Goal: Information Seeking & Learning: Learn about a topic

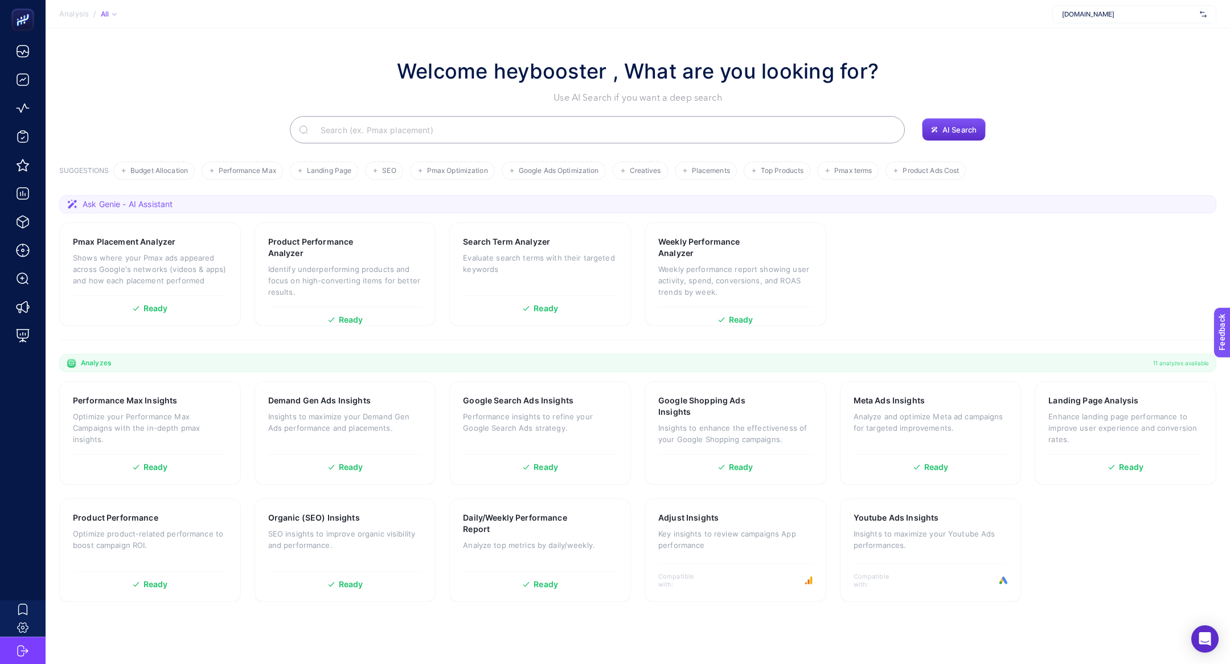
click at [1144, 19] on div "[DOMAIN_NAME]" at bounding box center [1134, 14] width 164 height 18
type input "basic"
click at [1123, 38] on div "it's basic" at bounding box center [1134, 37] width 163 height 18
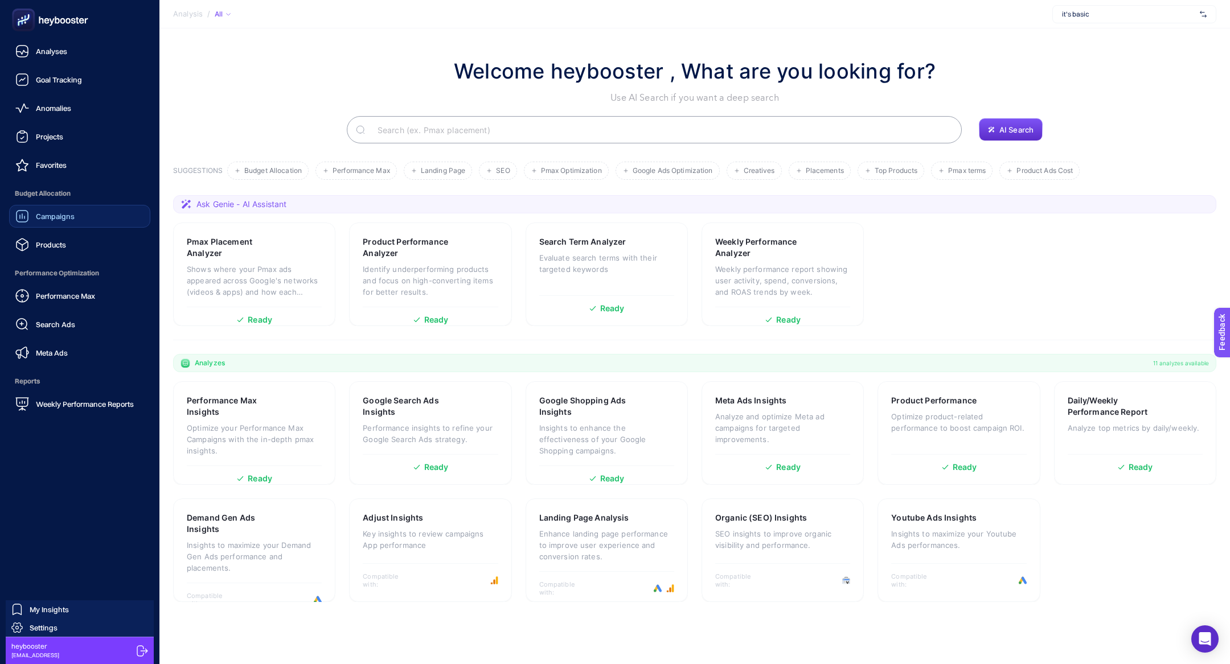
click at [40, 222] on div "Campaigns" at bounding box center [44, 217] width 59 height 14
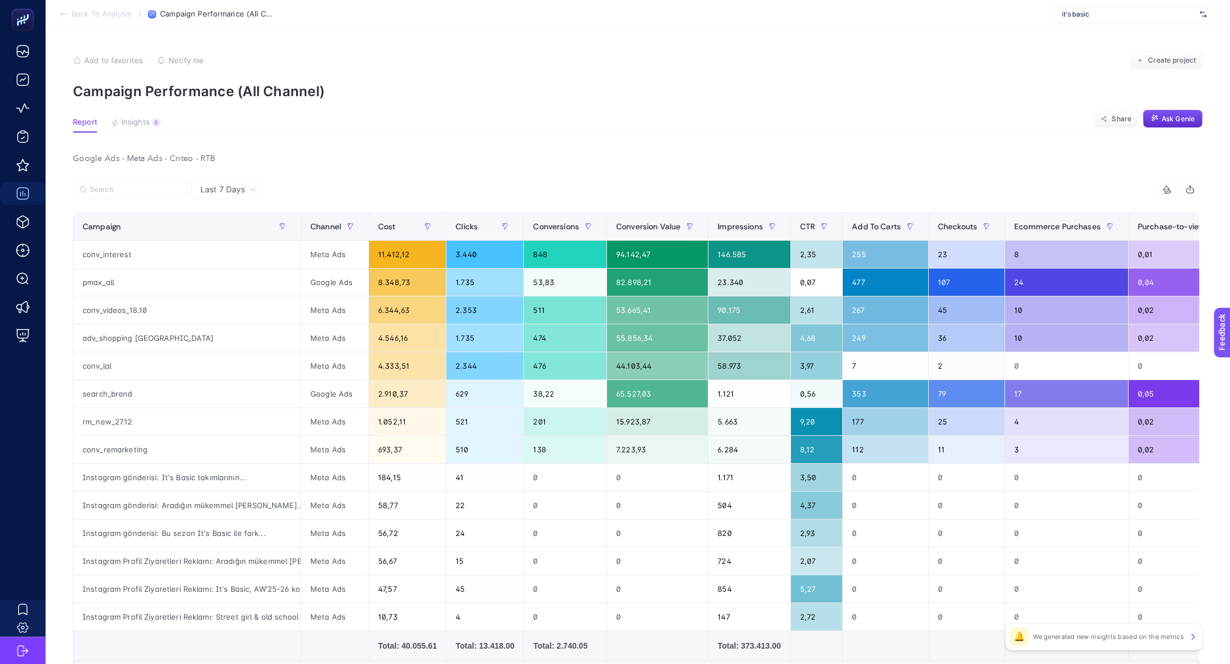
click at [129, 137] on article "Add to favorites false Notify me Create project Campaign Performance (All Chann…" at bounding box center [638, 404] width 1184 height 752
click at [135, 121] on span "Insights" at bounding box center [135, 122] width 28 height 9
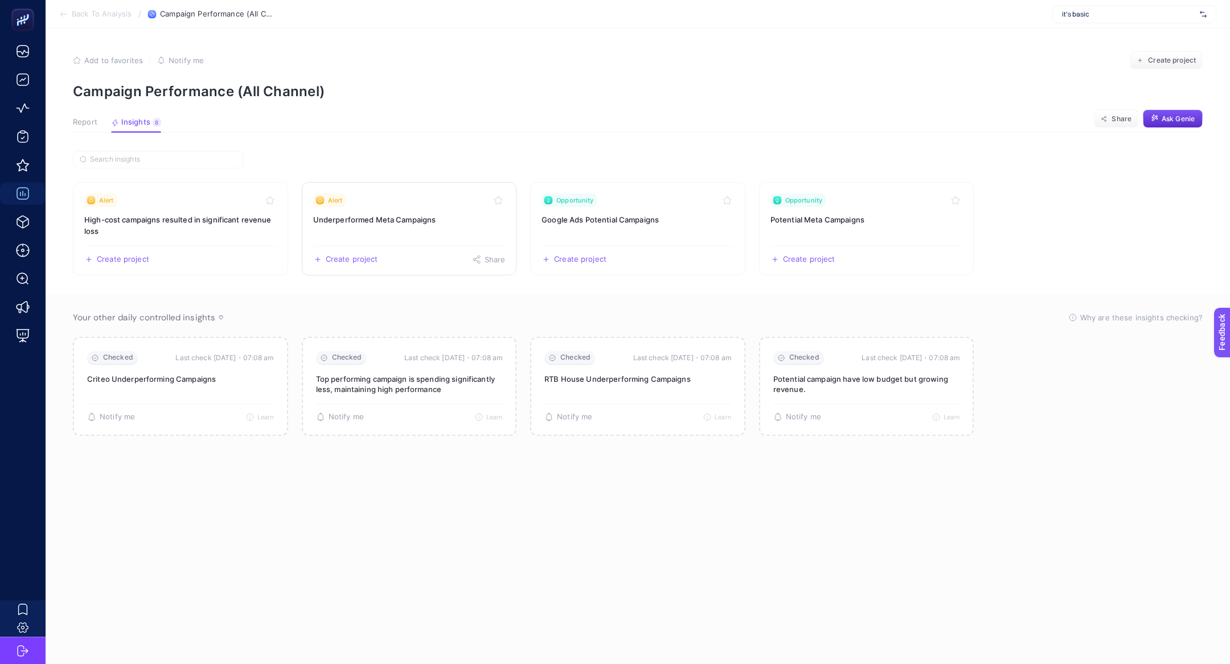
click at [447, 220] on h3 "Underperformed Meta Campaigns" at bounding box center [409, 219] width 192 height 11
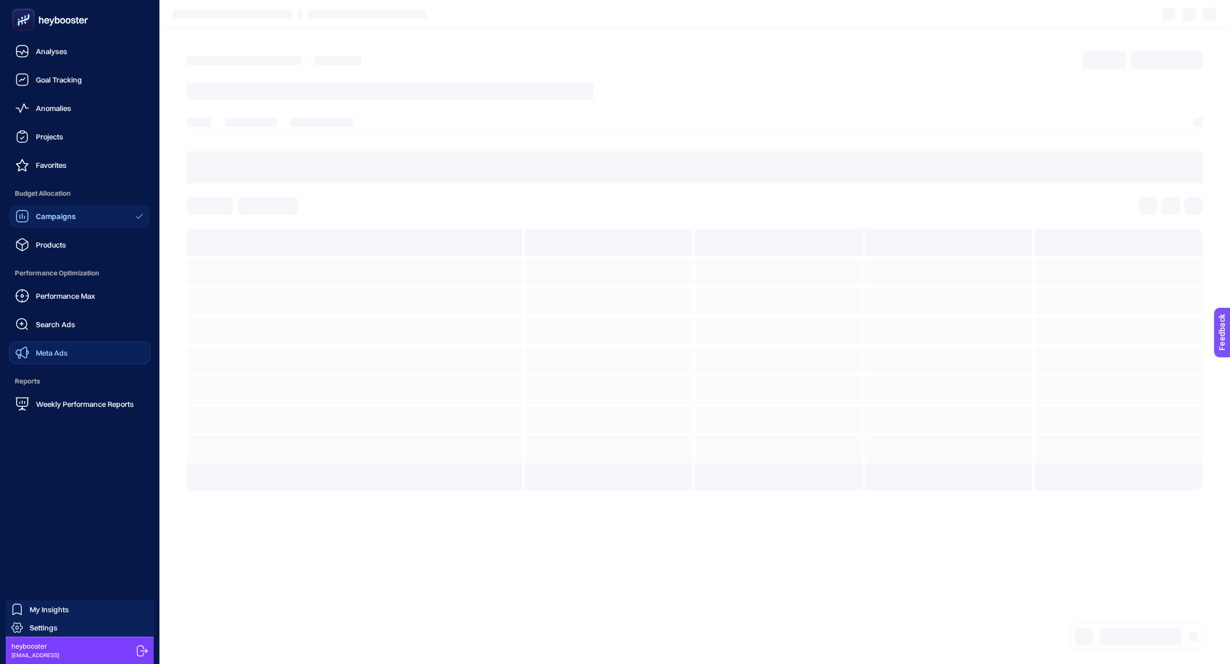
click at [62, 352] on span "Meta Ads" at bounding box center [52, 352] width 32 height 9
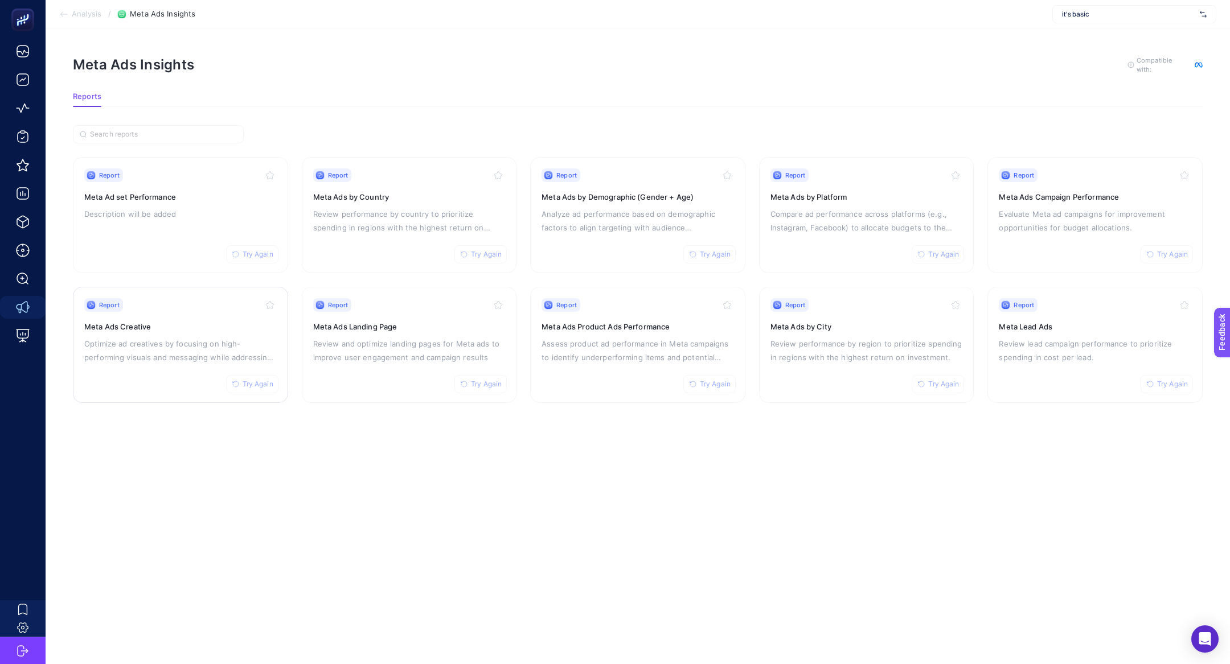
click at [198, 367] on div "Report Try Again Meta Ads Creative Optimize ad creatives by focusing on high-pe…" at bounding box center [180, 344] width 192 height 93
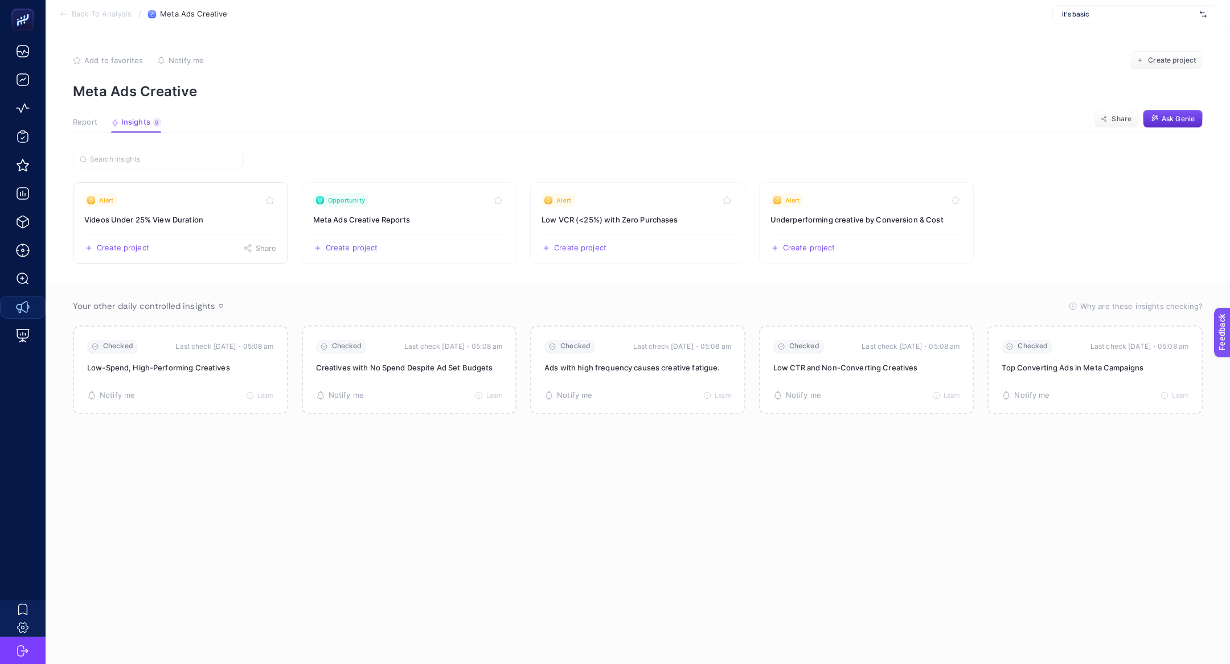
click at [191, 214] on h3 "Videos Under 25% View Duration" at bounding box center [180, 219] width 192 height 11
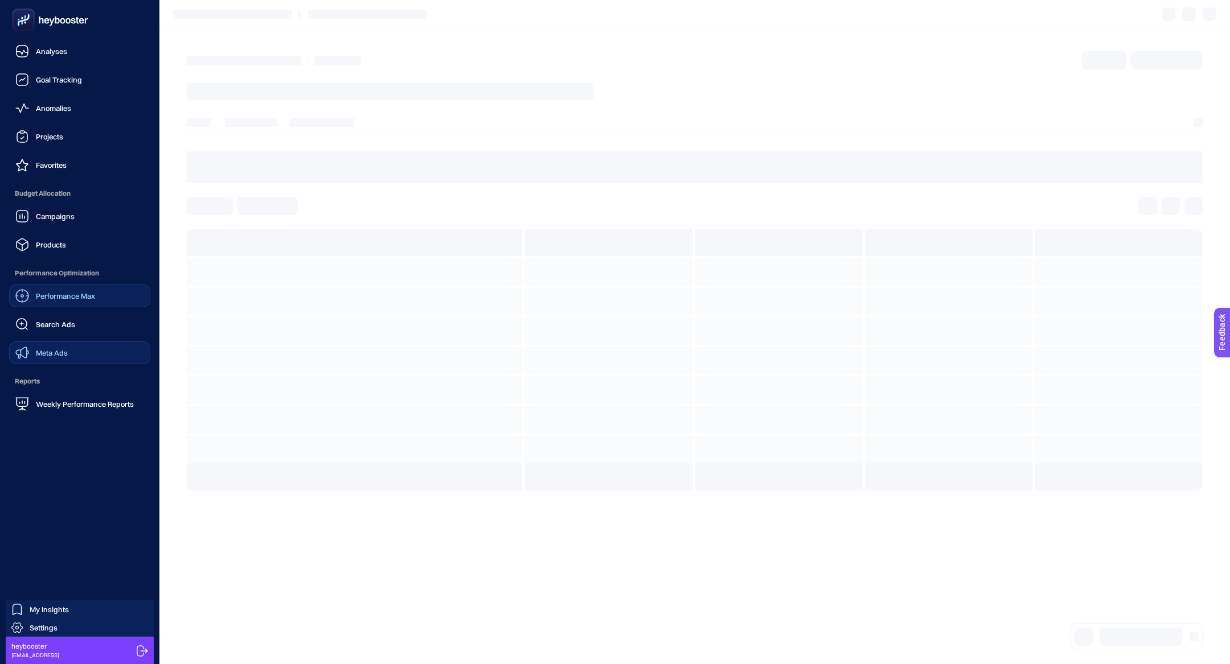
click at [67, 297] on span "Performance Max" at bounding box center [65, 295] width 59 height 9
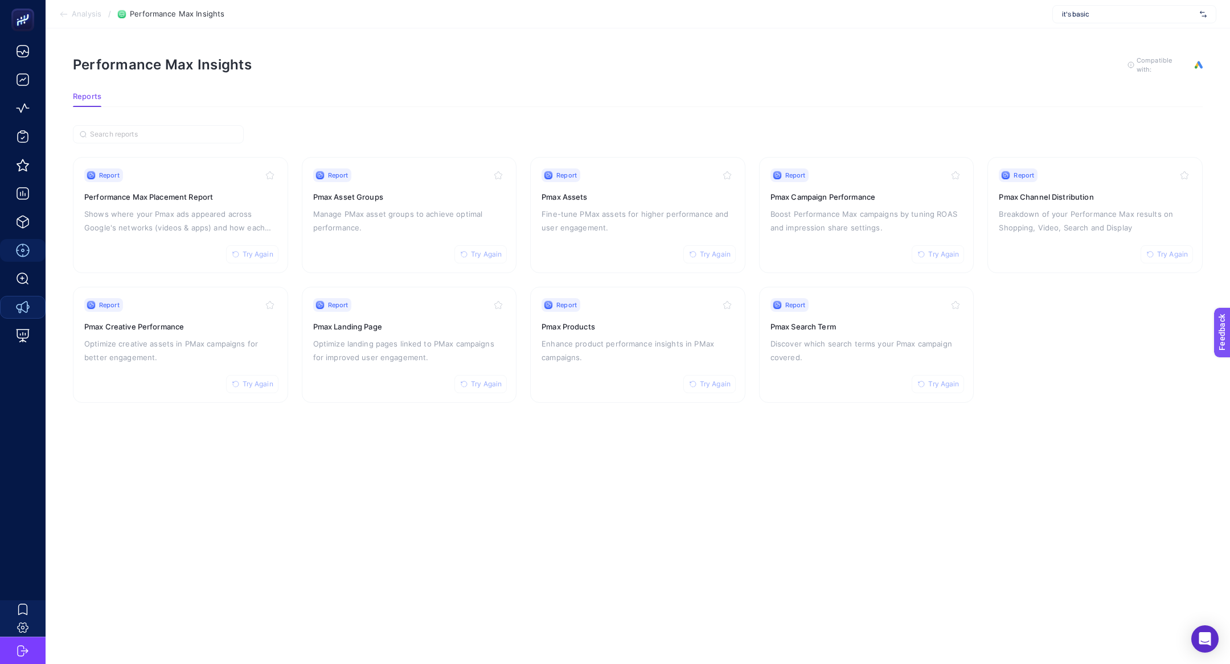
drag, startPoint x: 291, startPoint y: 348, endPoint x: 298, endPoint y: 348, distance: 6.8
click at [291, 348] on section "Report Try Again Performance Max Placement Report Shows where your Pmax ads app…" at bounding box center [638, 280] width 1130 height 246
click at [431, 348] on p "Optimize landing pages linked to PMax campaigns for improved user engagement." at bounding box center [409, 350] width 192 height 27
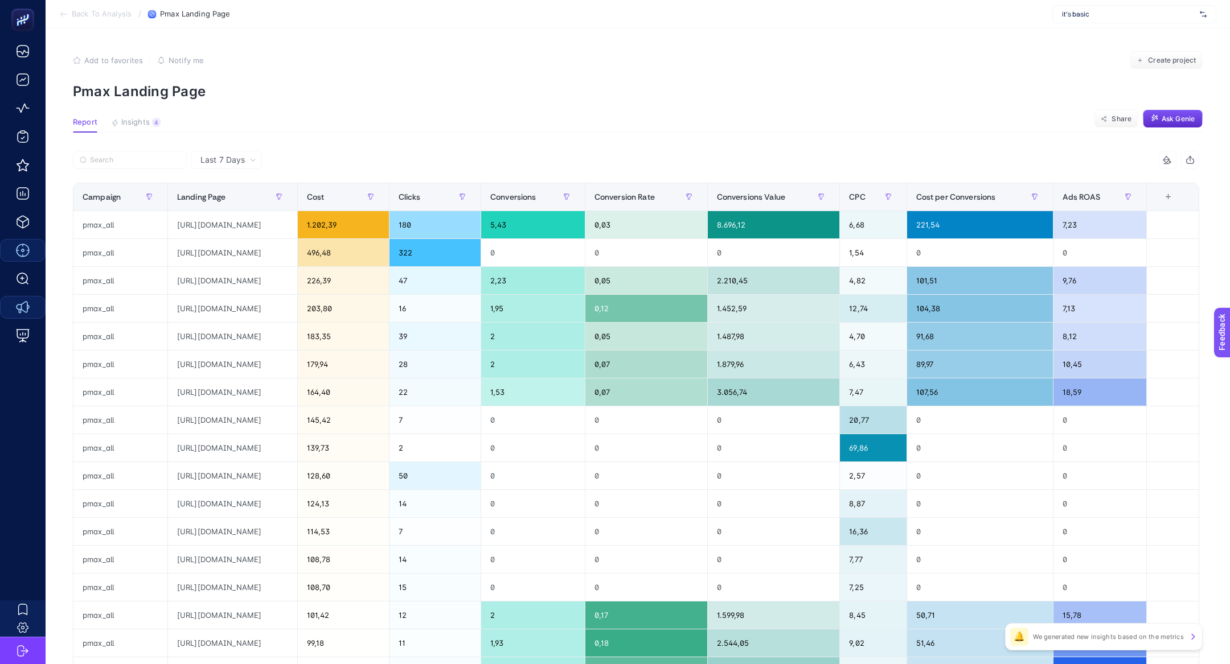
click at [159, 152] on label at bounding box center [130, 160] width 114 height 18
click at [159, 156] on input "Search" at bounding box center [135, 160] width 90 height 9
click at [139, 114] on article "Add to favorites false Notify me Create project Pmax Landing Page Report Insigh…" at bounding box center [638, 473] width 1184 height 890
click at [138, 122] on span "Insights" at bounding box center [135, 122] width 28 height 9
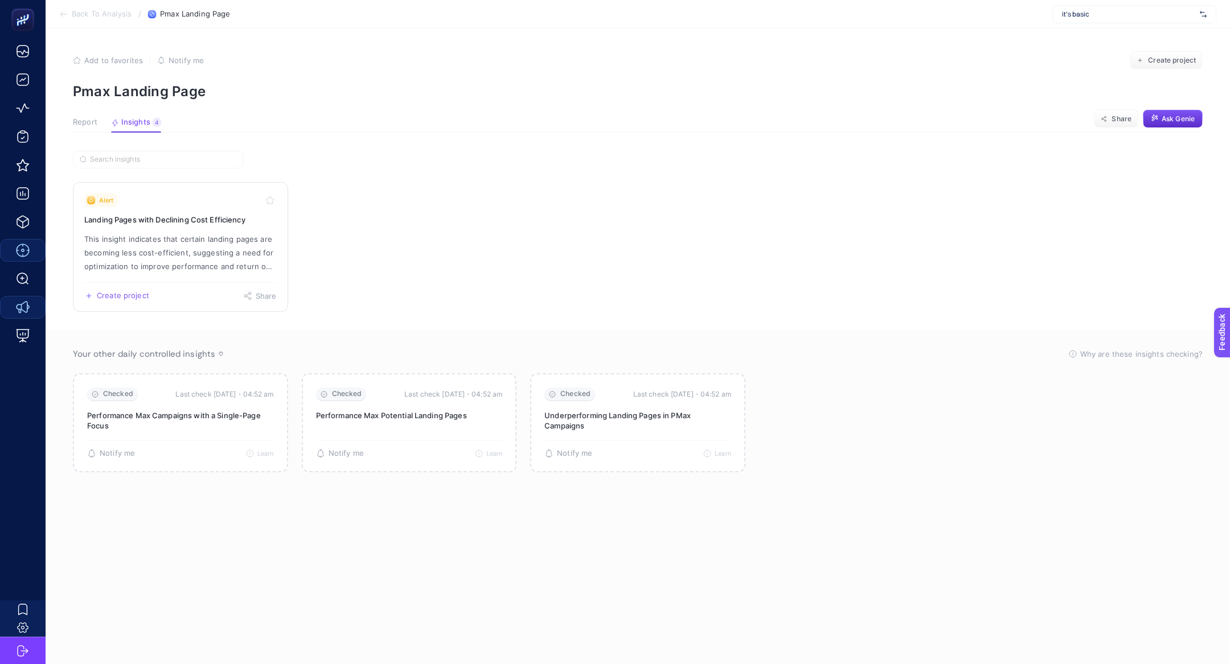
click at [184, 244] on p "This insight indicates that certain landing pages are becoming less cost-effici…" at bounding box center [180, 252] width 192 height 41
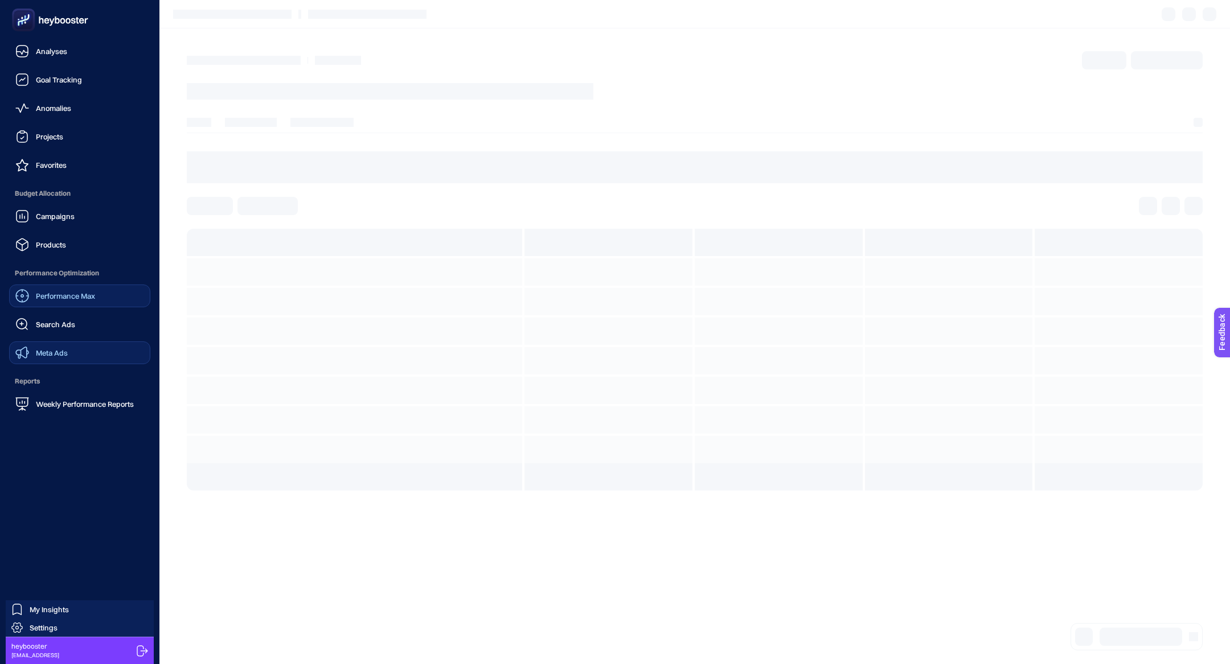
click at [66, 344] on link "Meta Ads" at bounding box center [79, 353] width 141 height 23
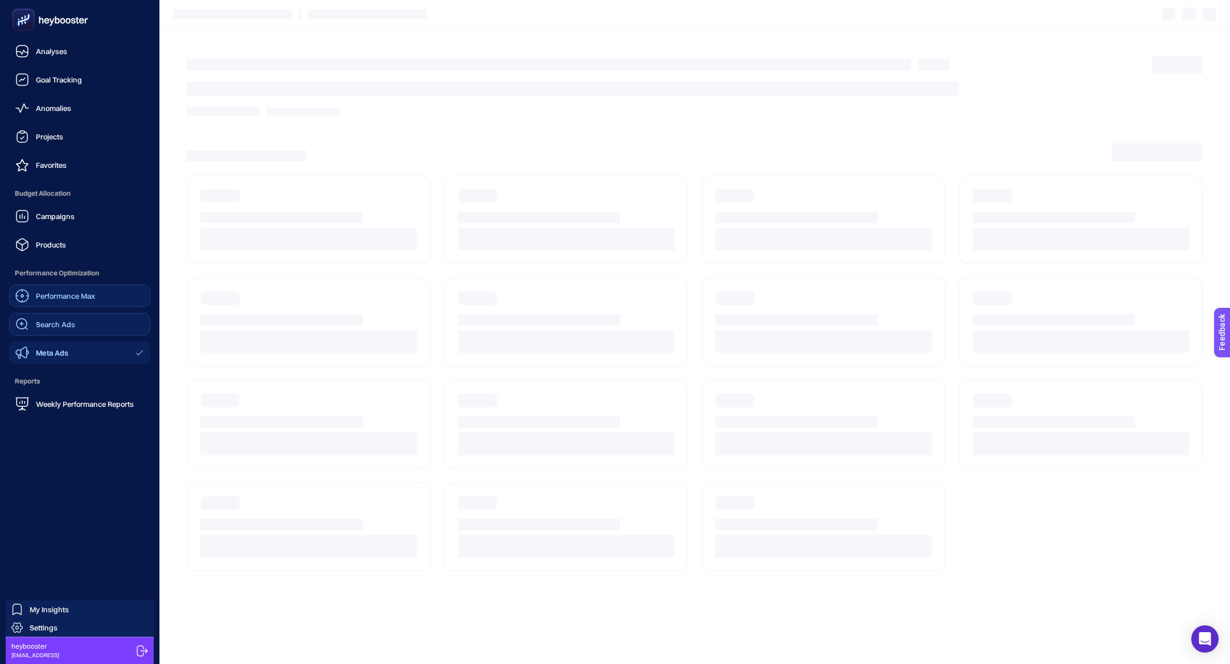
click at [68, 325] on span "Search Ads" at bounding box center [55, 324] width 39 height 9
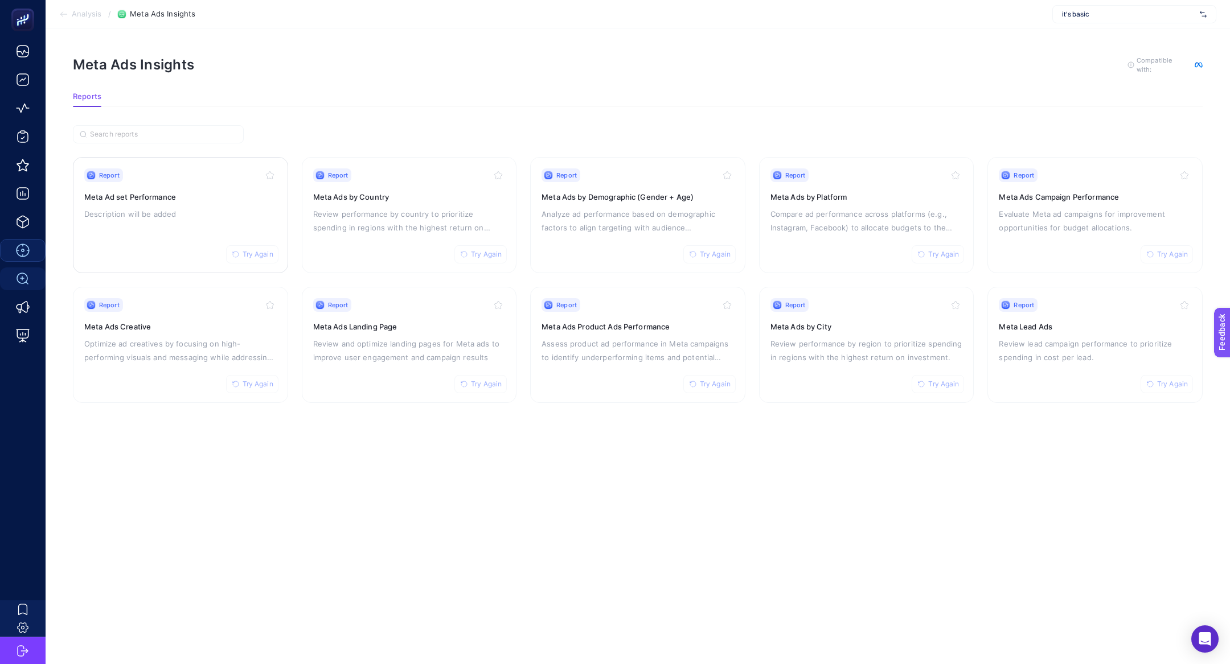
click at [153, 219] on div "Report Try Again Meta Ad set Performance Description will be added" at bounding box center [180, 215] width 192 height 93
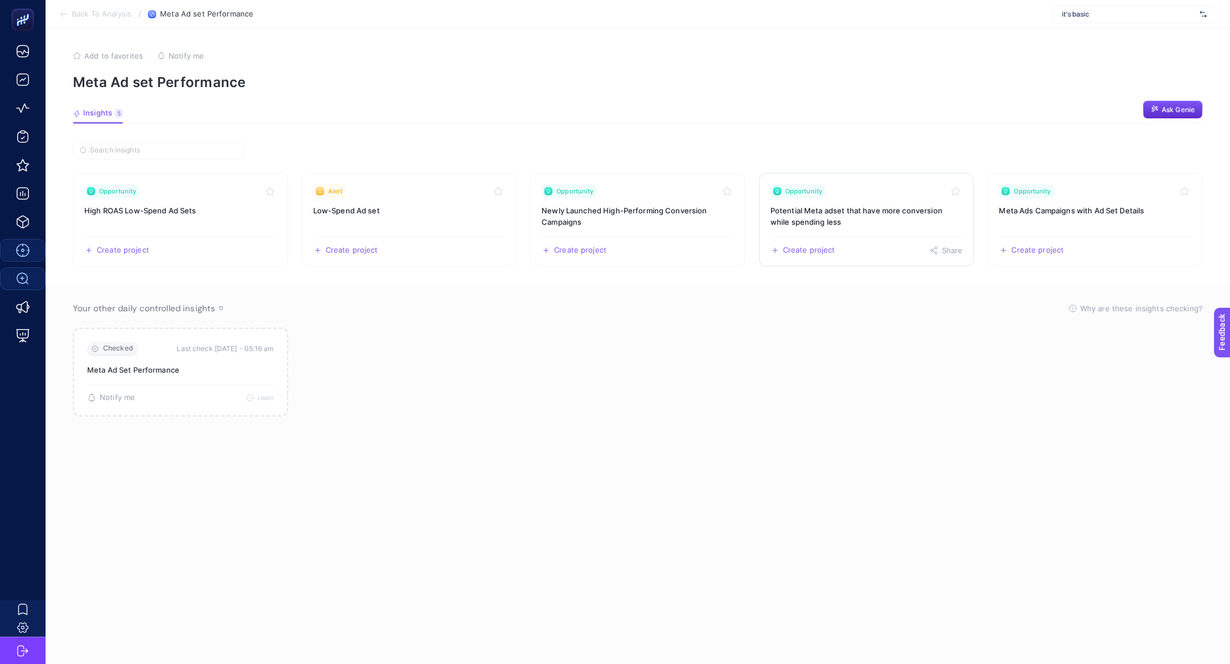
click at [808, 232] on link "Opportunity Potential Meta adset that have more conversion while spending less …" at bounding box center [866, 219] width 215 height 93
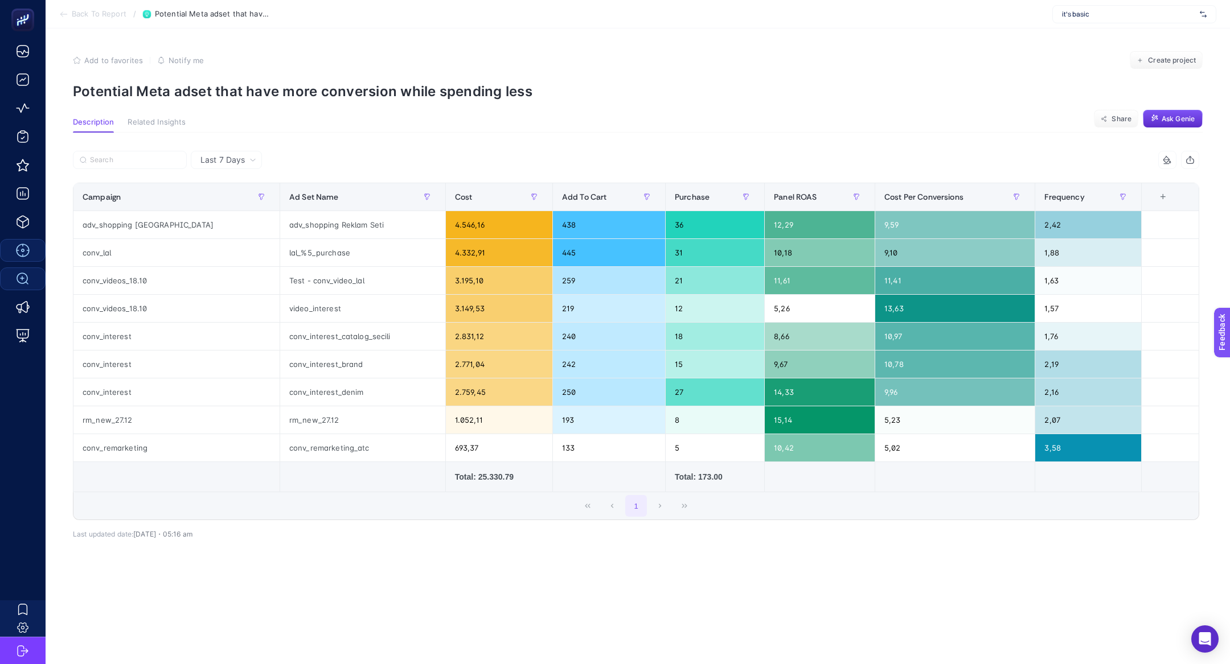
click at [184, 79] on section "Add to favorites false Notify me Create project Potential Meta adset that have …" at bounding box center [638, 75] width 1130 height 48
copy article "Potential Meta adset that have more conversion while spending less"
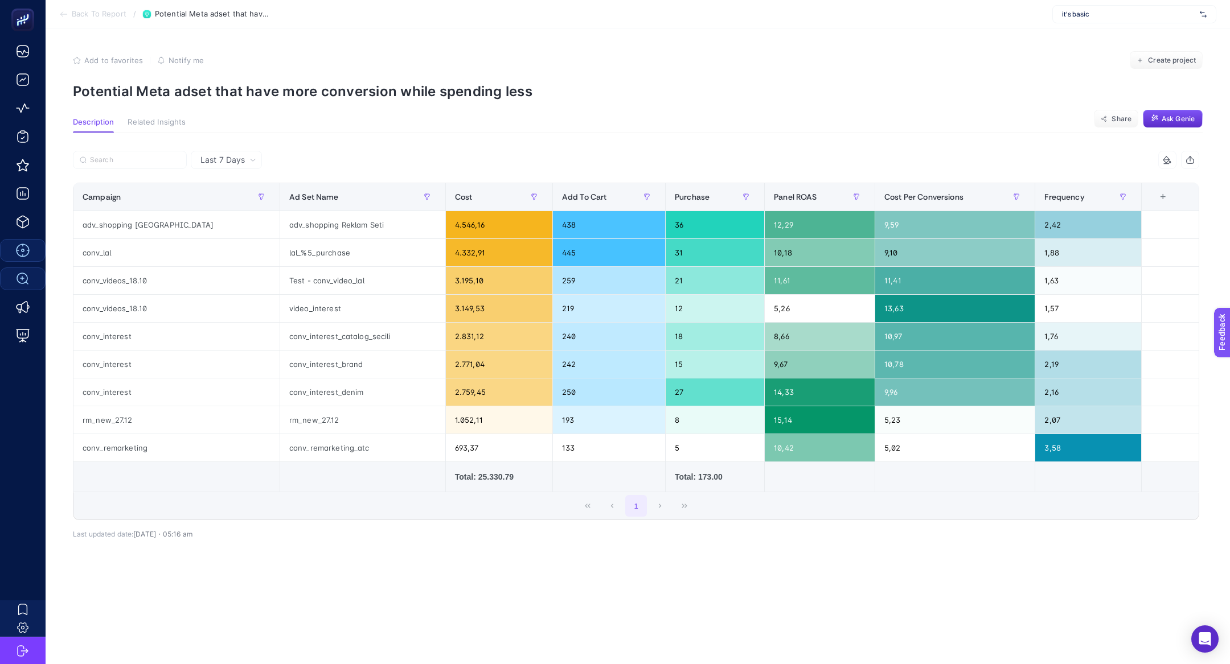
click at [64, 17] on icon at bounding box center [63, 14] width 9 height 9
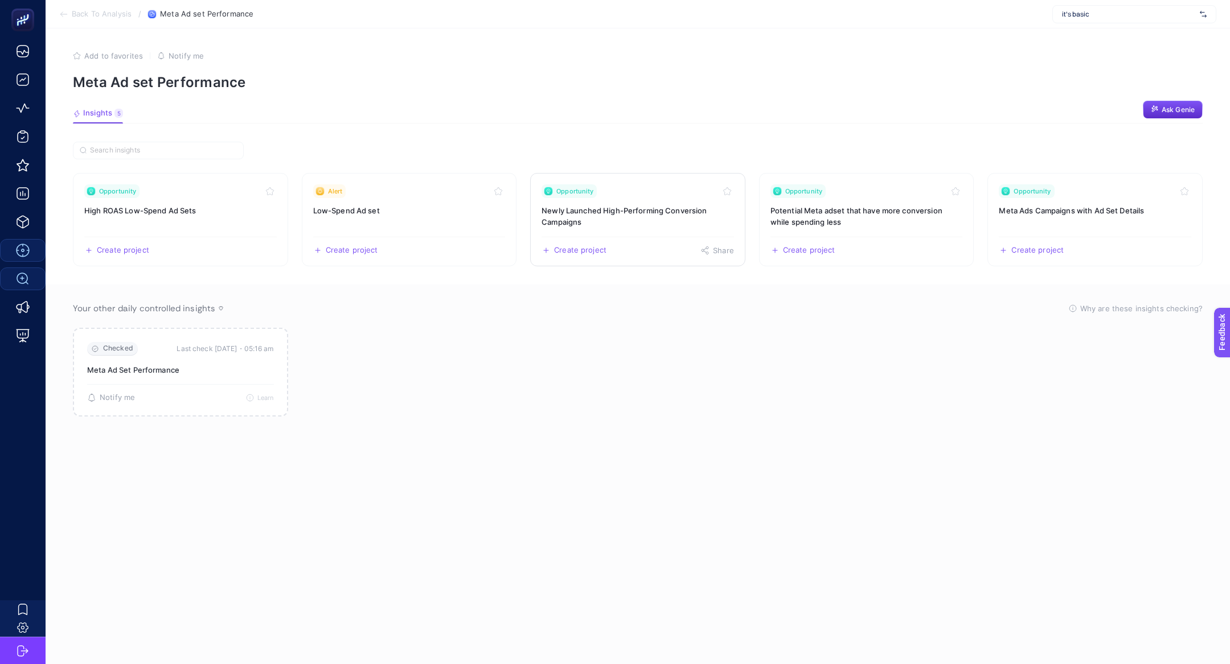
click at [567, 229] on link "Opportunity Newly Launched High-Performing Conversion Campaigns Create project …" at bounding box center [637, 219] width 215 height 93
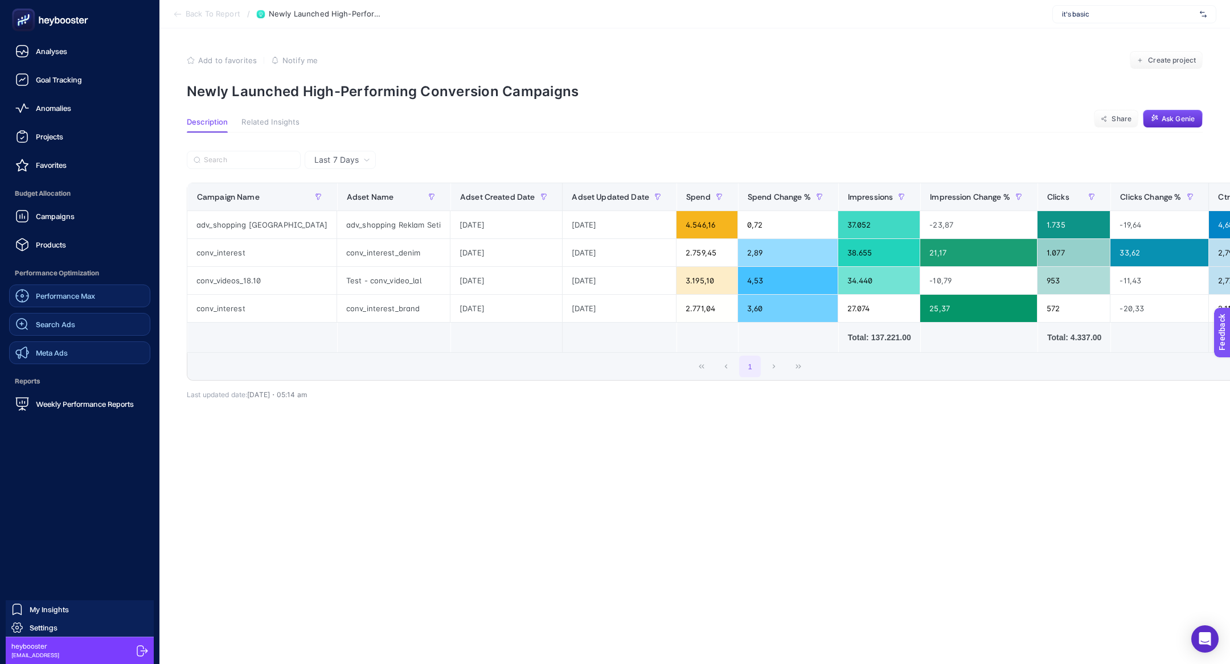
click at [69, 350] on link "Meta Ads" at bounding box center [79, 353] width 141 height 23
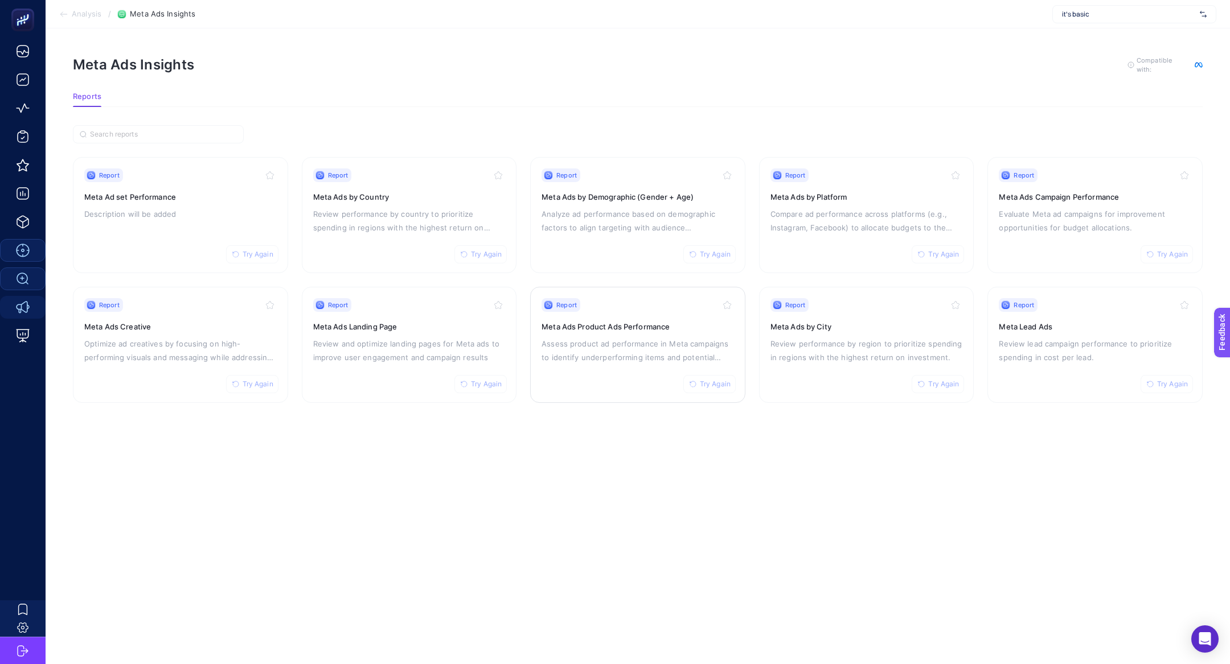
click at [631, 342] on p "Assess product ad performance in Meta campaigns to identify underperforming ite…" at bounding box center [637, 350] width 192 height 27
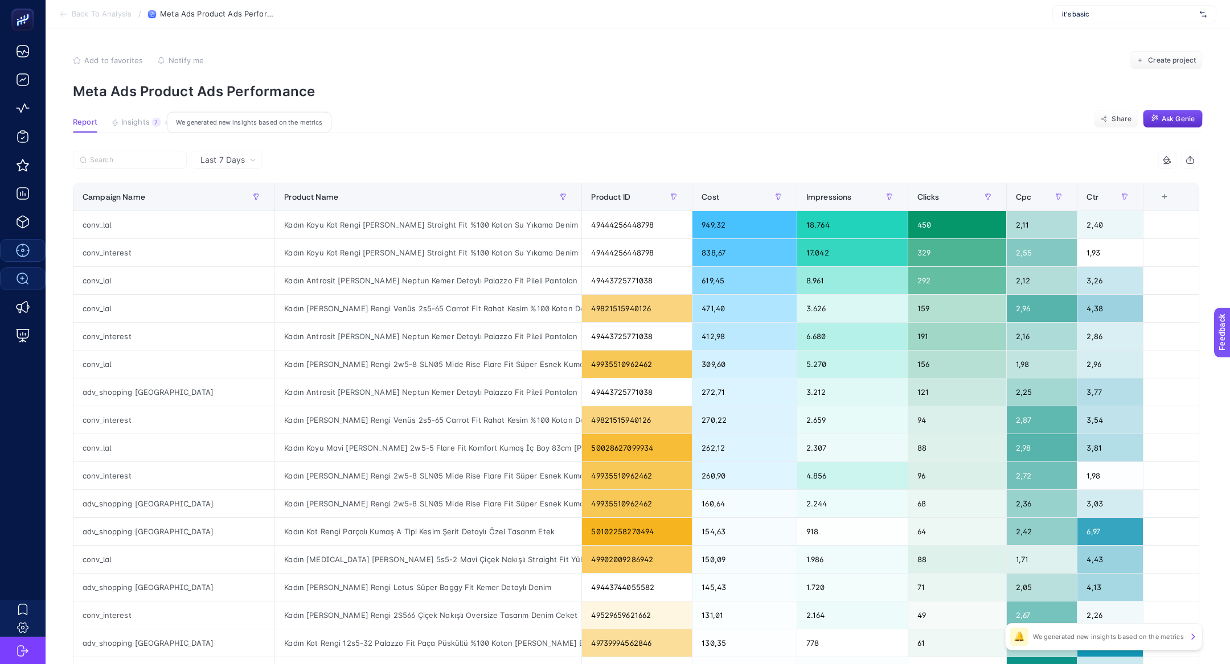
click at [134, 124] on span "Insights" at bounding box center [135, 122] width 28 height 9
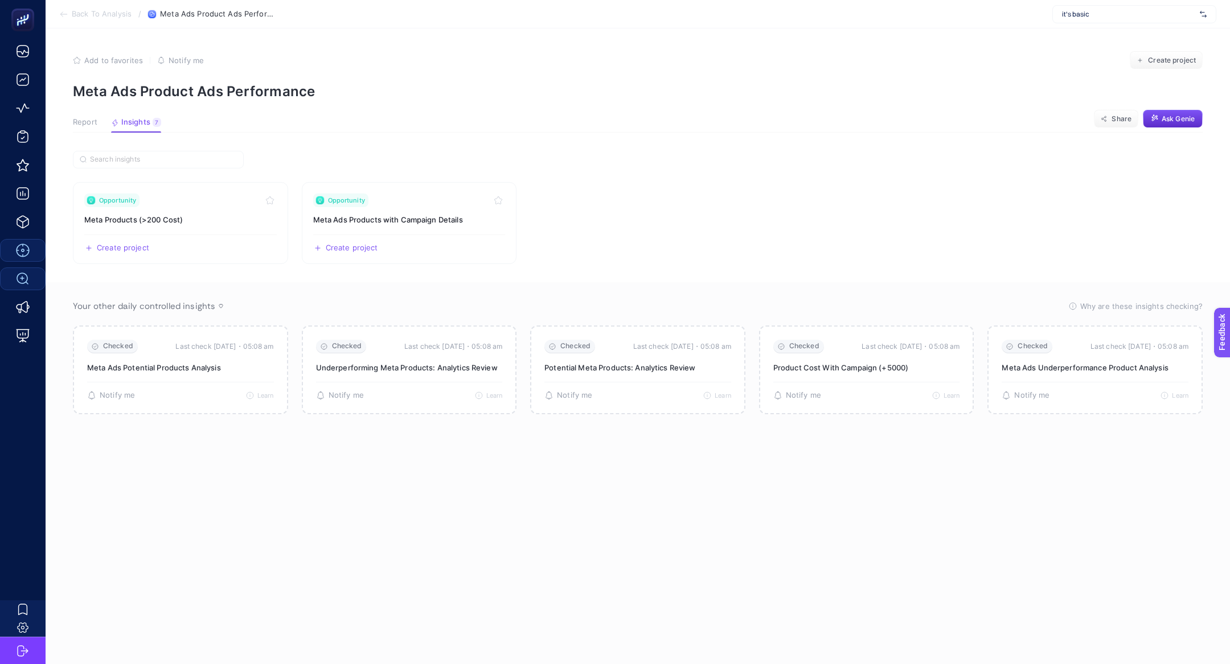
click at [81, 120] on span "Report" at bounding box center [85, 122] width 24 height 9
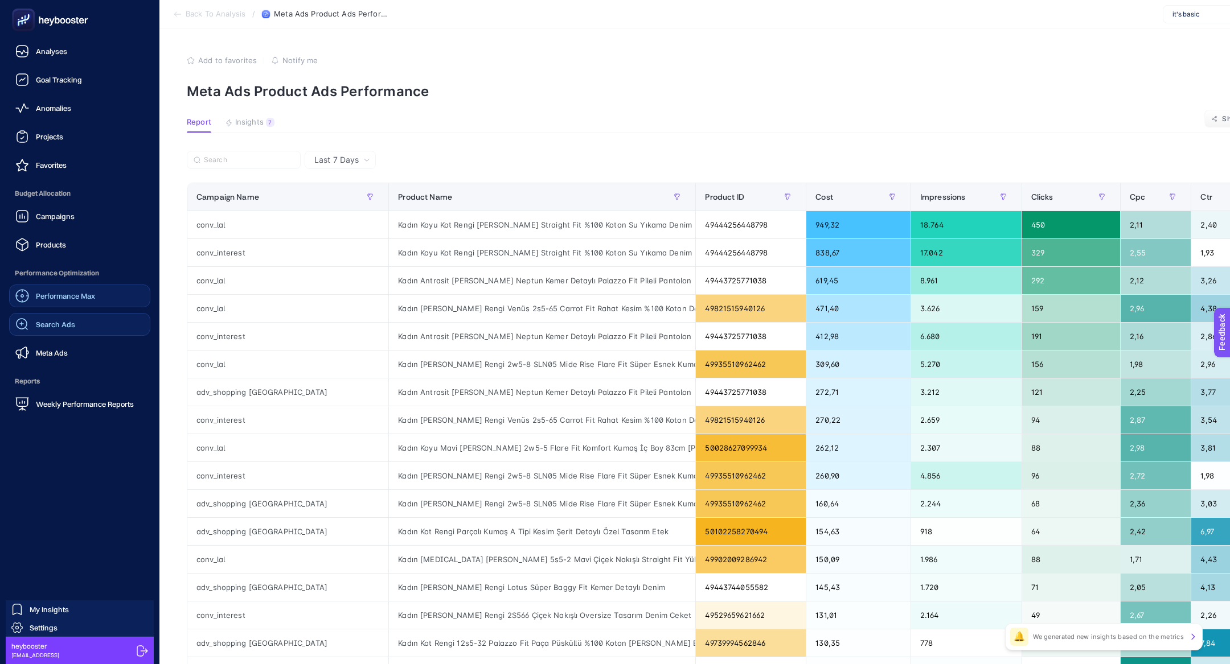
click at [112, 231] on div "Campaigns Products" at bounding box center [79, 230] width 141 height 51
click at [118, 240] on link "Products" at bounding box center [79, 244] width 141 height 23
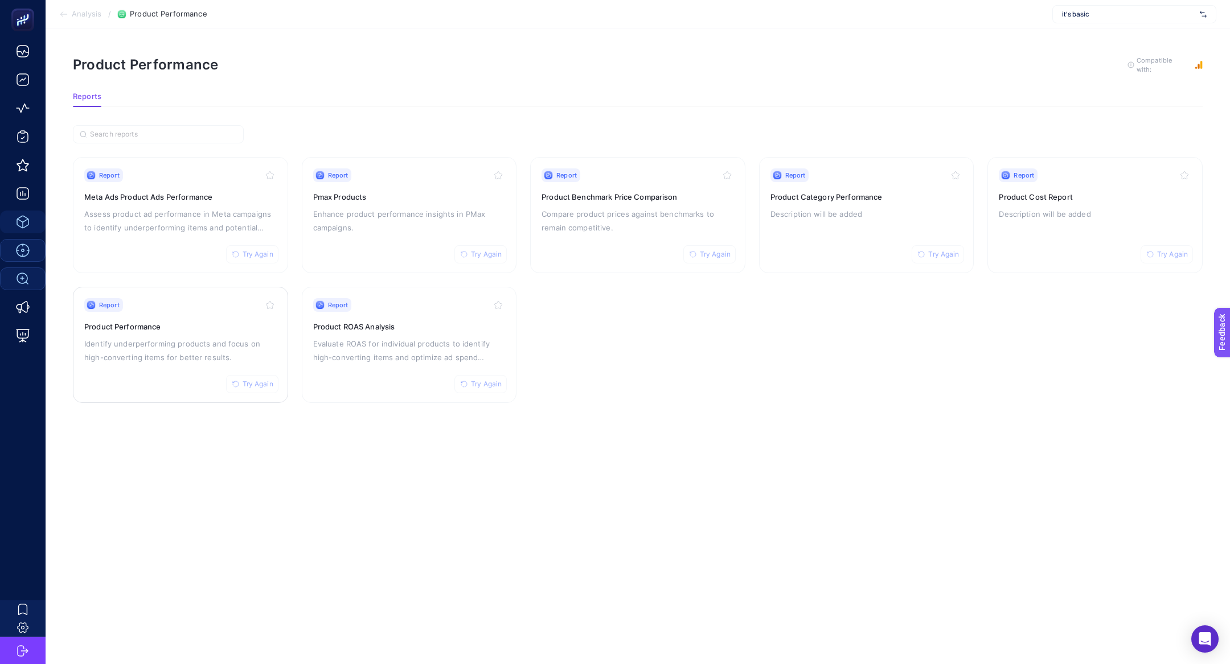
click at [174, 351] on p "Identify underperforming products and focus on high-converting items for better…" at bounding box center [180, 350] width 192 height 27
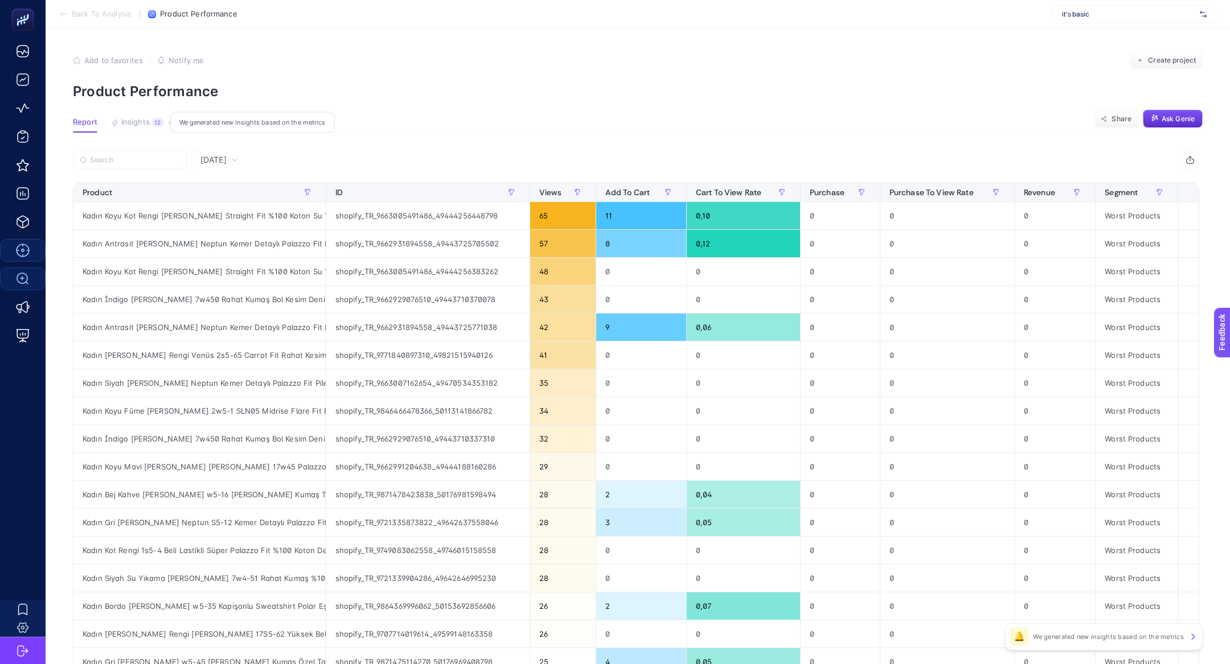
click at [143, 124] on span "Insights" at bounding box center [135, 122] width 28 height 9
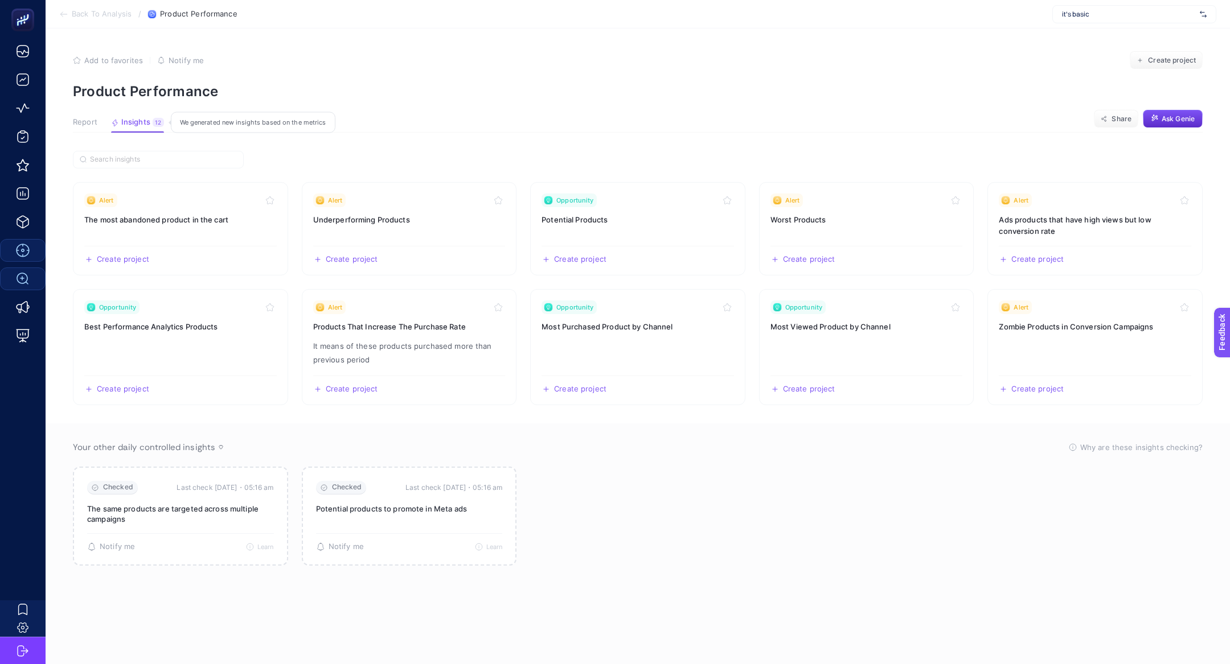
click at [143, 124] on span "Insights" at bounding box center [135, 122] width 29 height 9
click at [183, 206] on div "Alert" at bounding box center [180, 201] width 192 height 14
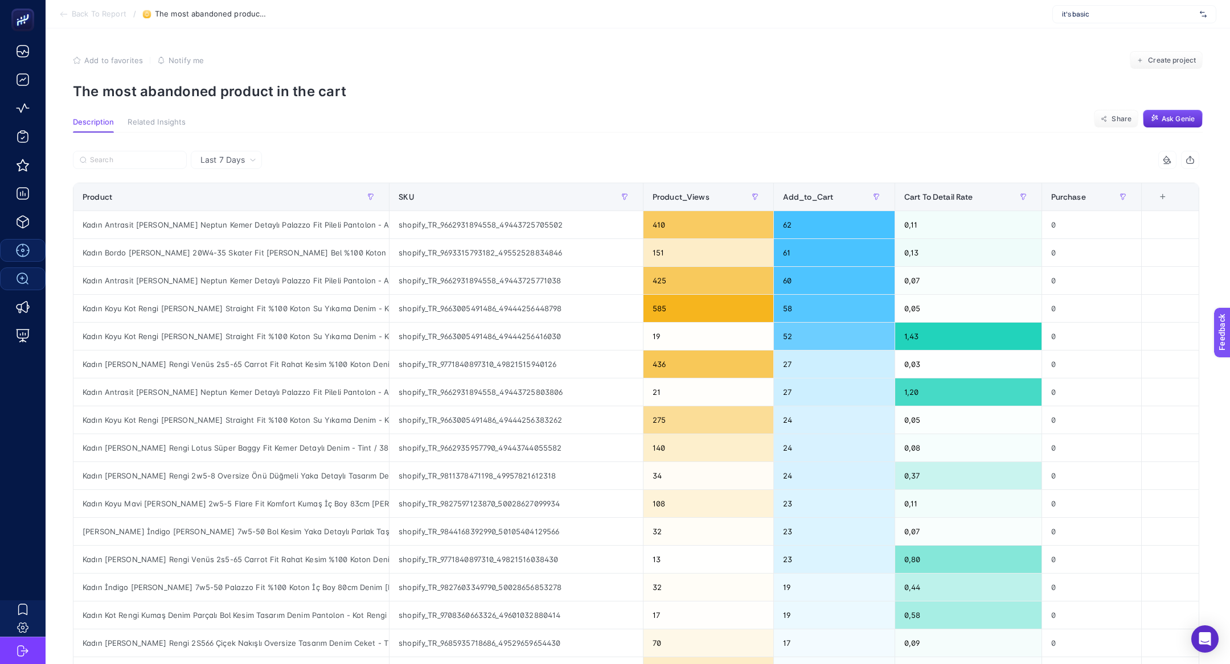
click at [183, 97] on p "The most abandoned product in the cart" at bounding box center [638, 91] width 1130 height 17
copy article "The most abandoned product in the cart"
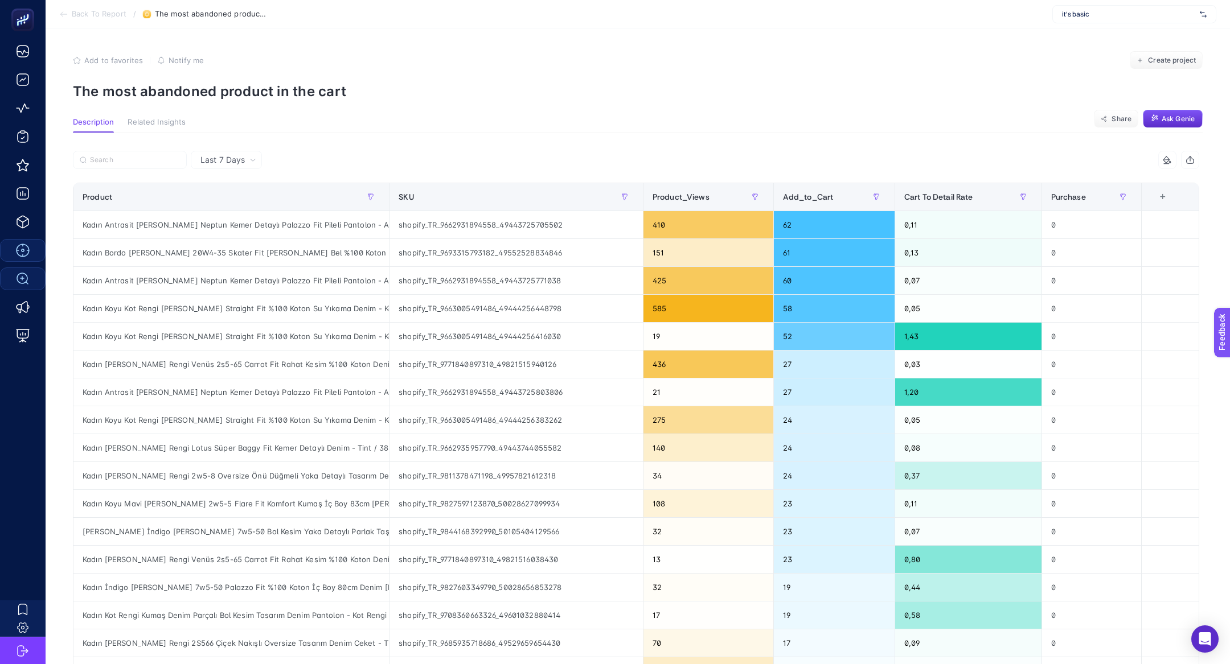
click at [1125, 13] on span "it's basic" at bounding box center [1128, 14] width 133 height 9
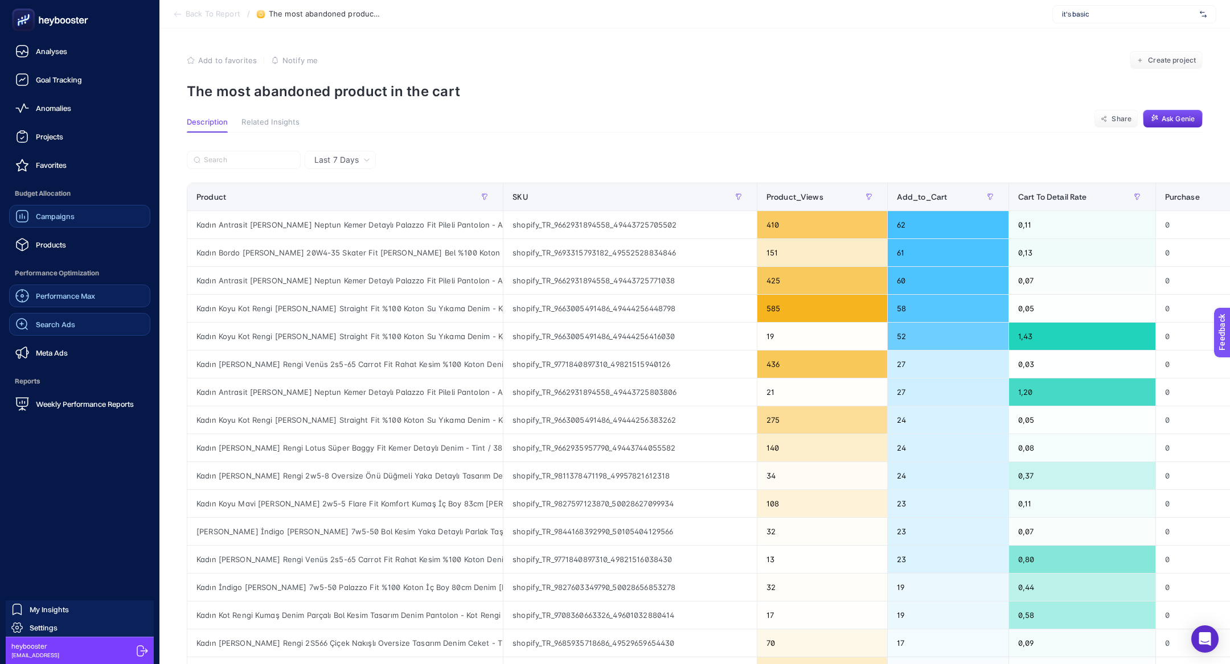
click at [46, 221] on div "Campaigns" at bounding box center [44, 217] width 59 height 14
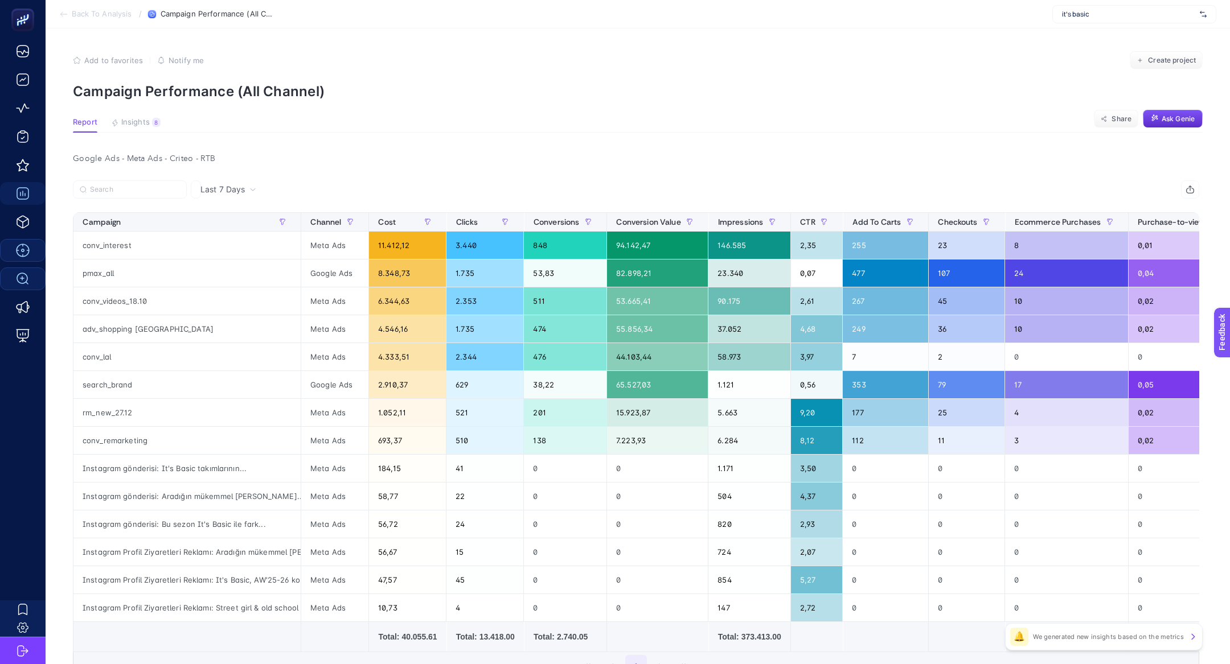
click at [1149, 28] on section "Back To Analysis / Campaign Performance (All Channel) it's basic" at bounding box center [638, 14] width 1184 height 28
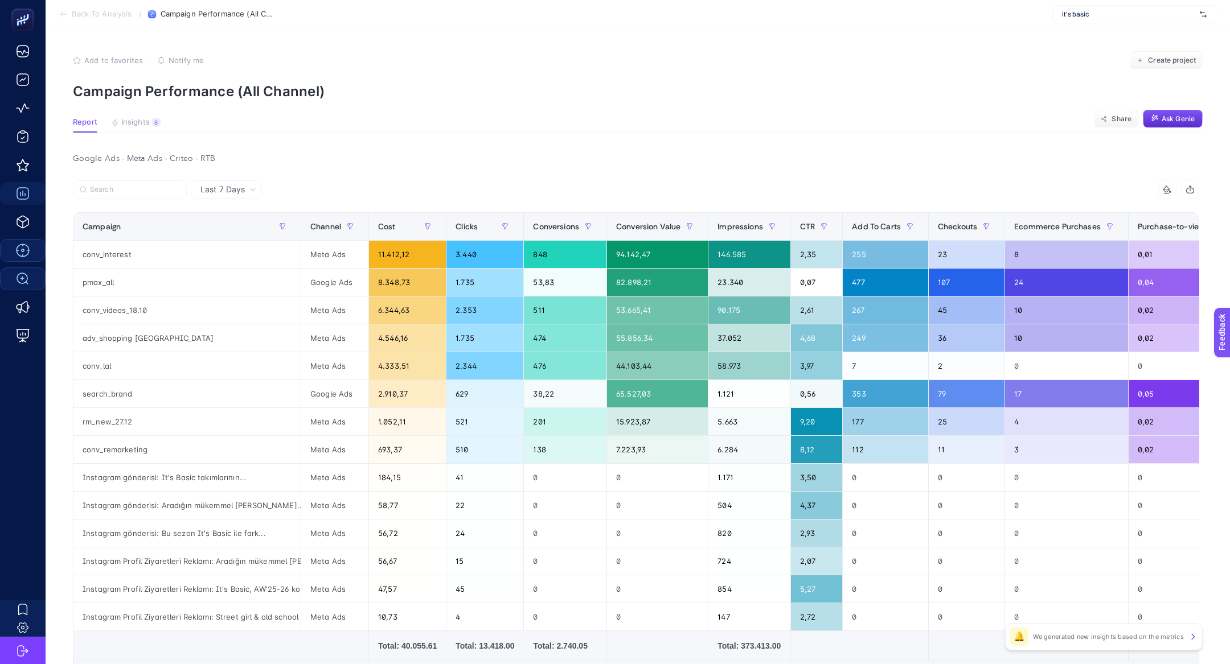
click at [1145, 25] on section "Back To Analysis / Campaign Performance (All Channel) it's basic" at bounding box center [638, 14] width 1184 height 28
click at [1135, 17] on span "it's basic" at bounding box center [1128, 14] width 133 height 9
type input "kisme"
click at [1131, 33] on span "https://kismetbymilka.com.tr/" at bounding box center [1096, 37] width 69 height 9
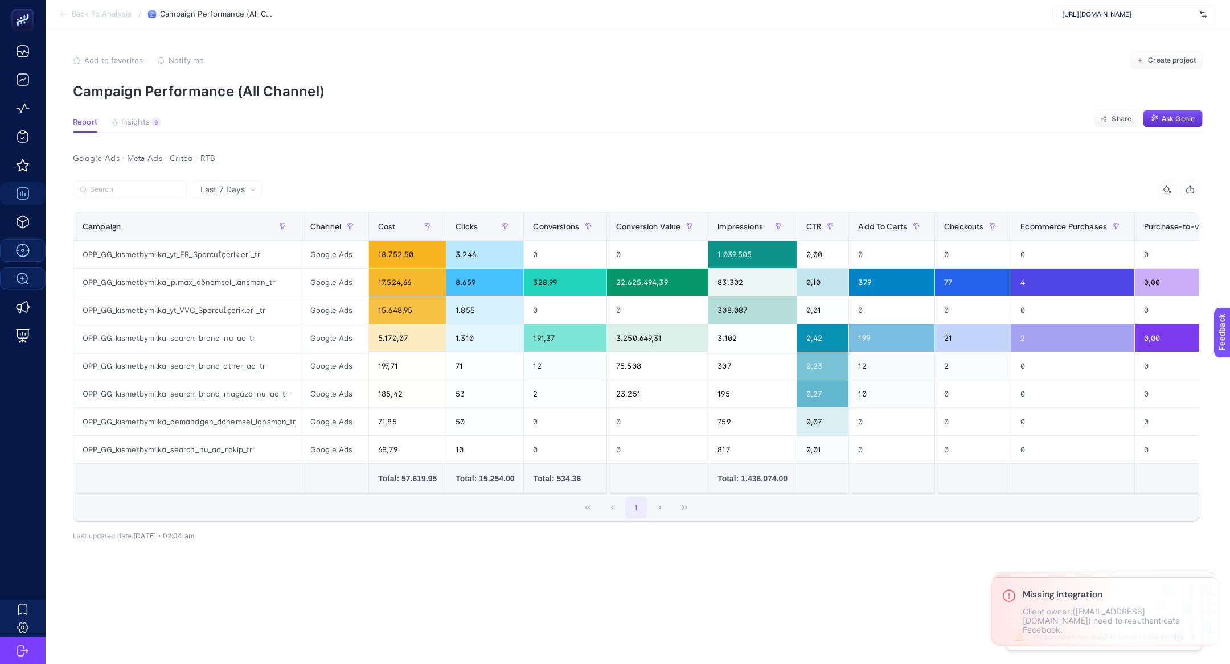
click at [126, 113] on article "Add to favorites false Notify me Create project Campaign Performance (All Chann…" at bounding box center [638, 346] width 1184 height 636
click at [151, 128] on button "Insights 9 We generated new insights based on the metrics" at bounding box center [136, 125] width 50 height 15
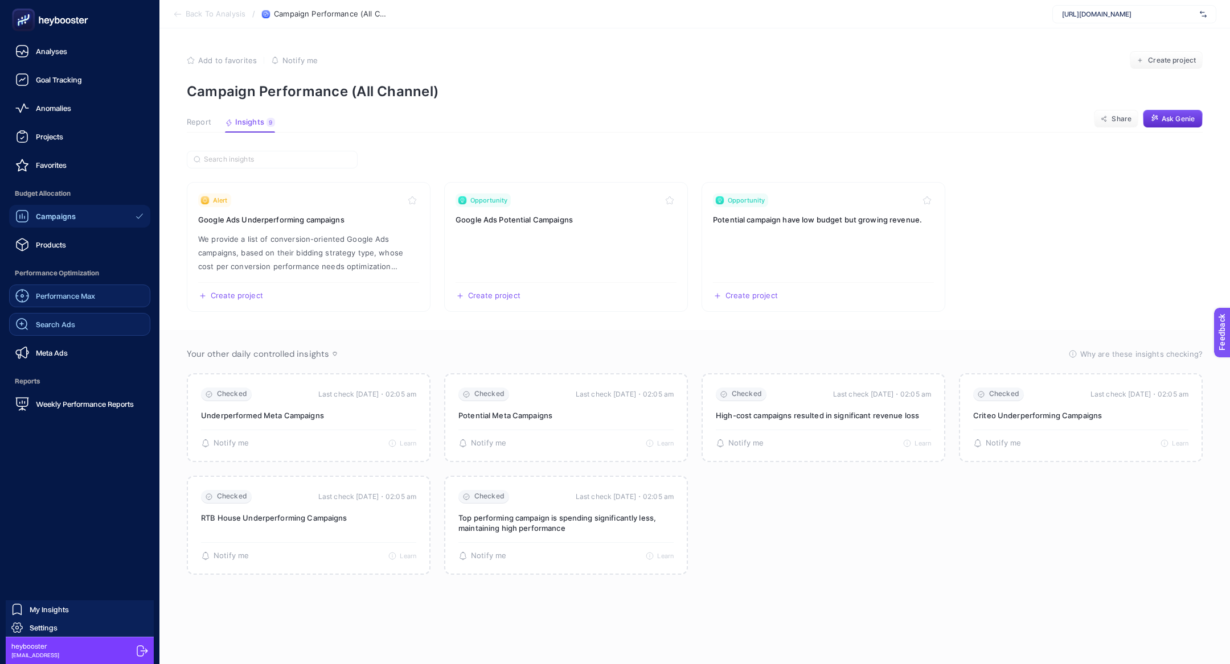
click at [89, 319] on link "Search Ads" at bounding box center [79, 324] width 141 height 23
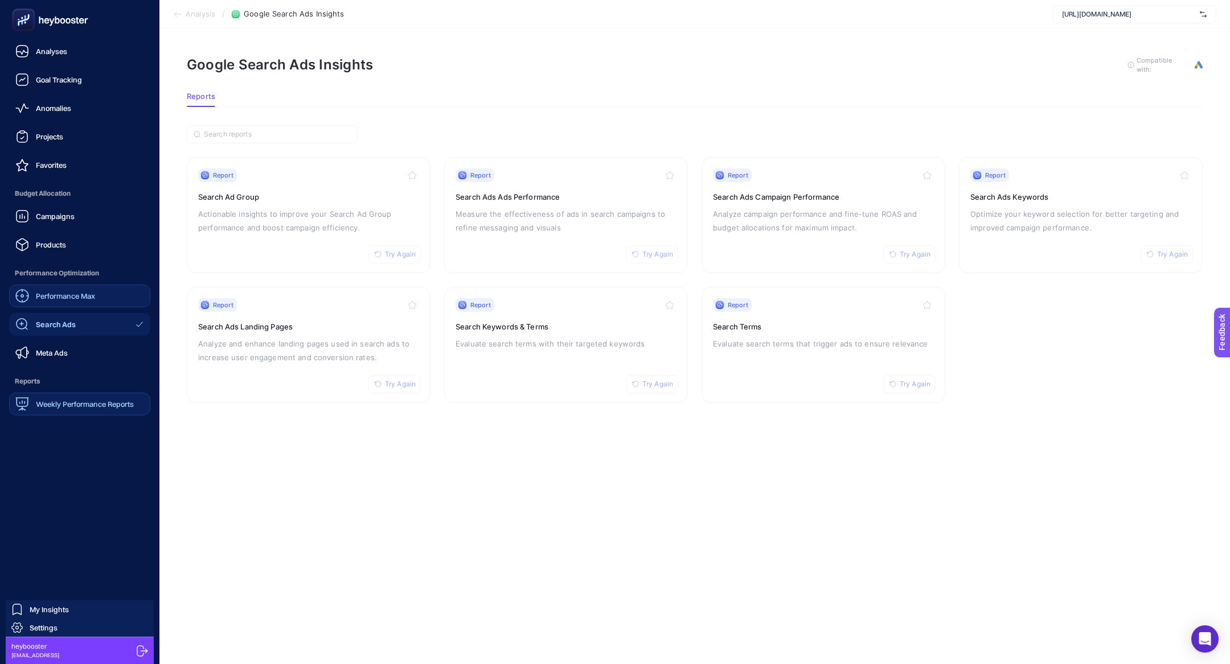
click at [124, 396] on link "Weekly Performance Reports" at bounding box center [79, 404] width 141 height 23
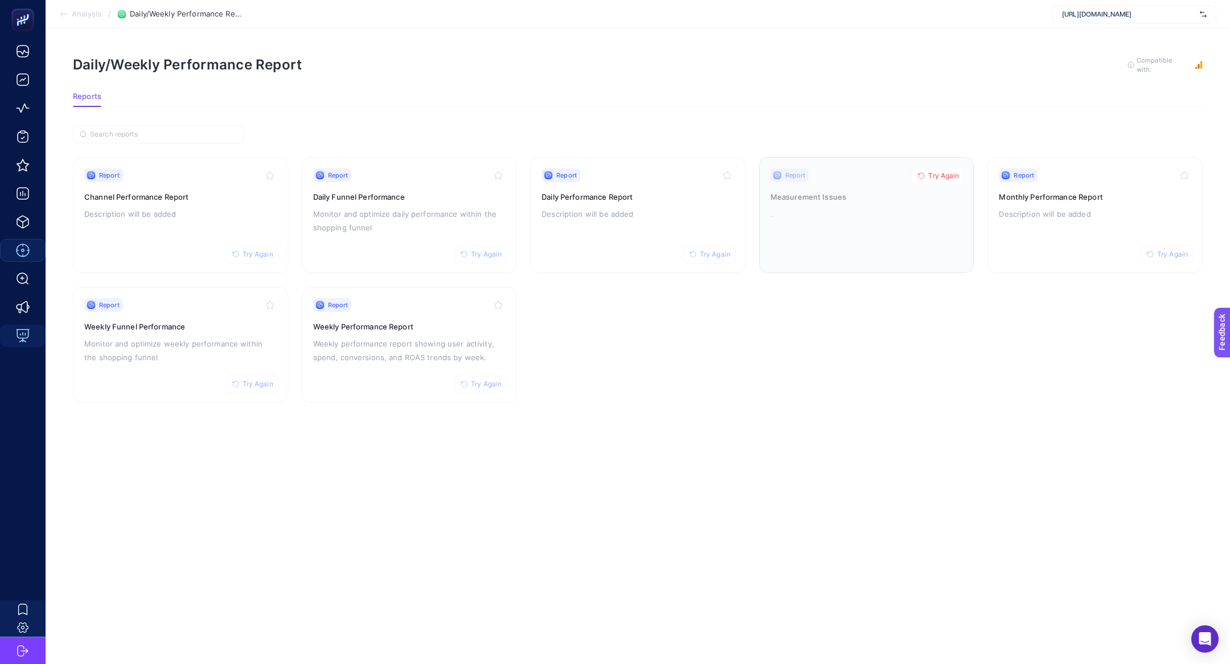
click at [921, 173] on icon "button" at bounding box center [921, 176] width 7 height 7
click at [419, 332] on div "Report Try Again Weekly Performance Report Weekly performance report showing us…" at bounding box center [409, 344] width 192 height 93
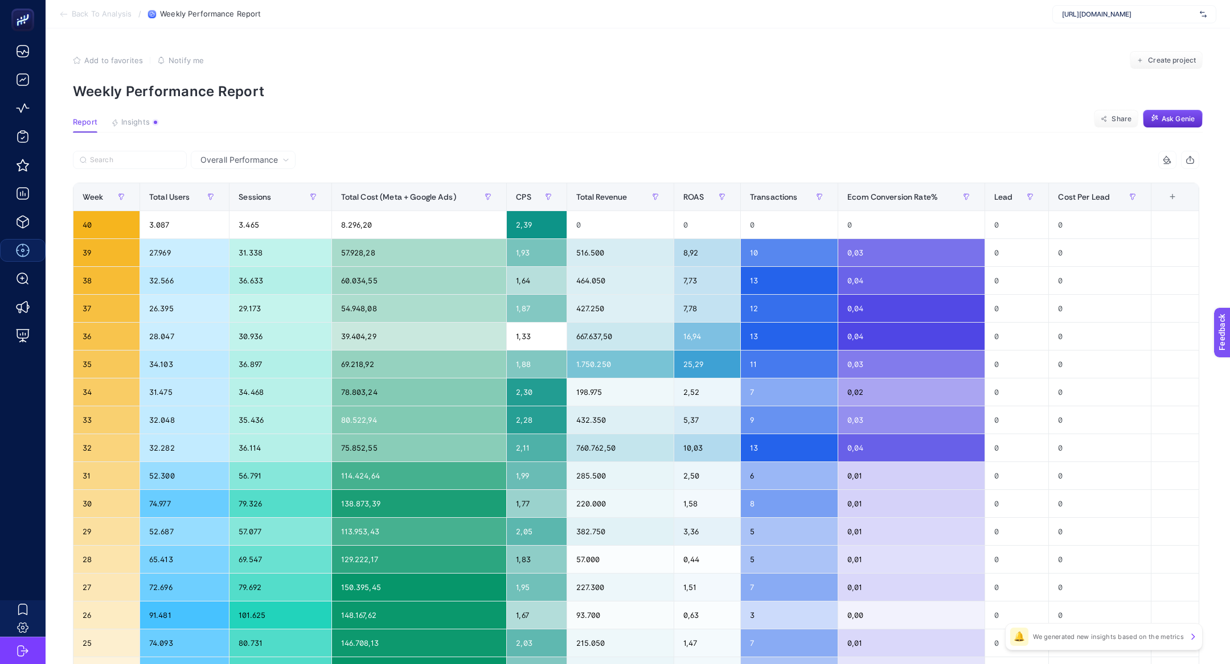
click at [107, 116] on article "Add to favorites false Notify me Create project Weekly Performance Report Repor…" at bounding box center [638, 473] width 1184 height 890
click at [118, 121] on icon "button" at bounding box center [115, 123] width 8 height 8
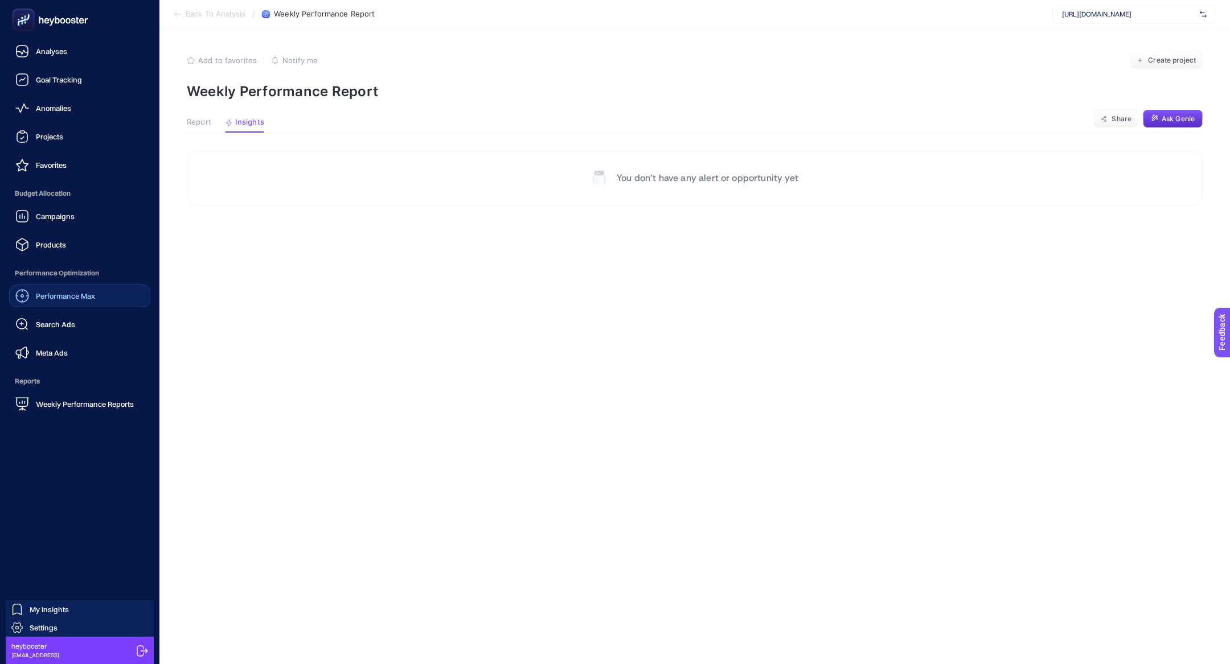
click at [106, 394] on link "Weekly Performance Reports" at bounding box center [79, 404] width 141 height 23
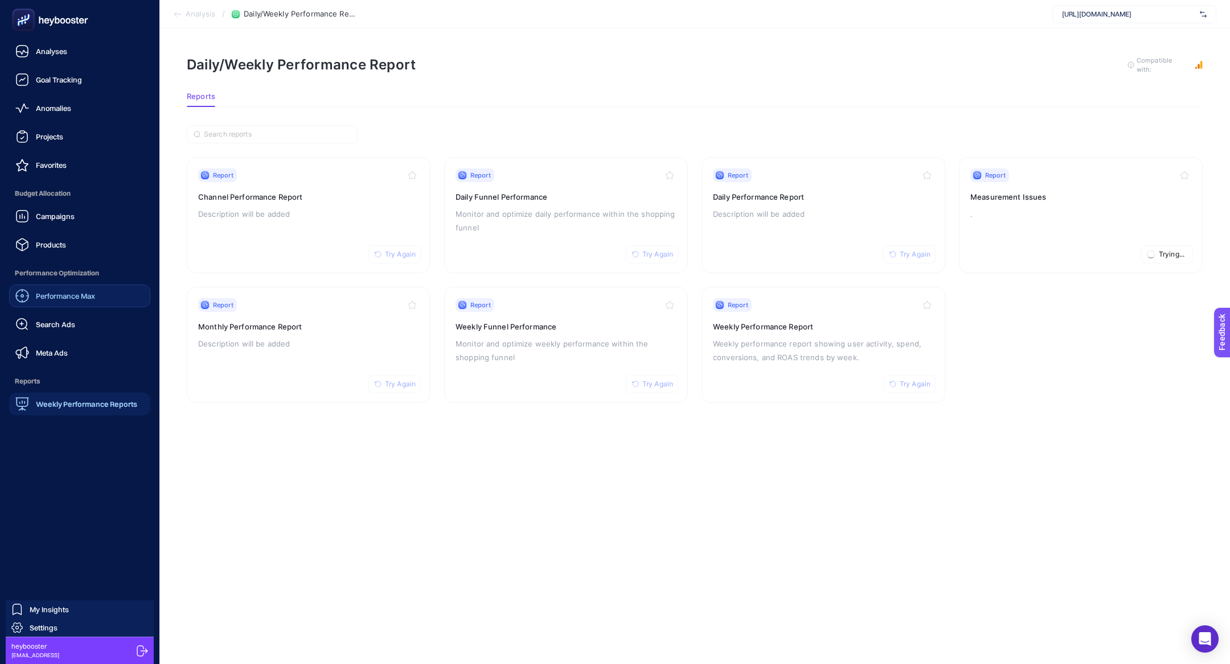
click at [21, 15] on rect at bounding box center [23, 20] width 19 height 19
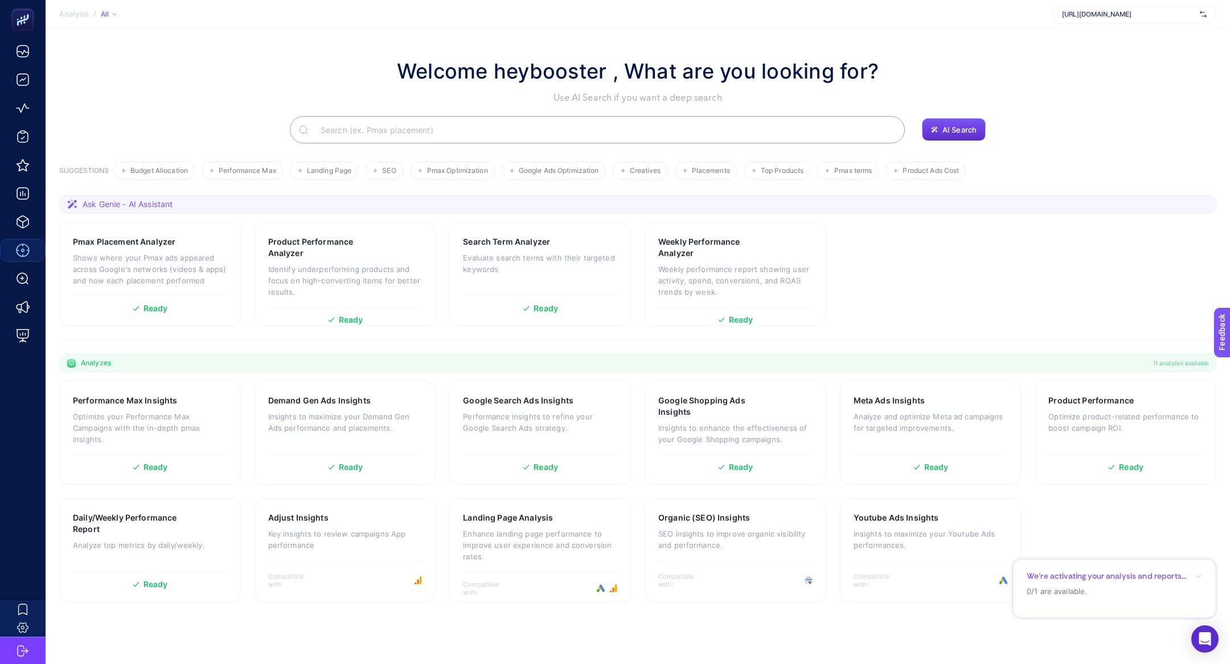
click at [401, 126] on input "Search" at bounding box center [603, 130] width 584 height 32
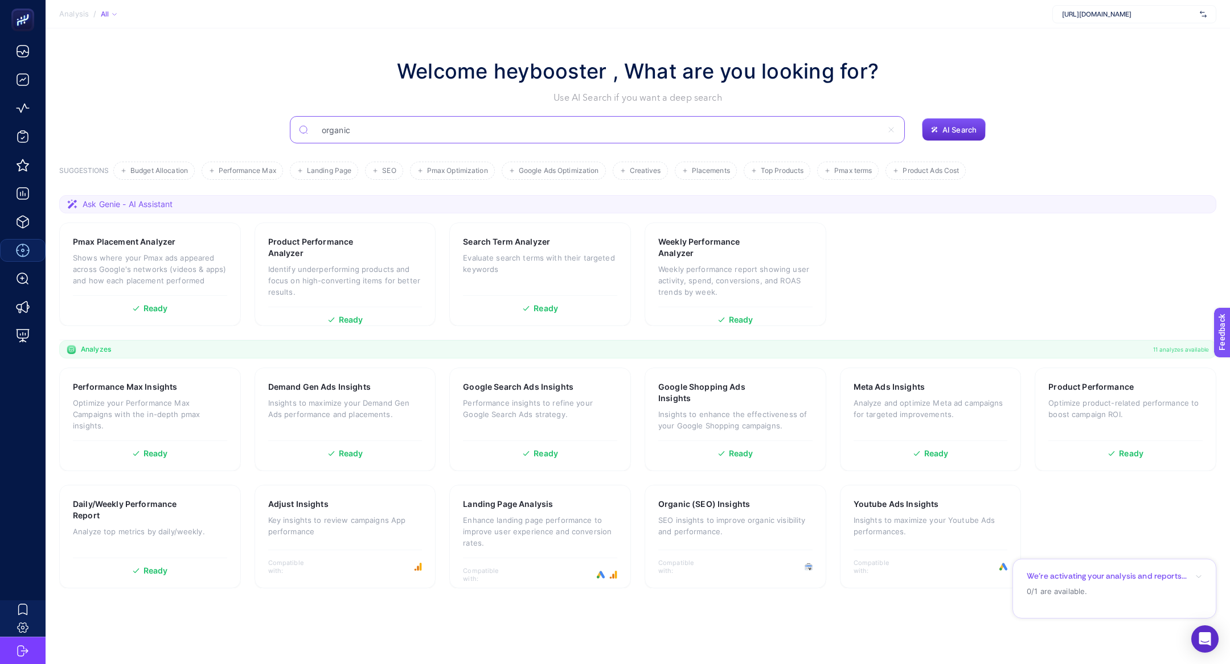
type input "organic"
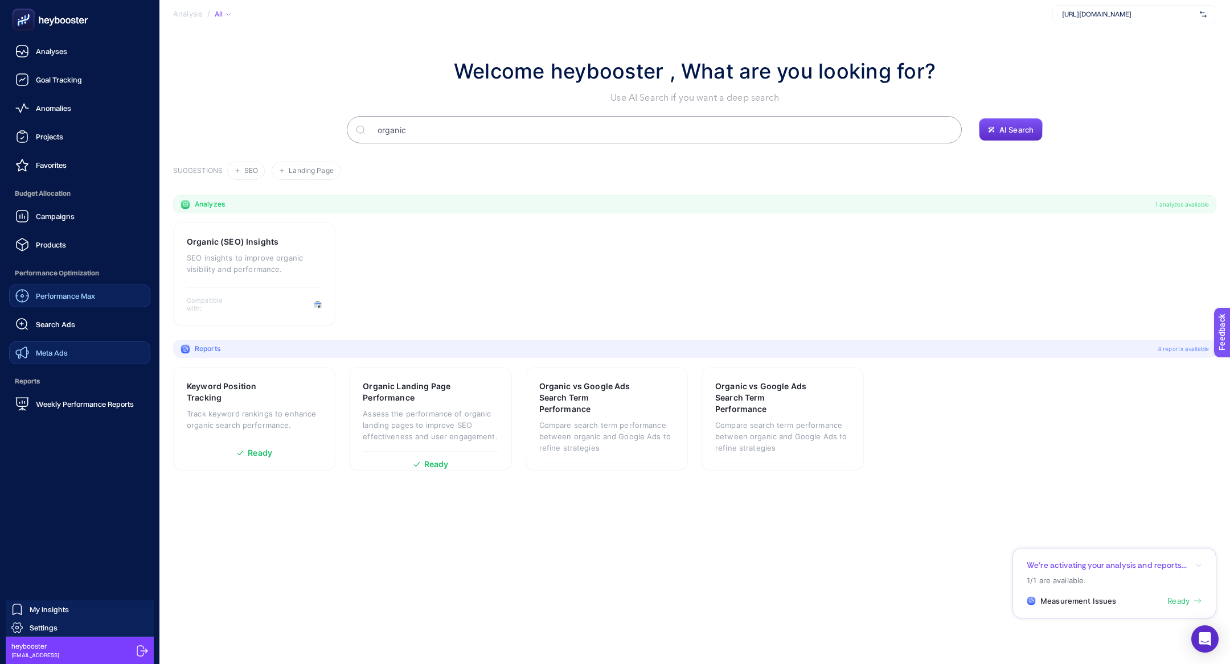
click at [124, 348] on link "Meta Ads" at bounding box center [79, 353] width 141 height 23
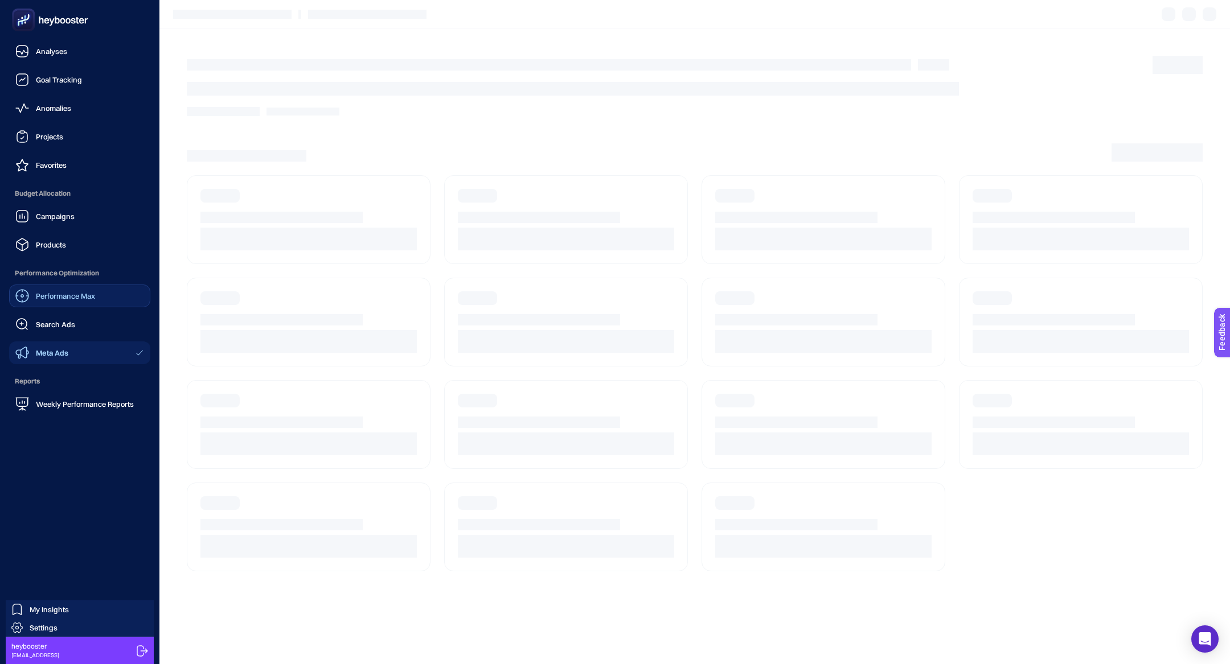
click at [104, 303] on link "Performance Max" at bounding box center [79, 296] width 141 height 23
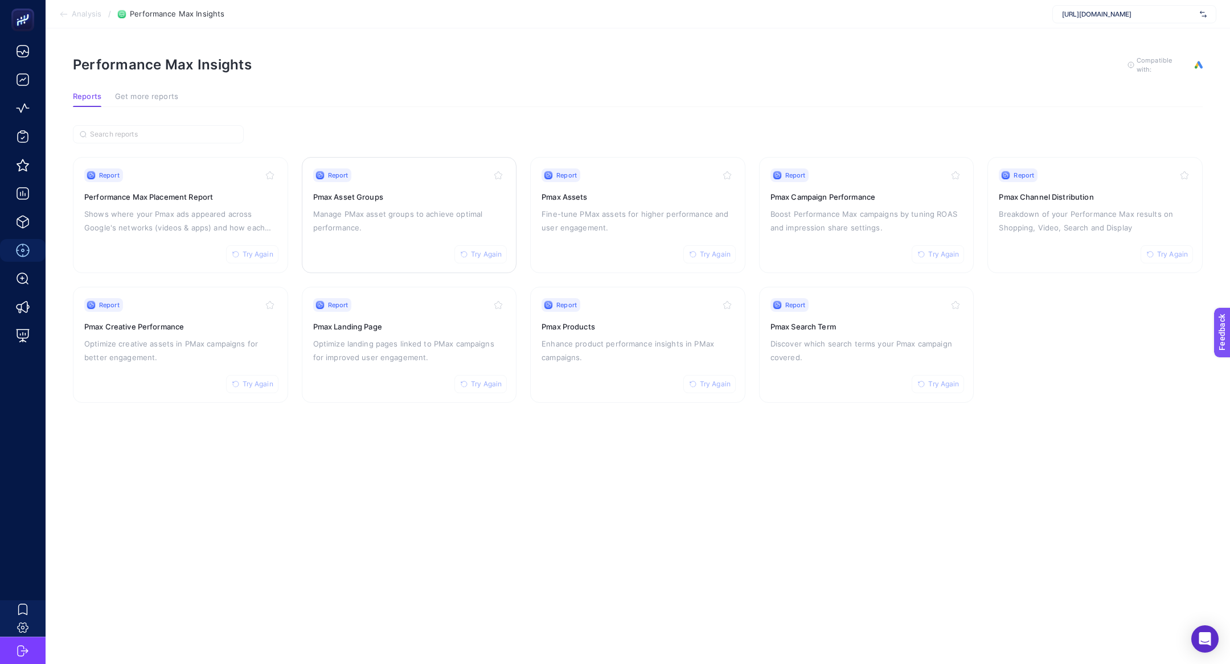
click at [470, 194] on h3 "Pmax Asset Groups" at bounding box center [409, 196] width 192 height 11
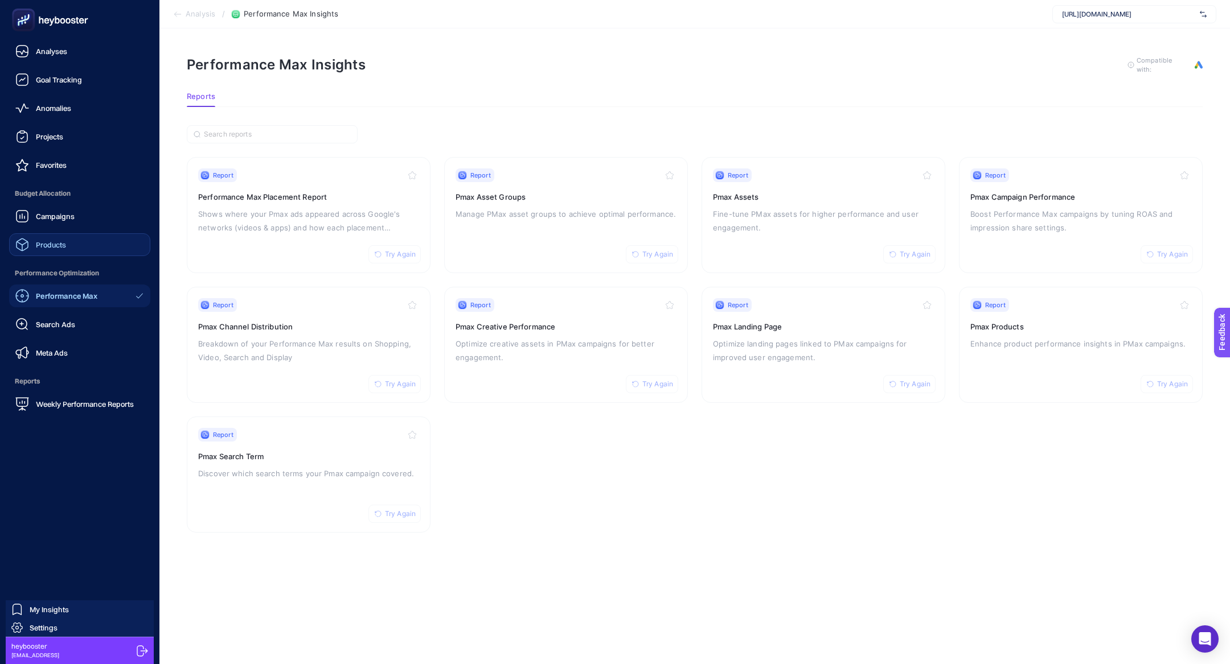
click at [57, 252] on link "Products" at bounding box center [79, 244] width 141 height 23
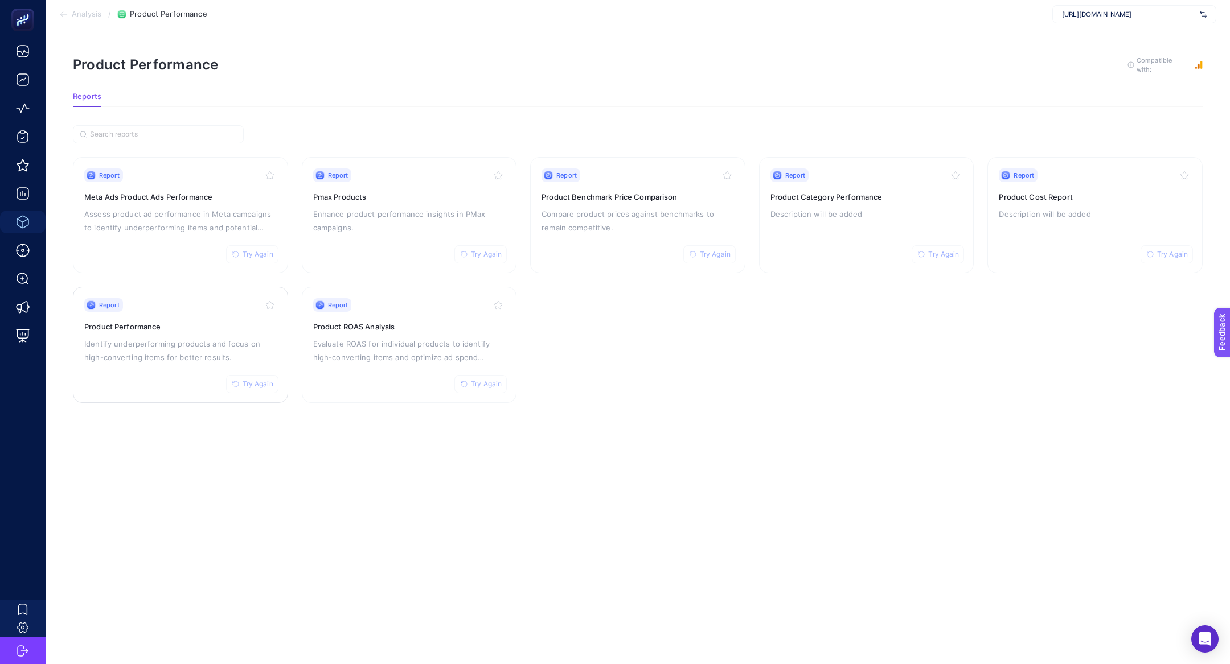
click at [149, 318] on div "Report Try Again Product Performance Identify underperforming products and focu…" at bounding box center [180, 344] width 192 height 93
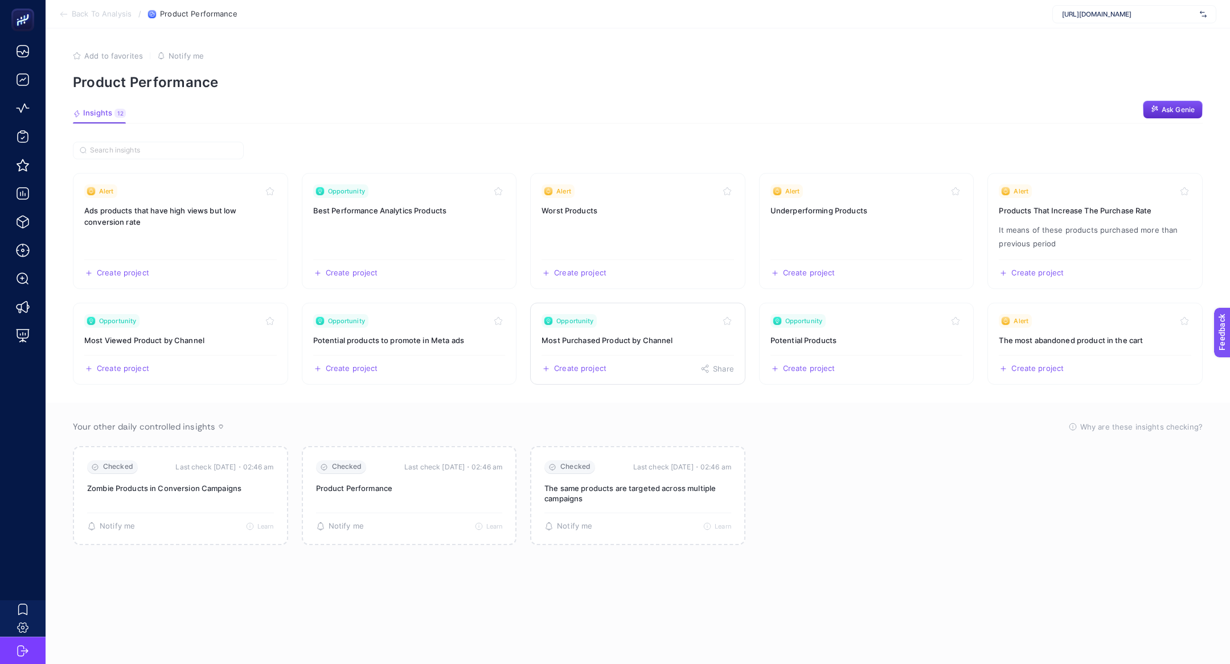
click at [658, 336] on h3 "Most Purchased Product by Channel" at bounding box center [637, 340] width 192 height 11
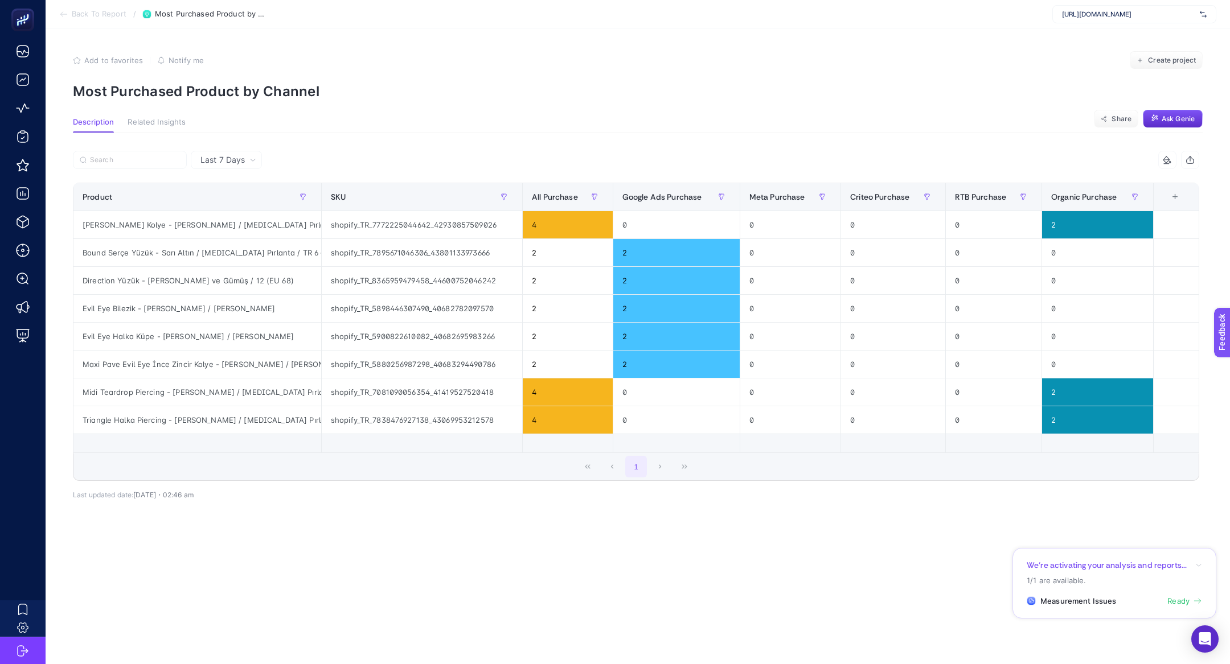
click at [221, 104] on article "Add to favorites false Notify me Create project Most Purchased Product by Chann…" at bounding box center [638, 346] width 1184 height 636
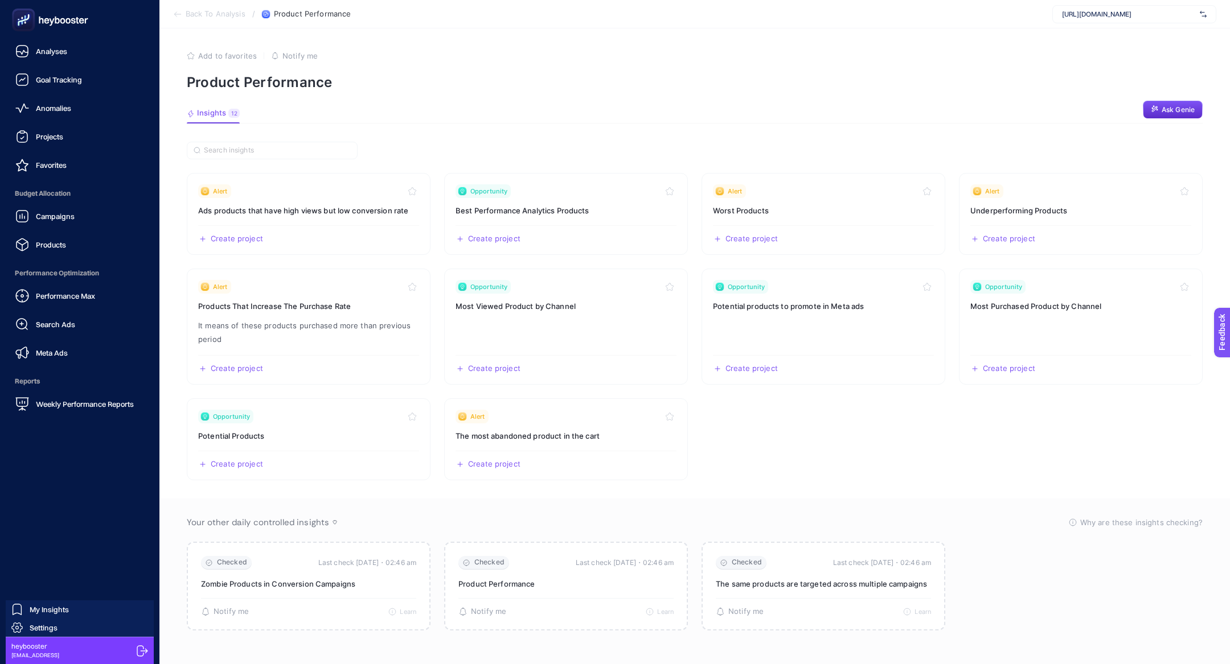
click at [83, 295] on span "Performance Max" at bounding box center [65, 295] width 59 height 9
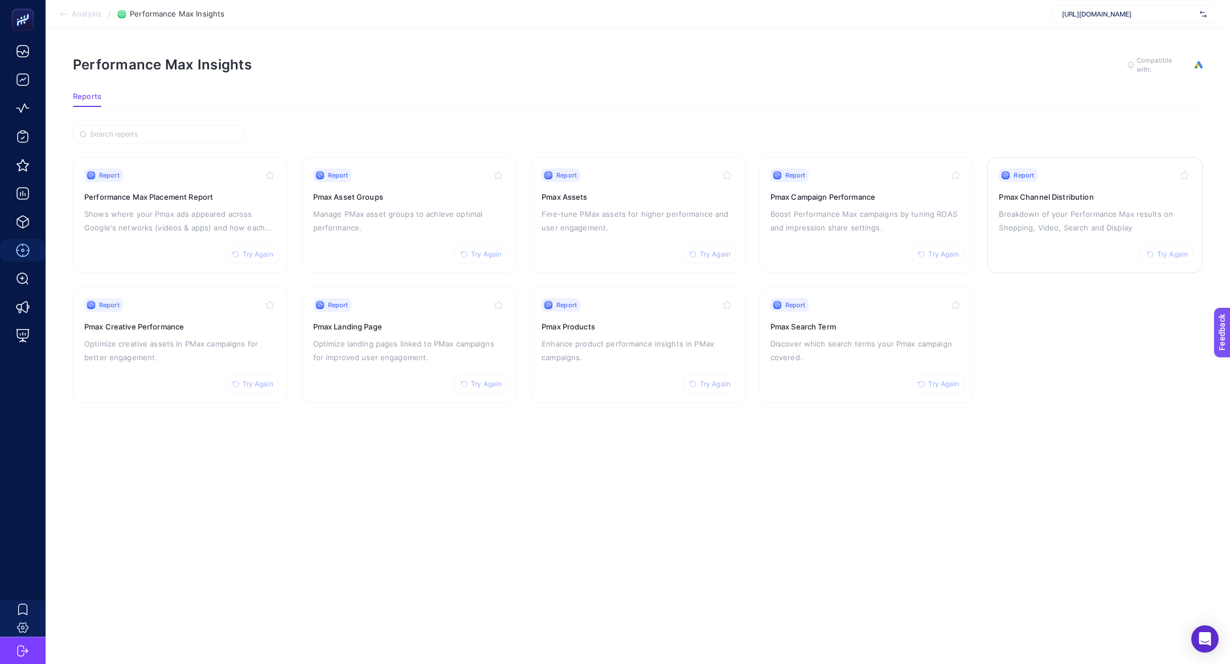
click at [1078, 203] on div "Report Try Again Pmax Channel Distribution Breakdown of your Performance Max re…" at bounding box center [1095, 215] width 192 height 93
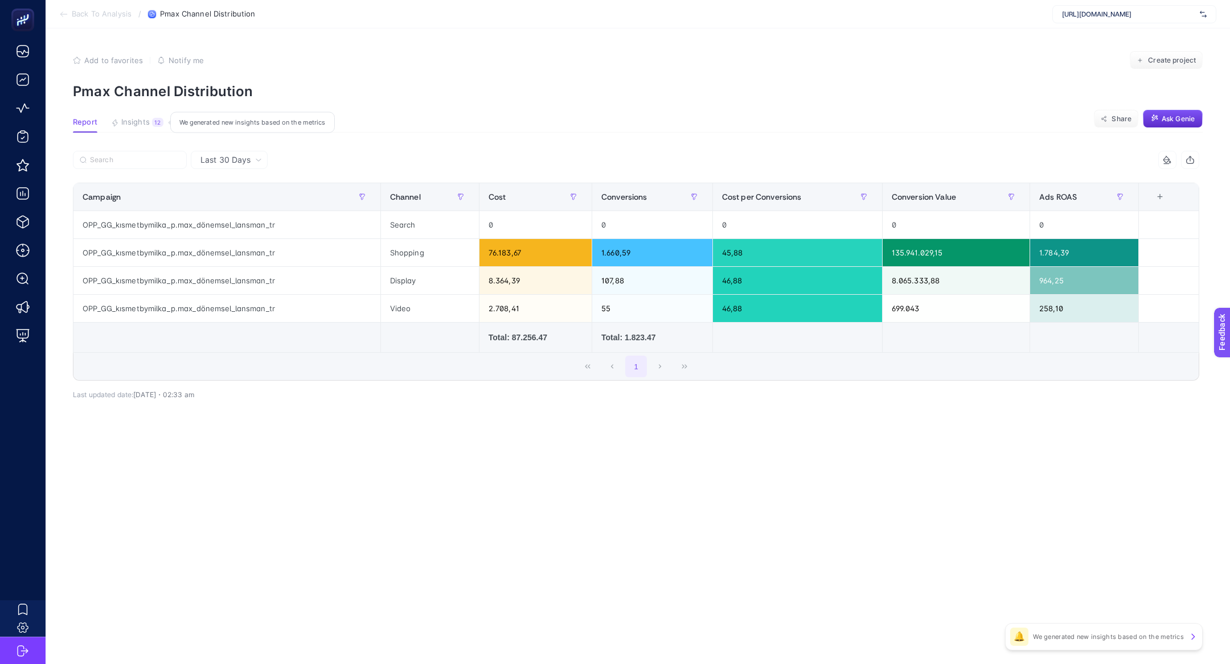
click at [149, 123] on button "Insights 12 We generated new insights based on the metrics" at bounding box center [137, 125] width 52 height 15
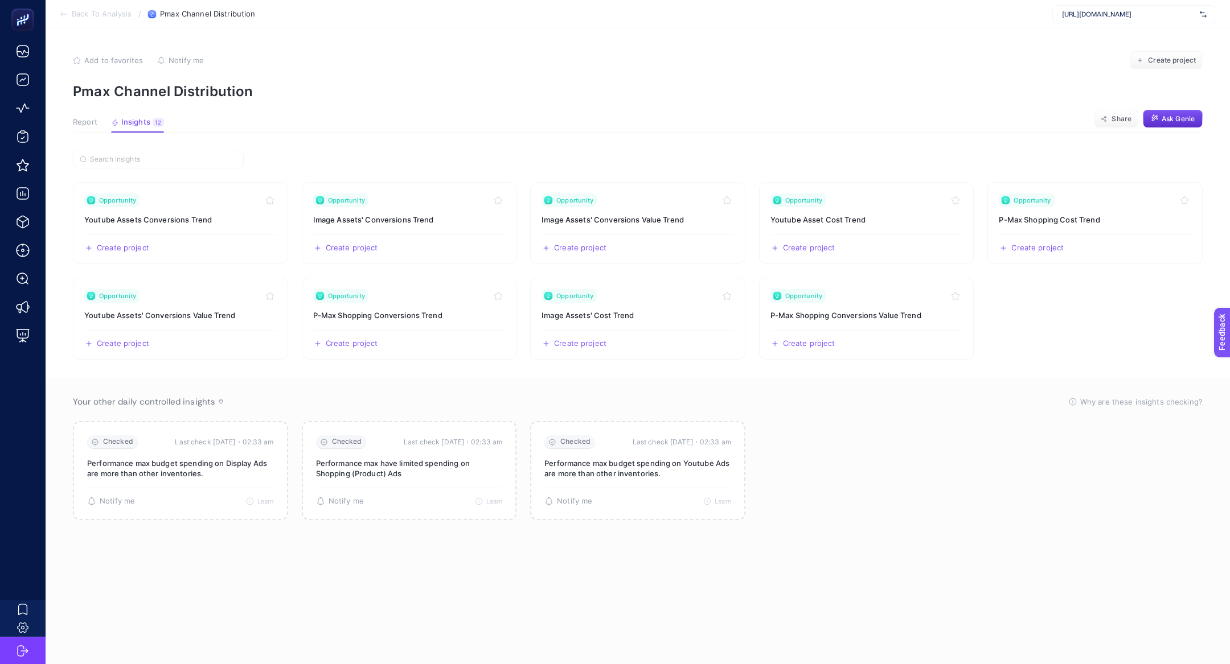
click at [99, 127] on div "Report Insights 12 We generated new insights based on the metrics" at bounding box center [118, 125] width 91 height 15
click at [85, 126] on span "Report" at bounding box center [85, 122] width 24 height 9
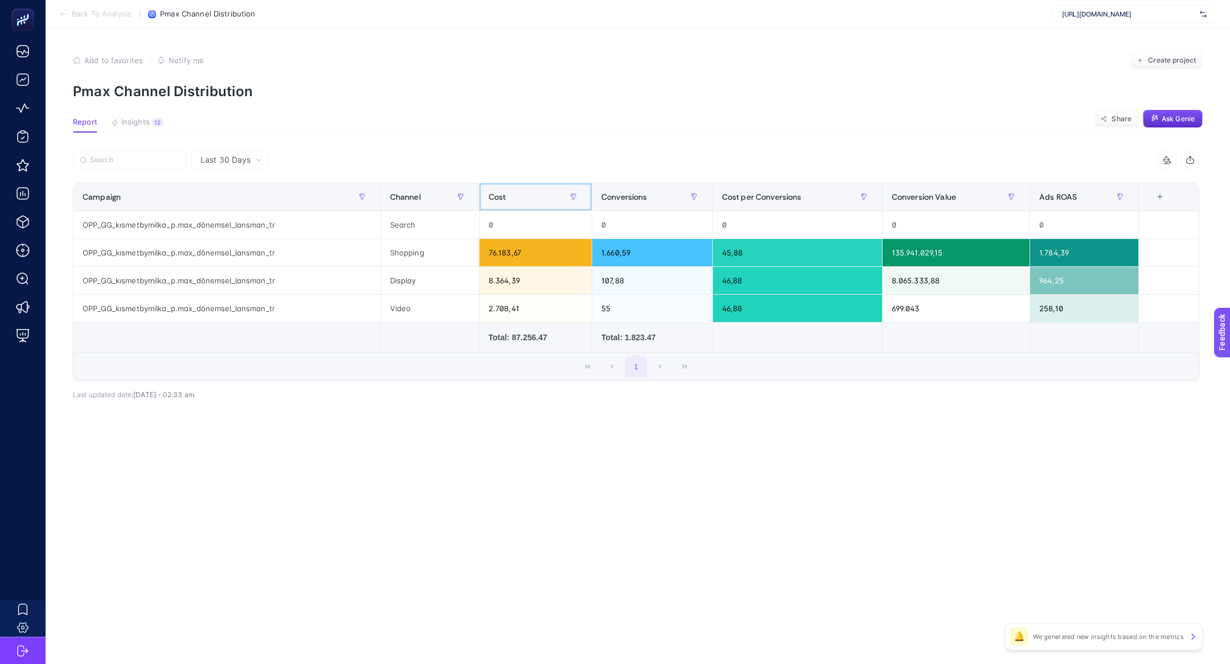
click at [508, 193] on div "Cost" at bounding box center [535, 197] width 94 height 18
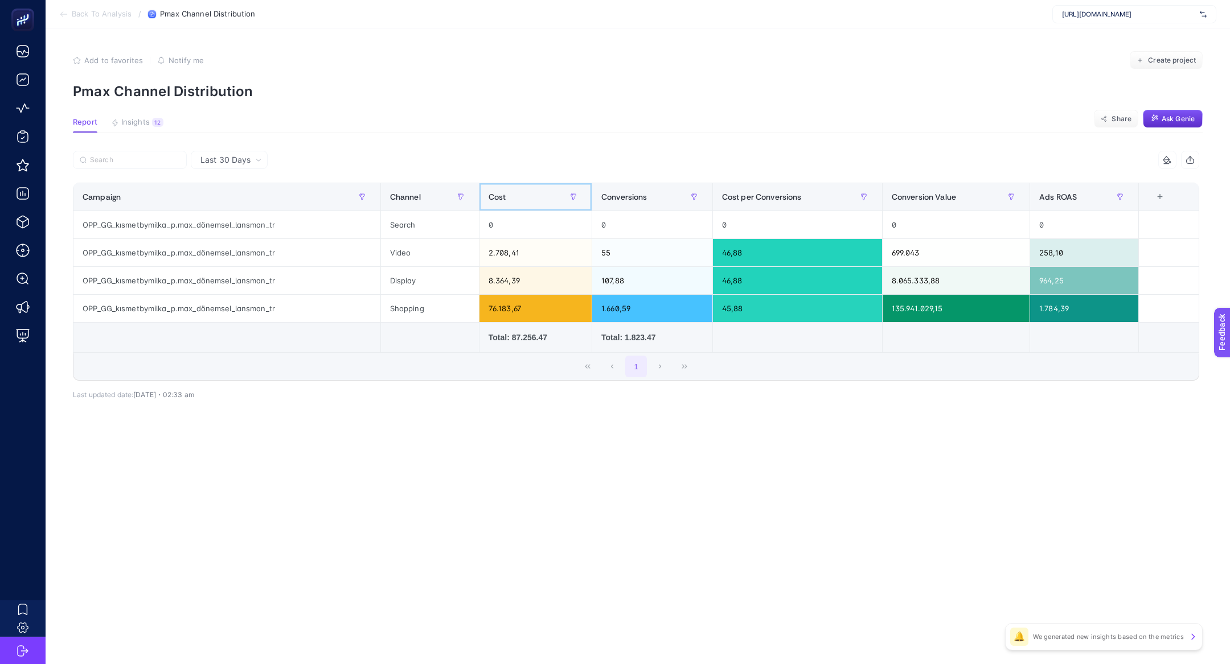
click at [508, 193] on div "Cost" at bounding box center [535, 197] width 94 height 18
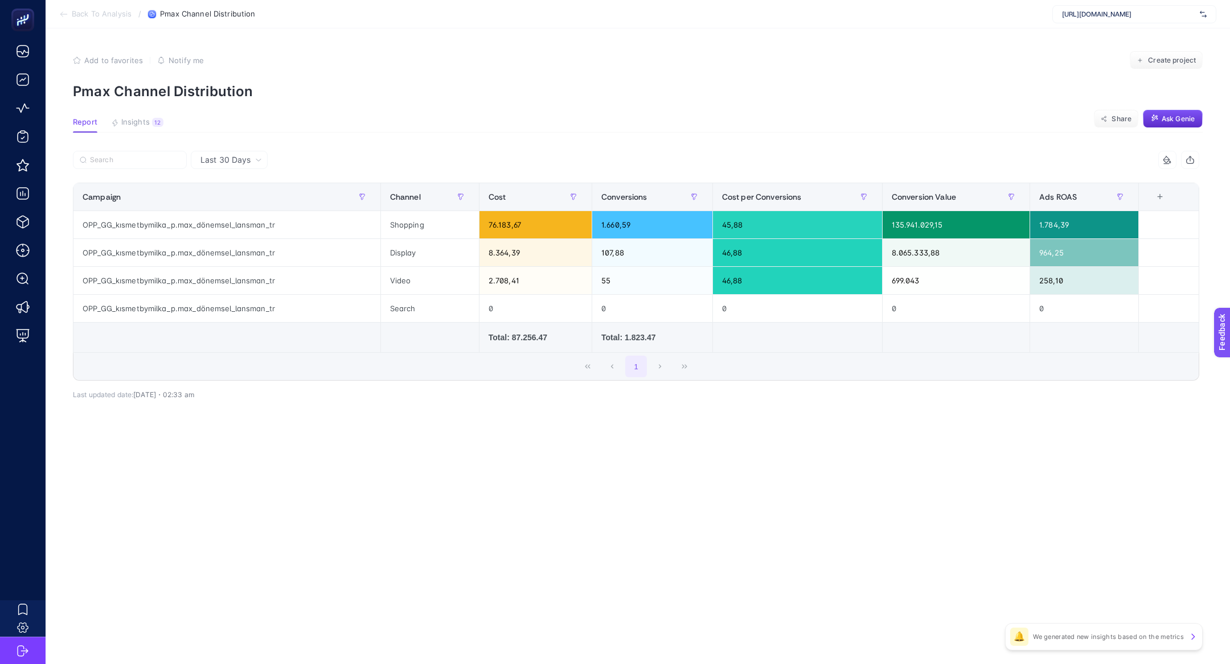
click at [139, 106] on article "Add to favorites false Notify me Create project Pmax Channel Distribution Repor…" at bounding box center [638, 346] width 1184 height 636
click at [160, 119] on div "12" at bounding box center [157, 122] width 11 height 9
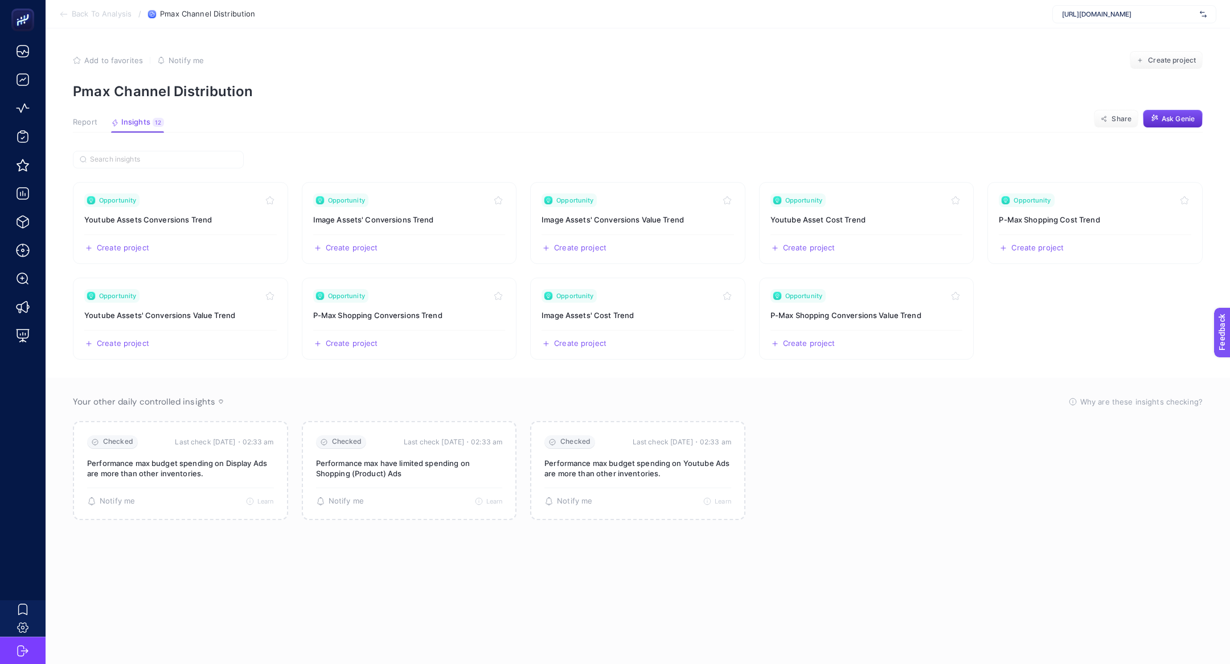
click at [68, 125] on article "Add to favorites false Notify me Create project Pmax Channel Distribution Repor…" at bounding box center [638, 346] width 1184 height 636
click at [83, 122] on span "Report" at bounding box center [85, 122] width 24 height 9
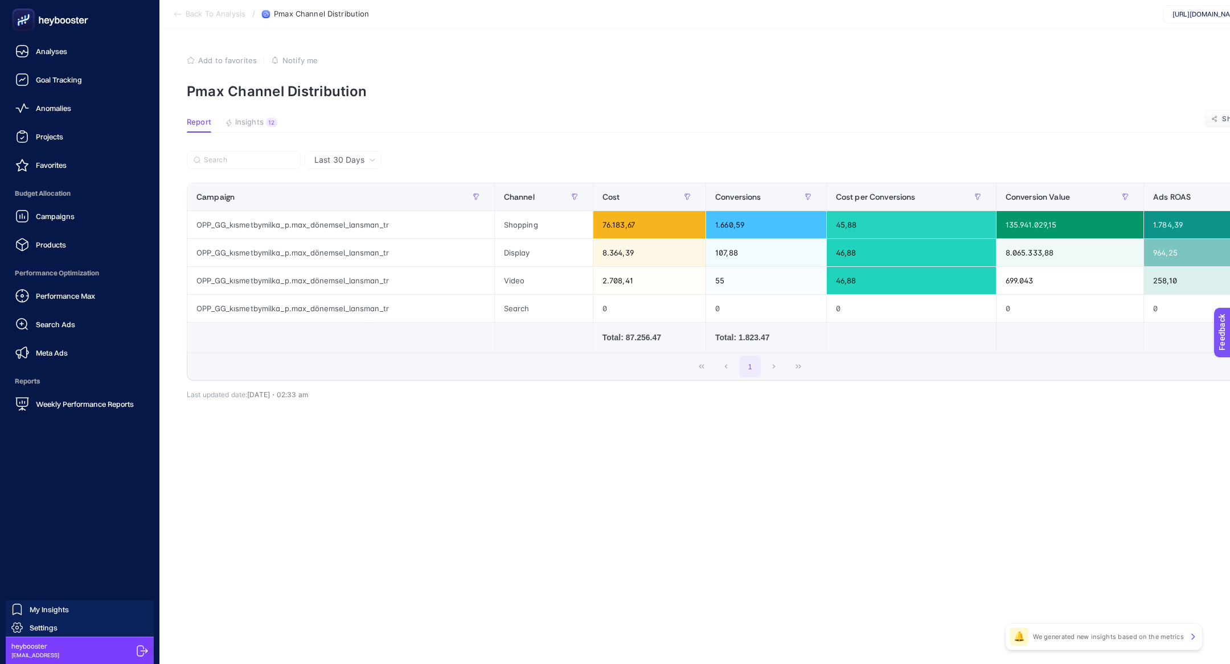
click at [47, 295] on span "Performance Max" at bounding box center [65, 295] width 59 height 9
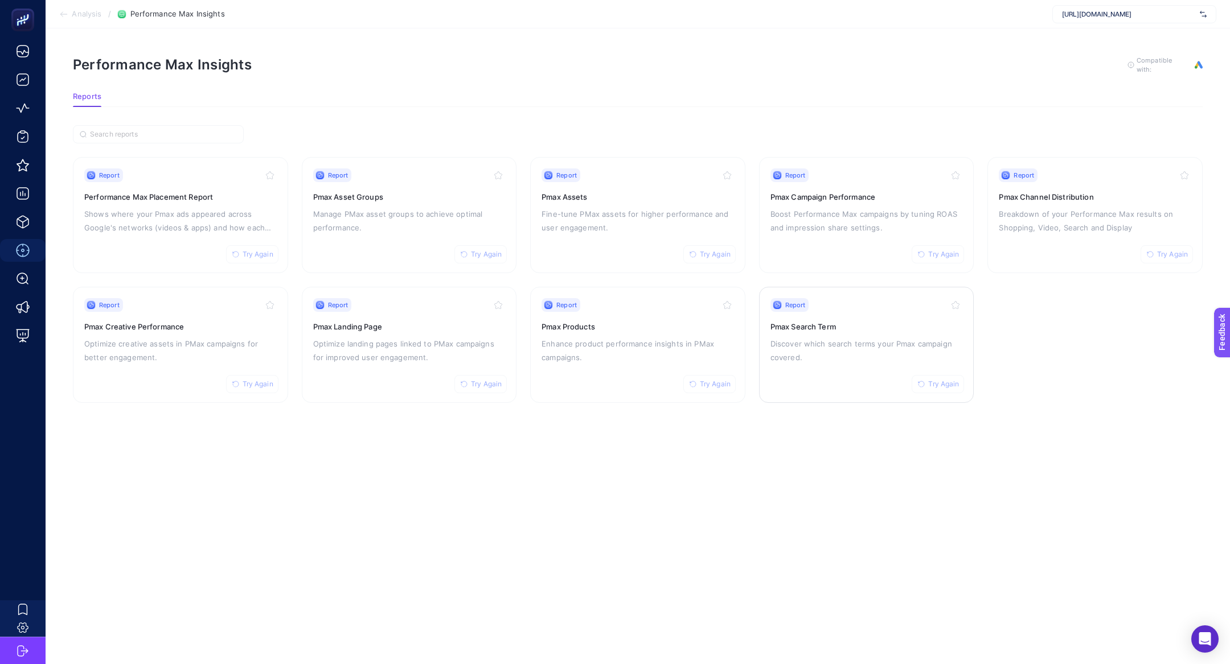
click at [867, 342] on p "Discover which search terms your Pmax campaign covered." at bounding box center [866, 350] width 192 height 27
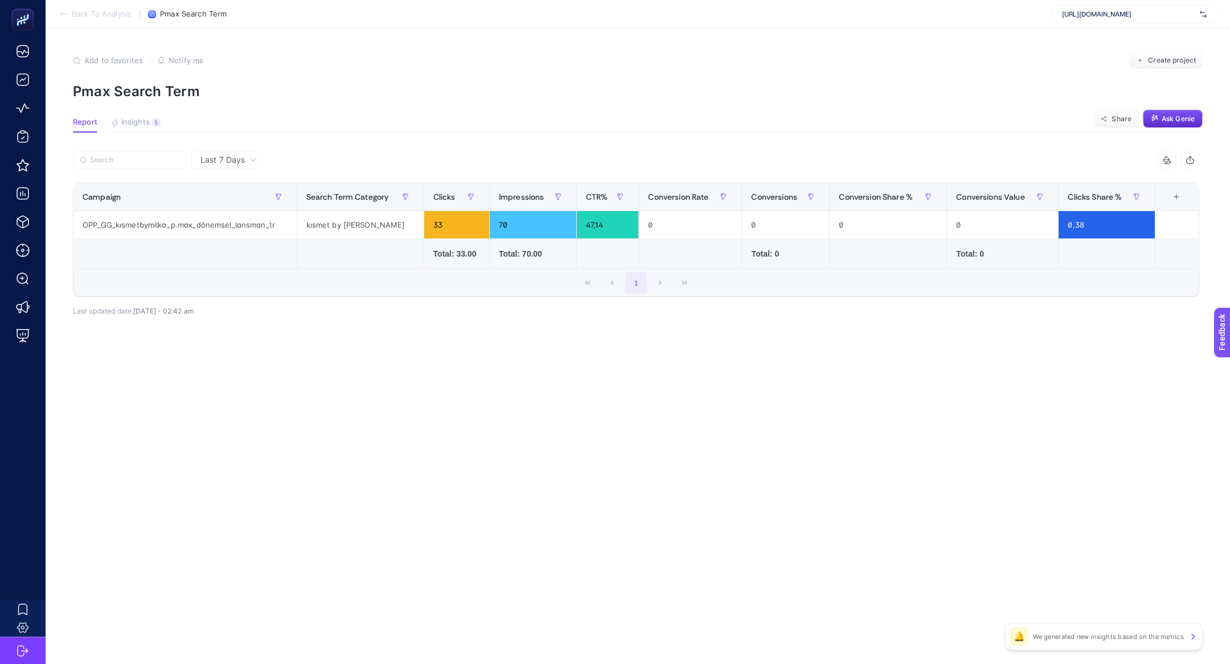
click at [159, 134] on article "Add to favorites false Notify me Create project Pmax Search Term Report Insight…" at bounding box center [638, 346] width 1184 height 636
click at [155, 129] on button "Insights 5 We generated new insights based on the metrics" at bounding box center [136, 125] width 50 height 15
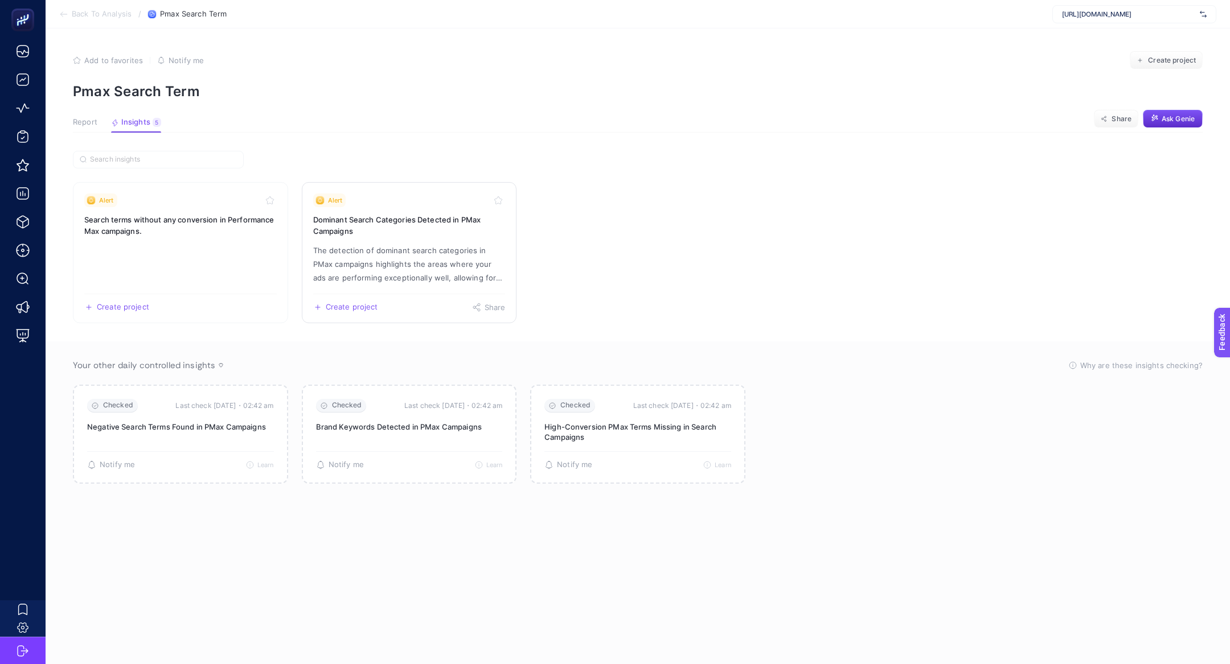
click at [354, 247] on p "The detection of dominant search categories in PMax campaigns highlights the ar…" at bounding box center [409, 264] width 192 height 41
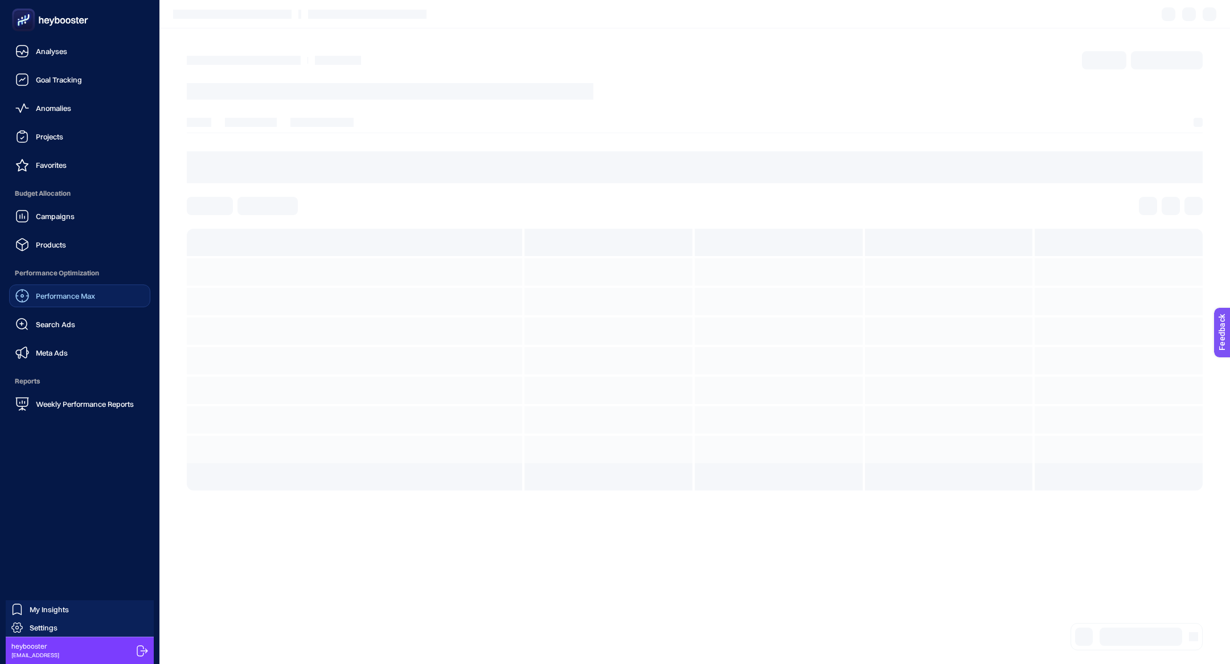
click at [77, 307] on link "Performance Max" at bounding box center [79, 296] width 141 height 23
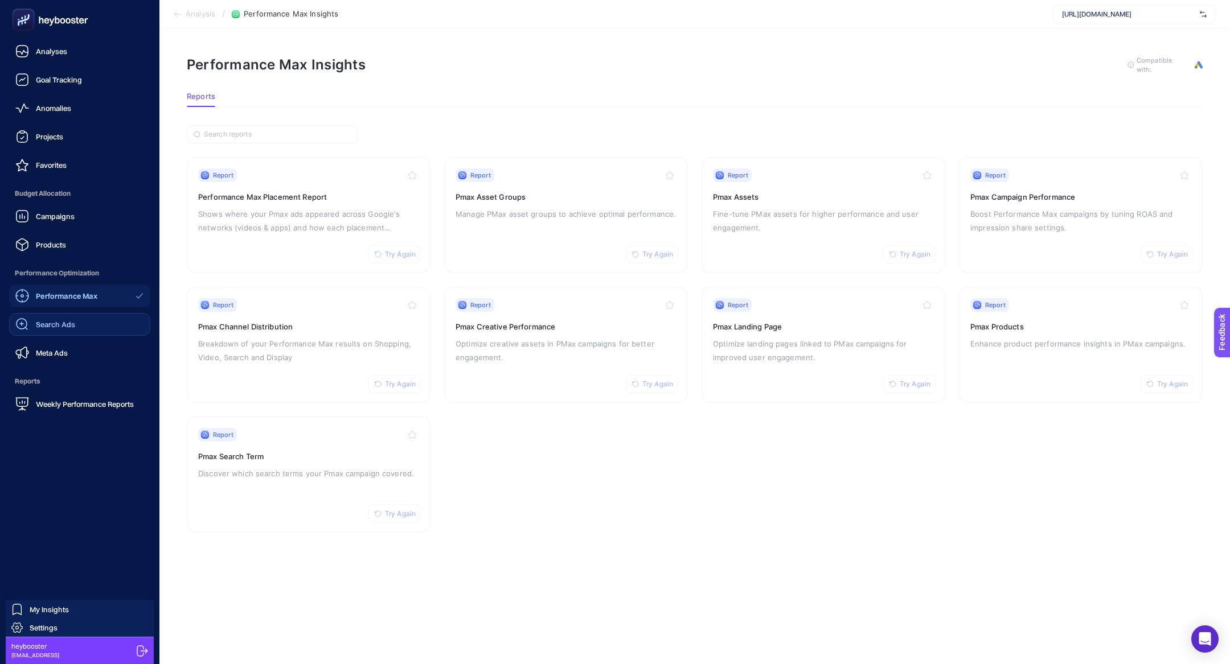
click at [81, 329] on link "Search Ads" at bounding box center [79, 324] width 141 height 23
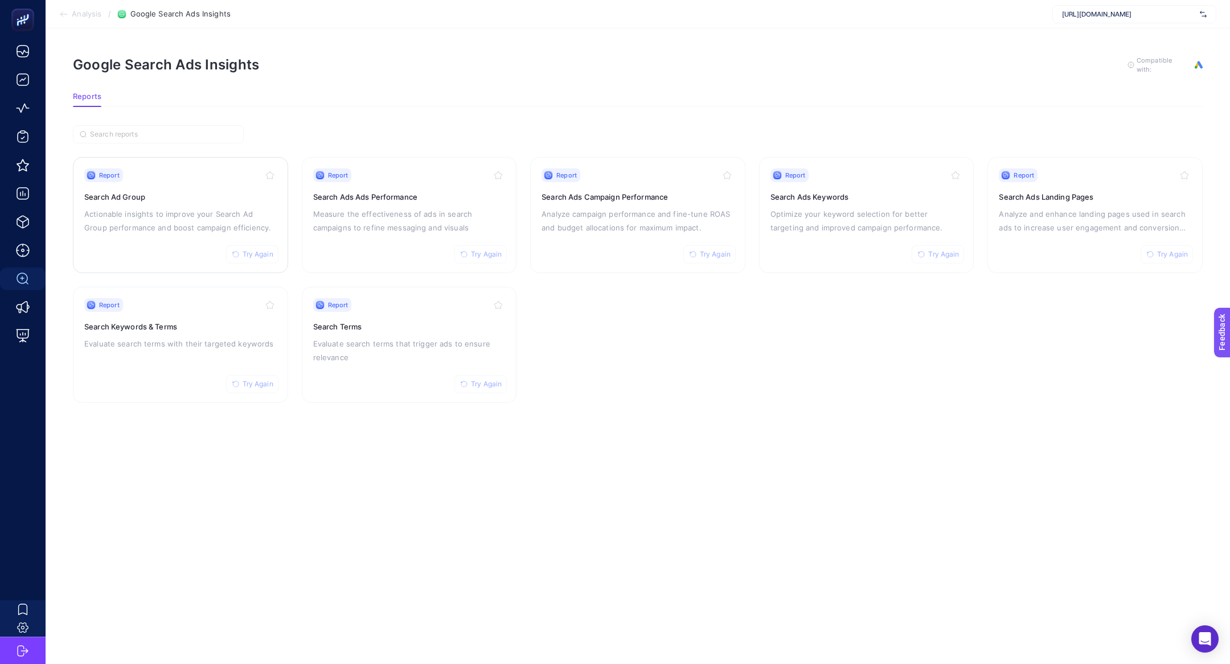
click at [168, 192] on h3 "Search Ad Group" at bounding box center [180, 196] width 192 height 11
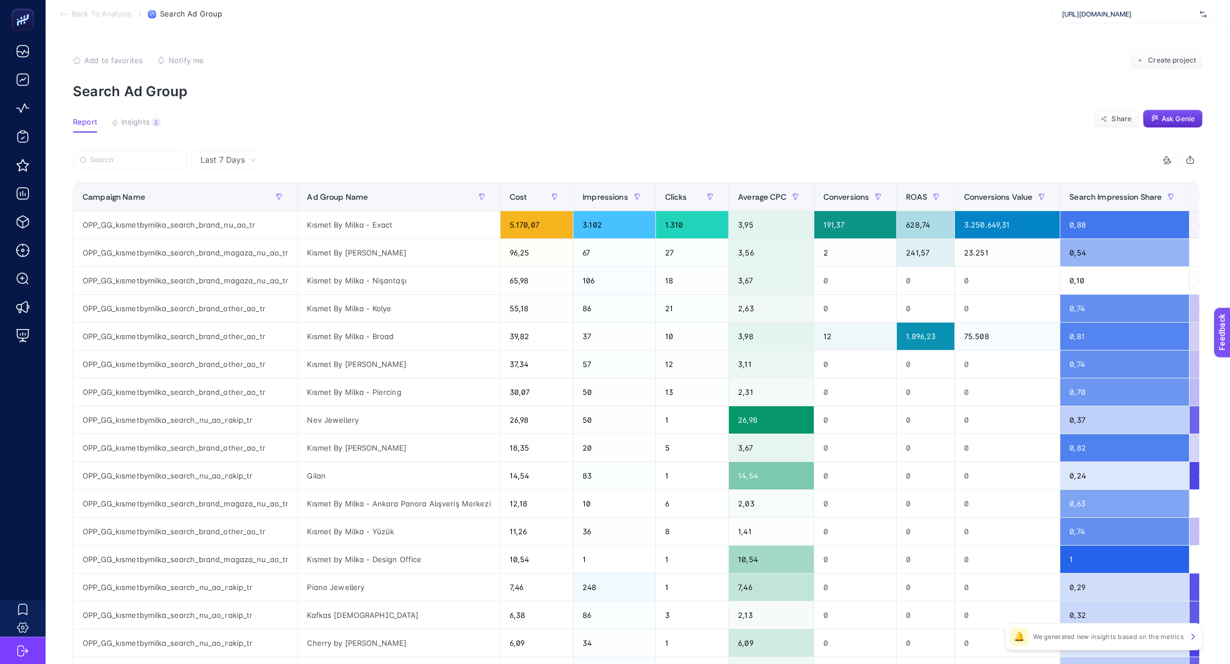
click at [142, 146] on article "Add to favorites false Notify me Create project Search Ad Group Report Insights…" at bounding box center [638, 473] width 1184 height 890
click at [142, 124] on span "Insights" at bounding box center [135, 122] width 28 height 9
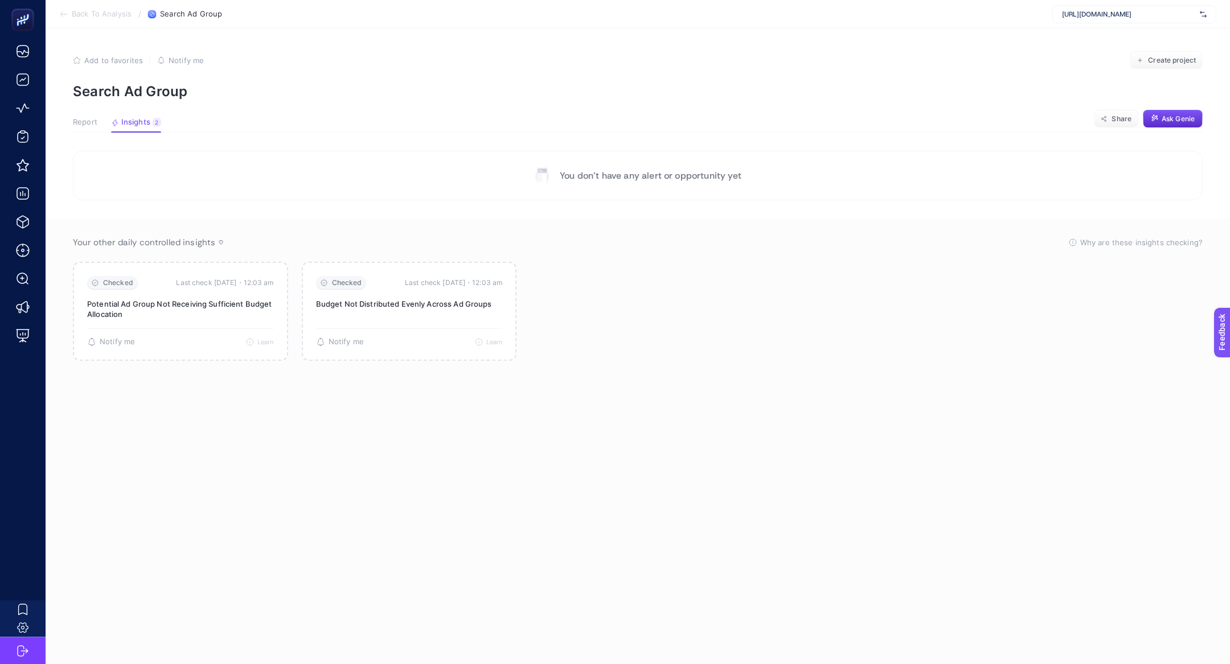
click at [95, 122] on span "Report" at bounding box center [85, 122] width 24 height 9
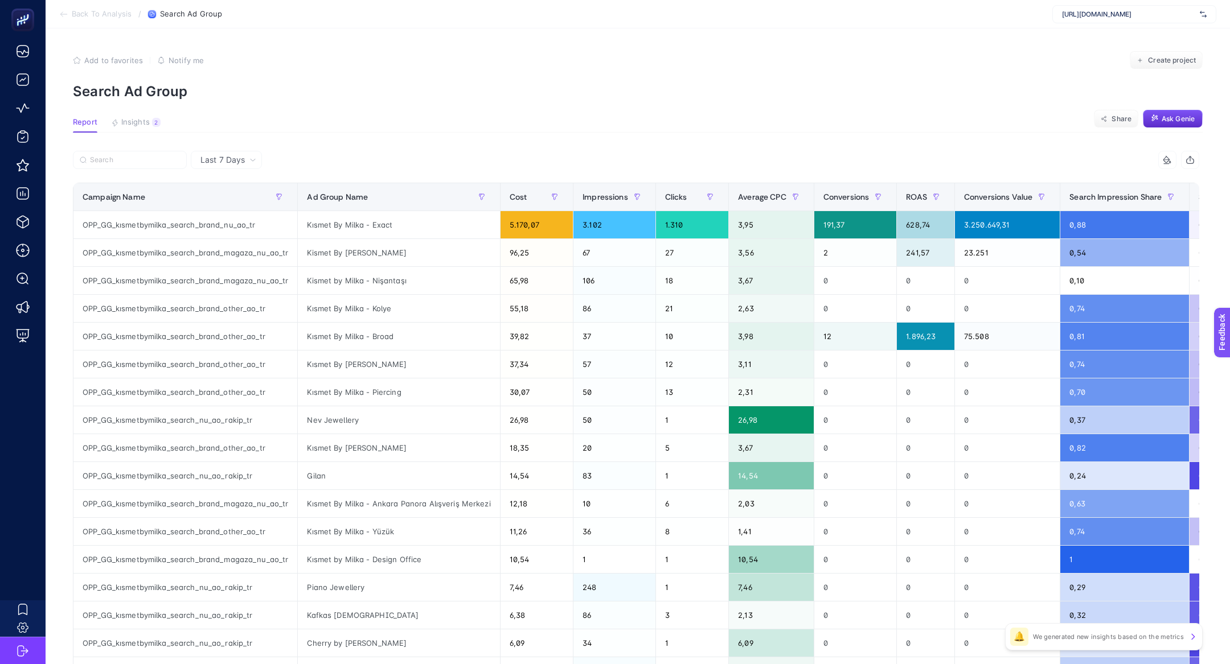
scroll to position [251, 0]
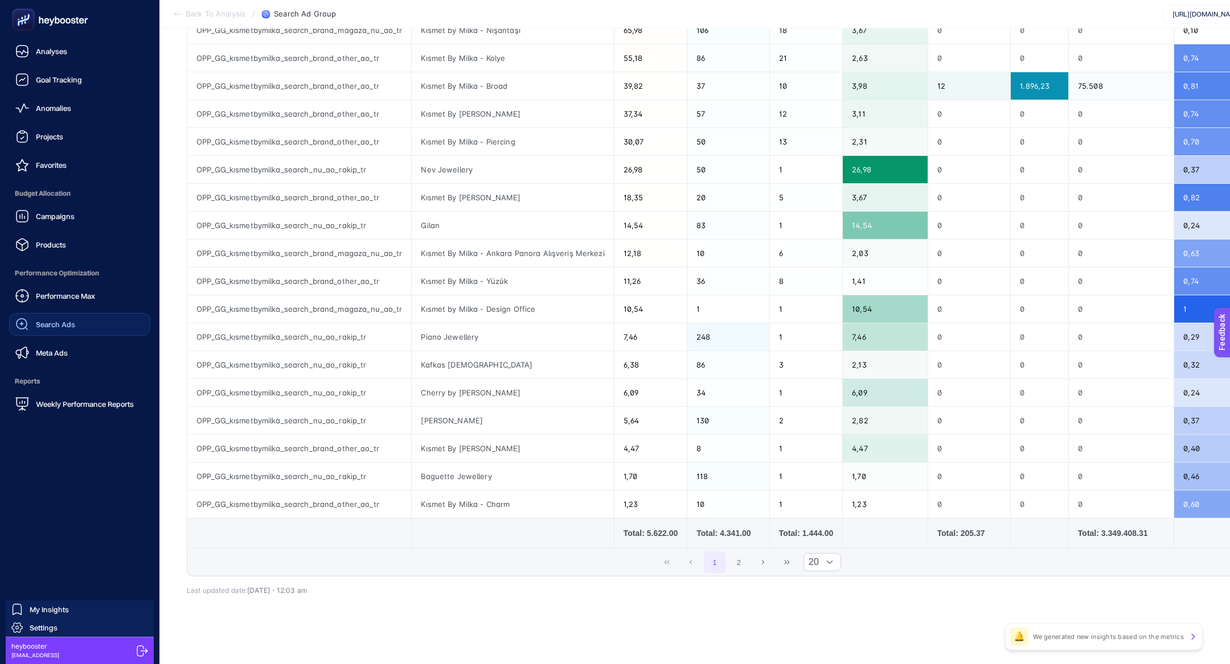
click at [83, 326] on link "Search Ads" at bounding box center [79, 324] width 141 height 23
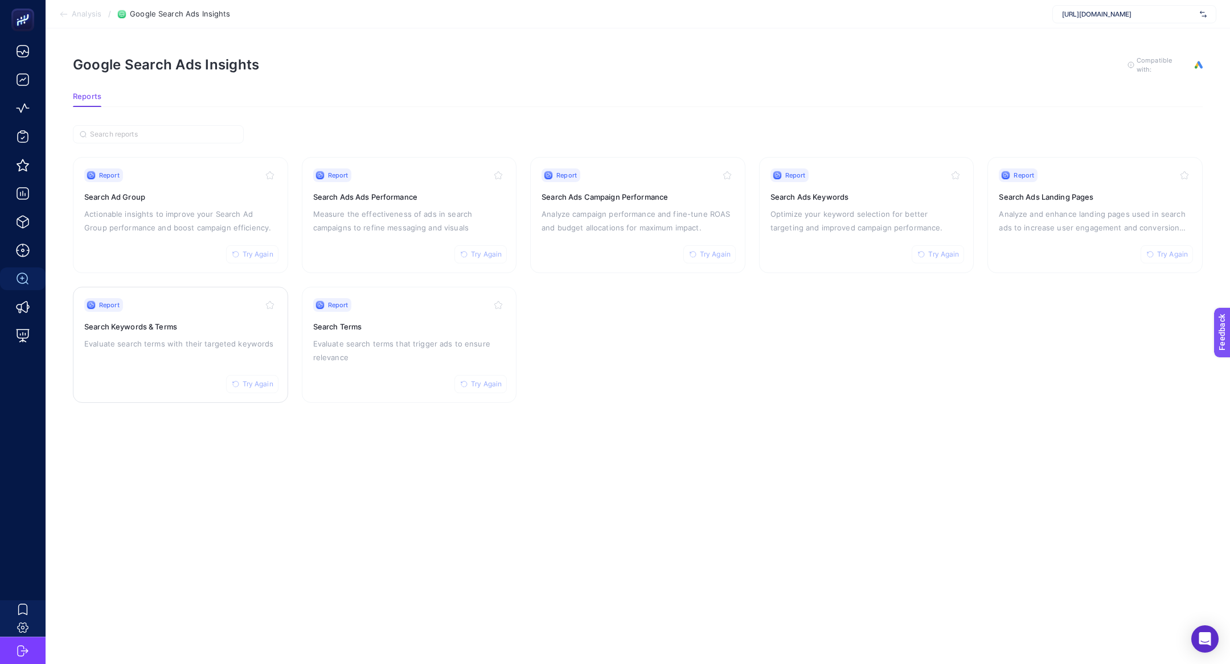
click at [181, 358] on div "Report Try Again Search Keywords & Terms Evaluate search terms with their targe…" at bounding box center [180, 344] width 192 height 93
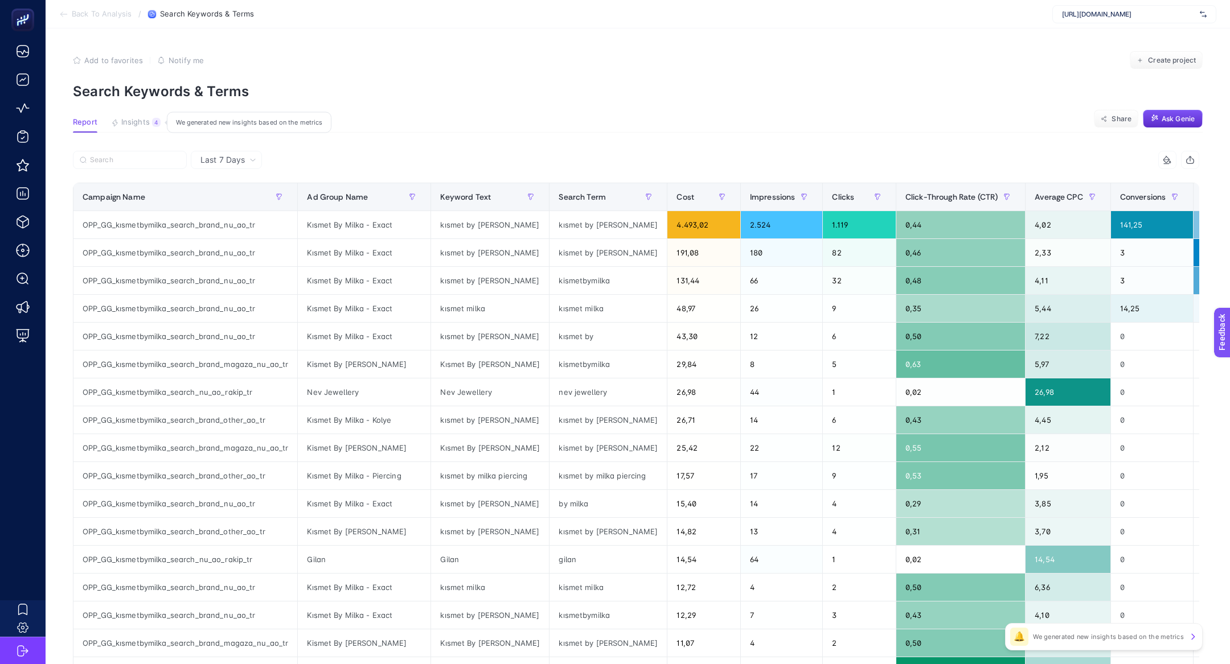
click at [157, 128] on button "Insights 4 We generated new insights based on the metrics" at bounding box center [136, 125] width 50 height 15
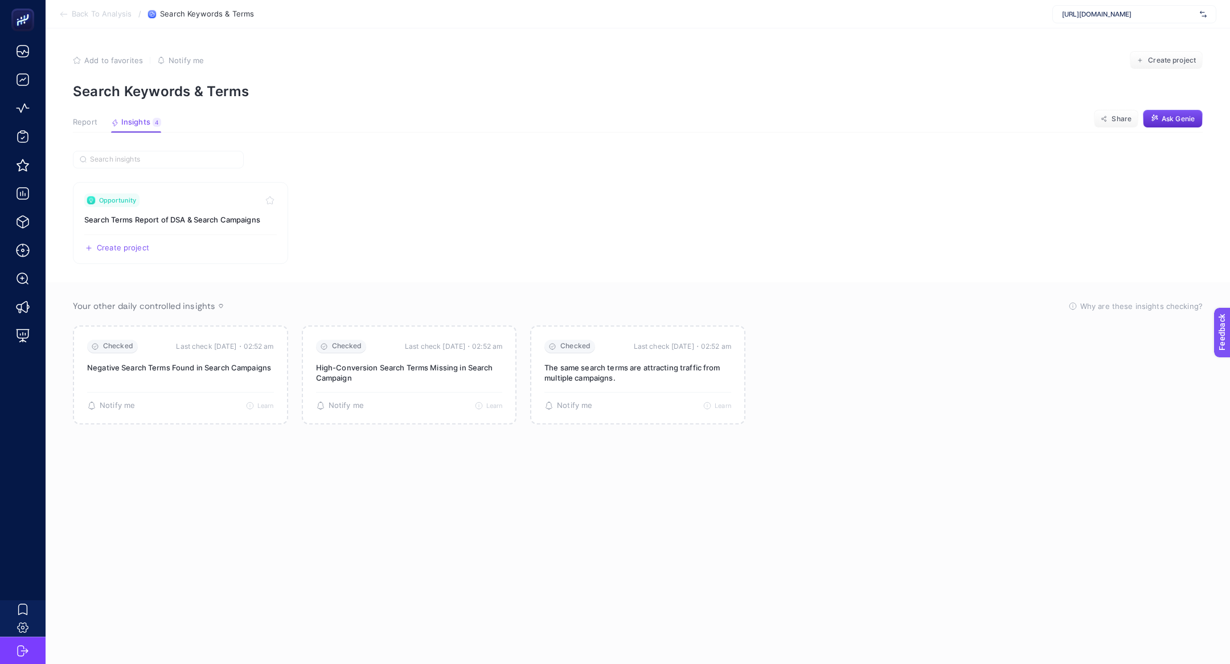
click at [82, 118] on span "Report" at bounding box center [85, 122] width 24 height 9
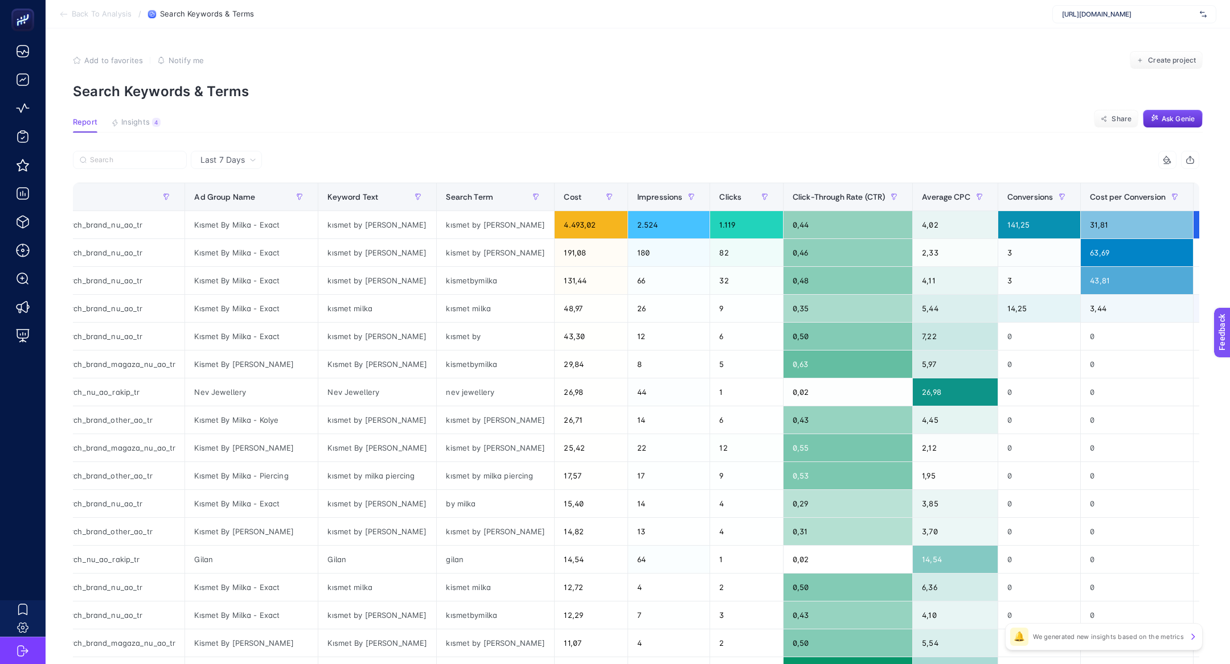
scroll to position [0, 133]
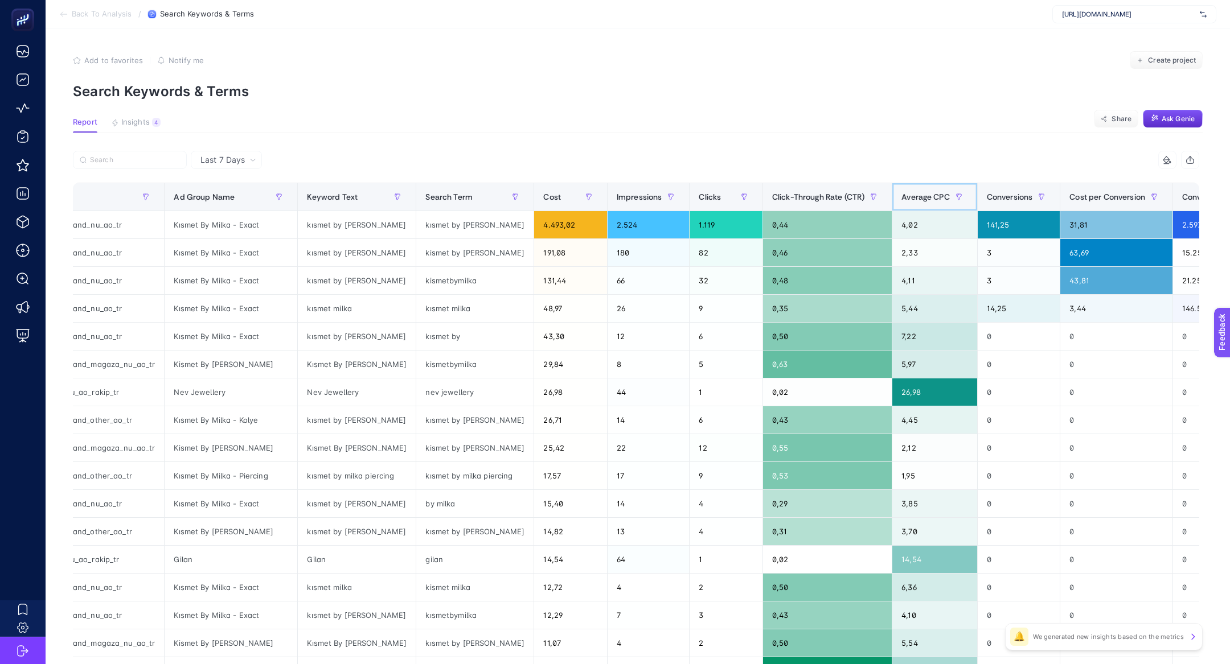
click at [903, 187] on th "Average CPC" at bounding box center [934, 197] width 85 height 28
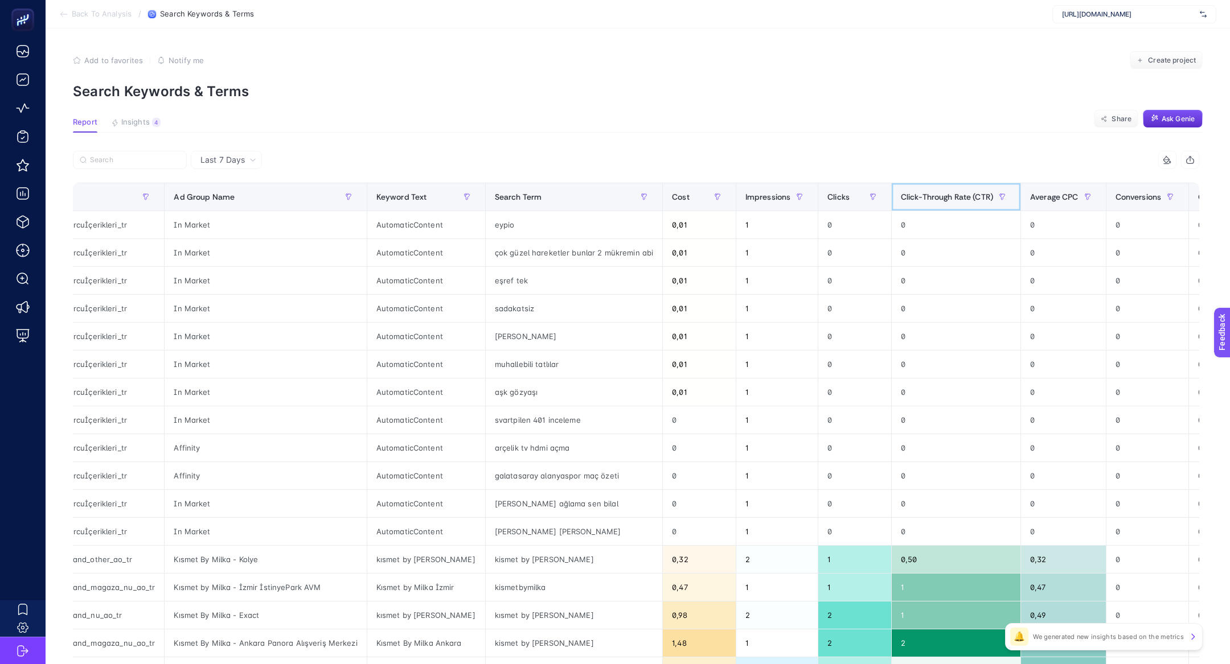
click at [903, 188] on div "Click-Through Rate (CTR)" at bounding box center [956, 197] width 110 height 18
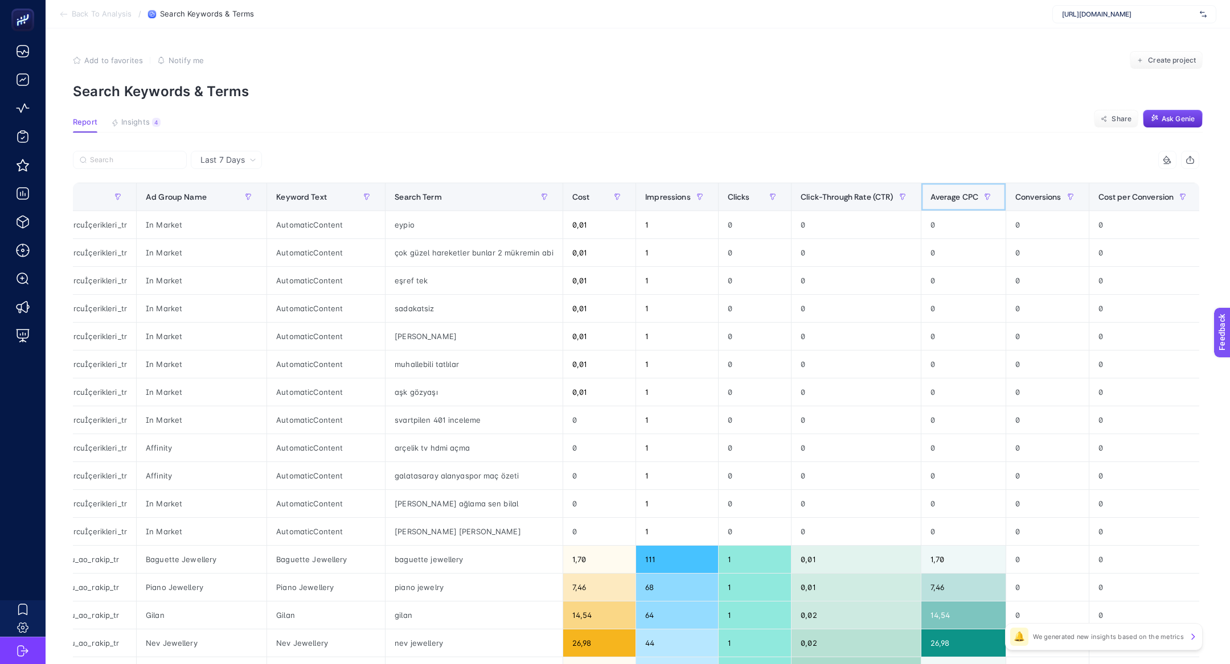
click at [930, 189] on div "Average CPC" at bounding box center [963, 197] width 67 height 18
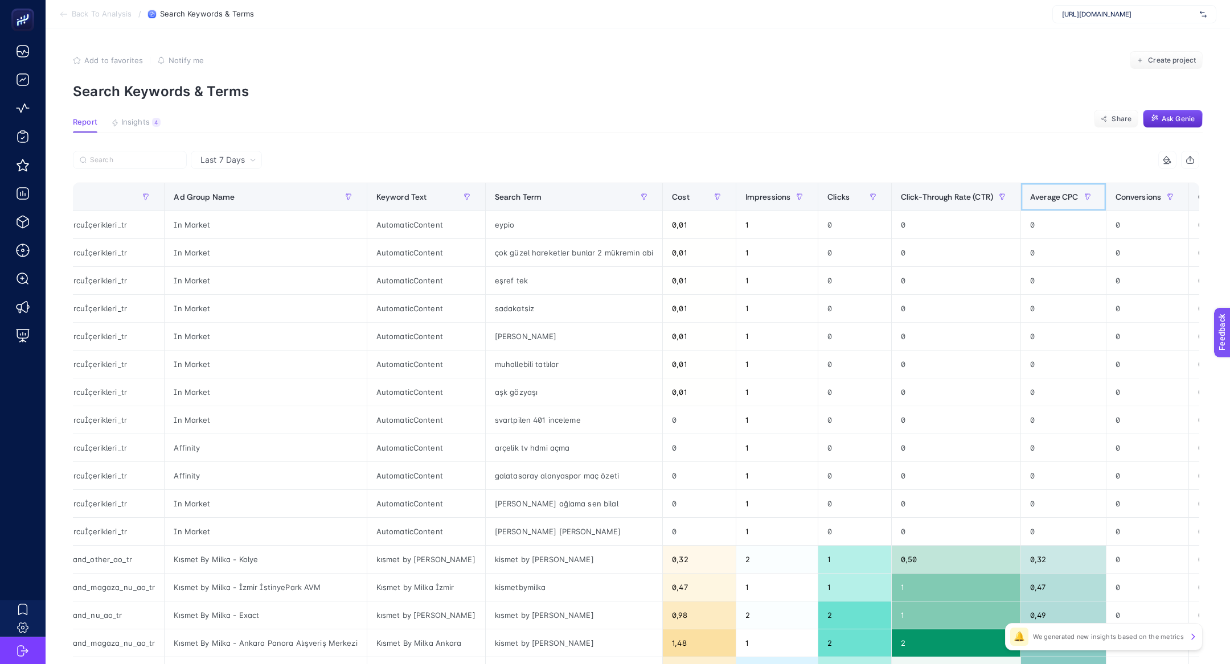
click at [1049, 187] on th "Average CPC" at bounding box center [1063, 197] width 85 height 28
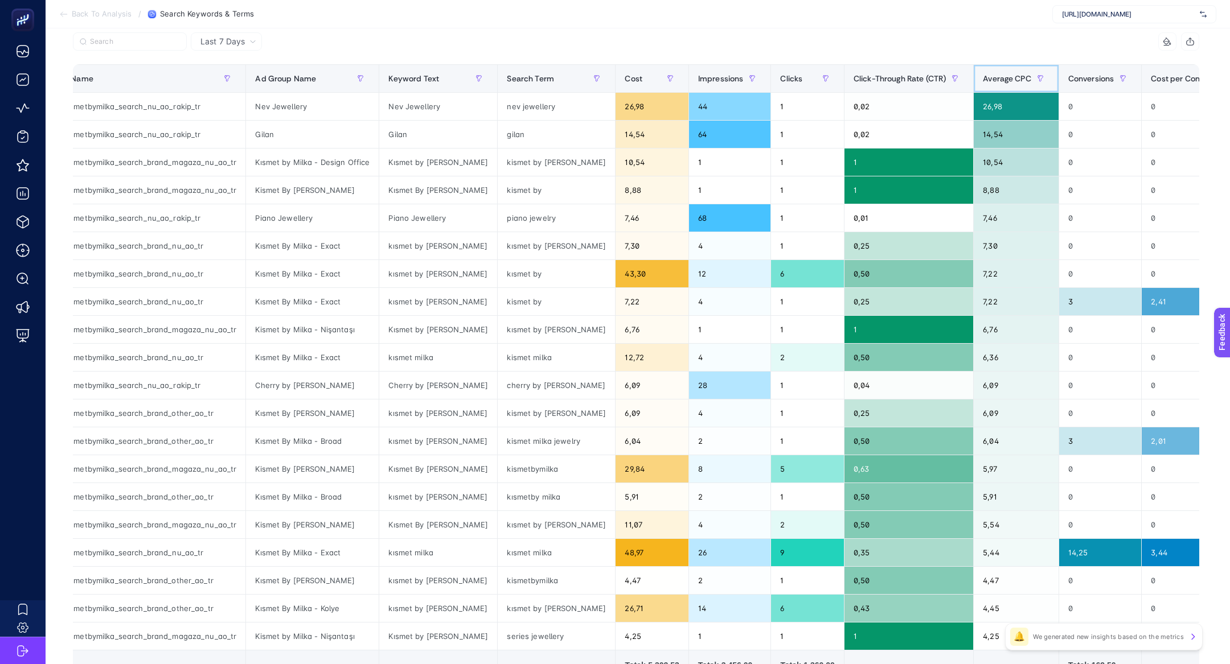
scroll to position [118, 0]
click at [541, 389] on div "cherry by özkonak" at bounding box center [556, 385] width 117 height 27
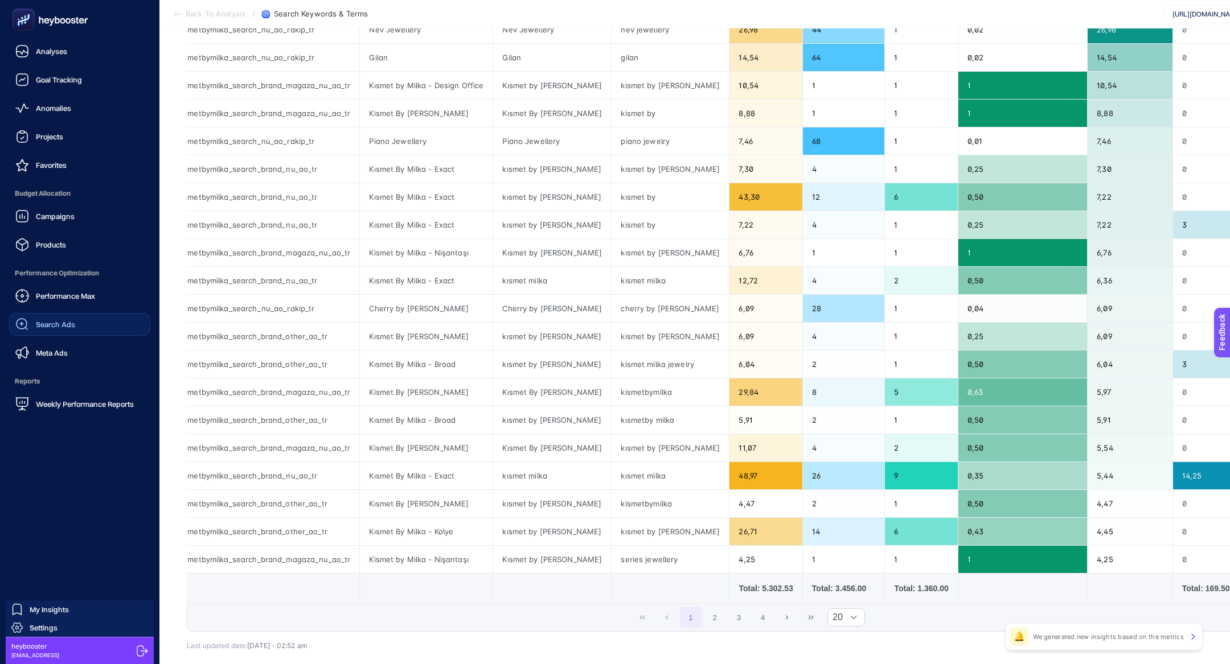
click at [87, 325] on link "Search Ads" at bounding box center [79, 324] width 141 height 23
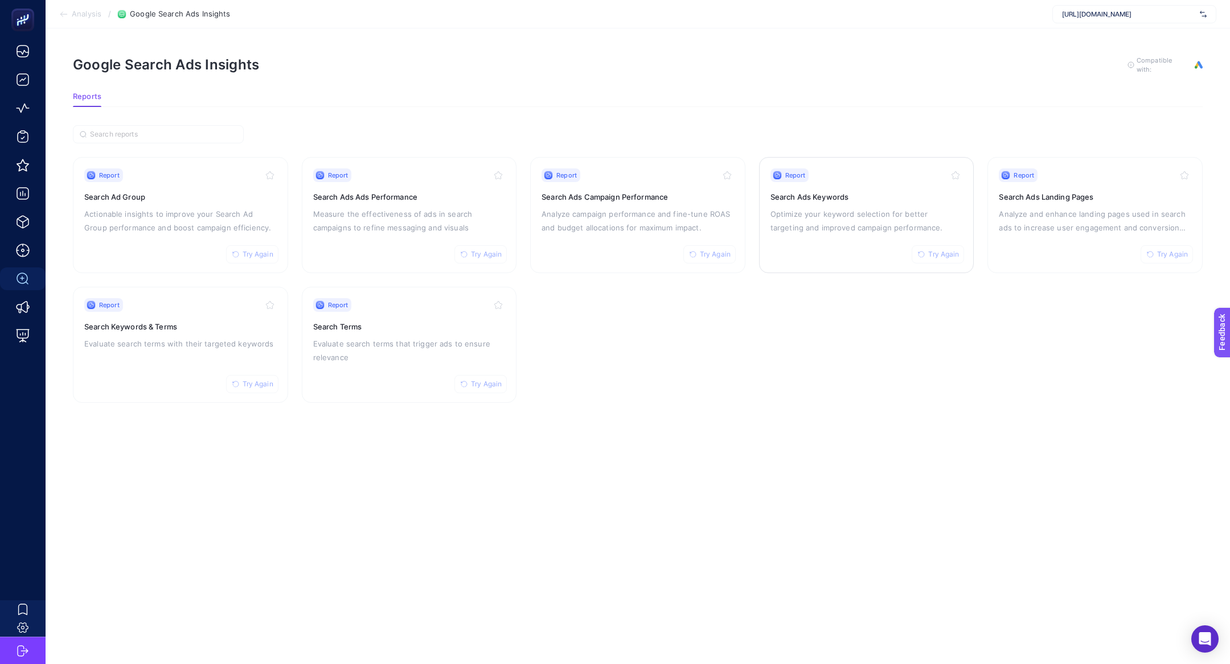
click at [864, 202] on div "Report Try Again Search Ads Keywords Optimize your keyword selection for better…" at bounding box center [866, 215] width 192 height 93
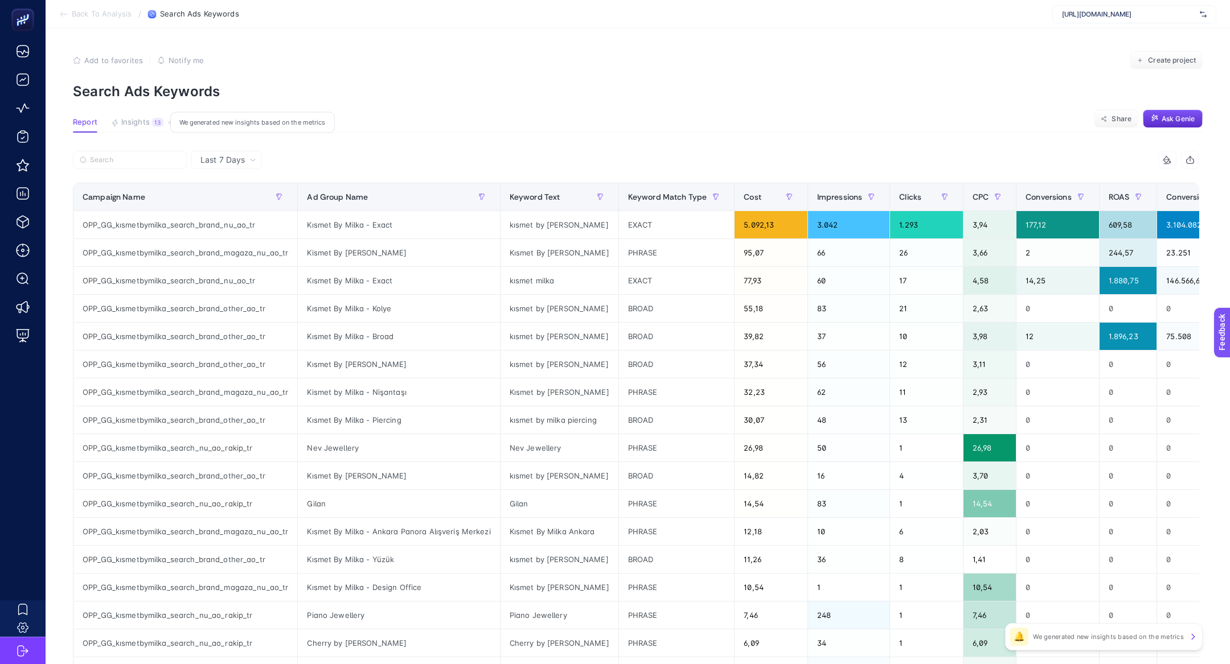
click at [157, 131] on button "Insights 13 We generated new insights based on the metrics" at bounding box center [137, 125] width 52 height 15
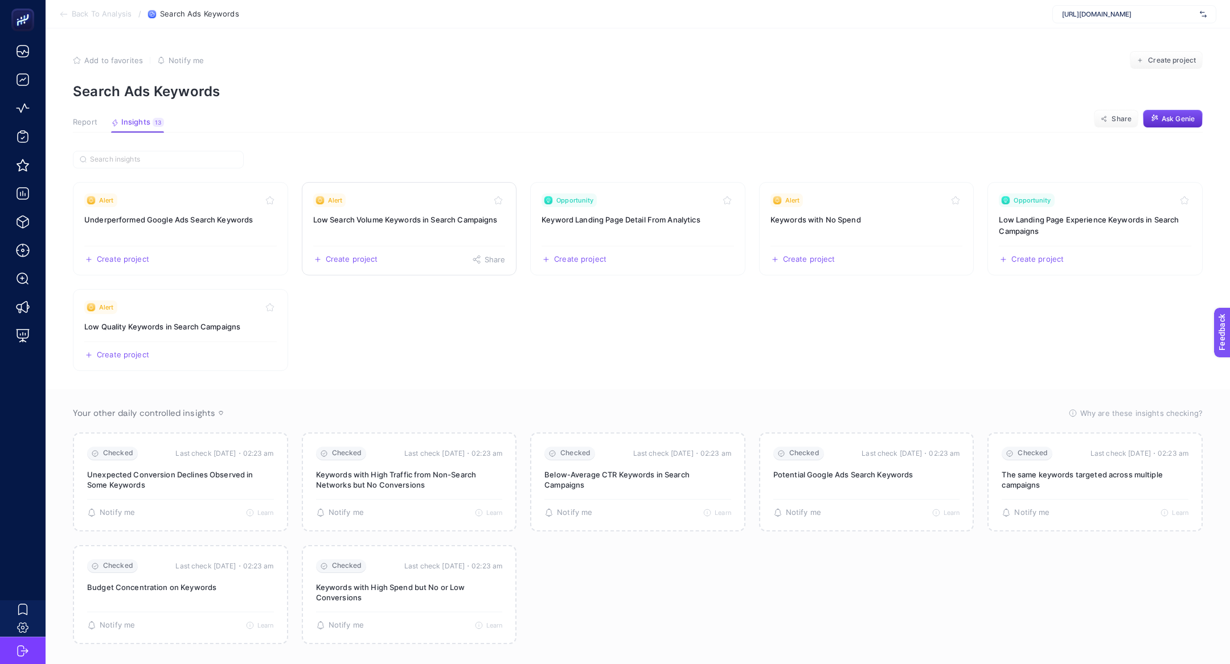
click at [419, 226] on link "Alert Low Search Volume Keywords in Search Campaigns Create project Share" at bounding box center [409, 228] width 215 height 93
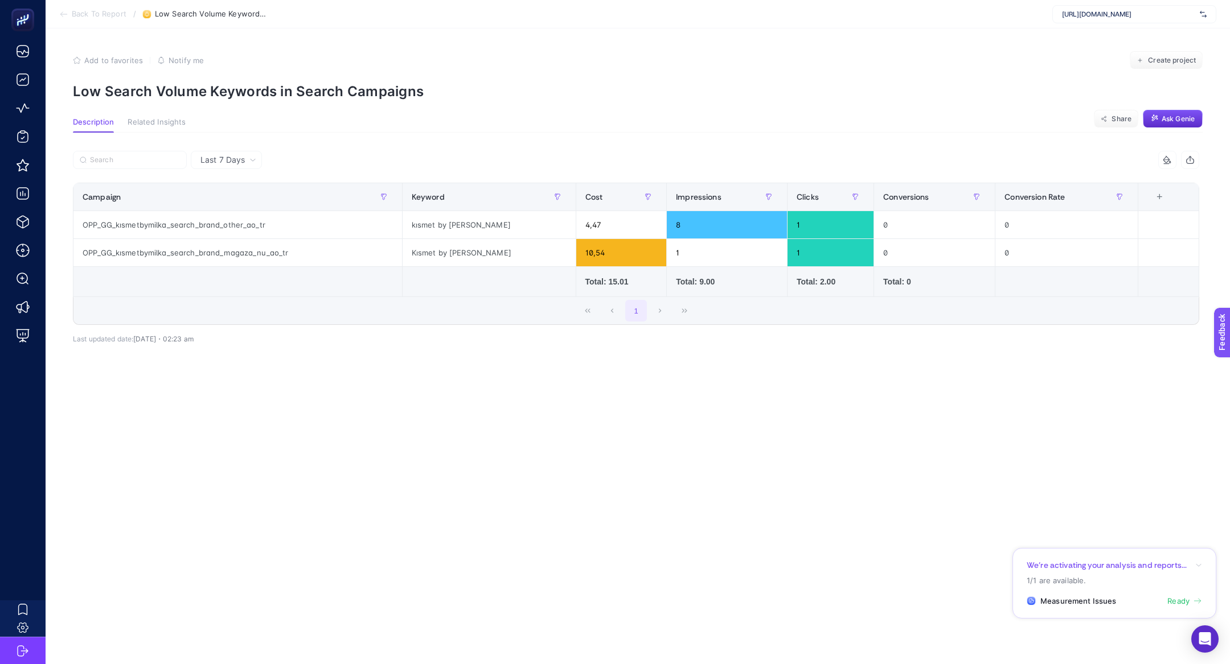
click at [1185, 570] on span "Ready" at bounding box center [1178, 601] width 22 height 11
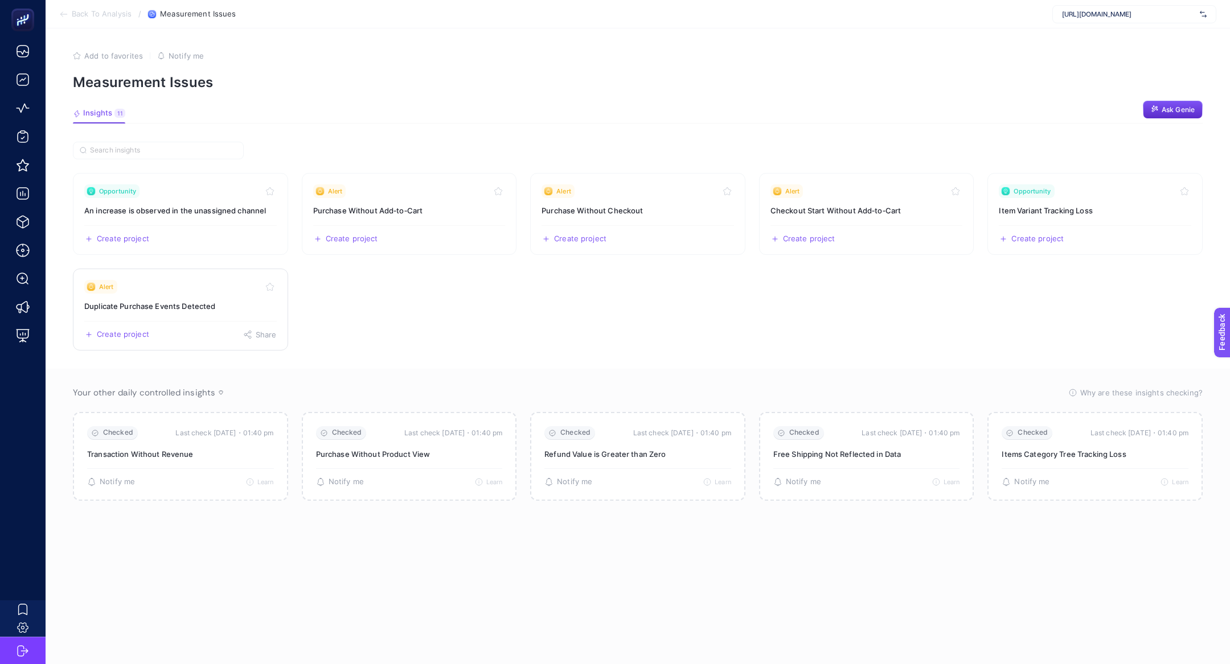
click at [137, 302] on h3 "Duplicate Purchase Events Detected" at bounding box center [180, 306] width 192 height 11
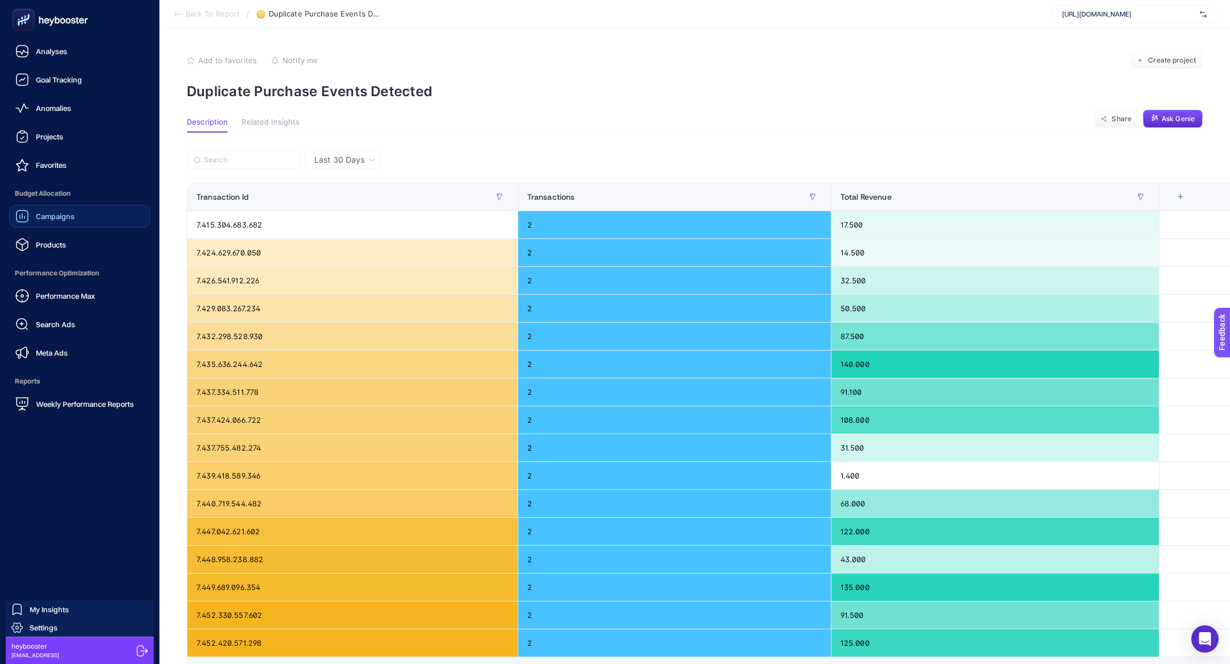
click at [89, 205] on link "Campaigns" at bounding box center [79, 216] width 141 height 23
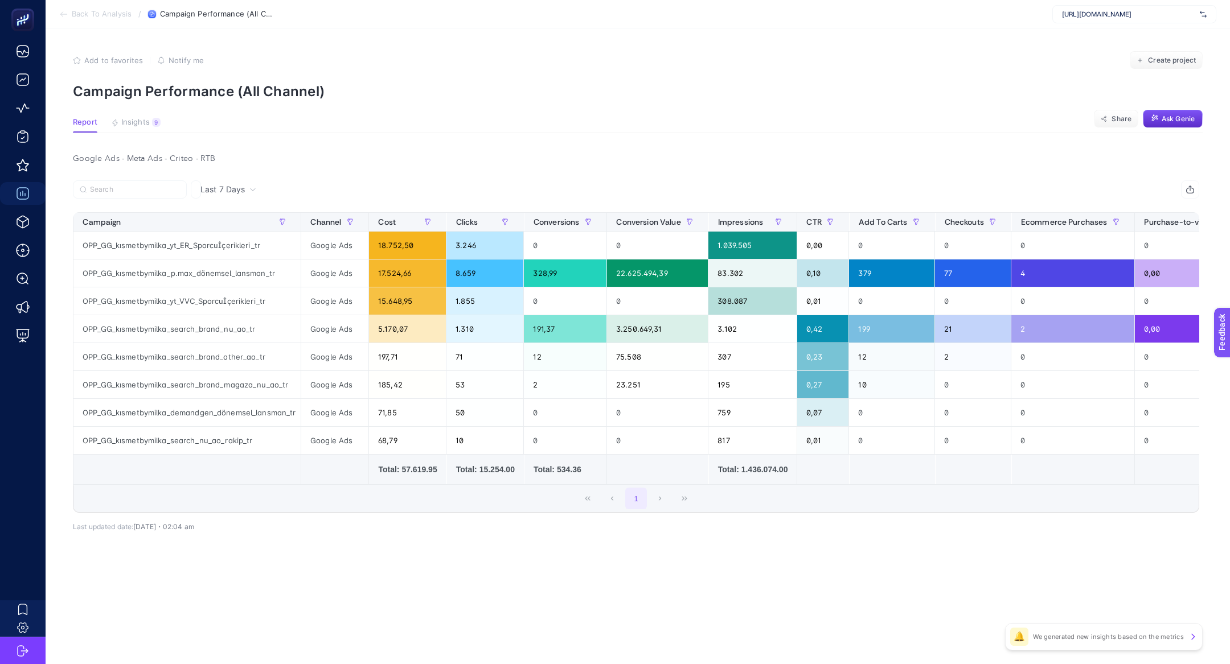
click at [1111, 12] on span "https://kismetbymilka.com.tr/" at bounding box center [1128, 14] width 133 height 9
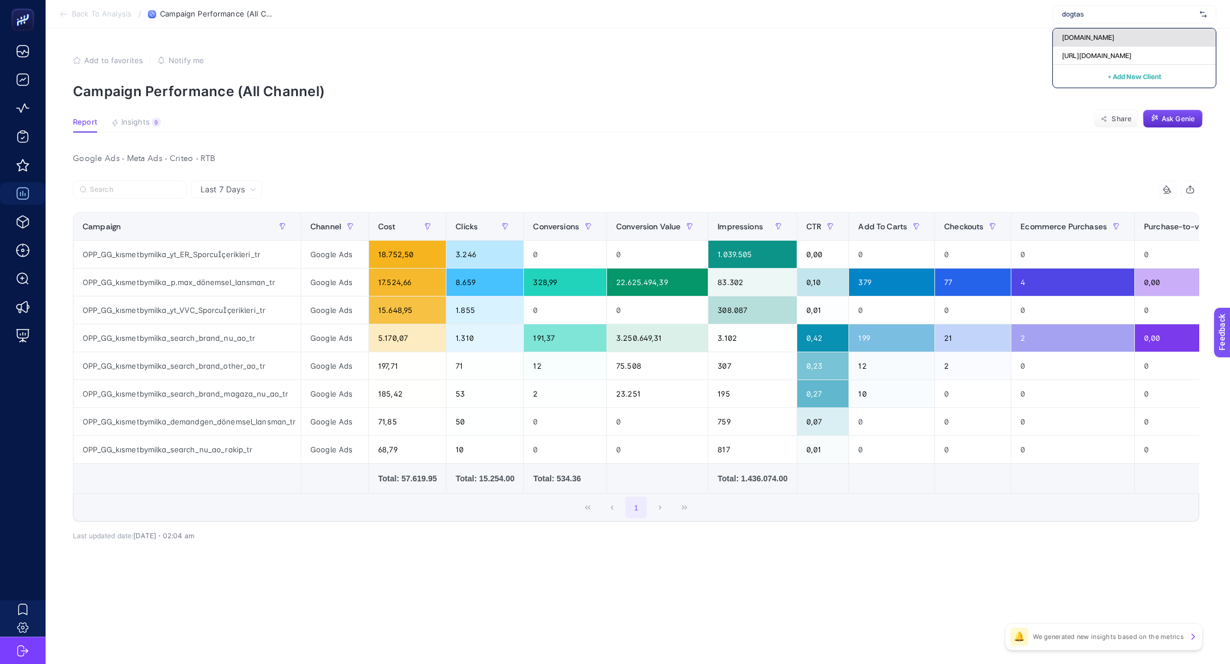
type input "dogtas"
click at [1112, 37] on span "www.dogtas.com.tr" at bounding box center [1088, 37] width 52 height 9
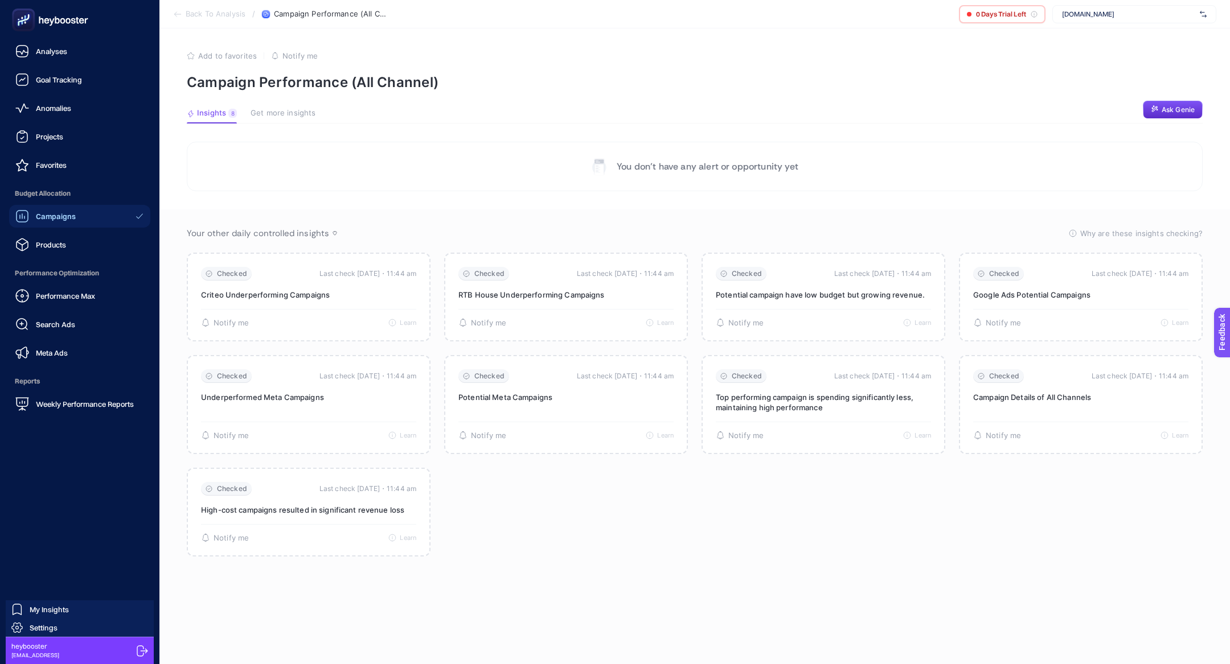
click at [30, 295] on div "Performance Max" at bounding box center [55, 296] width 80 height 14
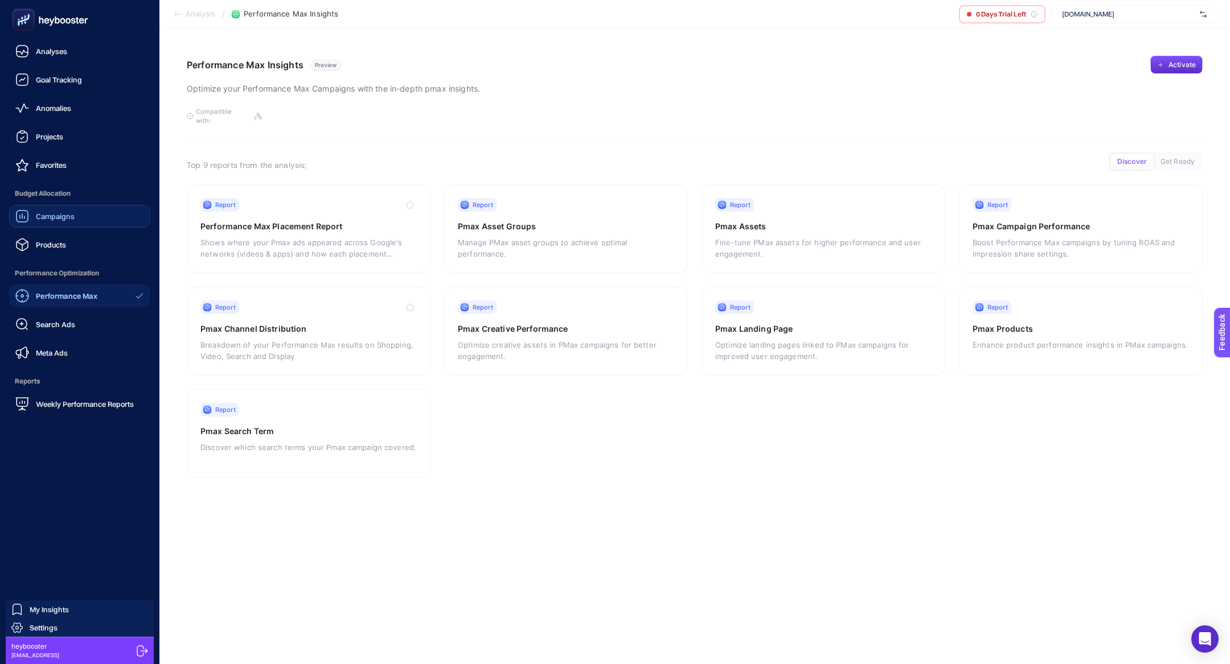
click at [87, 218] on link "Campaigns" at bounding box center [79, 216] width 141 height 23
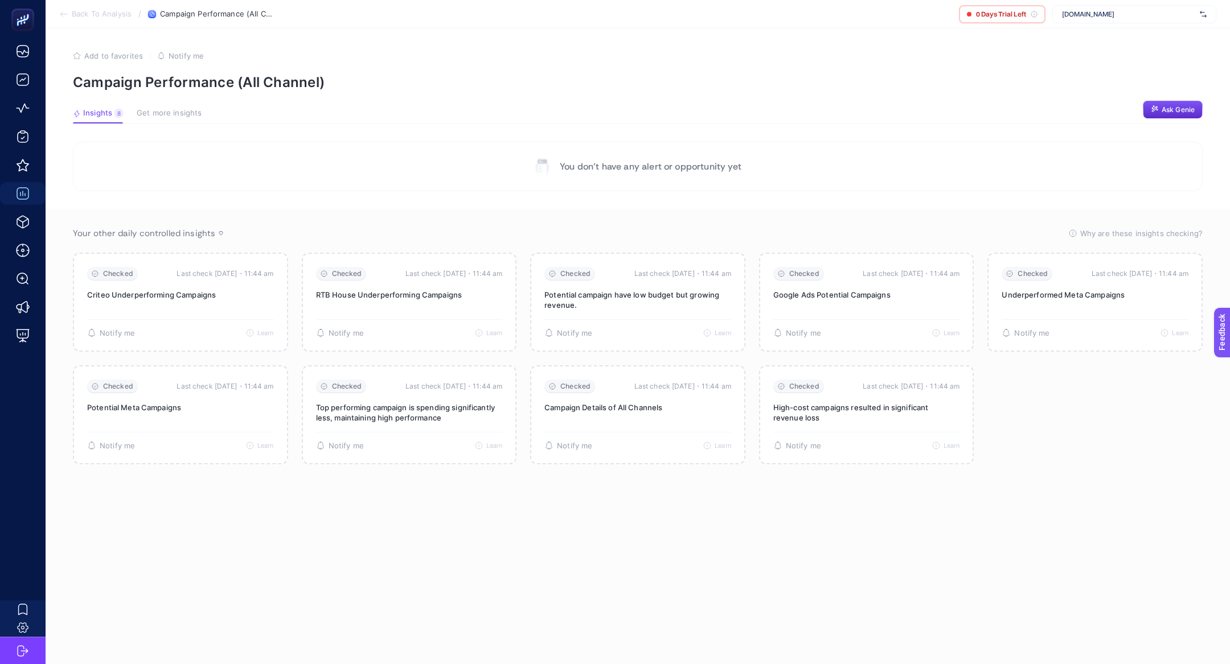
click at [1139, 2] on section "Back To Analysis / Campaign Performance (All Channel) 0 Days Trial Left www.dog…" at bounding box center [638, 14] width 1184 height 28
click at [1139, 17] on span "www.dogtas.com.tr" at bounding box center [1128, 14] width 133 height 9
type input "dogta"
click at [1147, 55] on div "https://www.dogtas.com/" at bounding box center [1134, 56] width 163 height 18
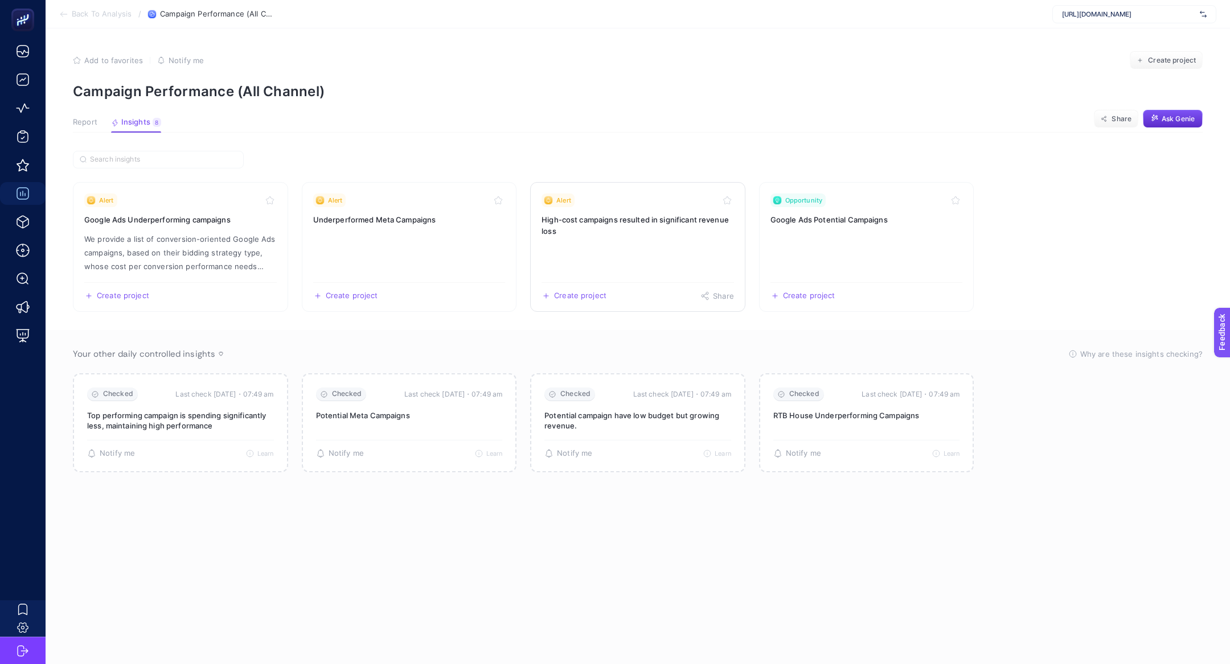
click at [620, 244] on link "Alert High-cost campaigns resulted in significant revenue loss Create project S…" at bounding box center [637, 247] width 215 height 130
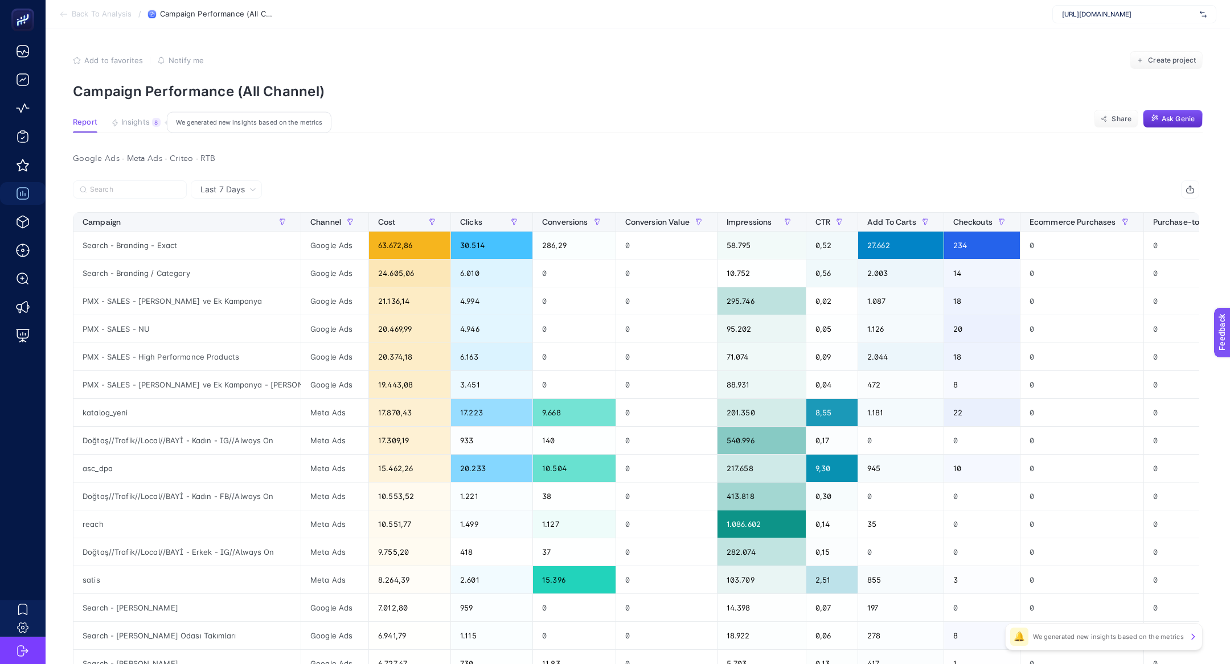
click at [245, 126] on section "Report Insights 8 We generated new insights based on the metrics Share Ask Genie" at bounding box center [638, 125] width 1130 height 15
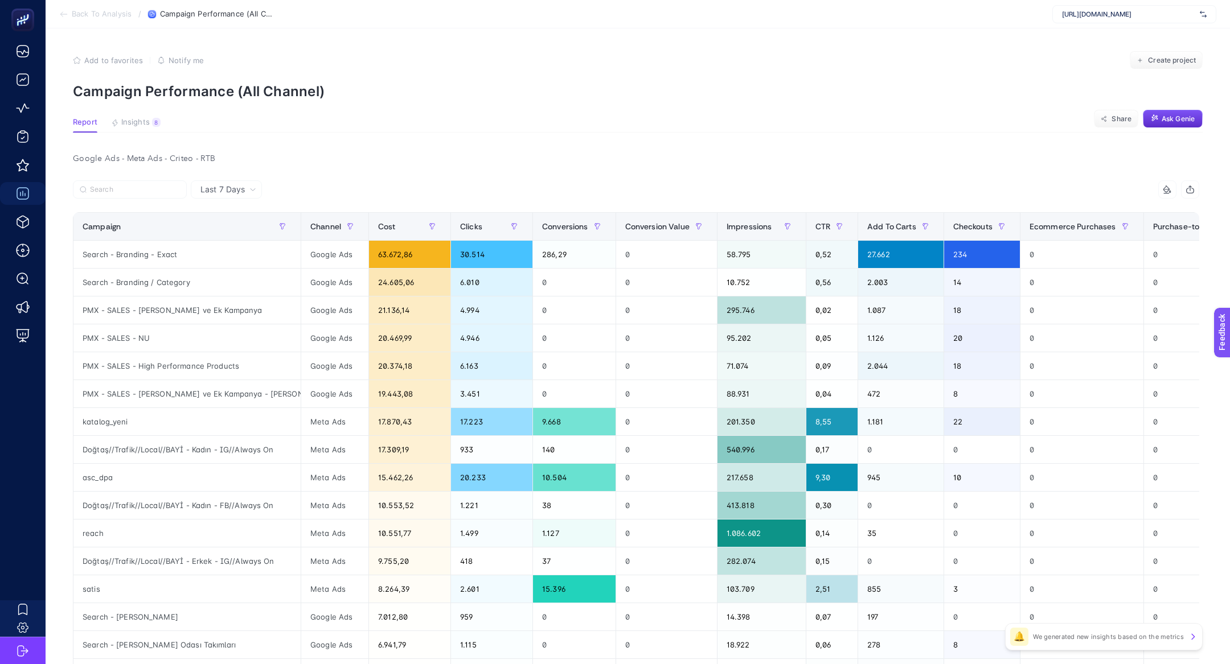
click at [163, 129] on section "Report Insights 8 We generated new insights based on the metrics Share Ask Genie" at bounding box center [638, 125] width 1130 height 15
click at [146, 128] on button "Insights 8 We generated new insights based on the metrics" at bounding box center [136, 125] width 50 height 15
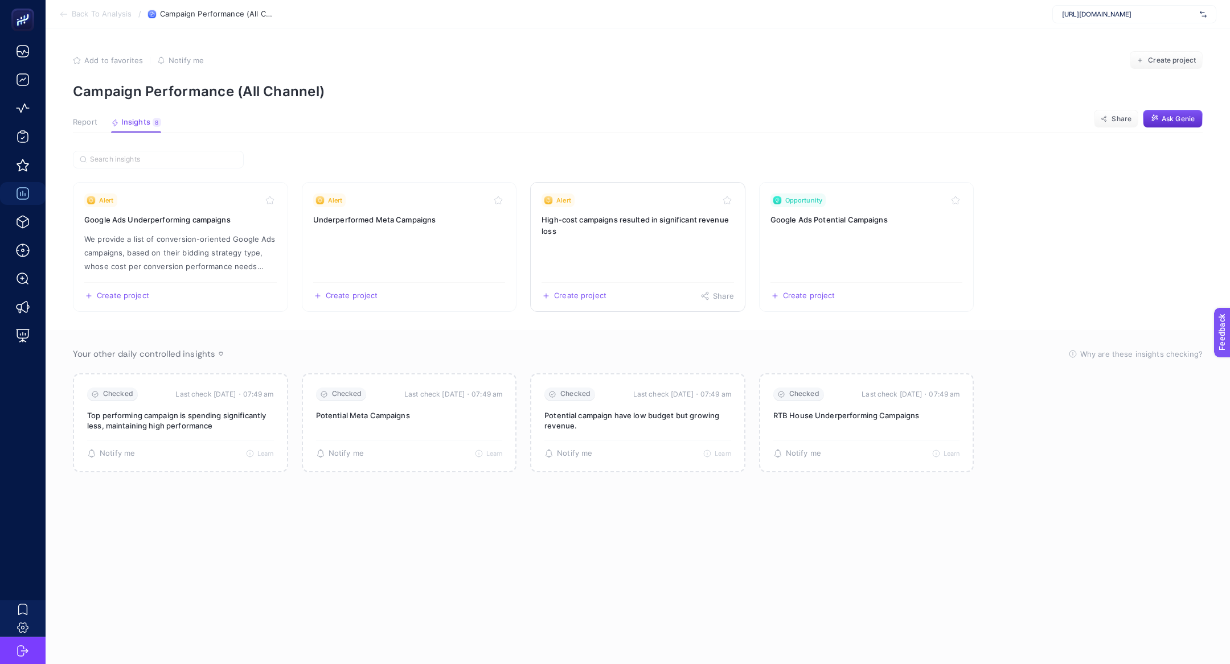
click at [644, 199] on div "Alert" at bounding box center [637, 201] width 192 height 14
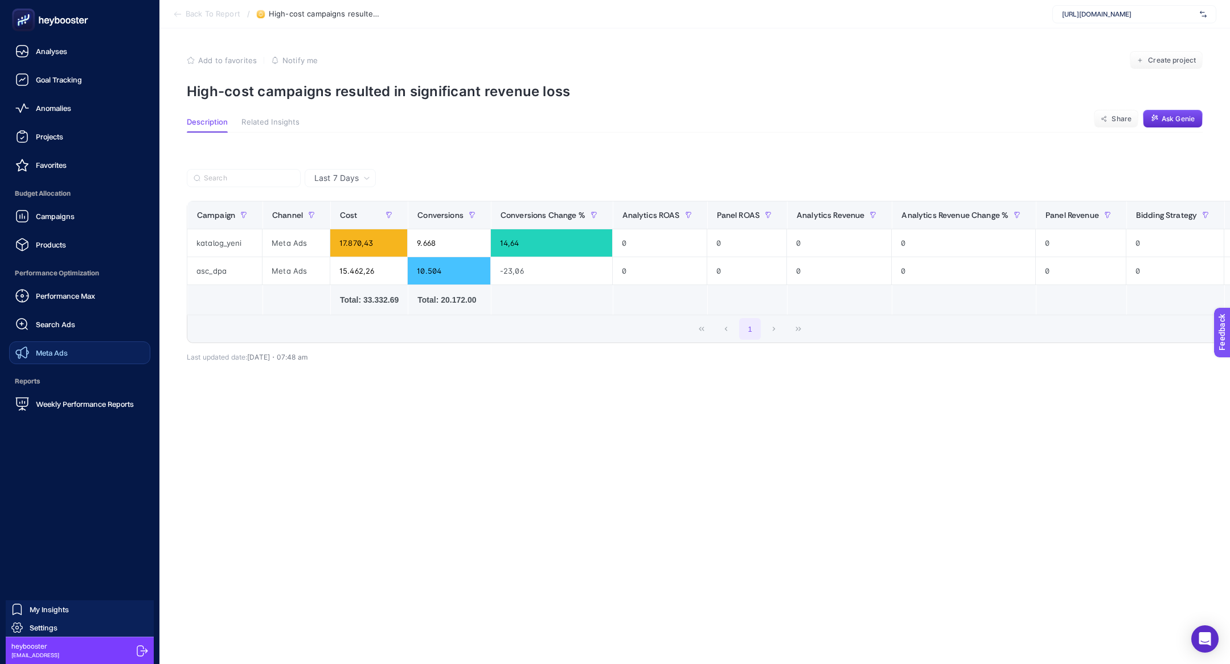
click at [41, 342] on link "Meta Ads" at bounding box center [79, 353] width 141 height 23
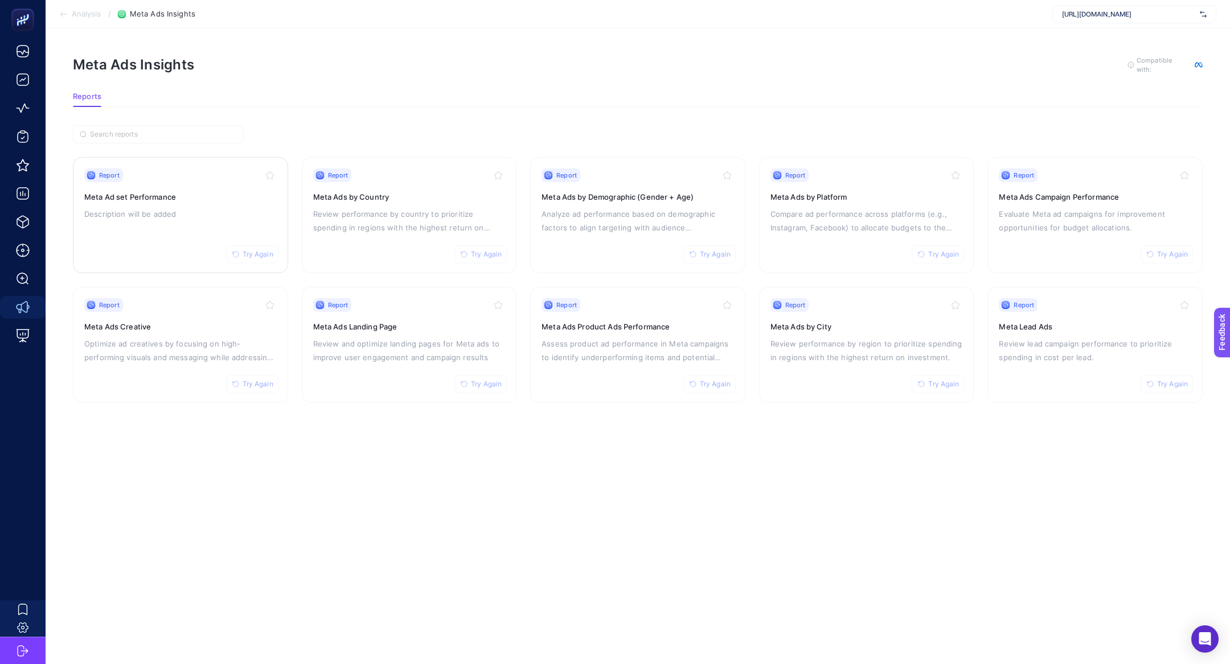
click at [113, 223] on div "Report Try Again Meta Ad set Performance Description will be added" at bounding box center [180, 215] width 192 height 93
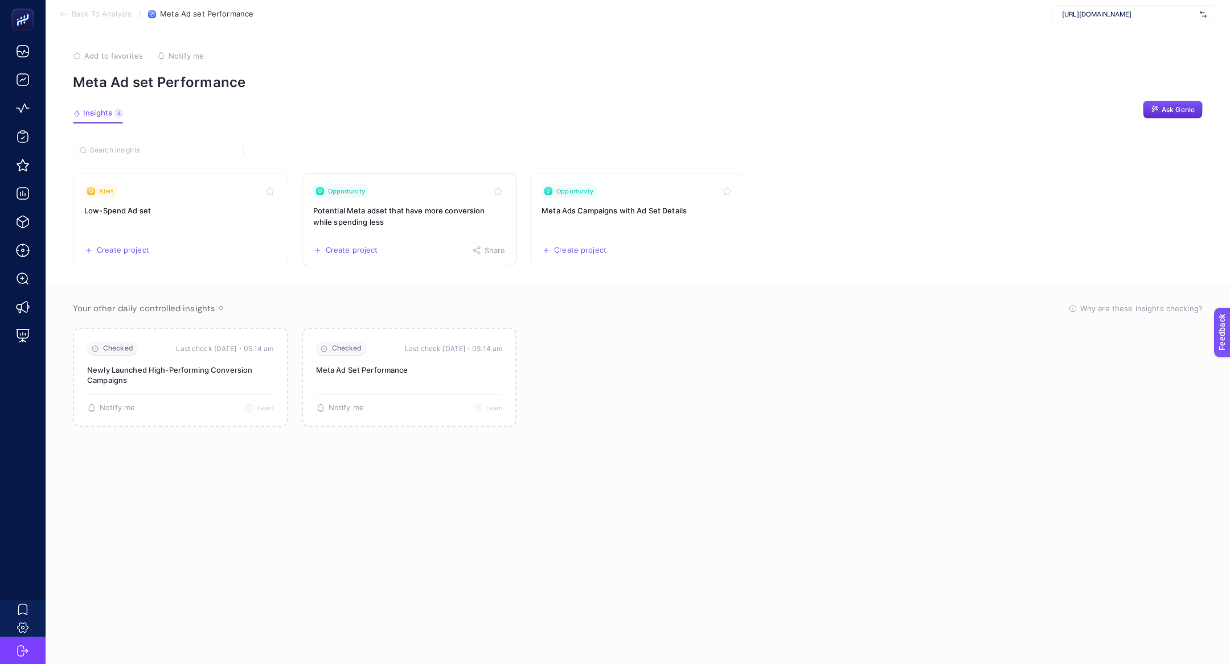
click at [419, 224] on h3 "Potential Meta adset that have more conversion while spending less" at bounding box center [409, 216] width 192 height 23
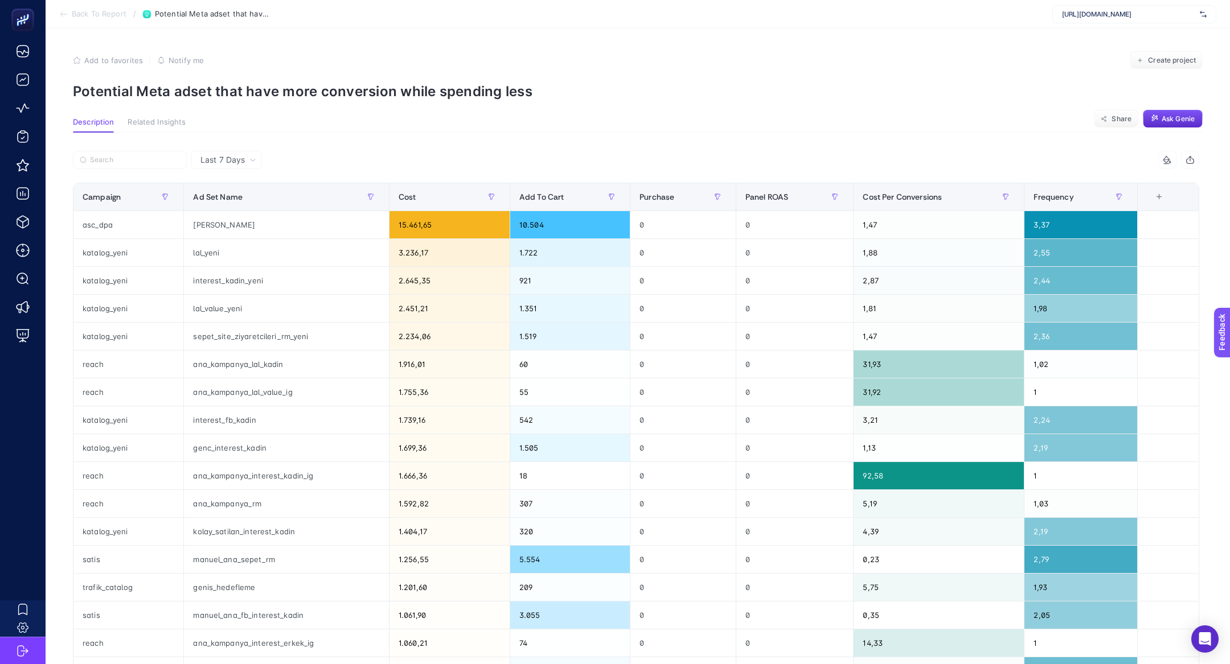
click at [246, 88] on p "Potential Meta adset that have more conversion while spending less" at bounding box center [638, 91] width 1130 height 17
copy article "Potential Meta adset that have more conversion while spending less"
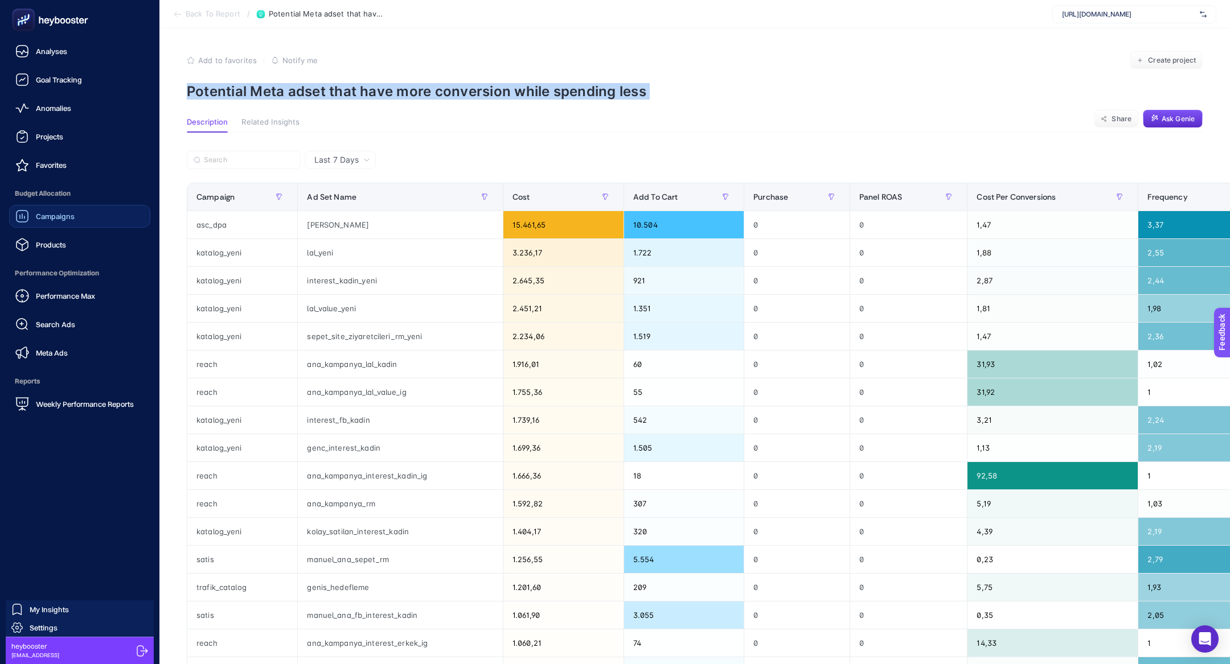
click at [32, 215] on div "Campaigns" at bounding box center [44, 217] width 59 height 14
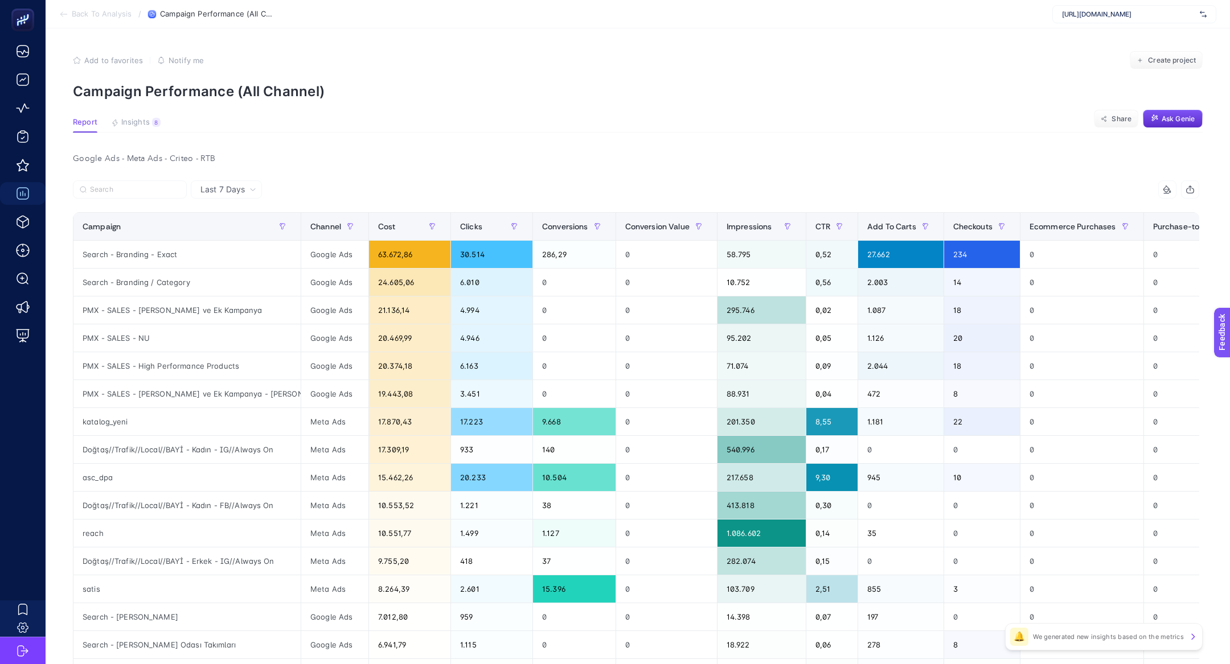
click at [1122, 22] on div "https://www.dogtas.com/" at bounding box center [1134, 14] width 164 height 18
type input "incre"
click at [1093, 16] on input "incre" at bounding box center [1128, 14] width 133 height 9
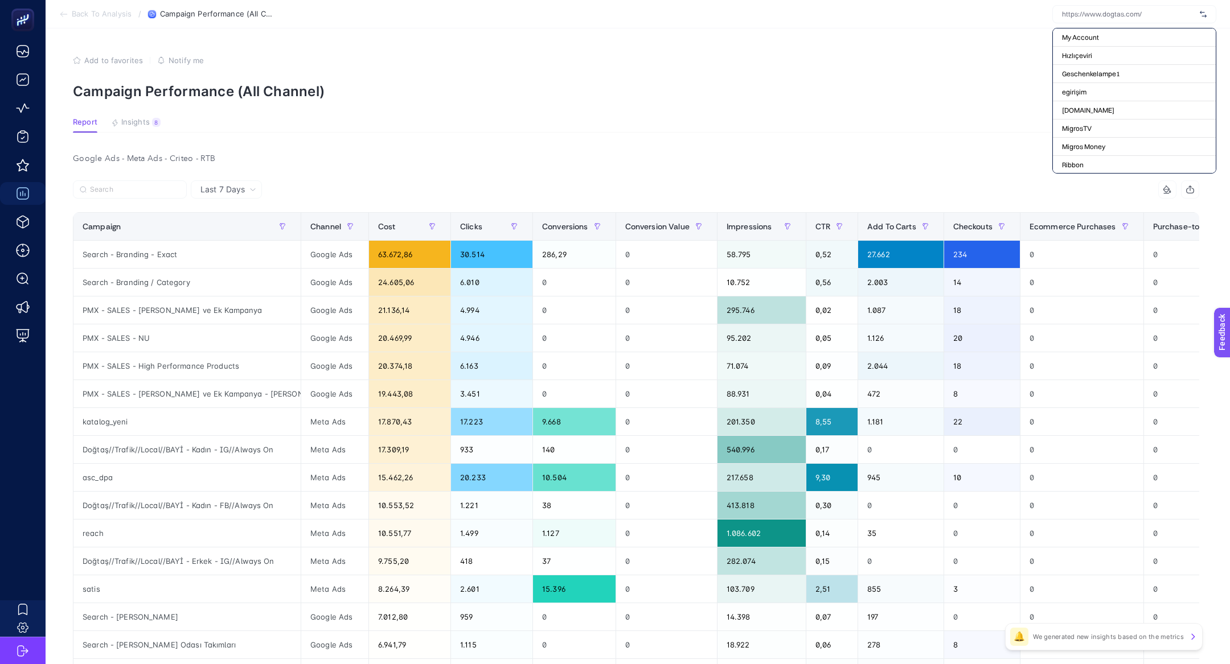
click at [1093, 16] on input "text" at bounding box center [1128, 14] width 133 height 9
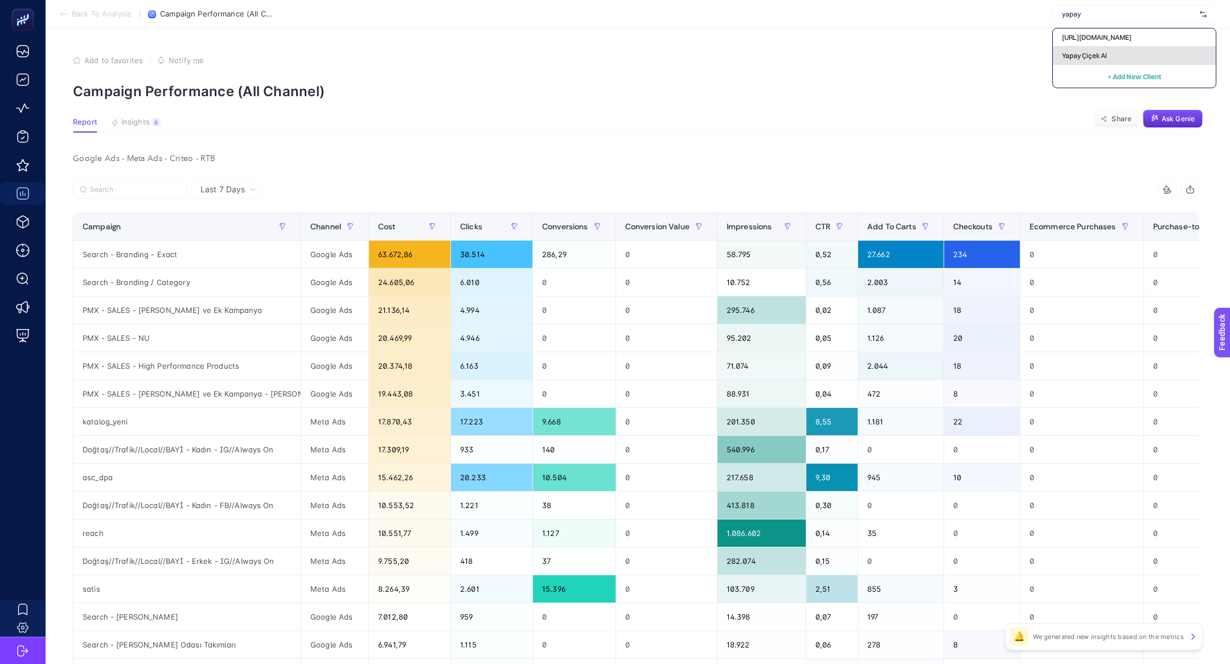
type input "yapay"
click at [1094, 48] on div "Yapay Çiçek Al" at bounding box center [1134, 56] width 163 height 18
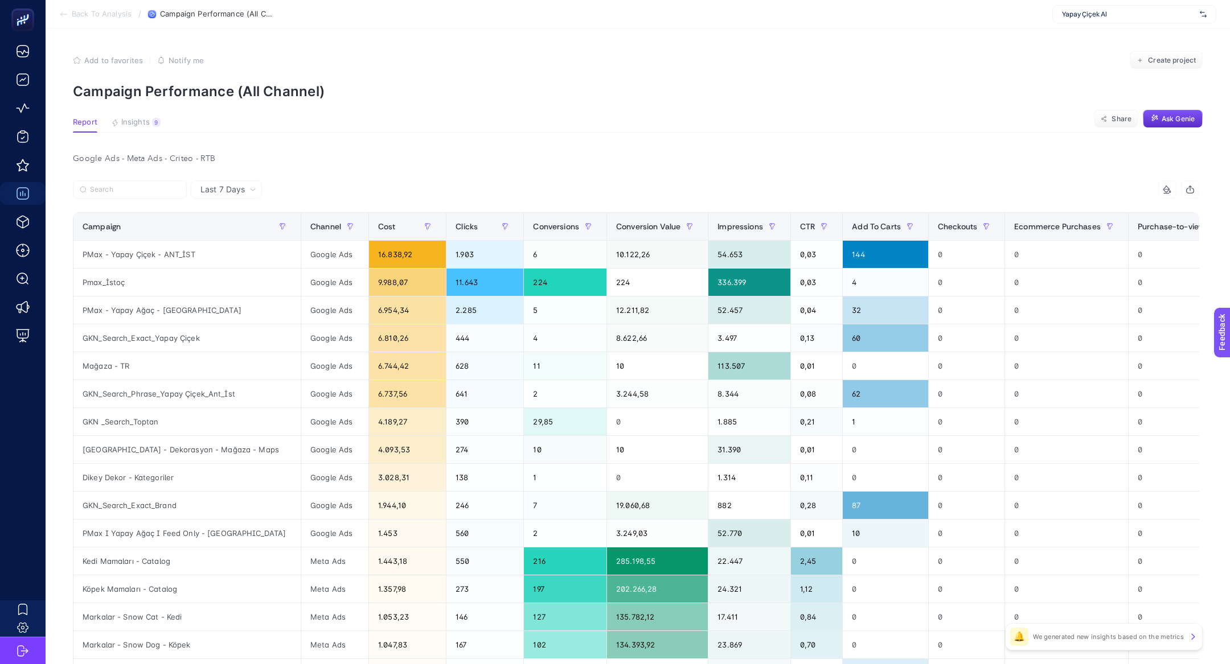
click at [150, 117] on article "Add to favorites false Notify me Create project Campaign Performance (All Chann…" at bounding box center [638, 487] width 1184 height 919
click at [151, 127] on button "Insights 9 We generated new insights based on the metrics" at bounding box center [136, 125] width 50 height 15
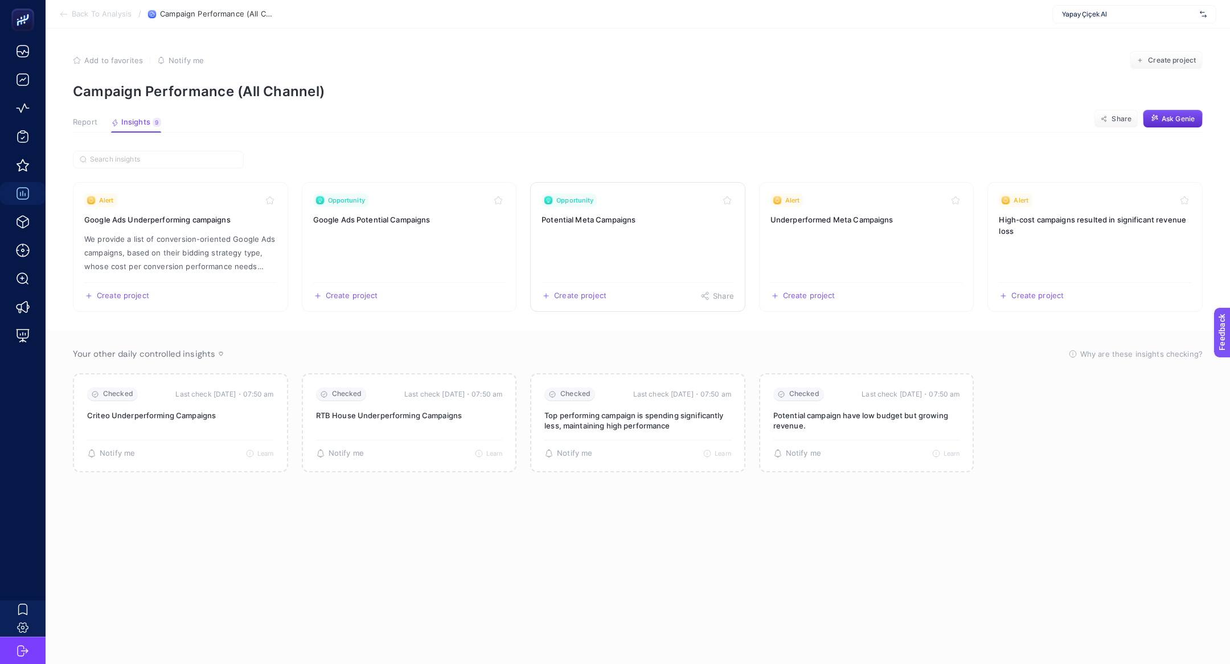
click at [562, 261] on link "Opportunity Potential Meta Campaigns Create project Share" at bounding box center [637, 247] width 215 height 130
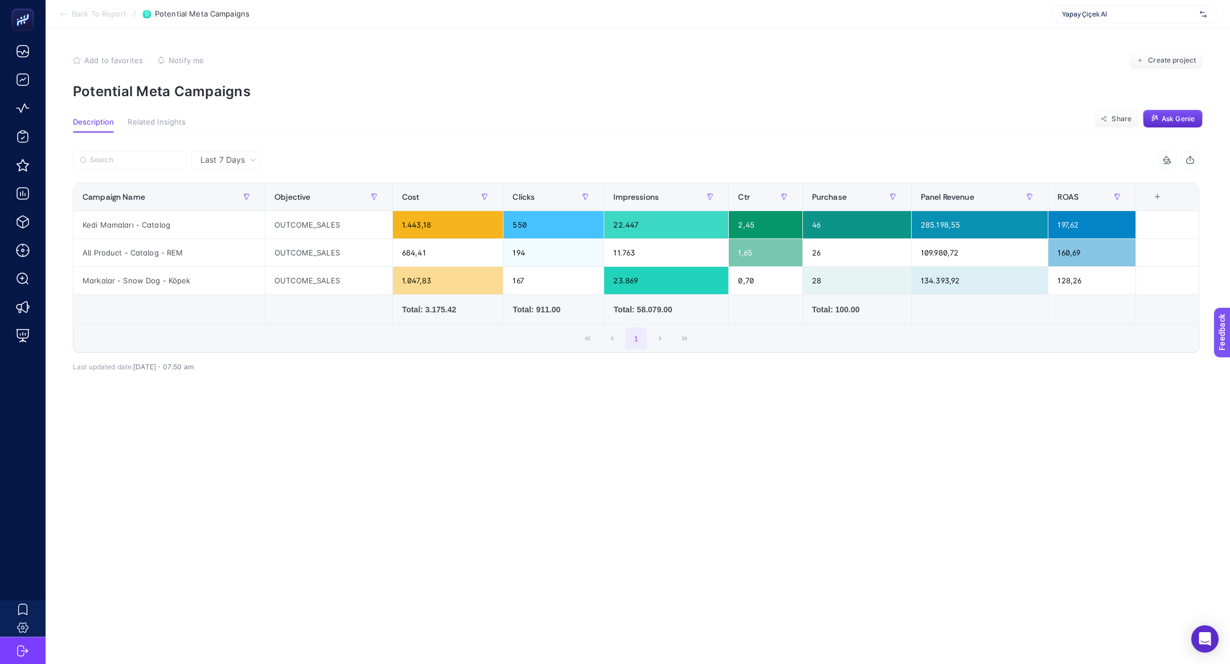
click at [199, 96] on p "Potential Meta Campaigns" at bounding box center [638, 91] width 1130 height 17
copy article "Potential Meta Campaigns"
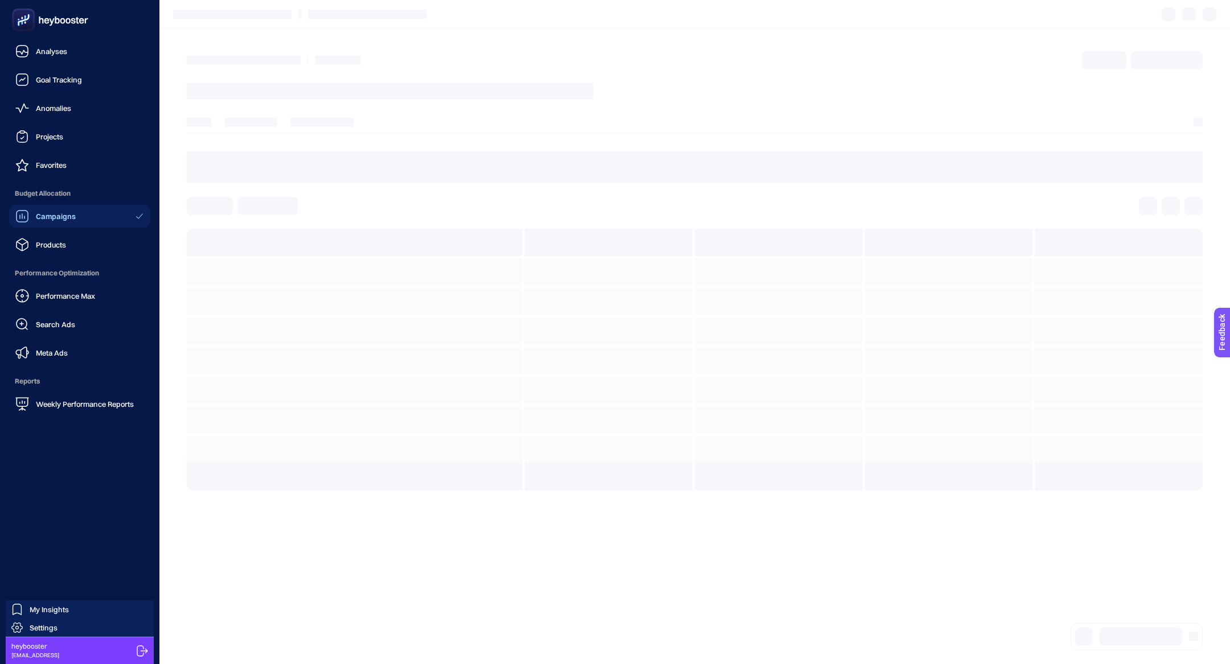
click at [90, 309] on div "Performance Max Search Ads Meta Ads" at bounding box center [79, 325] width 141 height 80
click at [90, 311] on div "Performance Max Search Ads Meta Ads" at bounding box center [79, 325] width 141 height 80
click at [90, 356] on link "Meta Ads" at bounding box center [79, 353] width 141 height 23
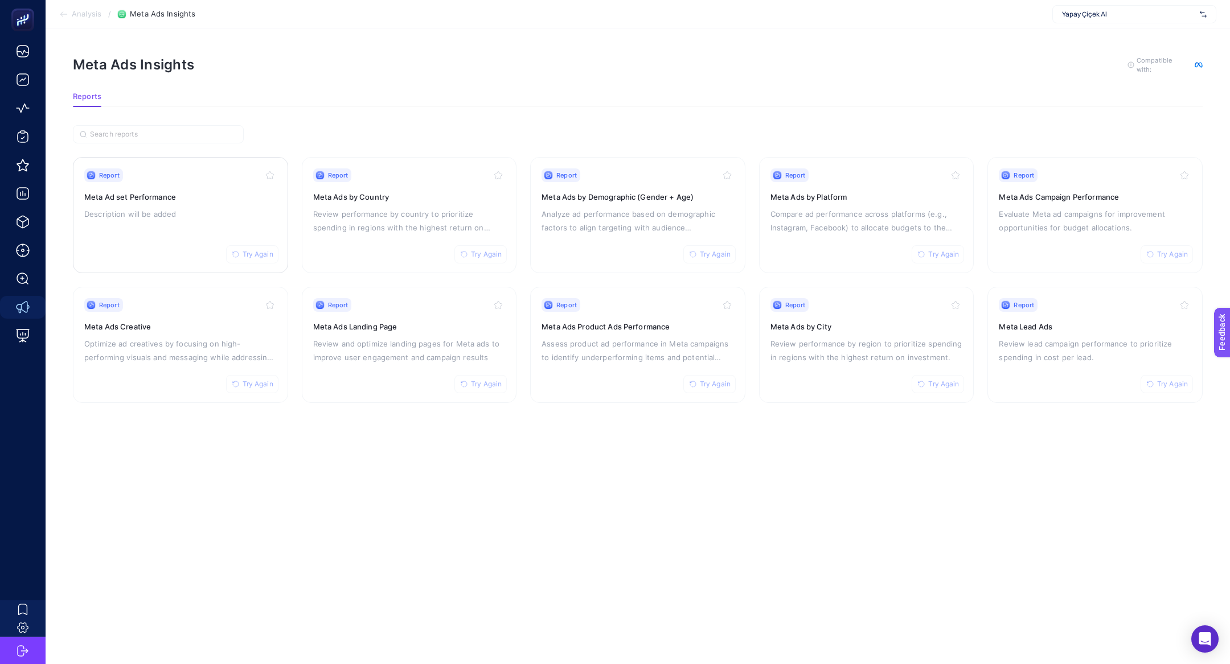
click at [149, 221] on div "Report Try Again Meta Ad set Performance Description will be added" at bounding box center [180, 215] width 192 height 93
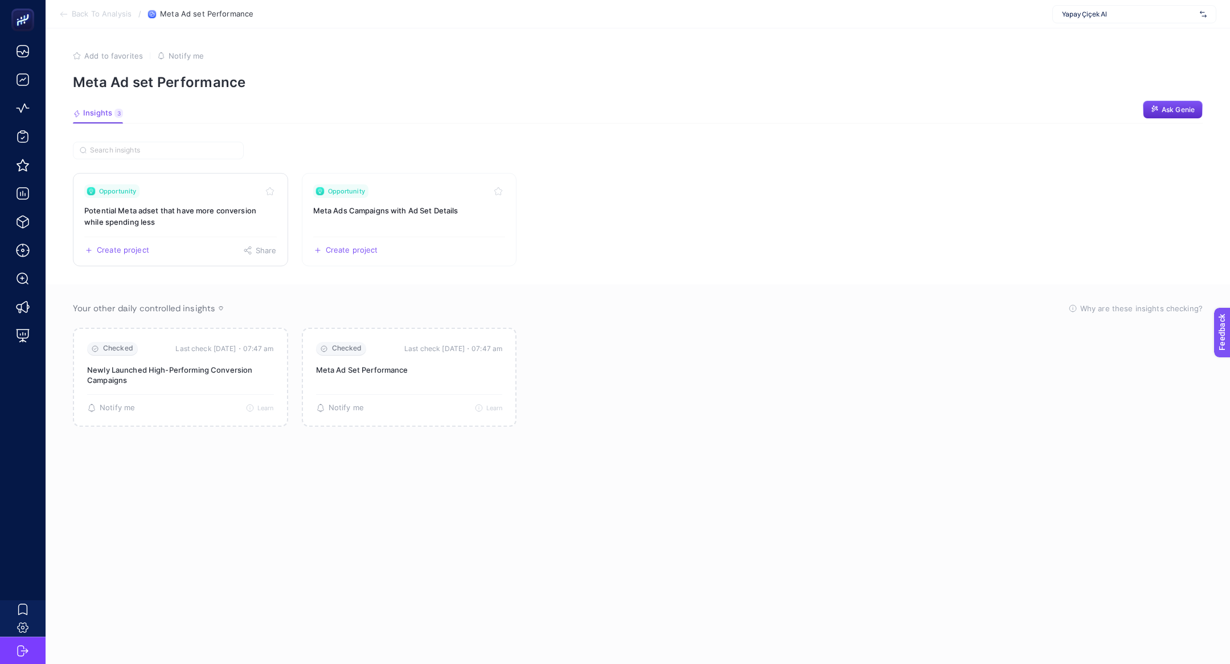
click at [168, 222] on h3 "Potential Meta adset that have more conversion while spending less" at bounding box center [180, 216] width 192 height 23
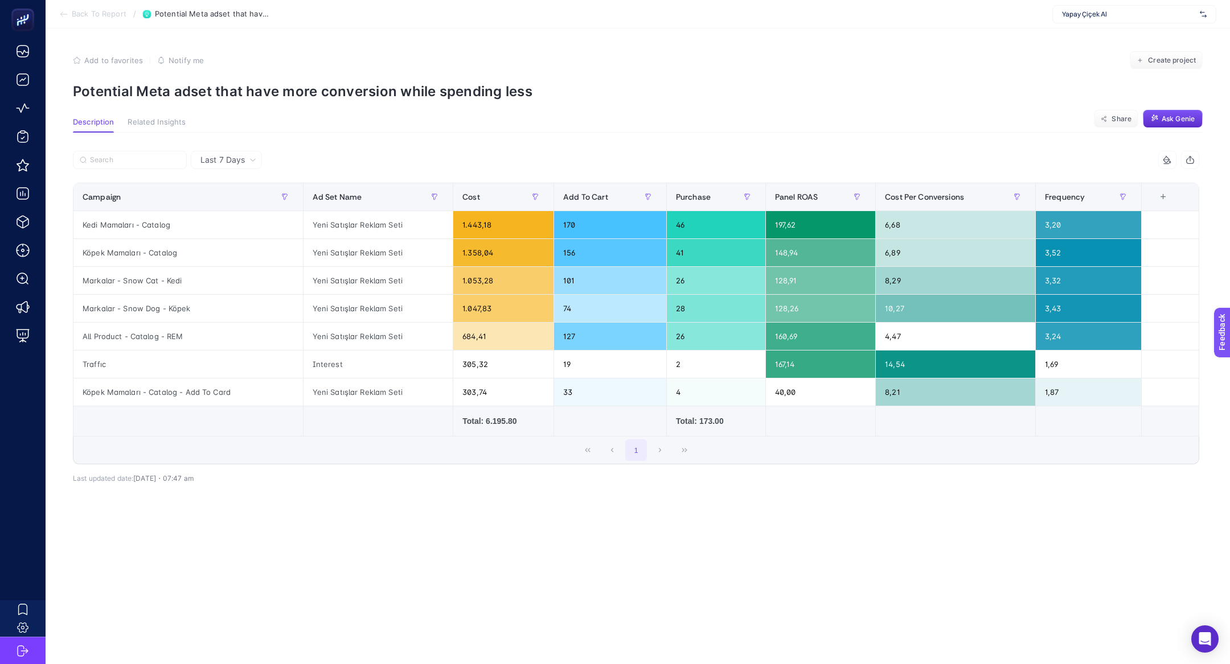
click at [288, 91] on p "Potential Meta adset that have more conversion while spending less" at bounding box center [638, 91] width 1130 height 17
copy article "Potential Meta adset that have more conversion while spending less"
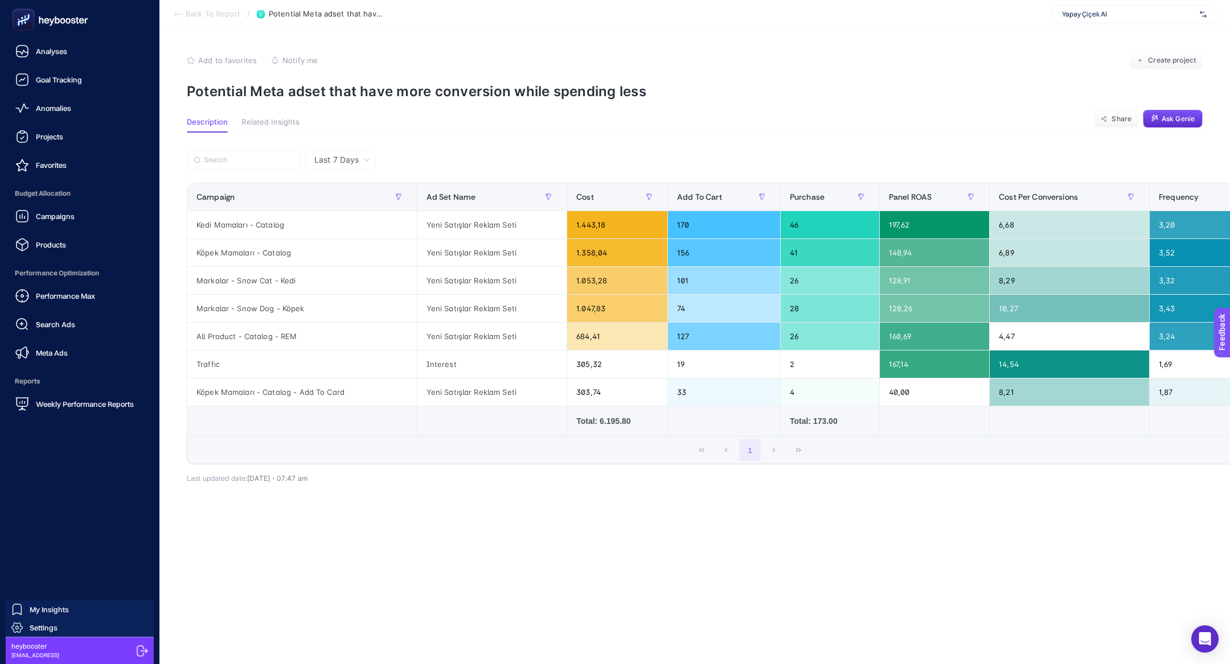
click at [20, 7] on div at bounding box center [79, 20] width 141 height 40
click at [20, 9] on rect at bounding box center [23, 20] width 23 height 23
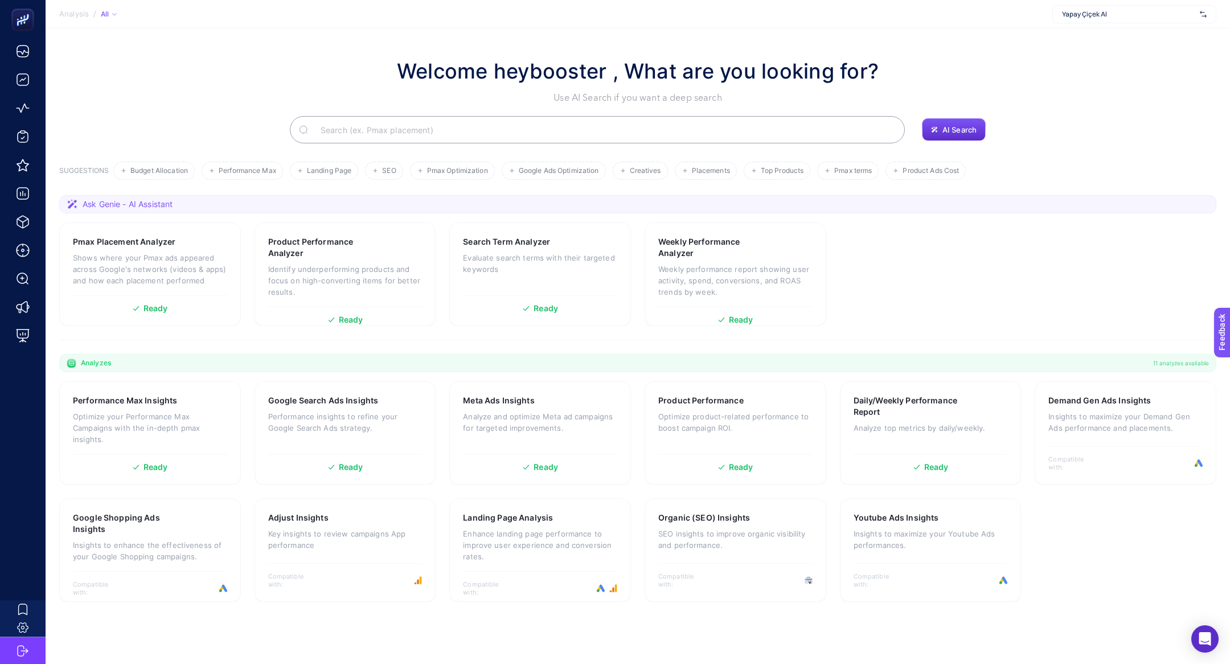
click at [510, 124] on input "Search" at bounding box center [603, 130] width 584 height 32
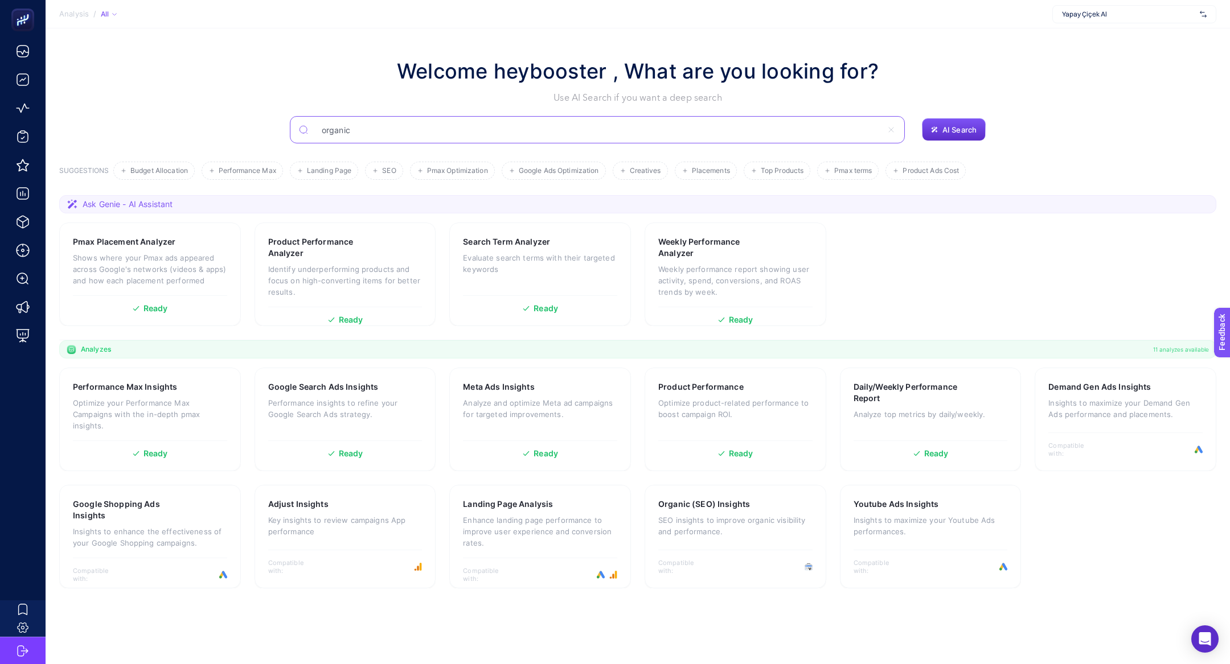
type input "organic"
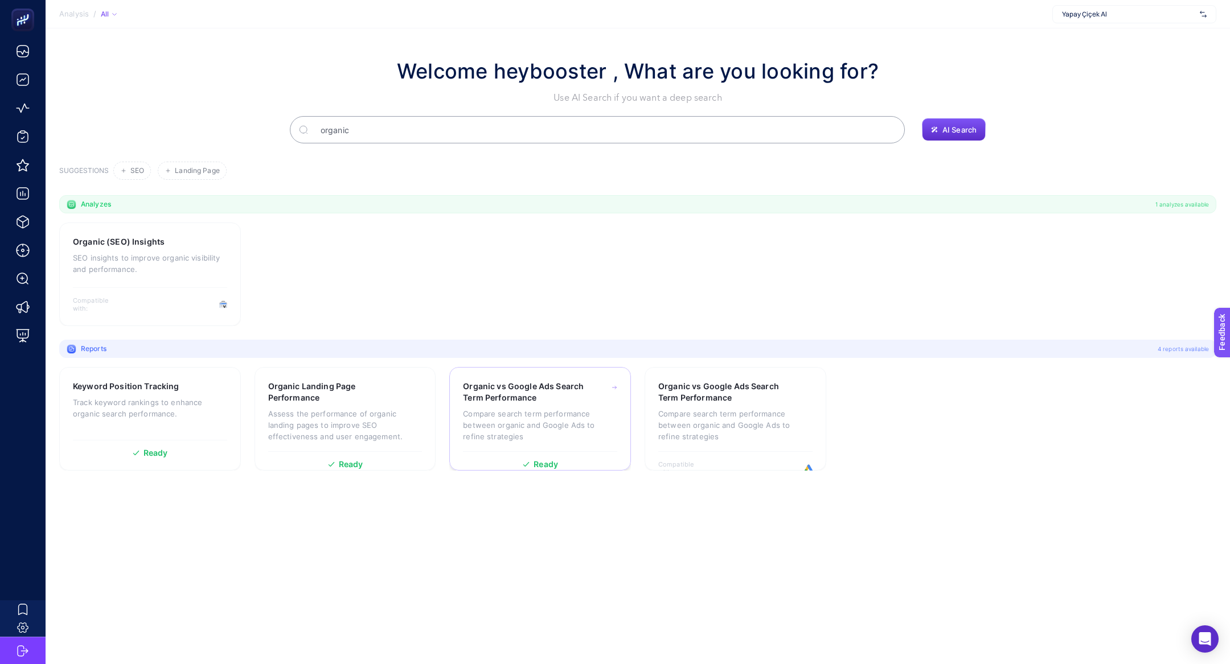
click at [551, 401] on h3 "Organic vs Google Ads Search Term Performance" at bounding box center [523, 392] width 121 height 23
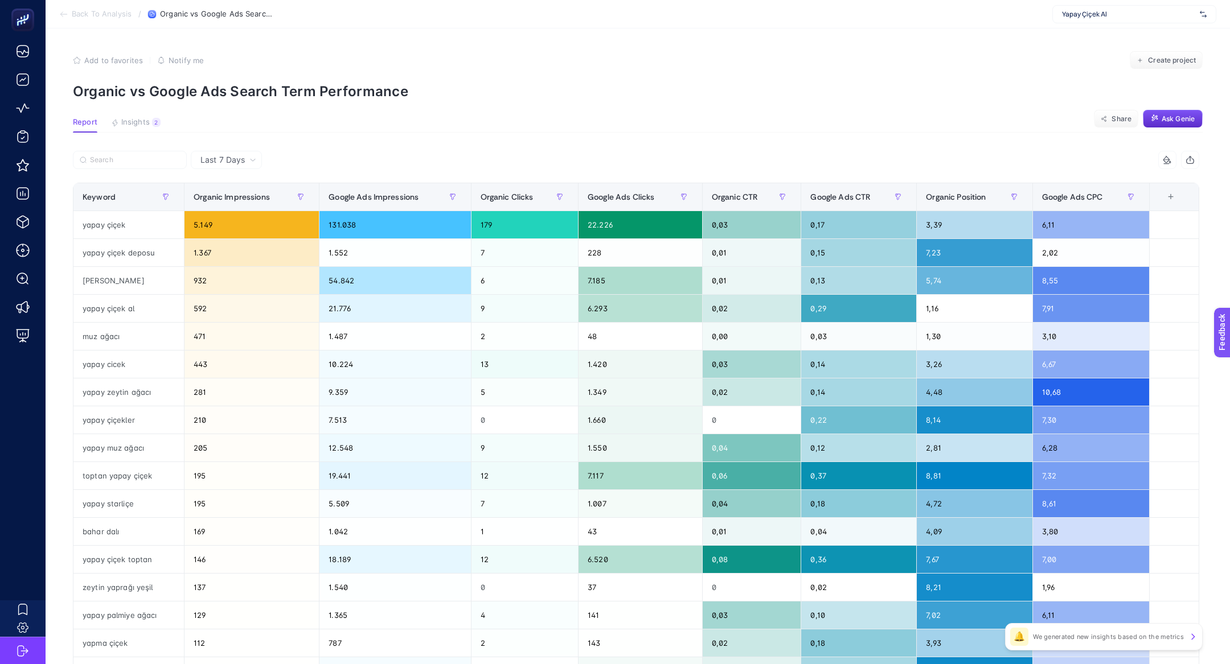
click at [131, 109] on article "Add to favorites false Notify me Create project Organic vs Google Ads Search Te…" at bounding box center [638, 467] width 1184 height 878
click at [134, 118] on span "Insights" at bounding box center [135, 122] width 28 height 9
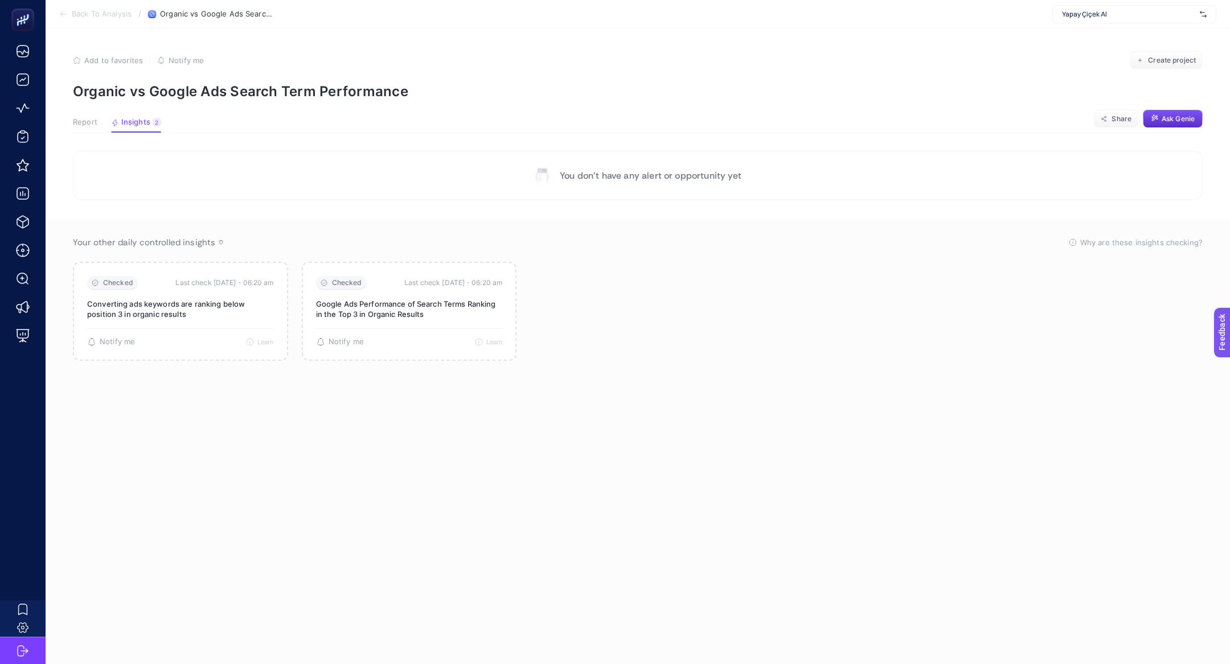
click at [87, 123] on span "Report" at bounding box center [85, 122] width 24 height 9
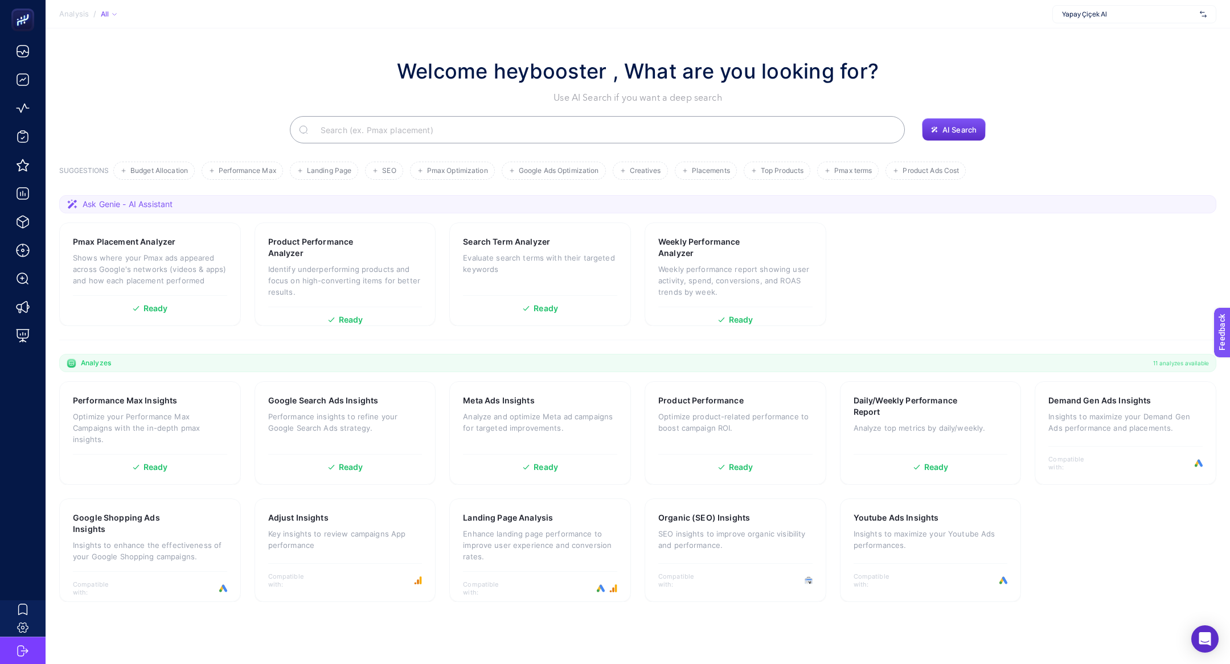
click at [570, 124] on input "Search" at bounding box center [603, 130] width 584 height 32
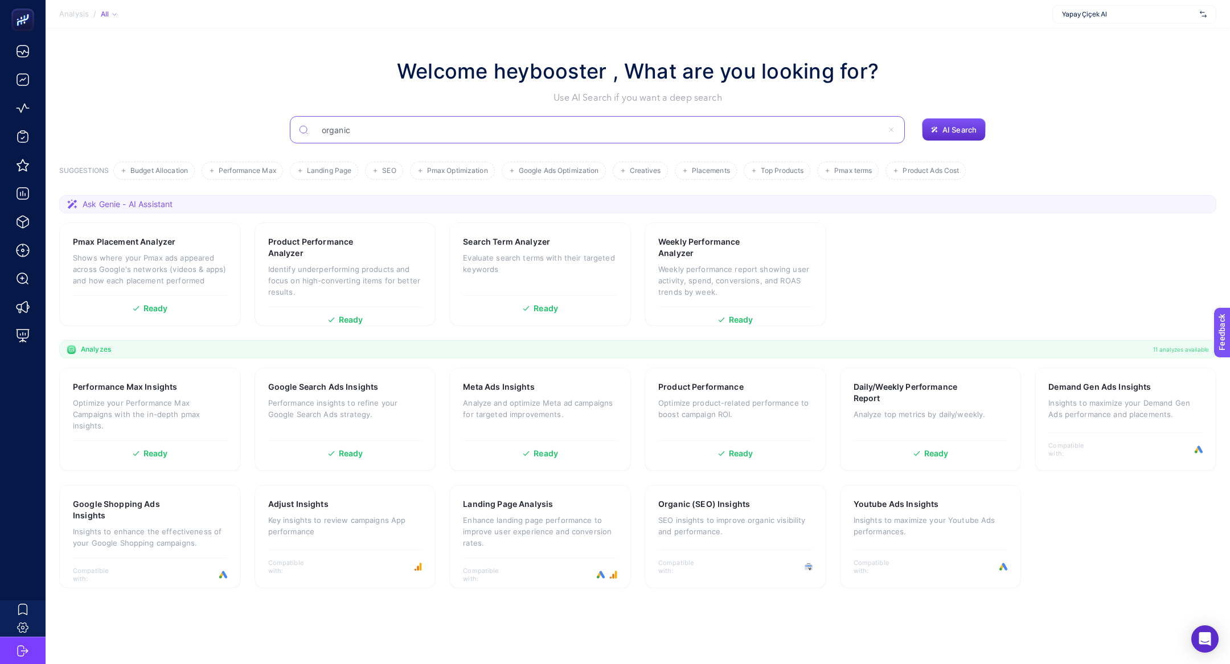
type input "organic"
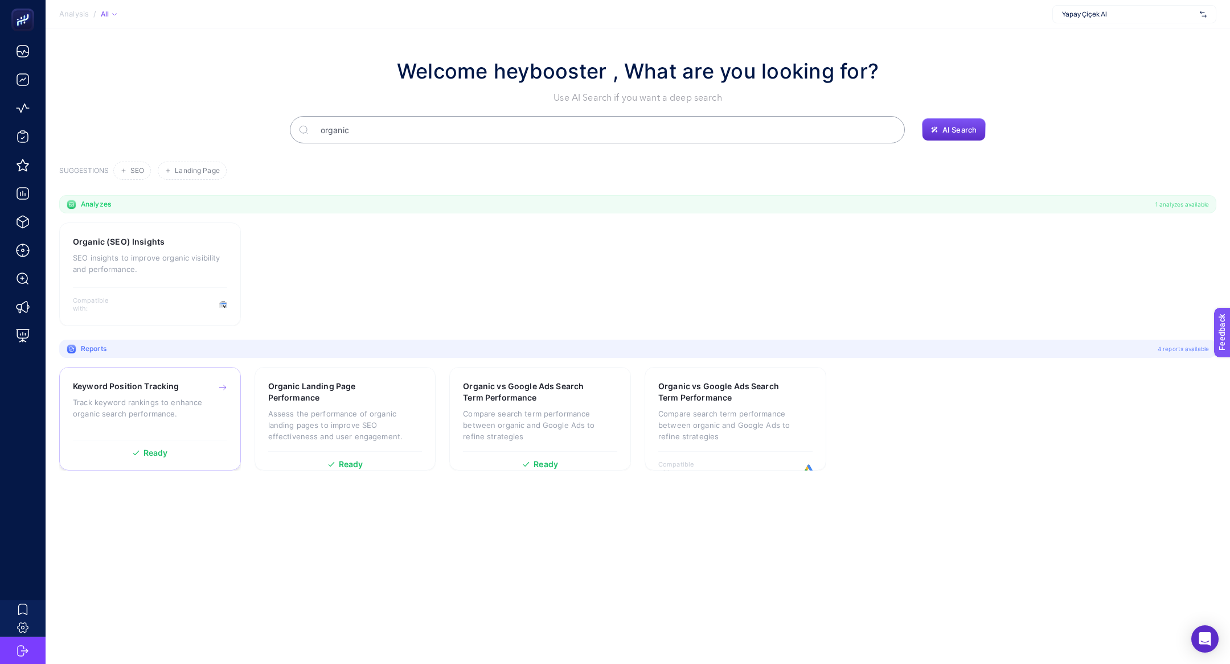
click at [171, 394] on div "Keyword Position Tracking Track keyword rankings to enhance organic search perf…" at bounding box center [150, 408] width 154 height 54
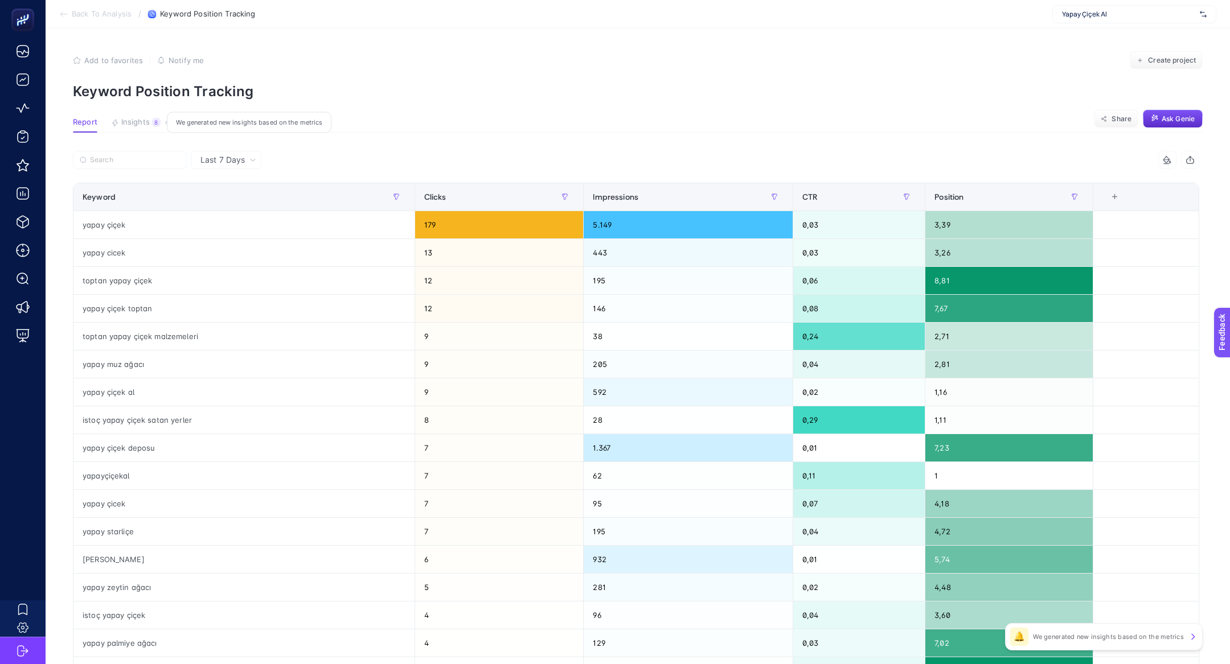
click at [137, 125] on span "Insights" at bounding box center [135, 122] width 28 height 9
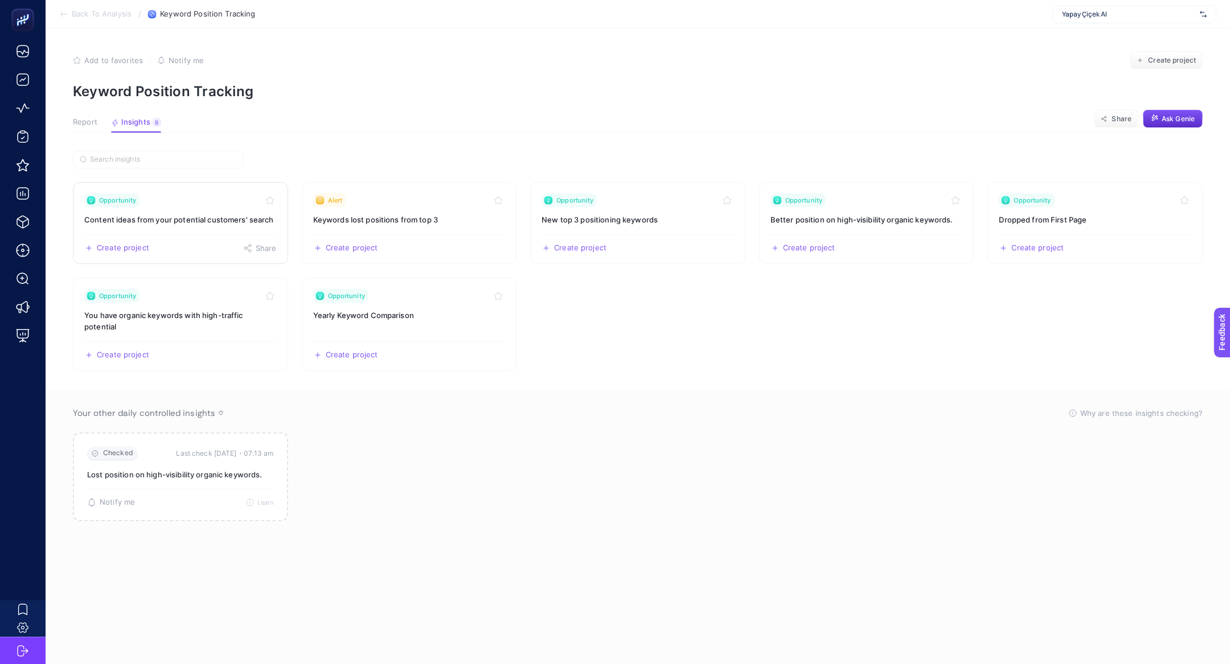
click at [164, 212] on link "Opportunity Content ideas from your potential customers' search Create project …" at bounding box center [180, 223] width 215 height 82
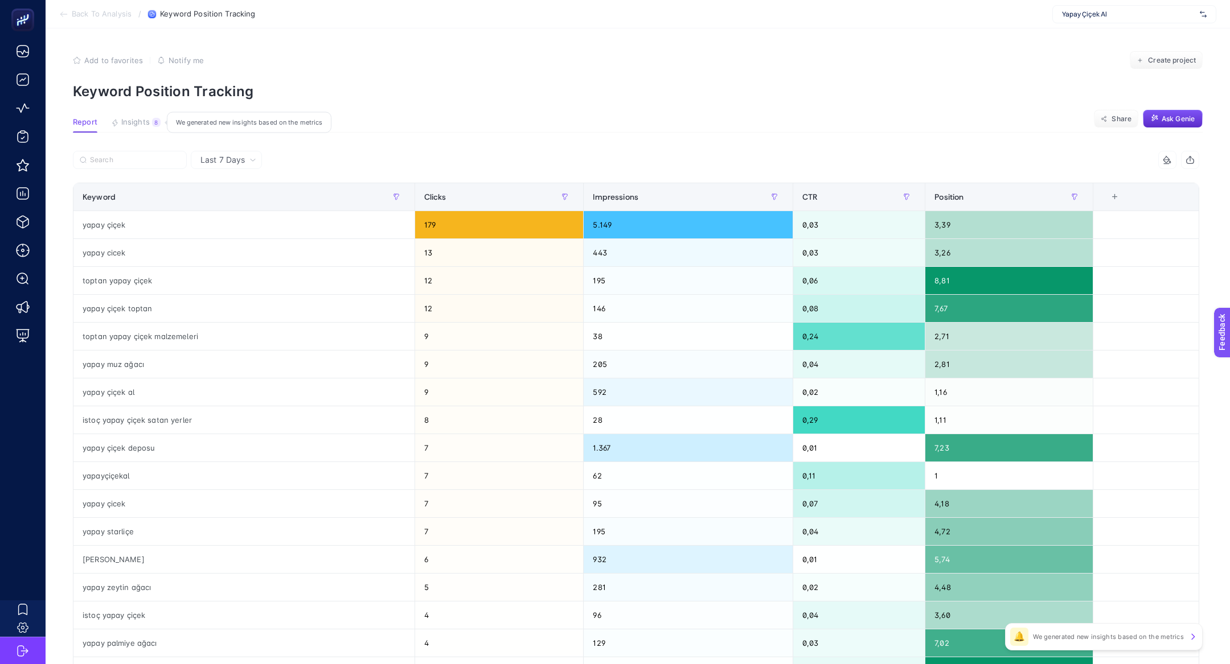
click at [152, 118] on div "8" at bounding box center [156, 122] width 9 height 9
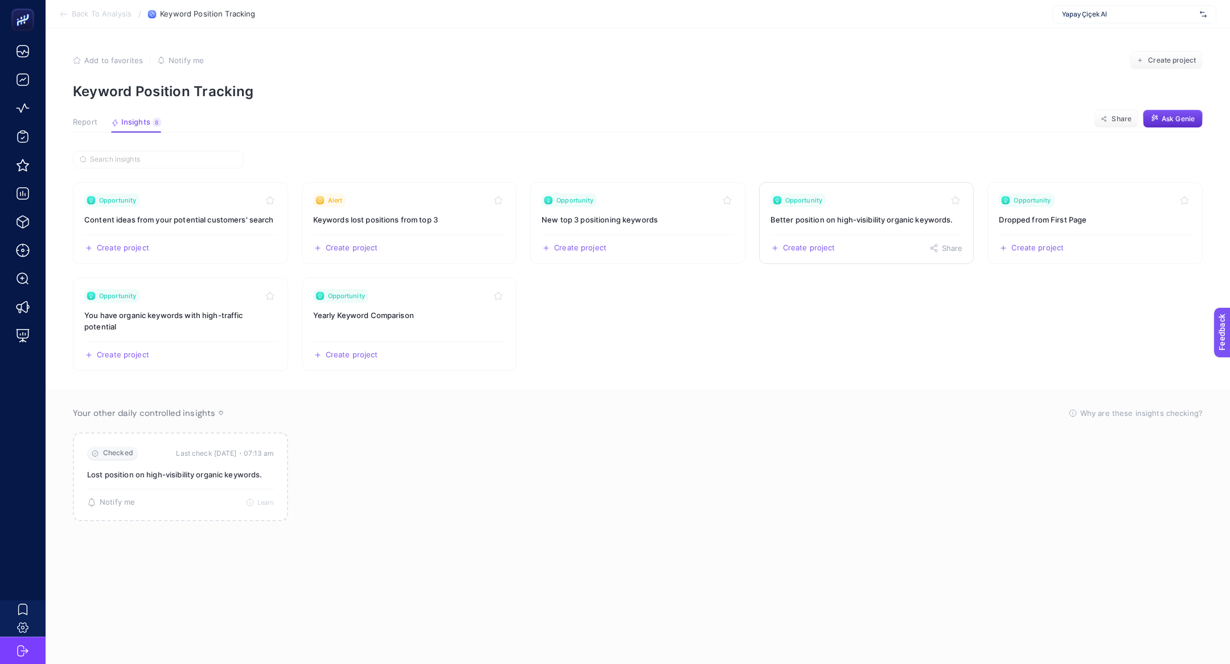
click at [859, 214] on h3 "Better position on high-visibility organic keywords." at bounding box center [866, 219] width 192 height 11
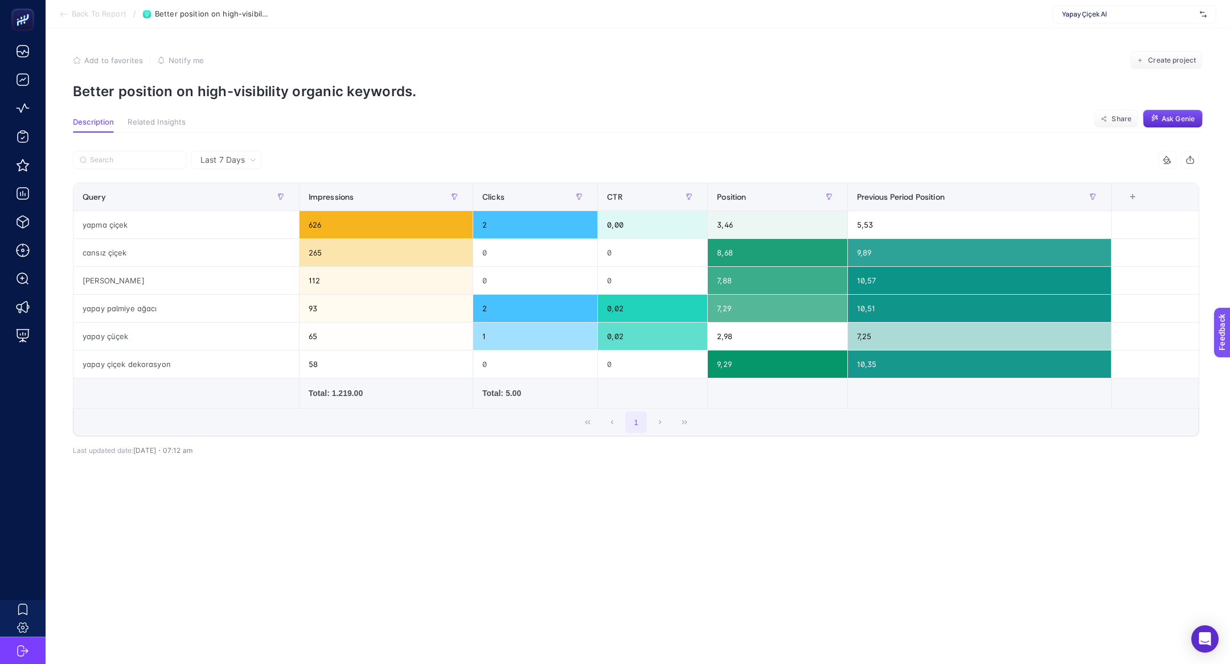
click at [297, 90] on p "Better position on high-visibility organic keywords." at bounding box center [638, 91] width 1130 height 17
copy p "organic"
click at [297, 90] on p "Better position on high-visibility organic keywords." at bounding box center [638, 91] width 1130 height 17
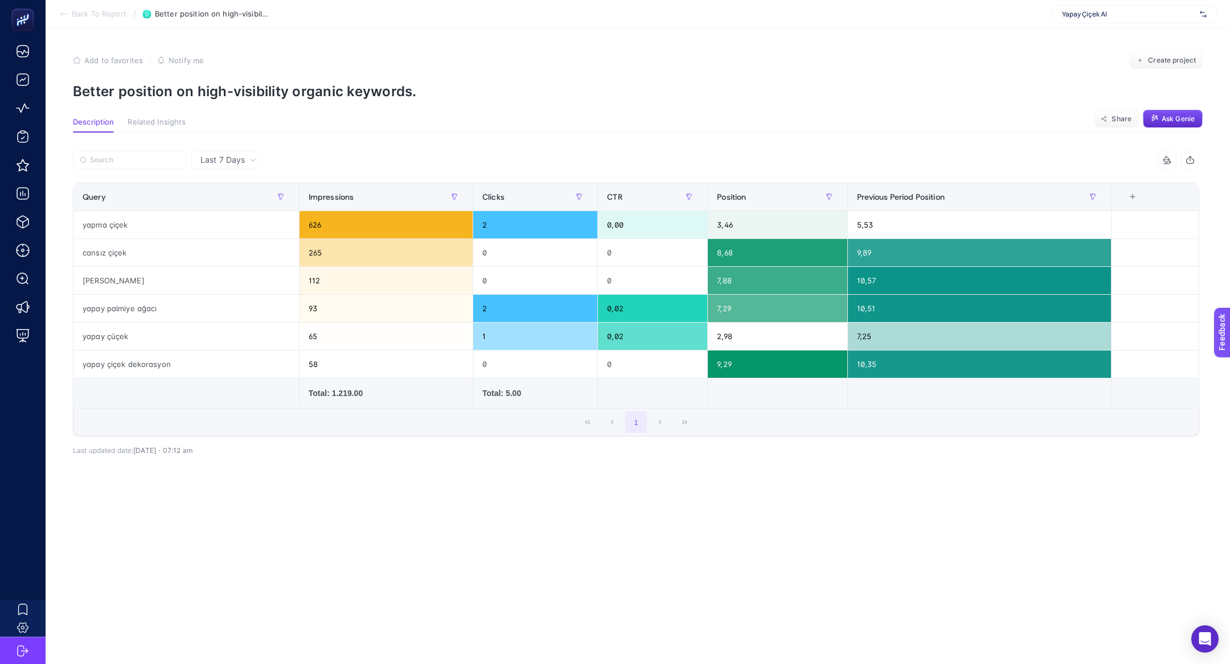
click at [297, 90] on p "Better position on high-visibility organic keywords." at bounding box center [638, 91] width 1130 height 17
copy p "organic"
click at [297, 90] on p "Better position on high-visibility organic keywords." at bounding box center [638, 91] width 1130 height 17
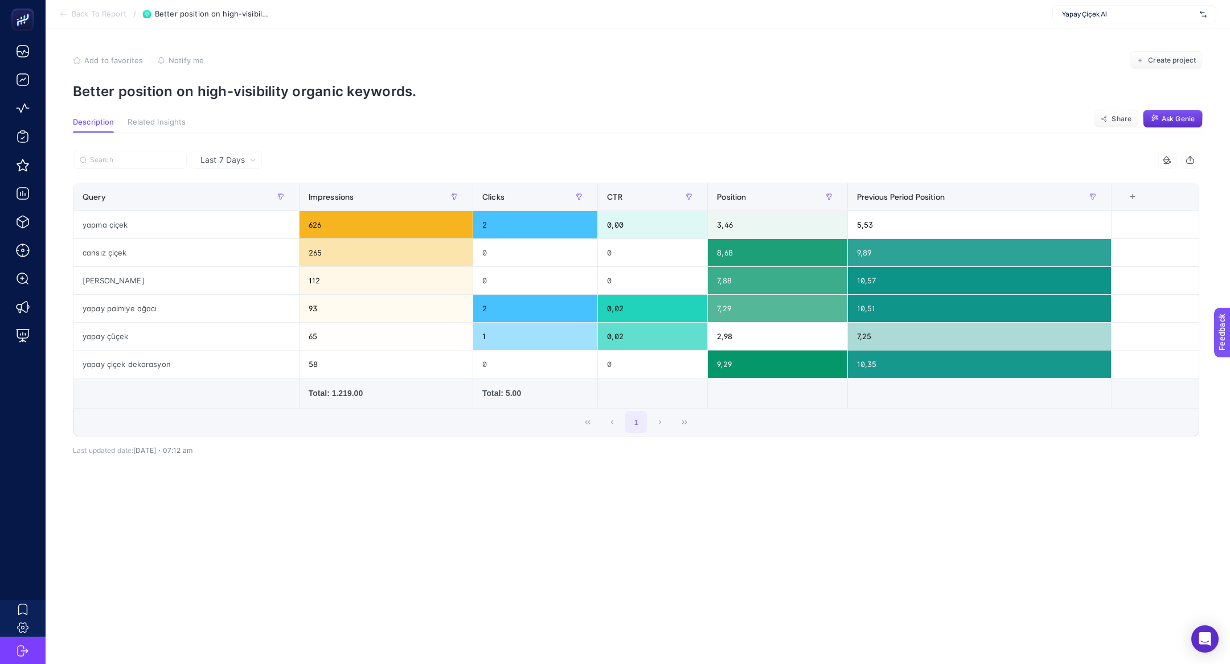
click at [297, 90] on p "Better position on high-visibility organic keywords." at bounding box center [638, 91] width 1130 height 17
copy article "Better position on high-visibility organic keywords."
click at [1087, 15] on span "Yapay Çiçek Al" at bounding box center [1128, 14] width 133 height 9
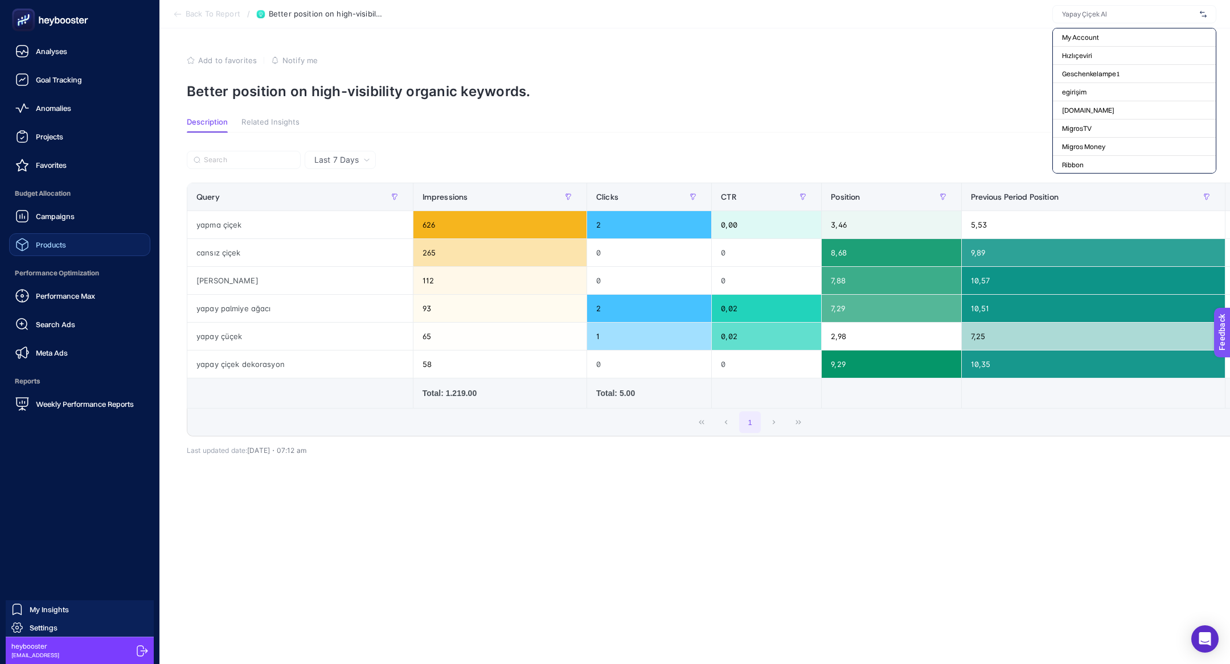
click at [50, 239] on div "Products" at bounding box center [40, 245] width 51 height 14
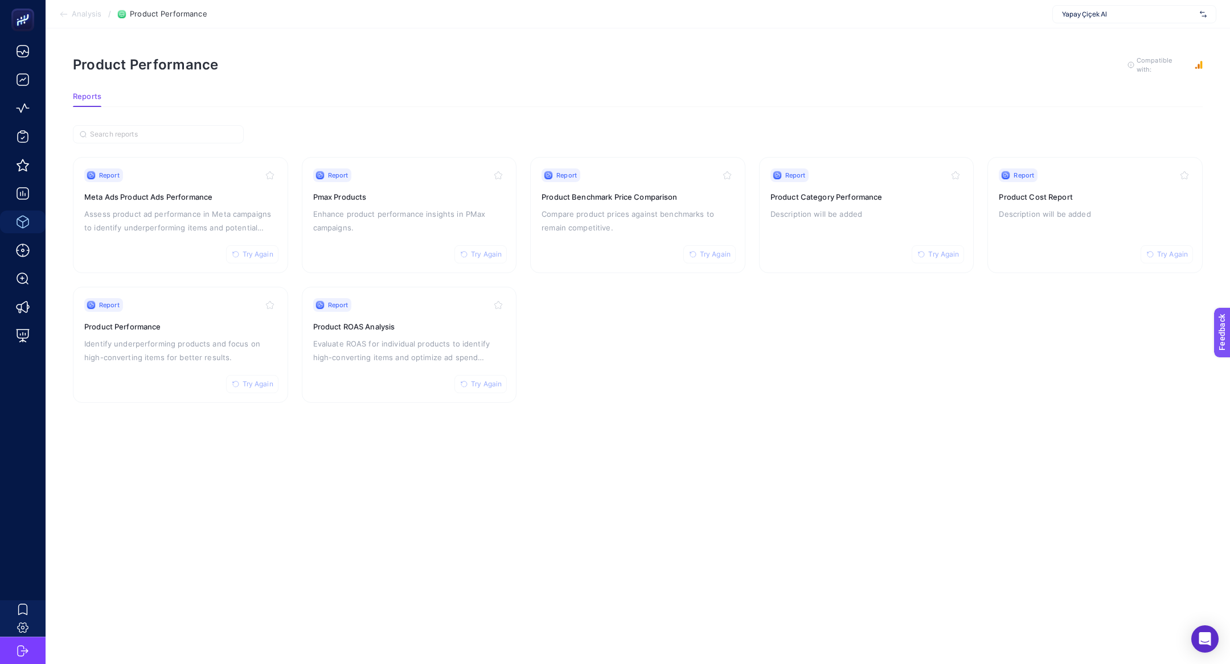
click at [1130, 11] on span "Yapay Çiçek Al" at bounding box center [1128, 14] width 133 height 9
type input "edme"
click at [1131, 37] on span "[URL][DOMAIN_NAME]" at bounding box center [1096, 37] width 69 height 9
click at [366, 228] on p "Enhance product performance insights in PMax campaigns." at bounding box center [409, 220] width 192 height 27
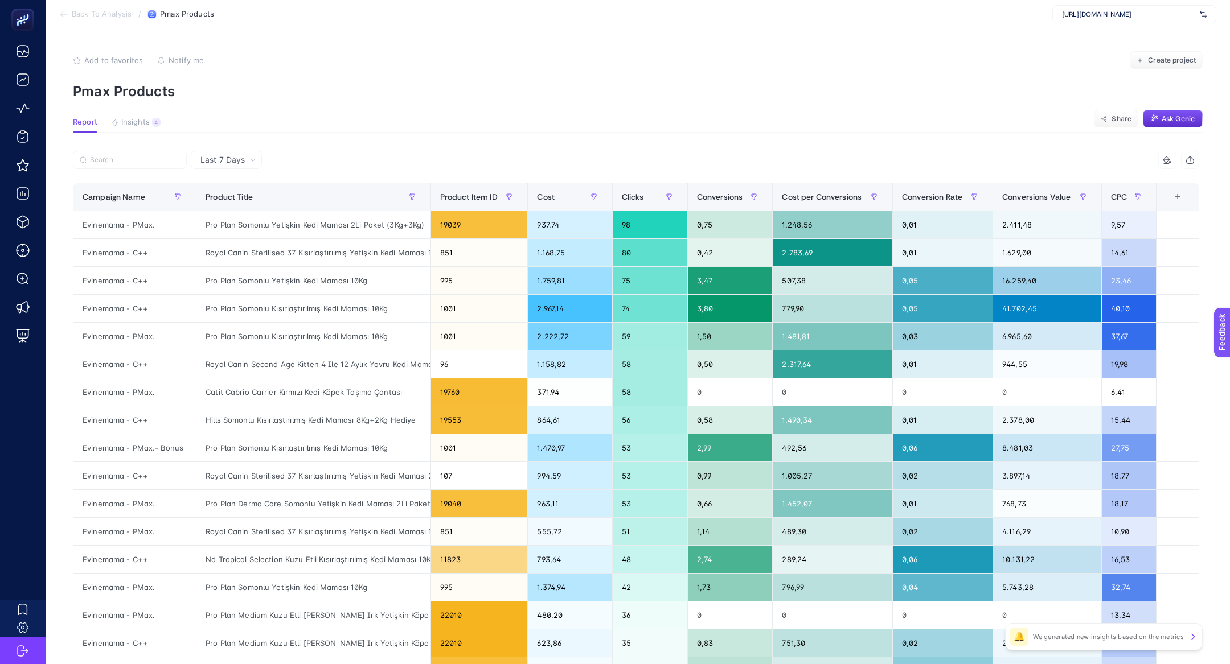
click at [158, 108] on article "Add to favorites false Notify me Create project Pmax Products Report Insights 4…" at bounding box center [638, 473] width 1184 height 890
click at [154, 120] on div "4" at bounding box center [156, 122] width 9 height 9
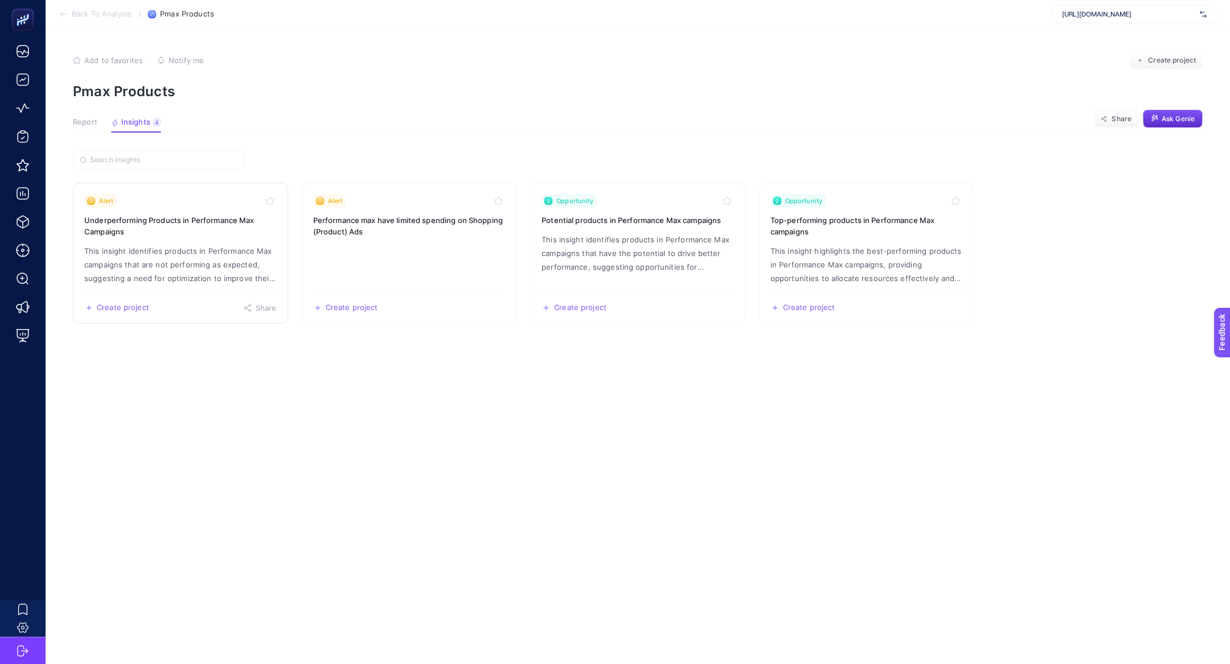
click at [188, 268] on p "This insight identifies products in Performance Max campaigns that are not perf…" at bounding box center [180, 264] width 192 height 41
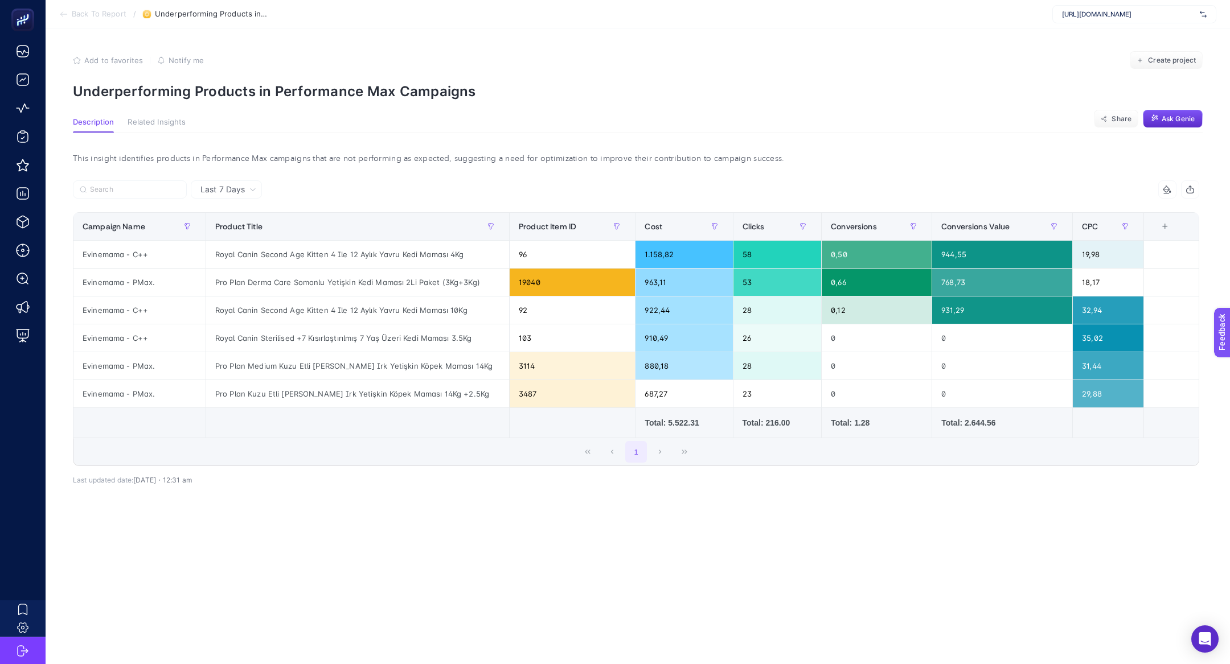
click at [306, 95] on p "Underperforming Products in Performance Max Campaigns" at bounding box center [638, 91] width 1130 height 17
copy article "Underperforming Products in Performance Max Campaigns"
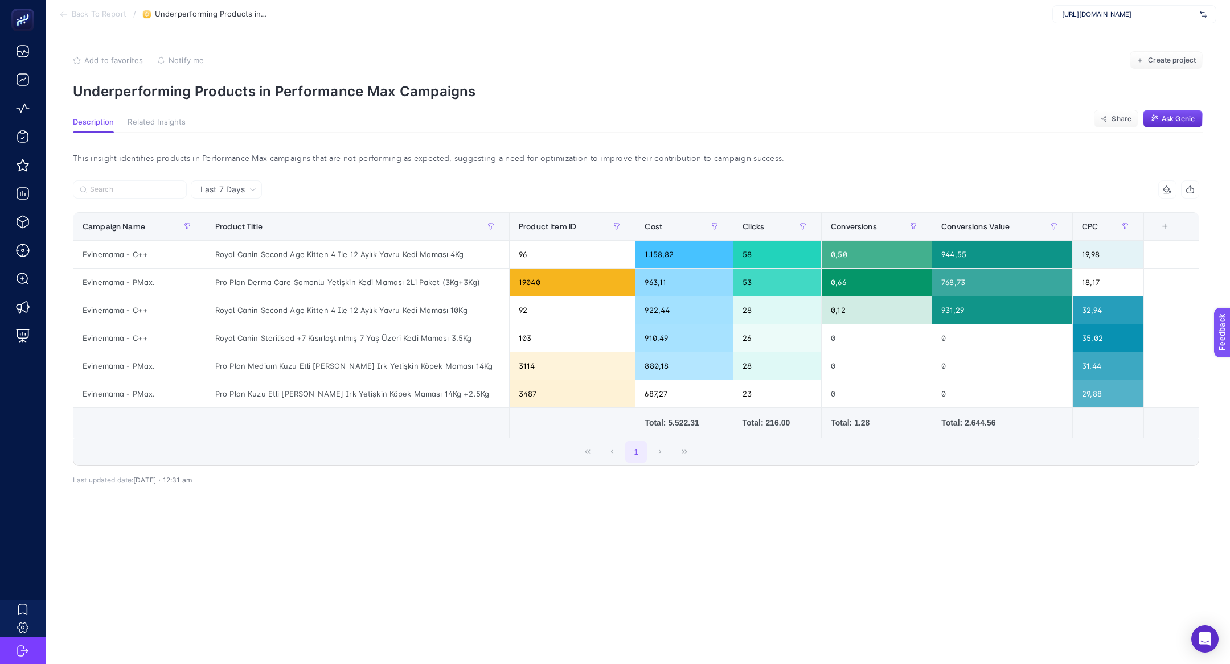
click at [98, 18] on span "Back To Report" at bounding box center [99, 14] width 55 height 9
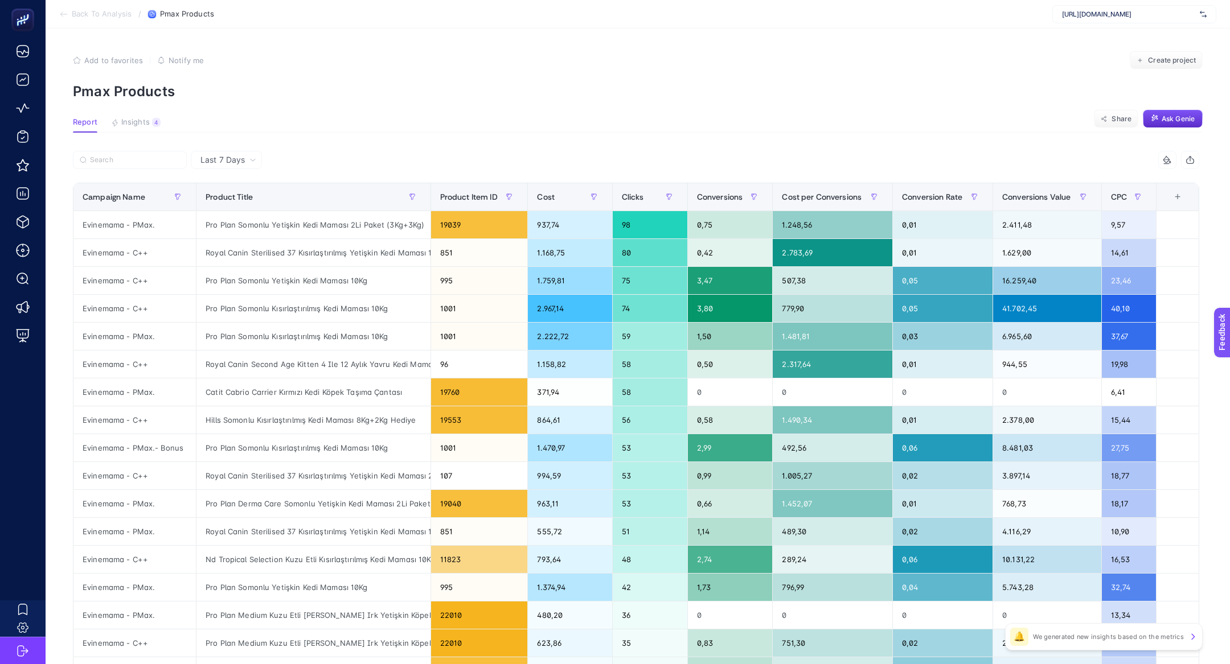
click at [135, 137] on article "Add to favorites false Notify me Create project Pmax Products Report Insights 4…" at bounding box center [638, 473] width 1184 height 890
click at [132, 132] on section "Report Insights 4 We generated new insights based on the metrics Share Ask Genie" at bounding box center [638, 125] width 1130 height 15
click at [130, 129] on button "Insights 4 We generated new insights based on the metrics" at bounding box center [136, 125] width 50 height 15
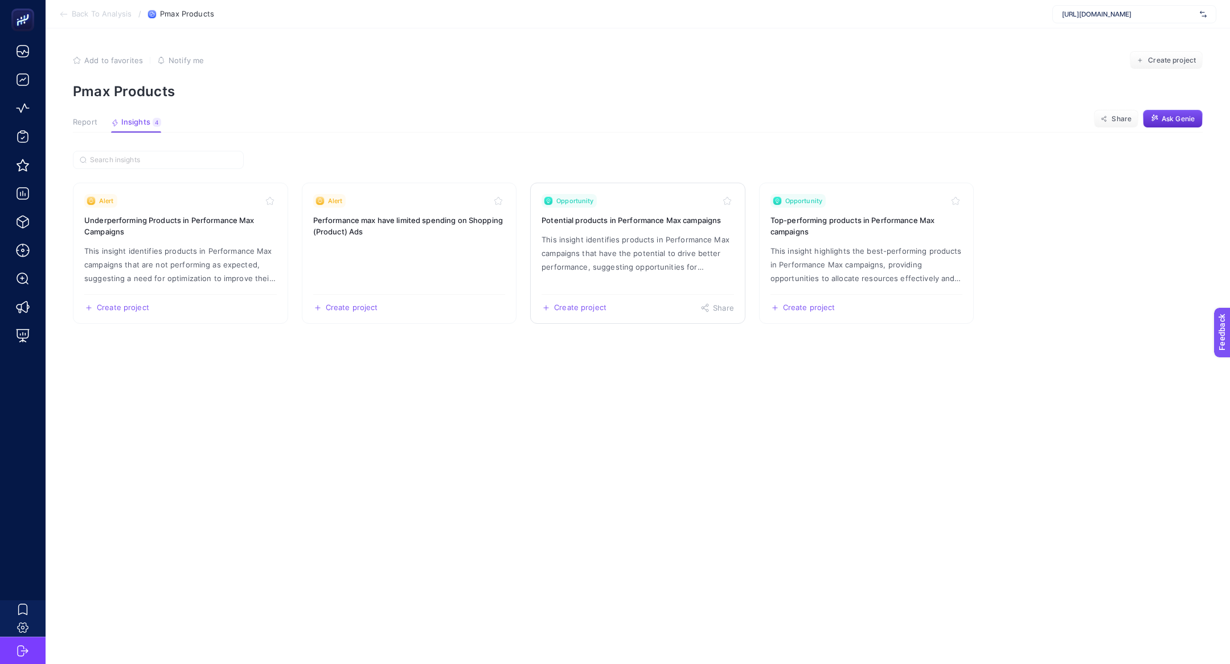
click at [654, 244] on p "This insight identifies products in Performance Max campaigns that have the pot…" at bounding box center [637, 253] width 192 height 41
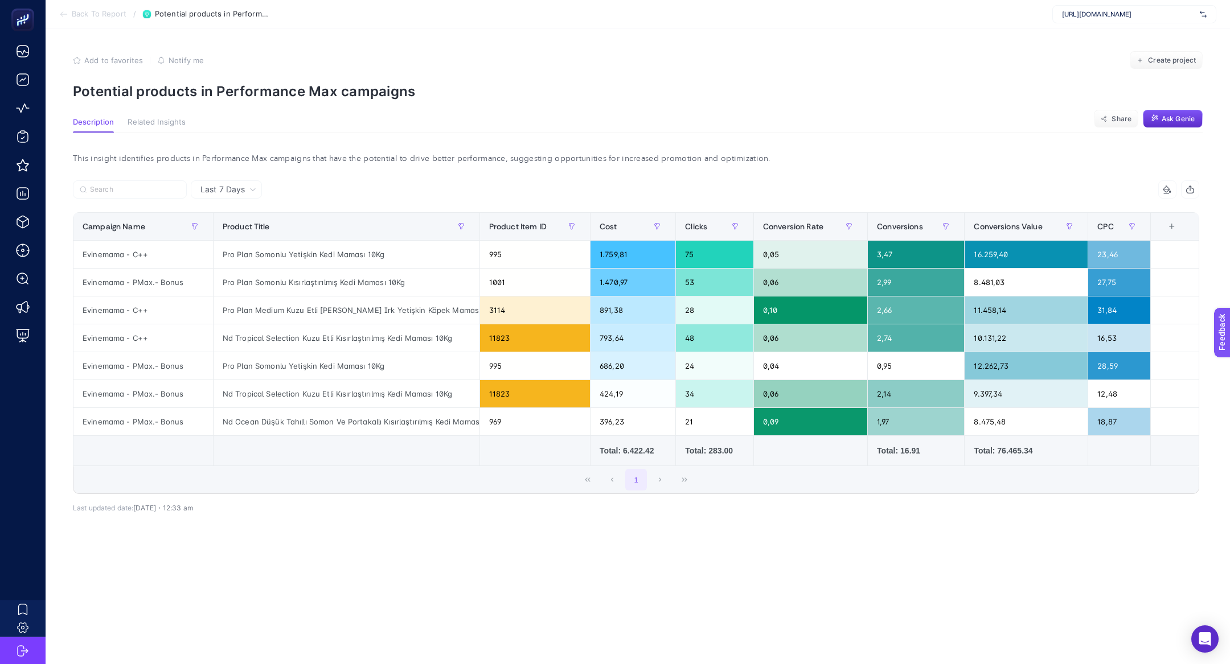
click at [277, 90] on p "Potential products in Performance Max campaigns" at bounding box center [638, 91] width 1130 height 17
copy article "Potential products in Performance Max campaigns"
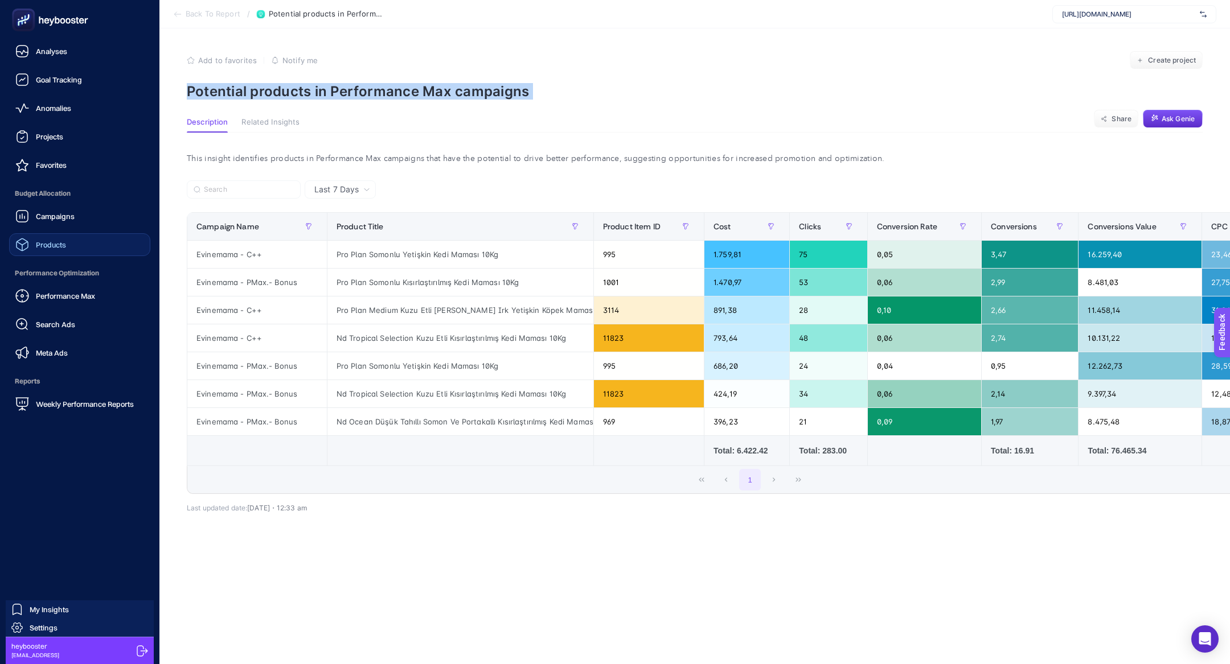
click at [48, 234] on link "Products" at bounding box center [79, 244] width 141 height 23
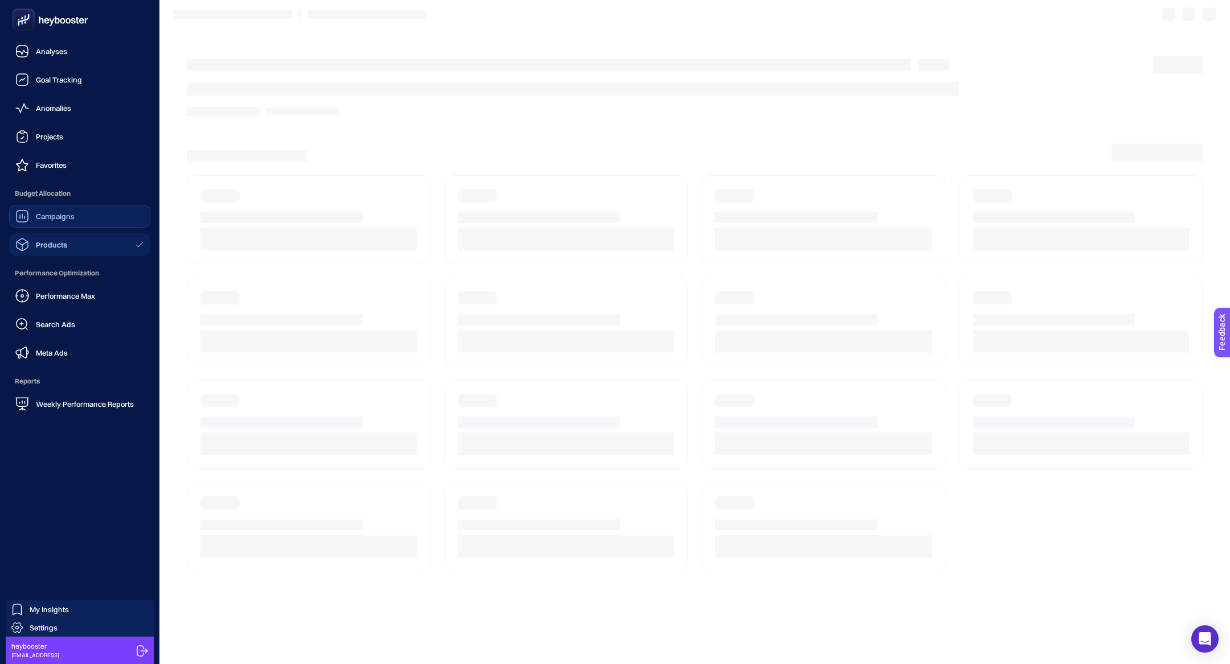
click at [47, 227] on link "Campaigns" at bounding box center [79, 216] width 141 height 23
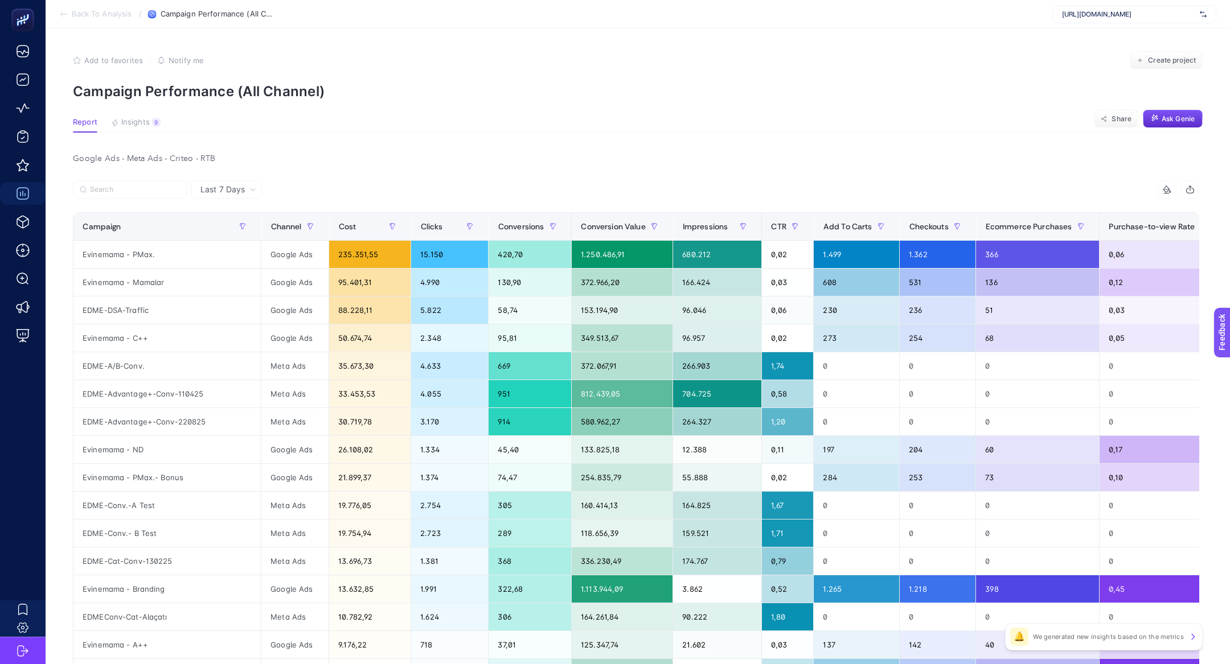
click at [1110, 14] on span "[URL][DOMAIN_NAME]" at bounding box center [1128, 14] width 133 height 9
type input "abba"
click at [1112, 59] on div "[DOMAIN_NAME][PERSON_NAME]" at bounding box center [1134, 56] width 163 height 18
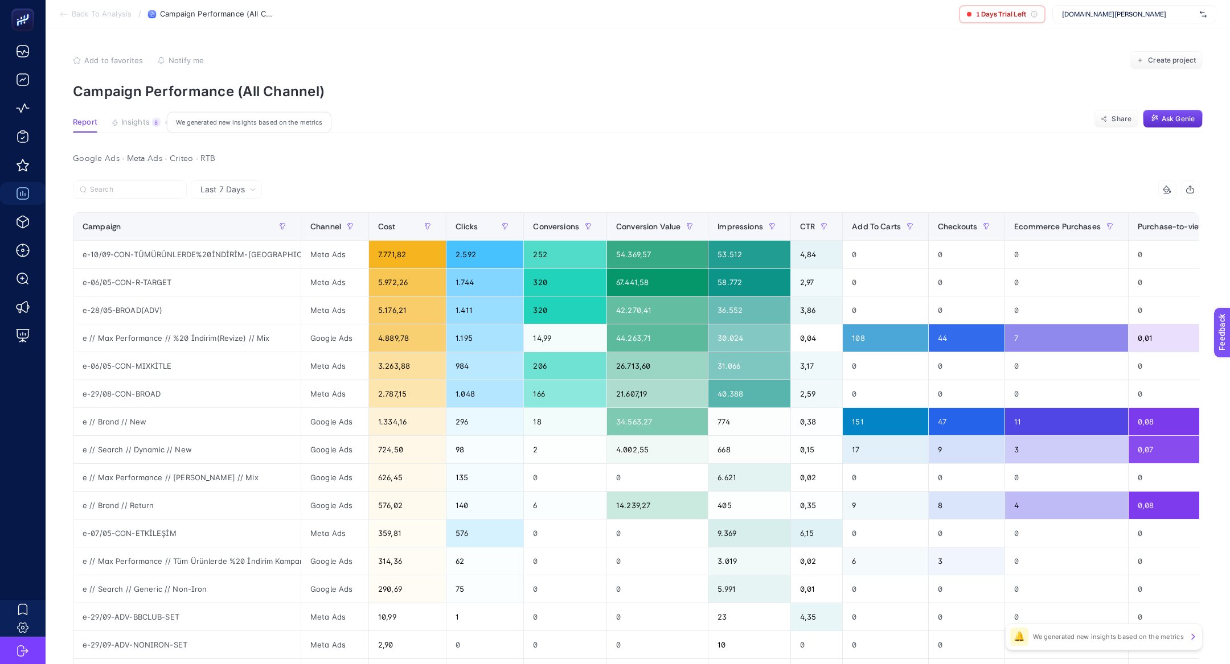
click at [136, 123] on span "Insights" at bounding box center [135, 122] width 28 height 9
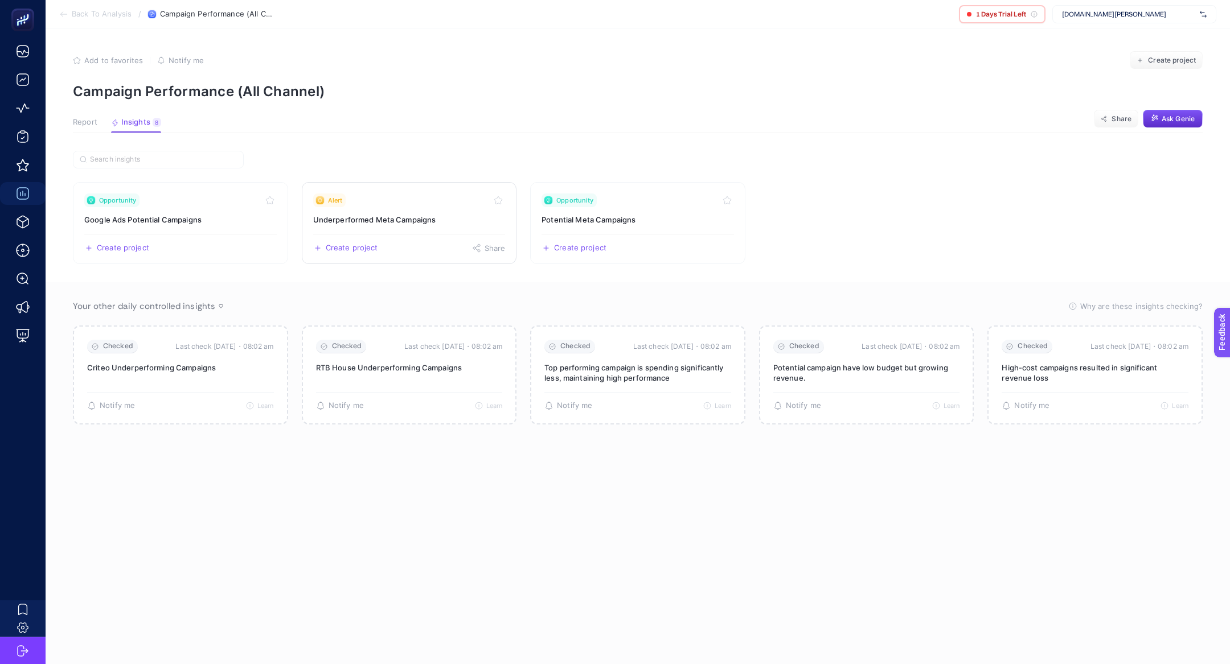
click at [410, 215] on h3 "Underperformed Meta Campaigns" at bounding box center [409, 219] width 192 height 11
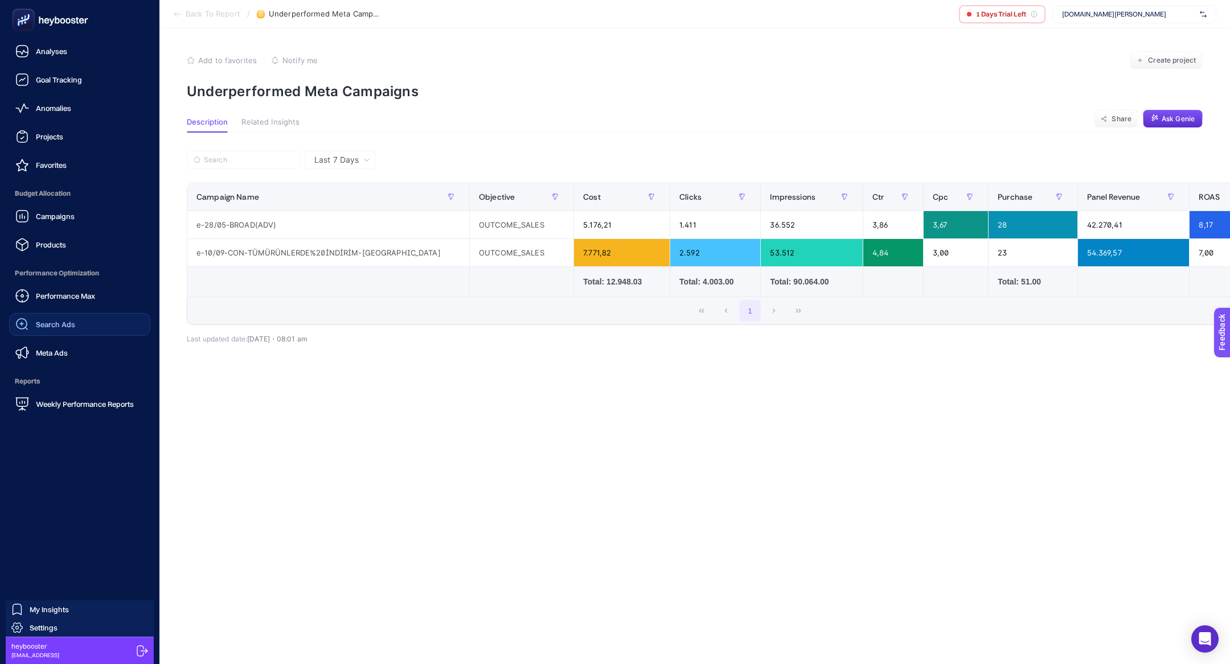
click at [70, 321] on span "Search Ads" at bounding box center [55, 324] width 39 height 9
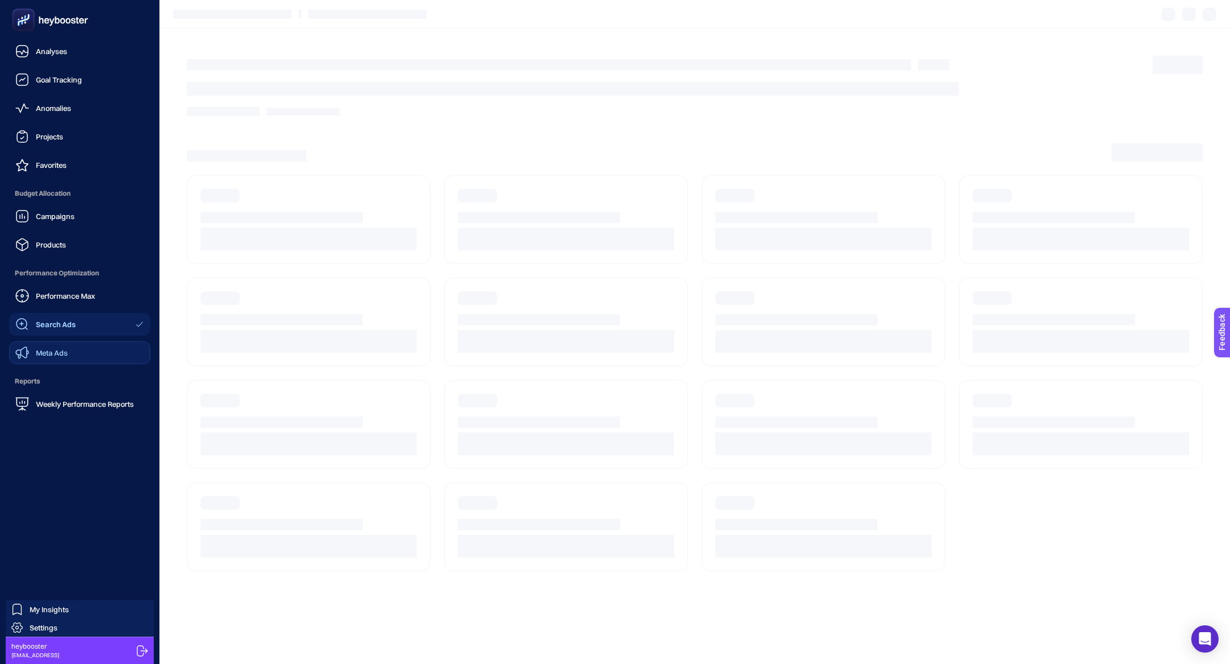
click at [47, 355] on span "Meta Ads" at bounding box center [52, 352] width 32 height 9
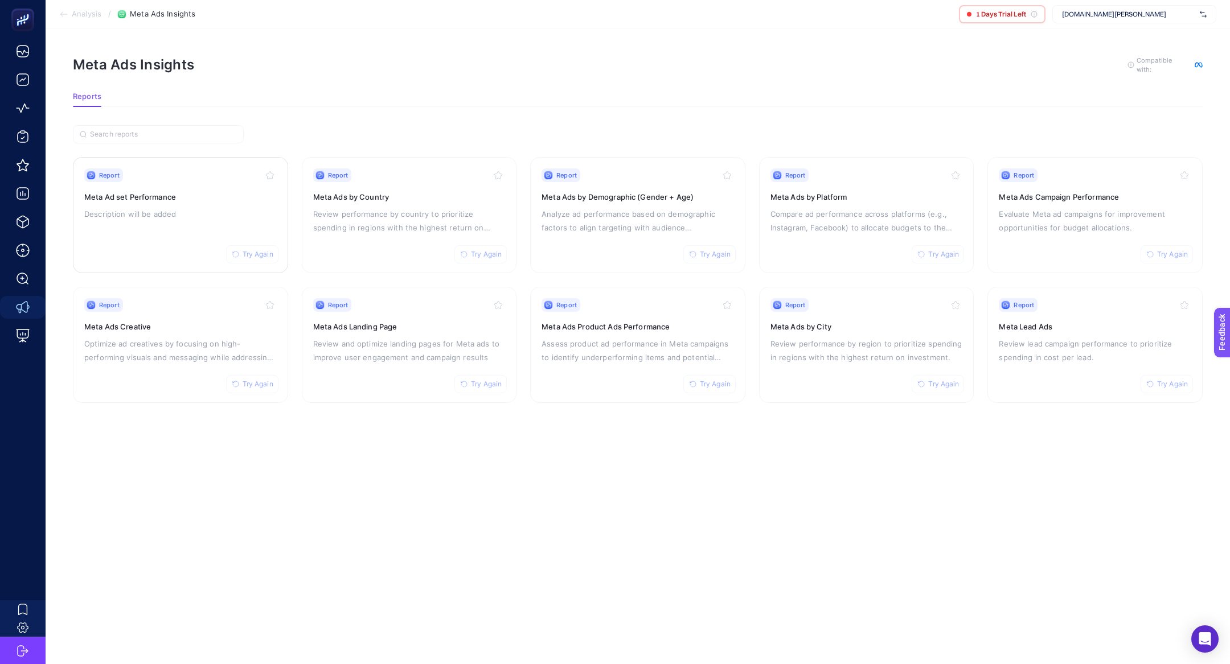
click at [178, 234] on div "Report Try Again Meta Ad set Performance Description will be added" at bounding box center [180, 215] width 192 height 93
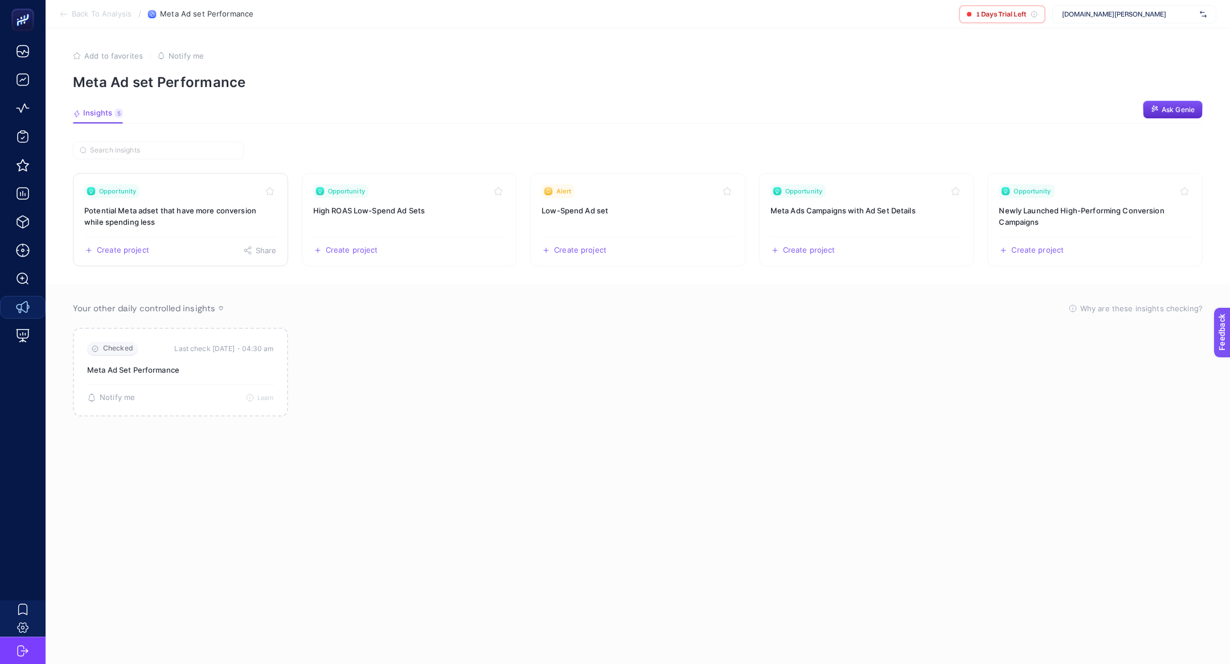
click at [178, 207] on h3 "Potential Meta adset that have more conversion while spending less" at bounding box center [180, 216] width 192 height 23
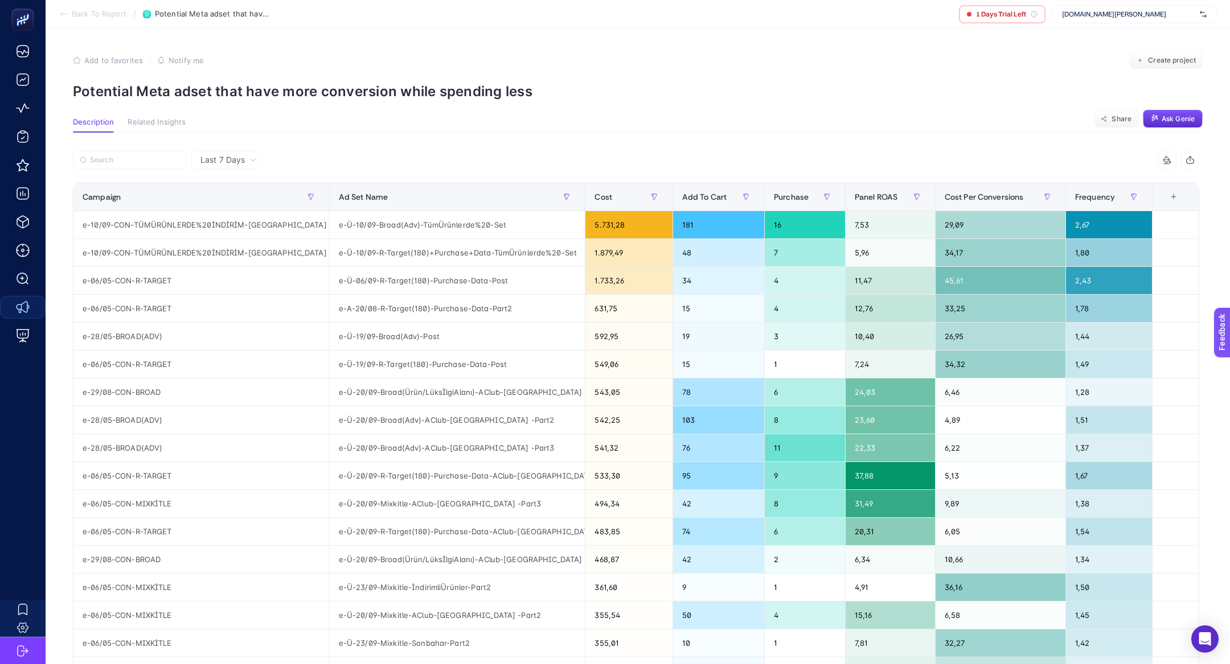
click at [273, 102] on article "Add to favorites false Notify me Create project Potential Meta adset that have …" at bounding box center [638, 477] width 1184 height 899
click at [273, 101] on article "Add to favorites false Notify me Create project Potential Meta adset that have …" at bounding box center [638, 477] width 1184 height 899
click at [273, 96] on p "Potential Meta adset that have more conversion while spending less" at bounding box center [638, 91] width 1130 height 17
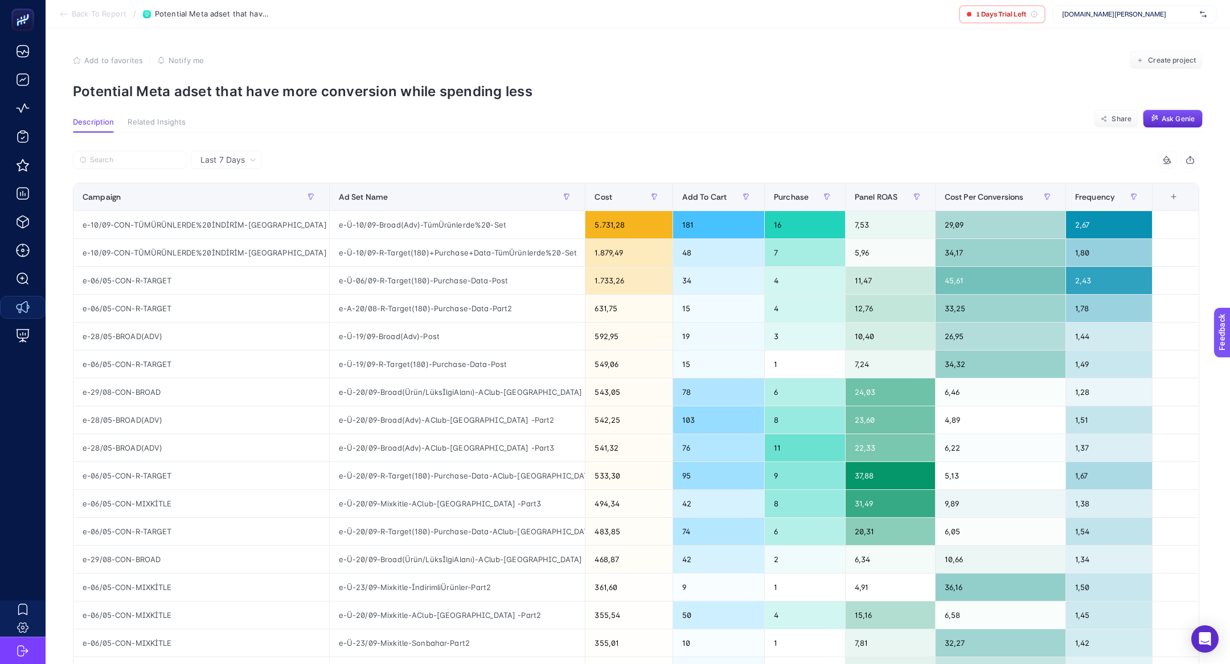
click at [273, 96] on p "Potential Meta adset that have more conversion while spending less" at bounding box center [638, 91] width 1130 height 17
copy article "Potential Meta adset that have more conversion while spending less"
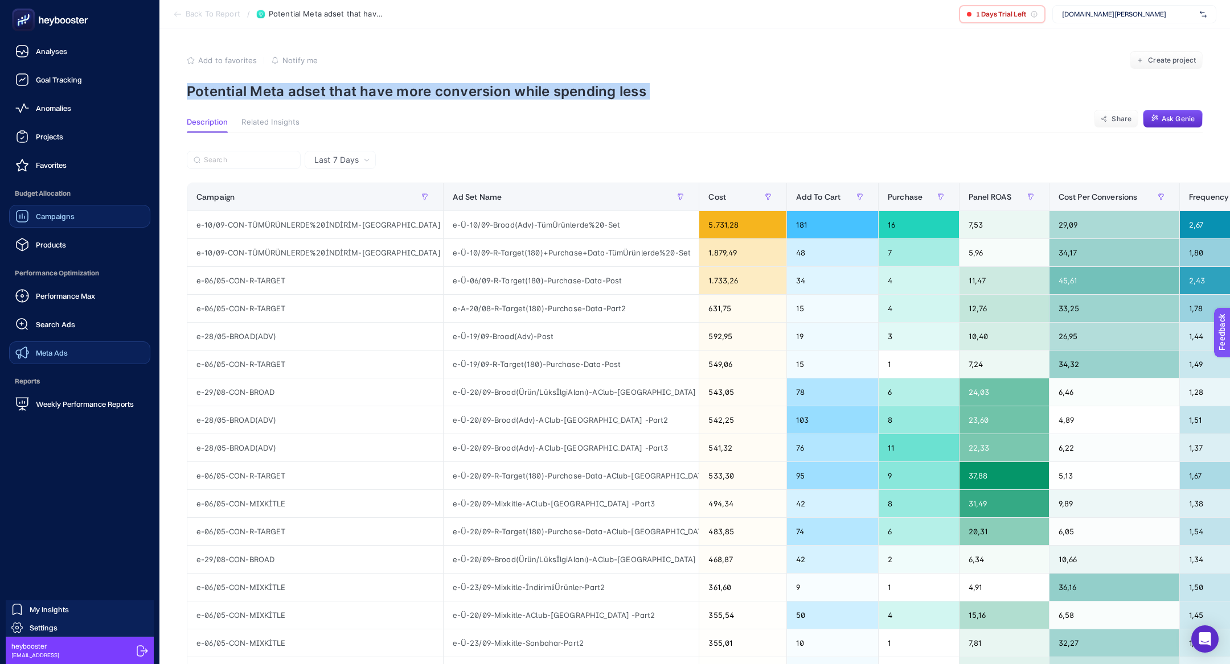
click at [35, 223] on div "Campaigns" at bounding box center [44, 217] width 59 height 14
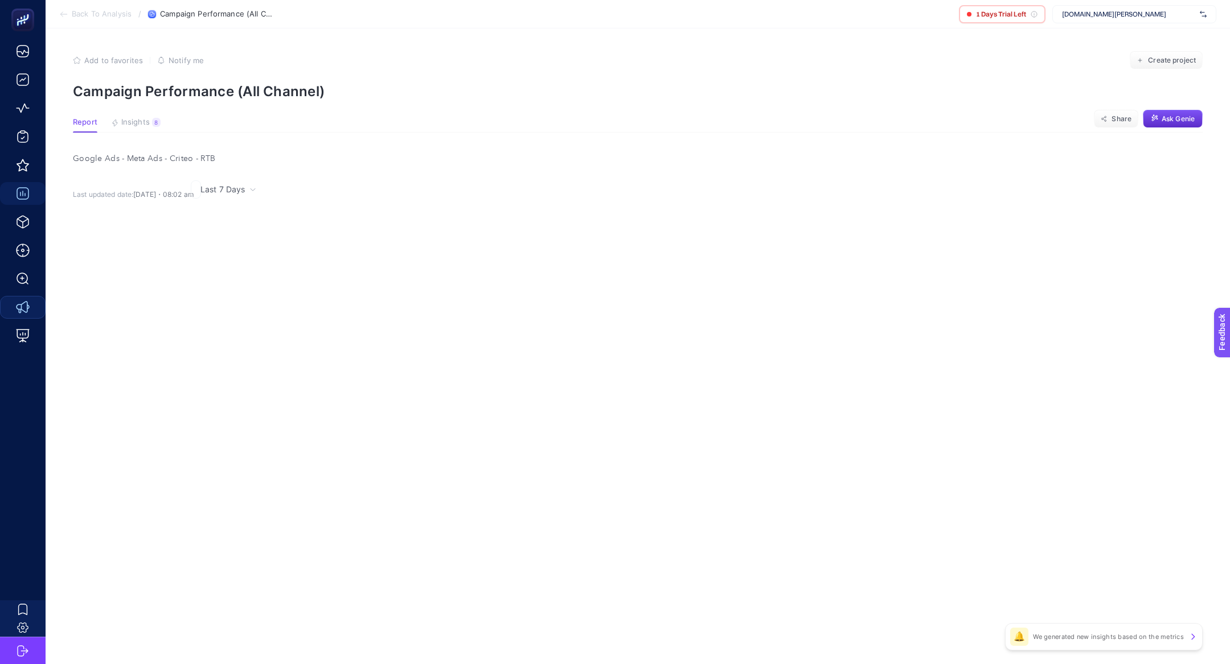
click at [1064, 18] on span "[DOMAIN_NAME][PERSON_NAME]" at bounding box center [1128, 14] width 133 height 9
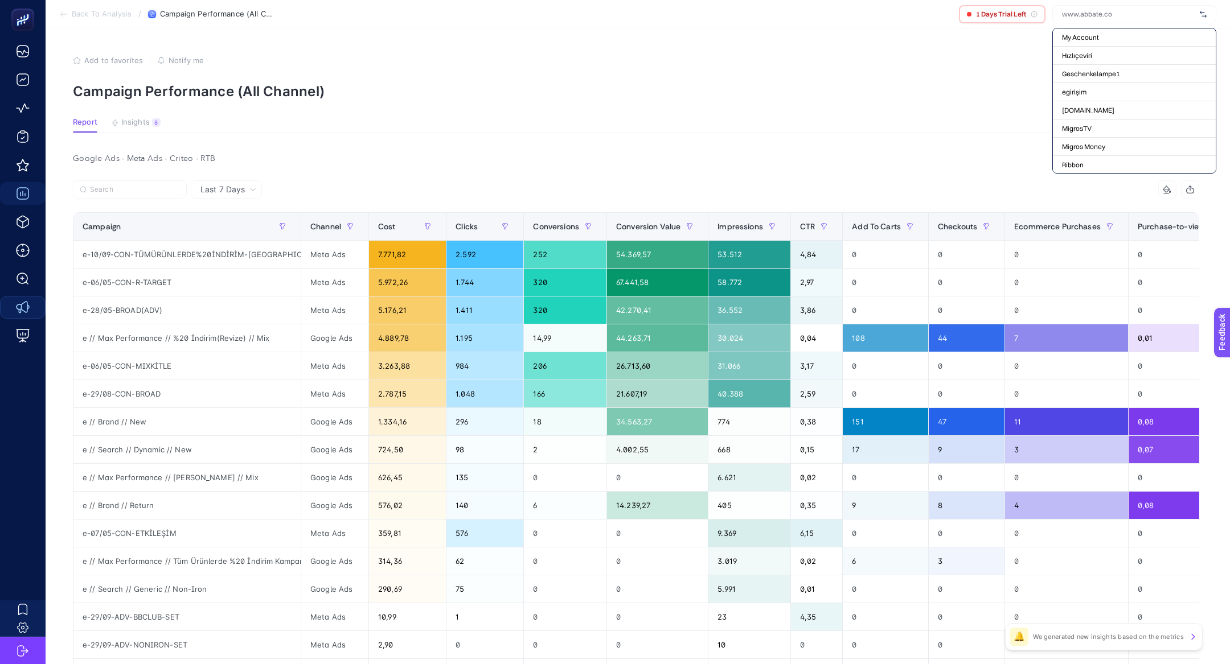
click at [1080, 20] on div at bounding box center [1134, 14] width 164 height 18
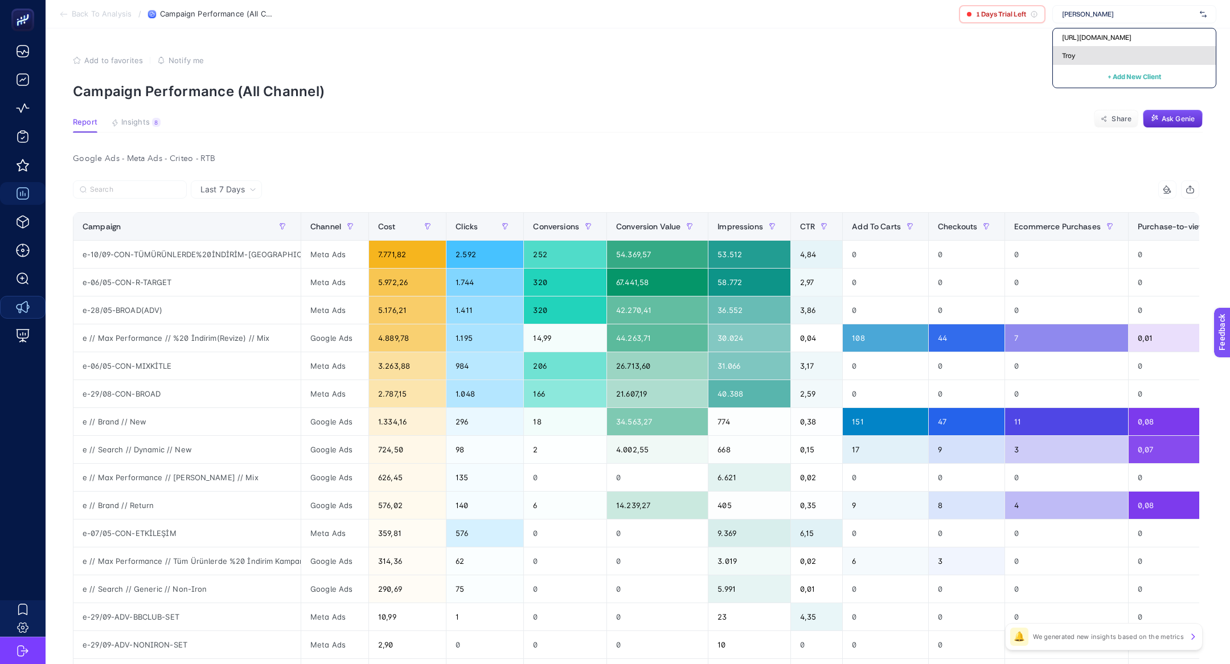
type input "troy"
click at [1103, 52] on div "Troy" at bounding box center [1134, 56] width 163 height 18
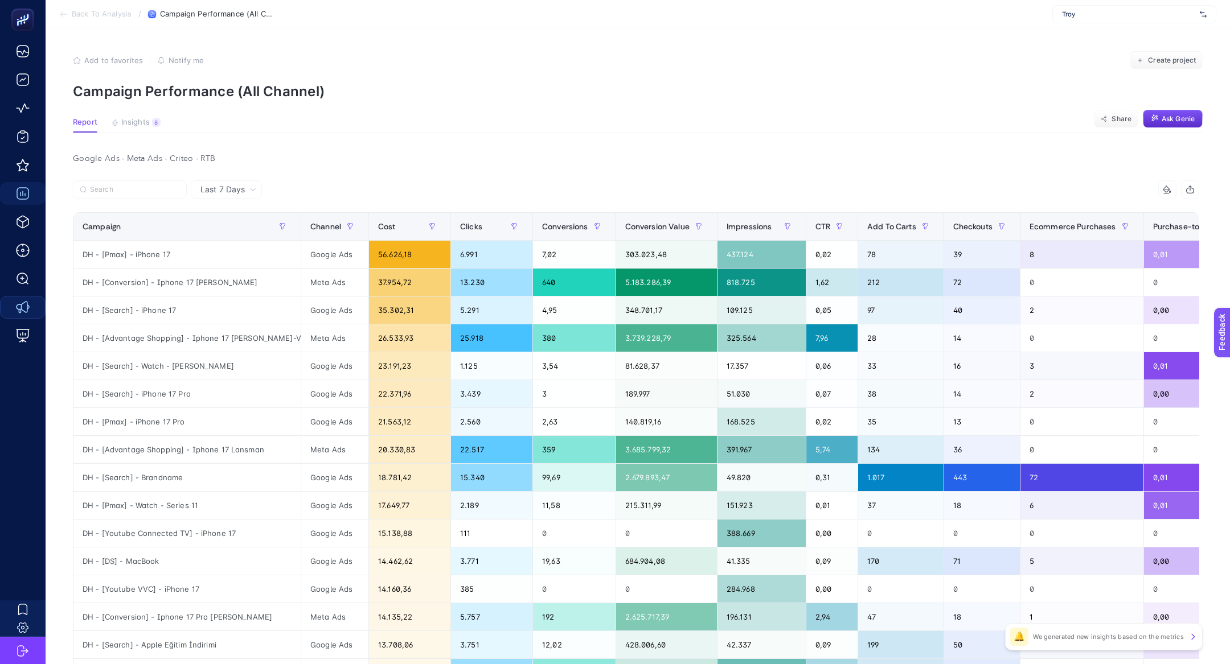
click at [159, 137] on article "Add to favorites false Notify me Create project Campaign Performance (All Chann…" at bounding box center [638, 487] width 1184 height 919
click at [138, 122] on span "Insights" at bounding box center [135, 122] width 28 height 9
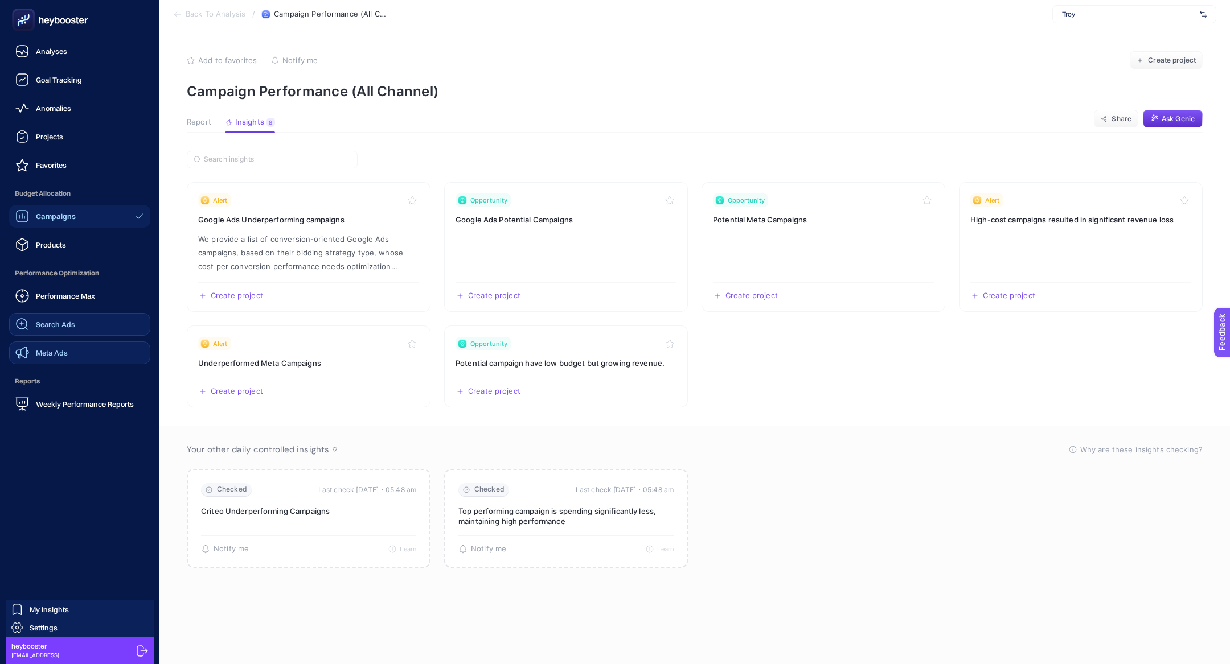
click at [79, 318] on link "Search Ads" at bounding box center [79, 324] width 141 height 23
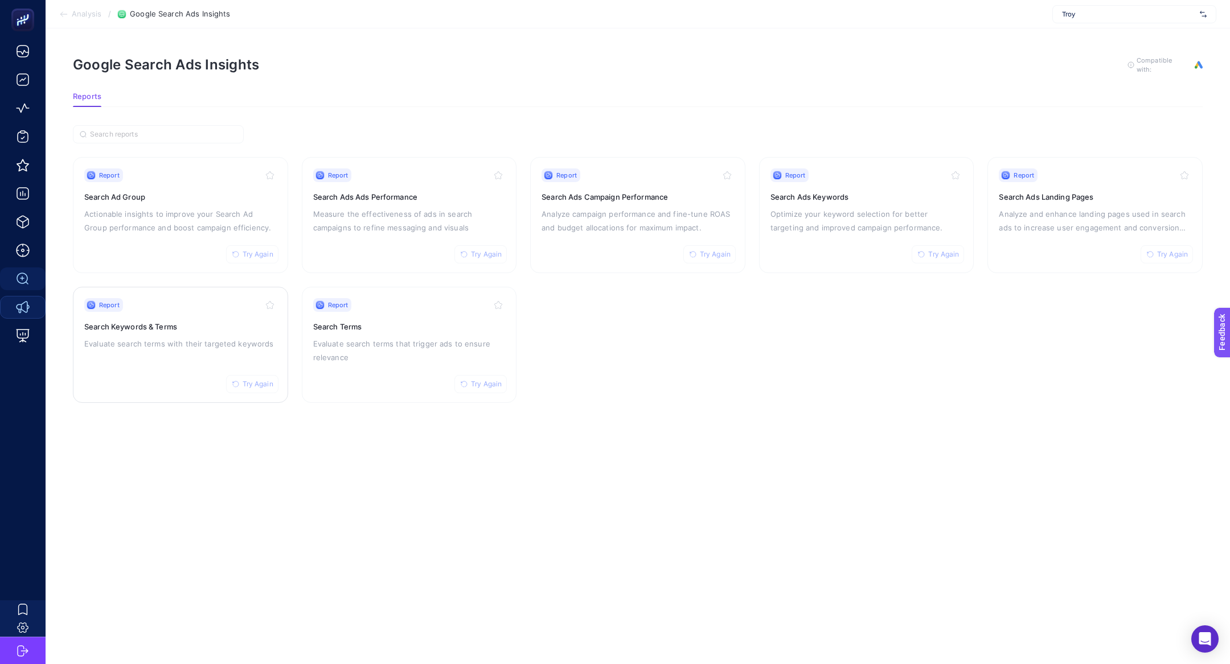
click at [195, 330] on h3 "Search Keywords & Terms" at bounding box center [180, 326] width 192 height 11
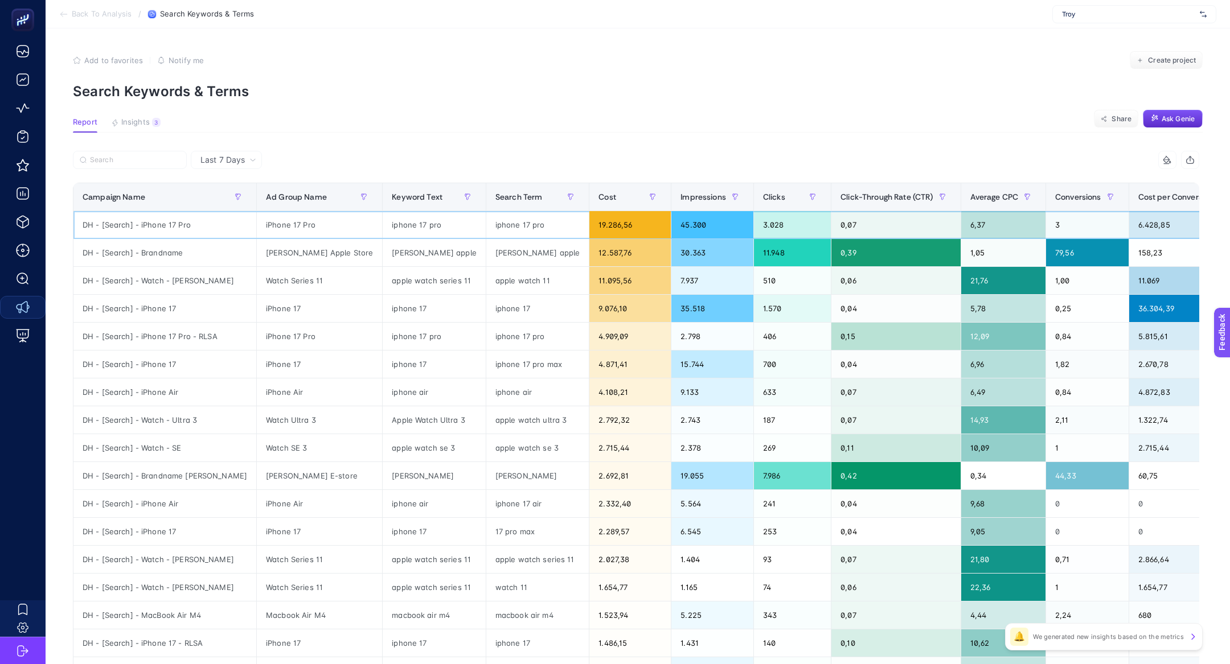
click at [486, 229] on div "iphone 17 pro" at bounding box center [537, 224] width 102 height 27
click at [132, 164] on label at bounding box center [130, 160] width 114 height 18
click at [132, 164] on input "Search" at bounding box center [135, 160] width 90 height 9
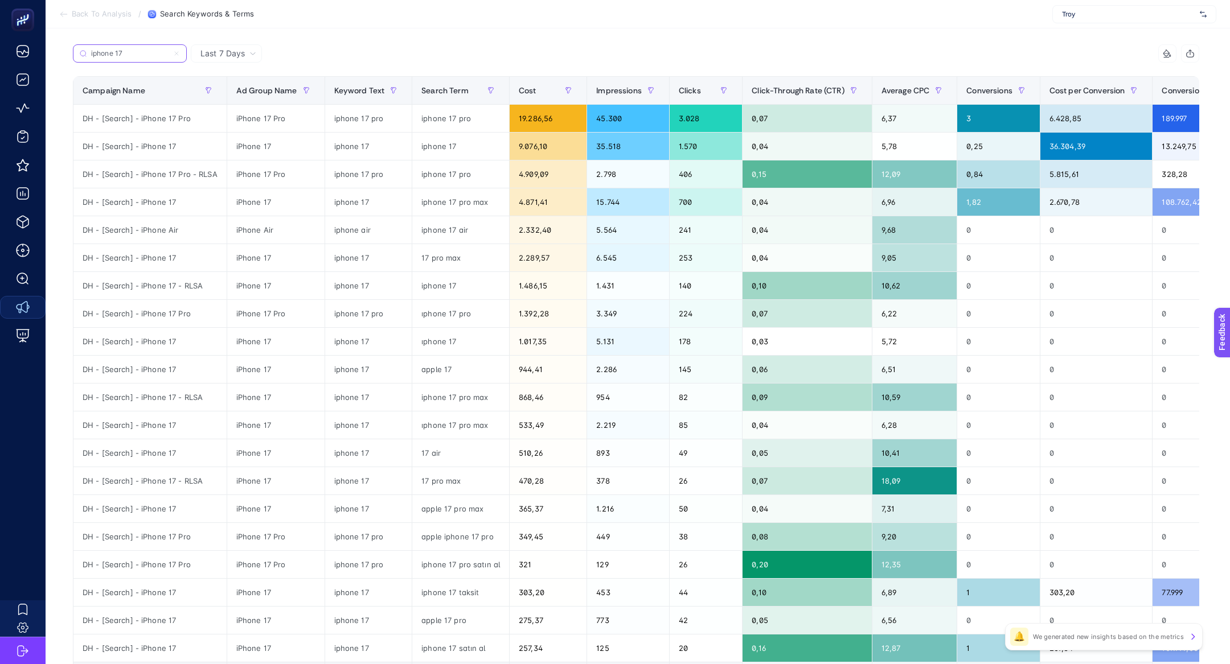
scroll to position [251, 0]
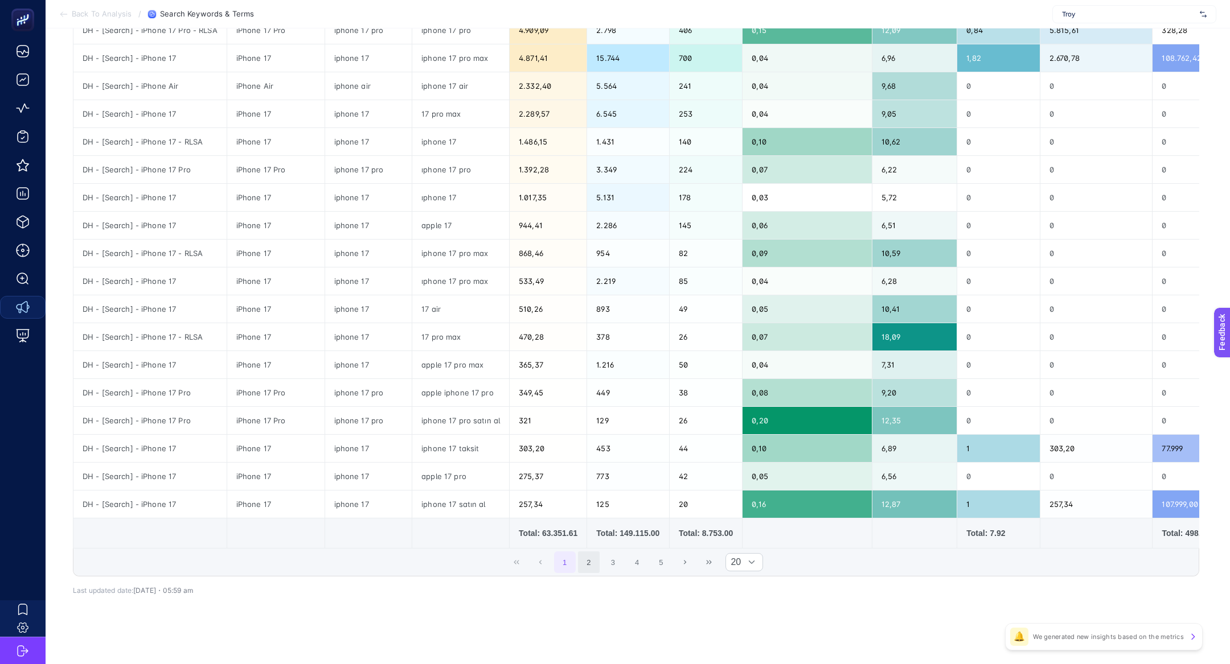
type input "iphone 17"
click at [588, 557] on button "2" at bounding box center [589, 563] width 22 height 22
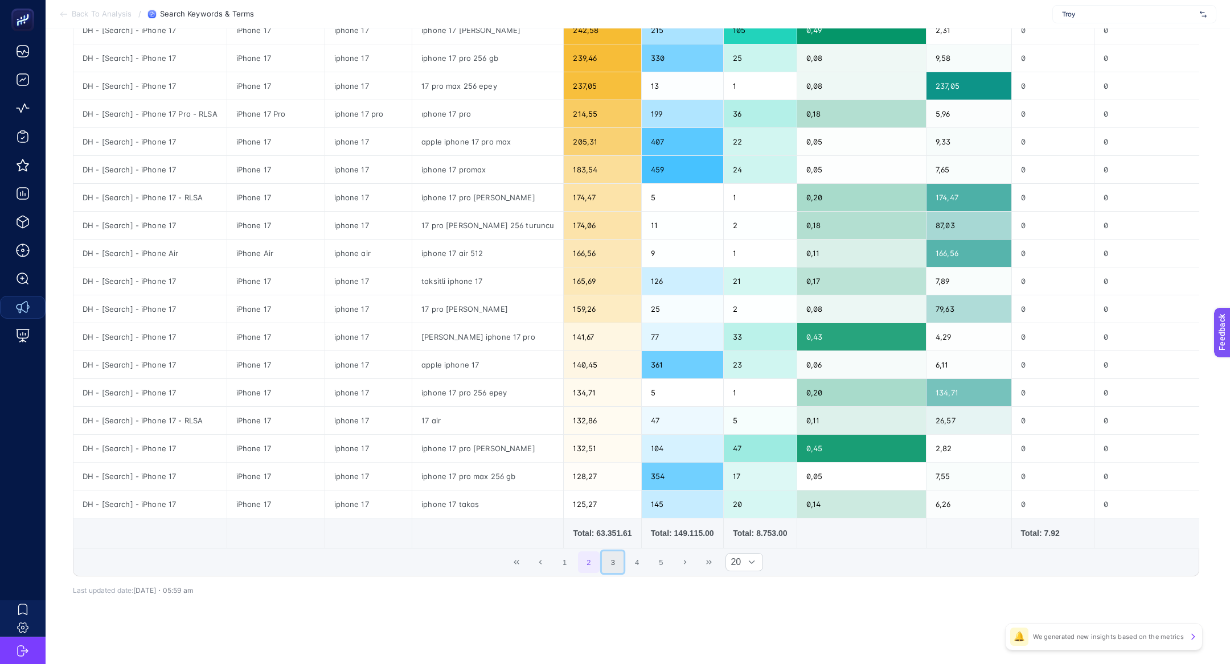
click at [615, 559] on button "3" at bounding box center [613, 563] width 22 height 22
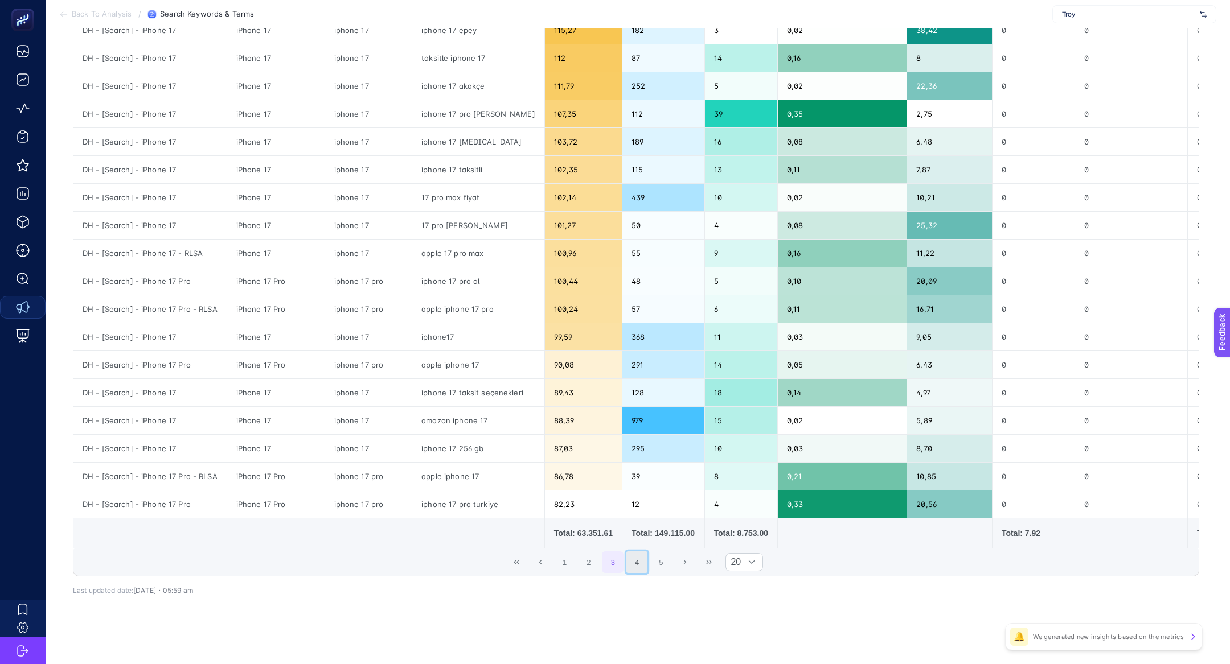
click at [634, 558] on button "4" at bounding box center [637, 563] width 22 height 22
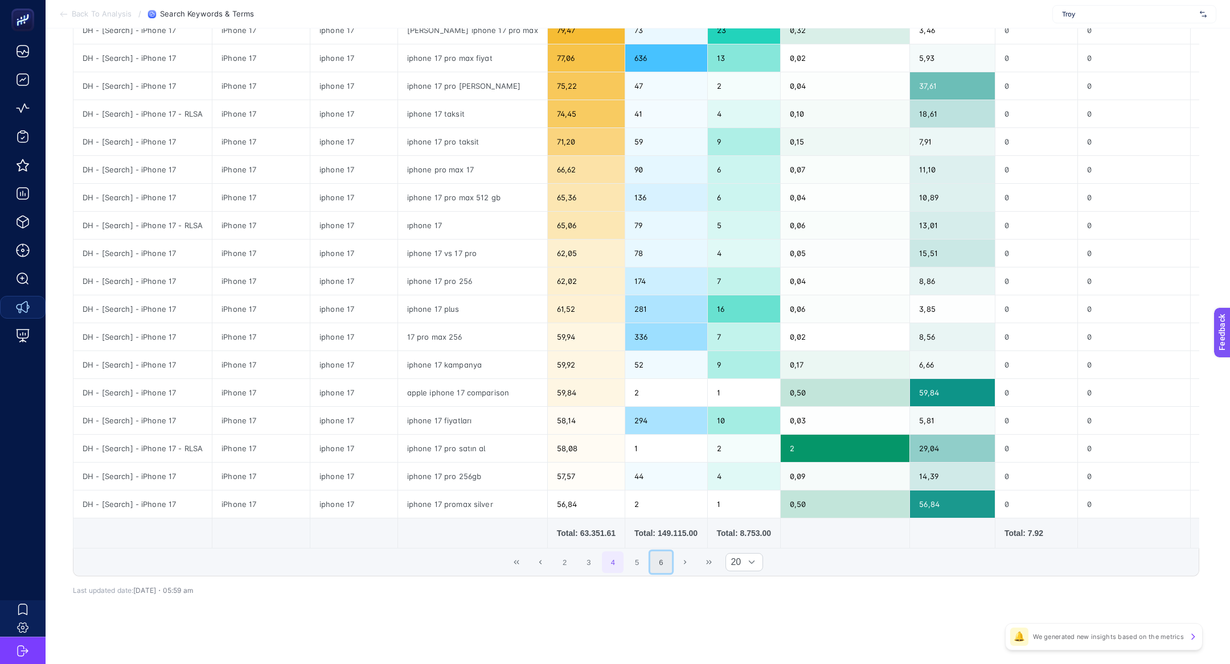
click at [656, 556] on button "6" at bounding box center [661, 563] width 22 height 22
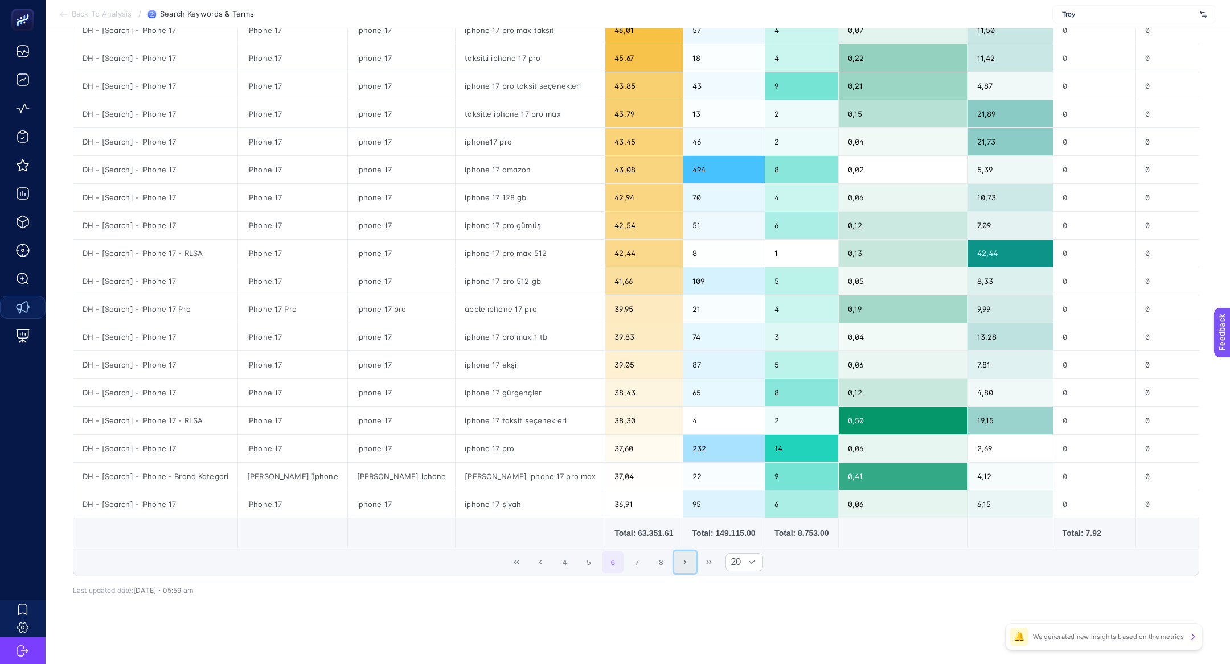
click at [690, 557] on button "Next Page" at bounding box center [685, 563] width 22 height 22
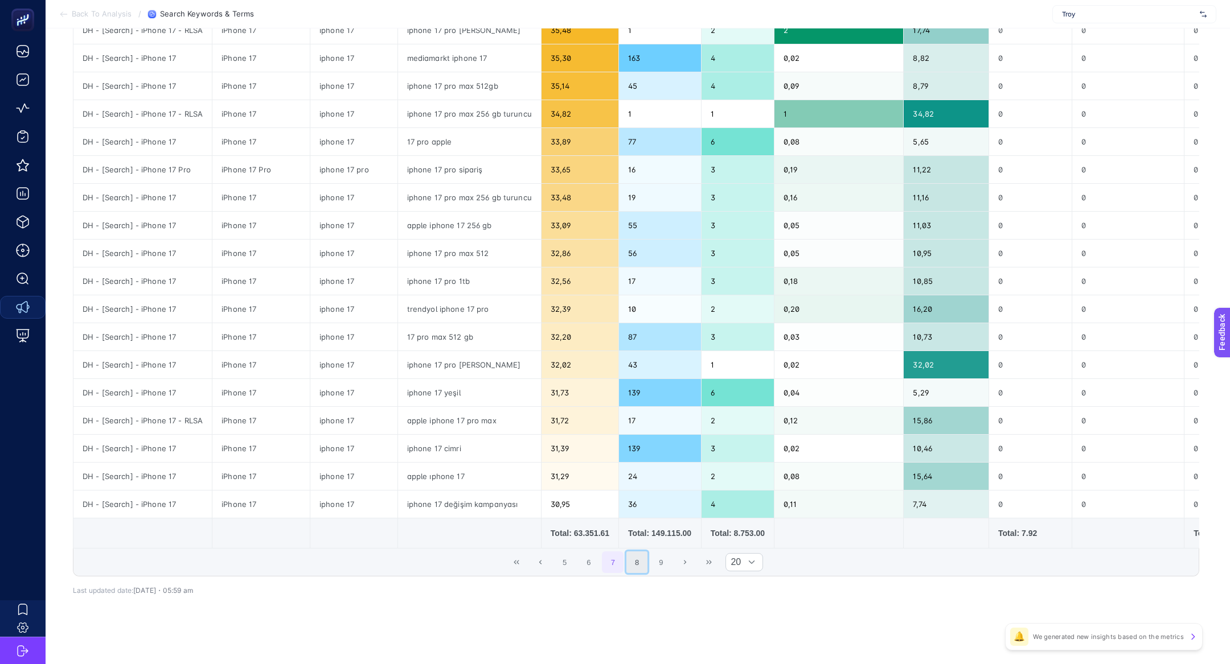
click at [644, 554] on button "8" at bounding box center [637, 563] width 22 height 22
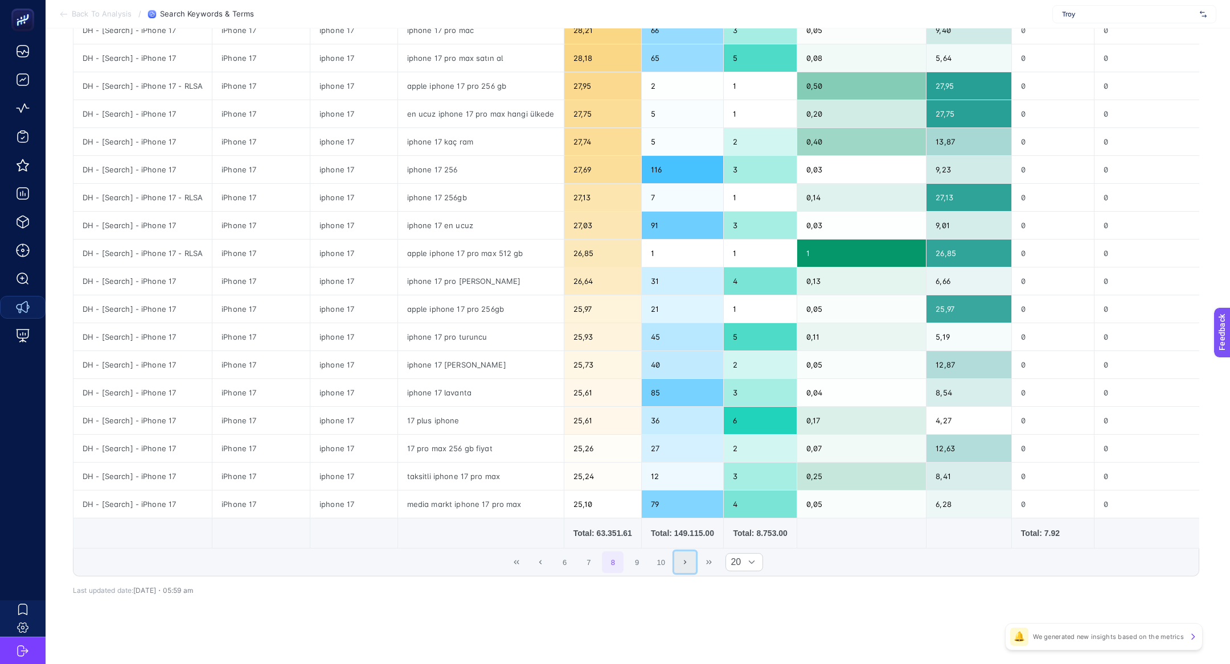
click at [675, 560] on button "Next Page" at bounding box center [685, 563] width 22 height 22
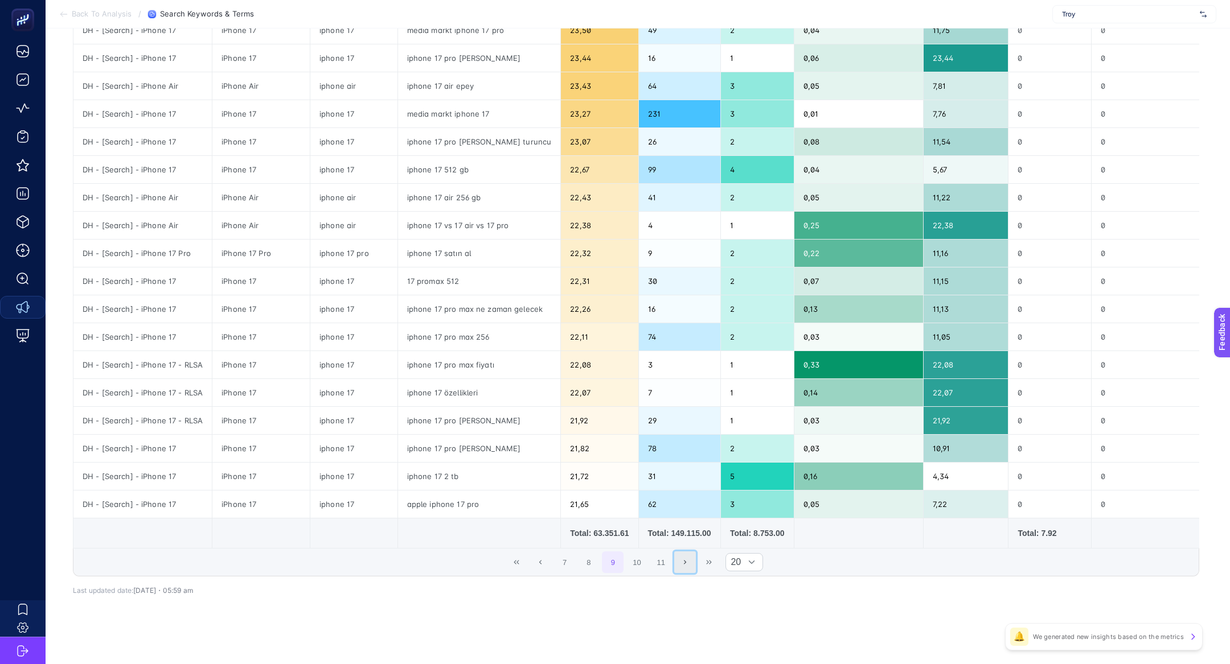
click at [684, 564] on button "Next Page" at bounding box center [685, 563] width 22 height 22
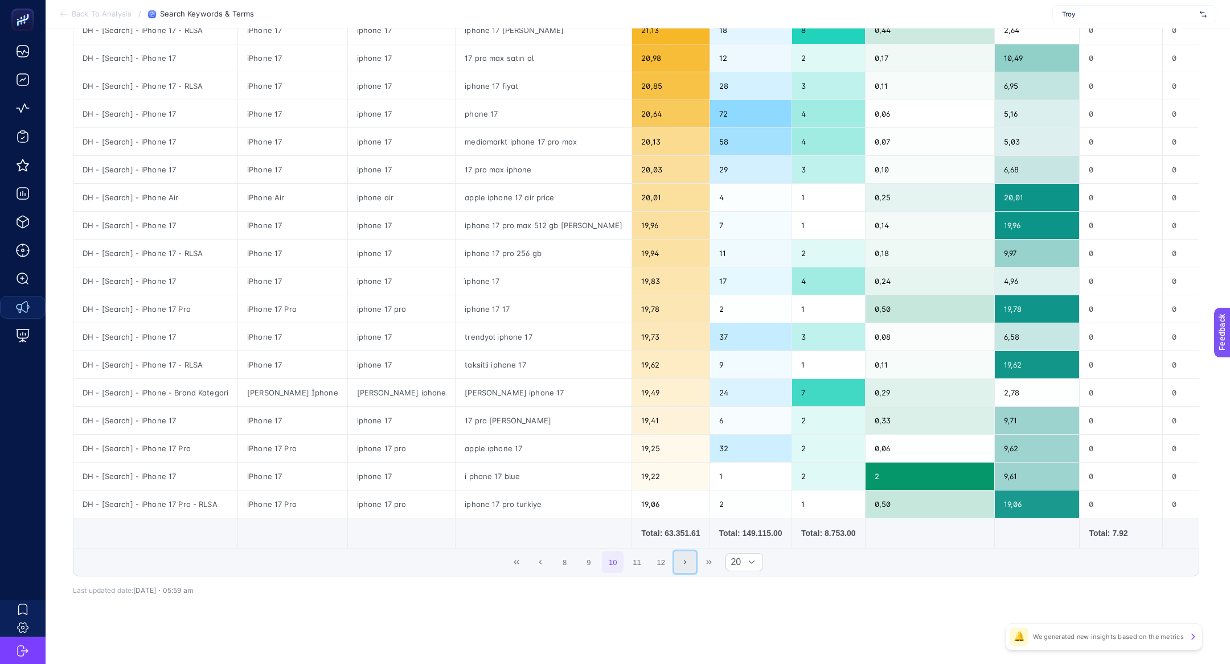
click at [688, 564] on button "Next Page" at bounding box center [685, 563] width 22 height 22
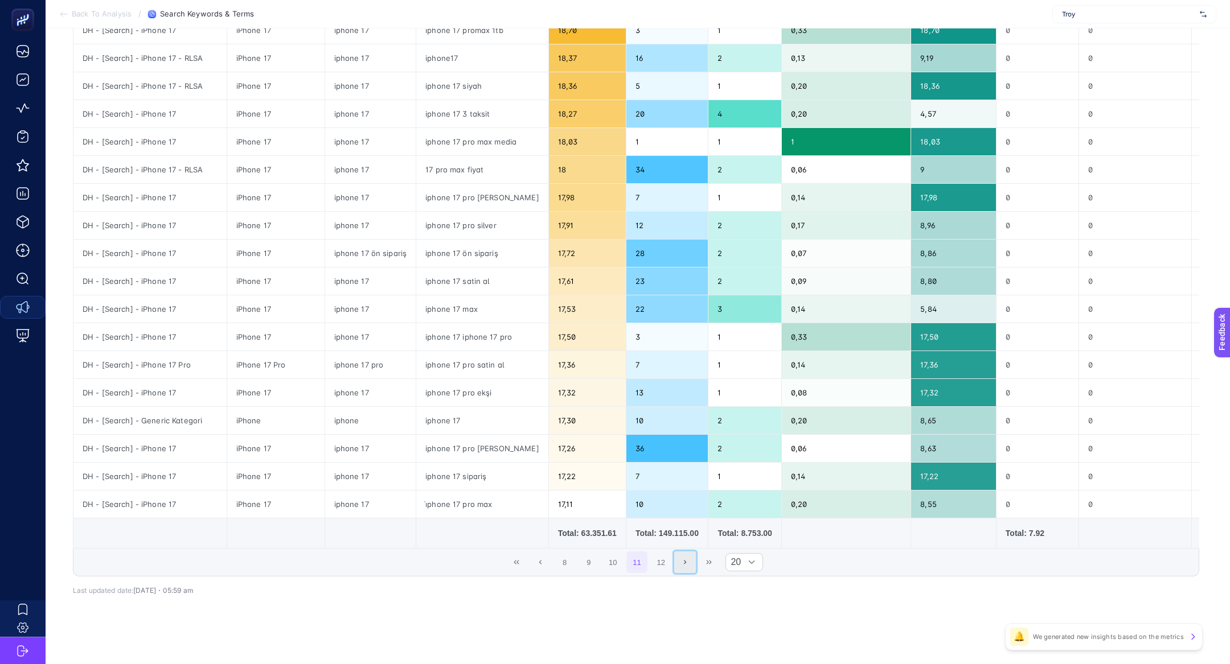
click at [688, 567] on button "Next Page" at bounding box center [685, 563] width 22 height 22
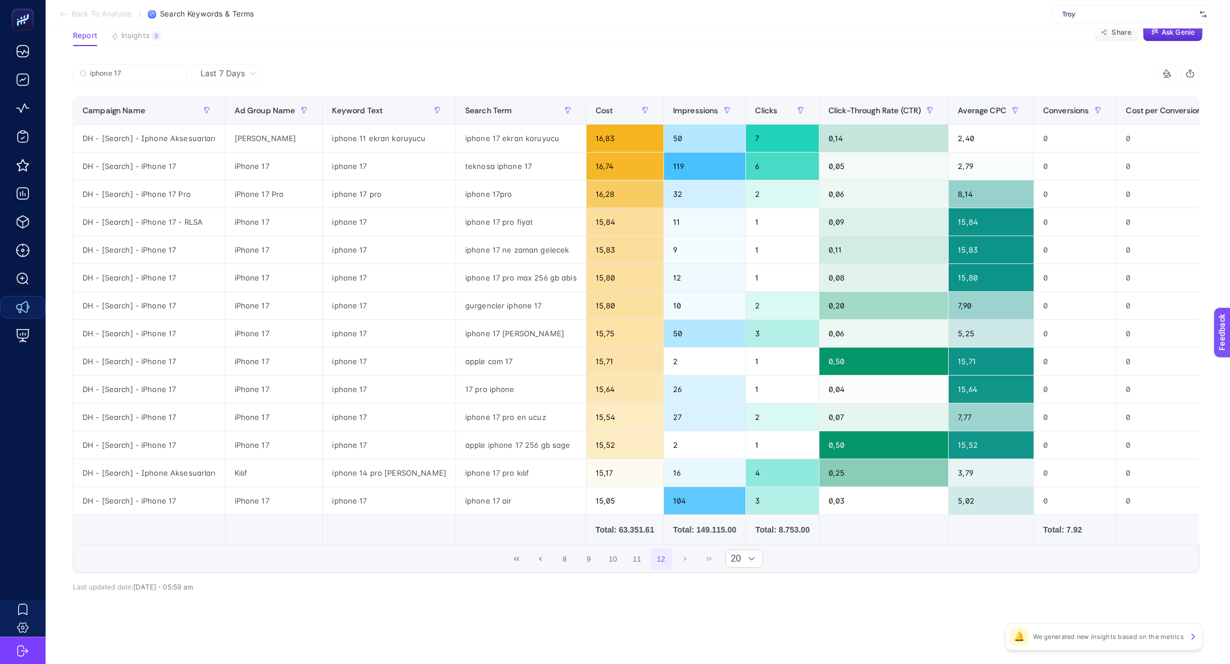
scroll to position [84, 0]
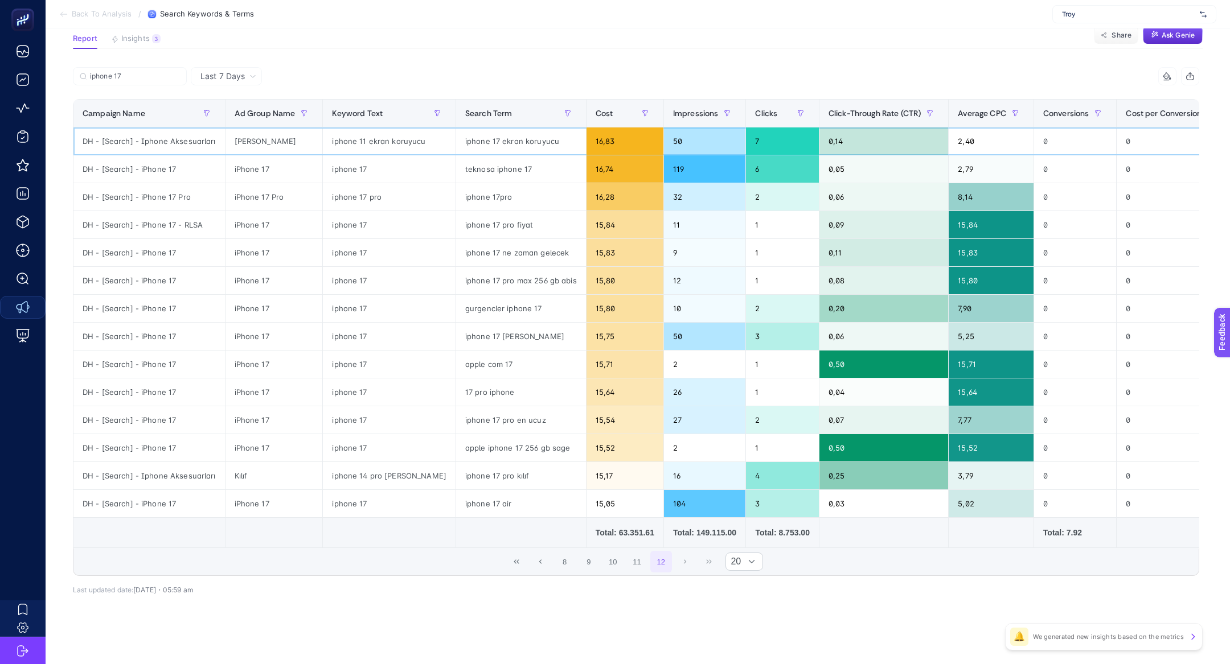
click at [278, 140] on div "Ekran Koruyucu" at bounding box center [273, 141] width 97 height 27
click at [171, 136] on div "DH - [Search] - Iphone Aksesuarları" at bounding box center [148, 141] width 151 height 27
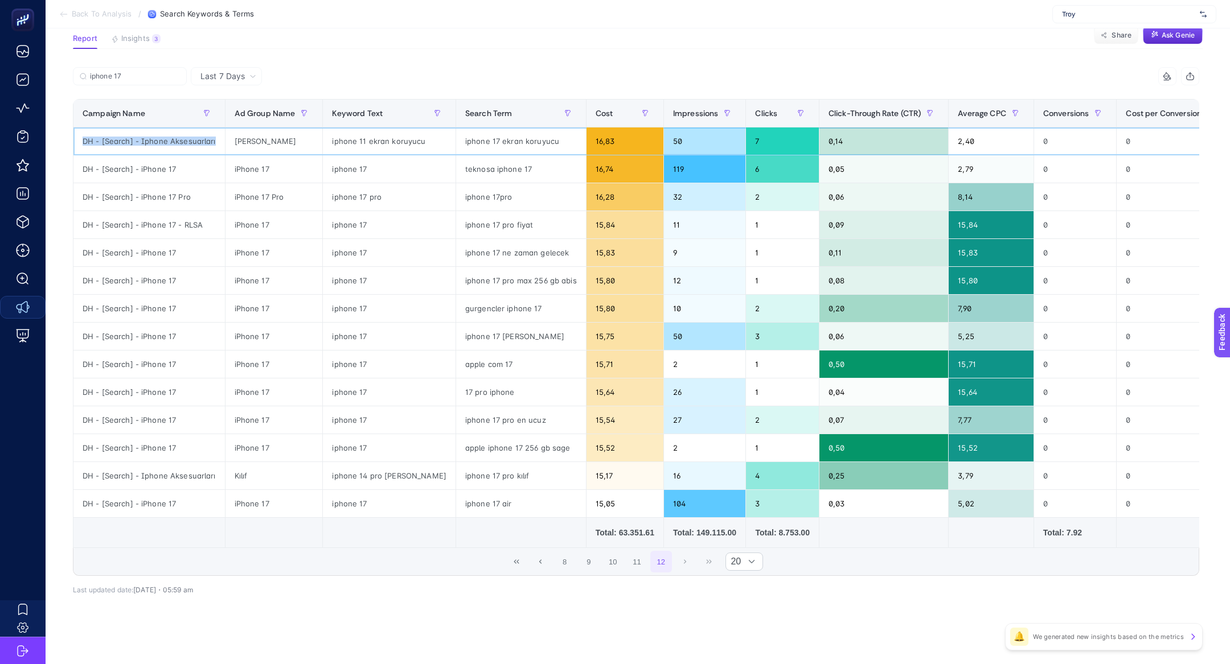
click at [171, 136] on div "DH - [Search] - Iphone Aksesuarları" at bounding box center [148, 141] width 151 height 27
click at [371, 610] on div "Last 7 Days iphone 17 9 items selected Campaign Name Ad Group Name Keyword Text…" at bounding box center [636, 355] width 1144 height 577
click at [428, 117] on button "button" at bounding box center [437, 113] width 18 height 18
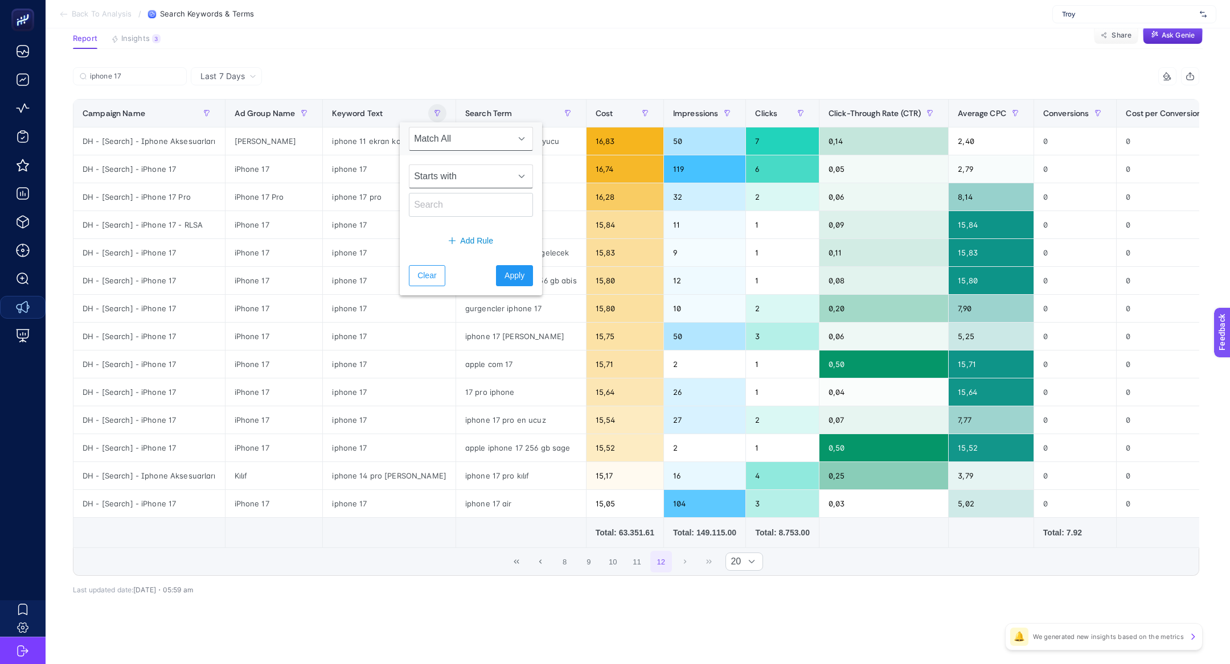
click at [448, 175] on span "Starts with" at bounding box center [459, 176] width 101 height 23
click at [444, 220] on li "Contains" at bounding box center [464, 226] width 110 height 23
click at [434, 202] on input "text" at bounding box center [471, 205] width 124 height 24
click at [432, 196] on input "text" at bounding box center [471, 205] width 124 height 24
click at [432, 194] on input "text" at bounding box center [471, 205] width 124 height 24
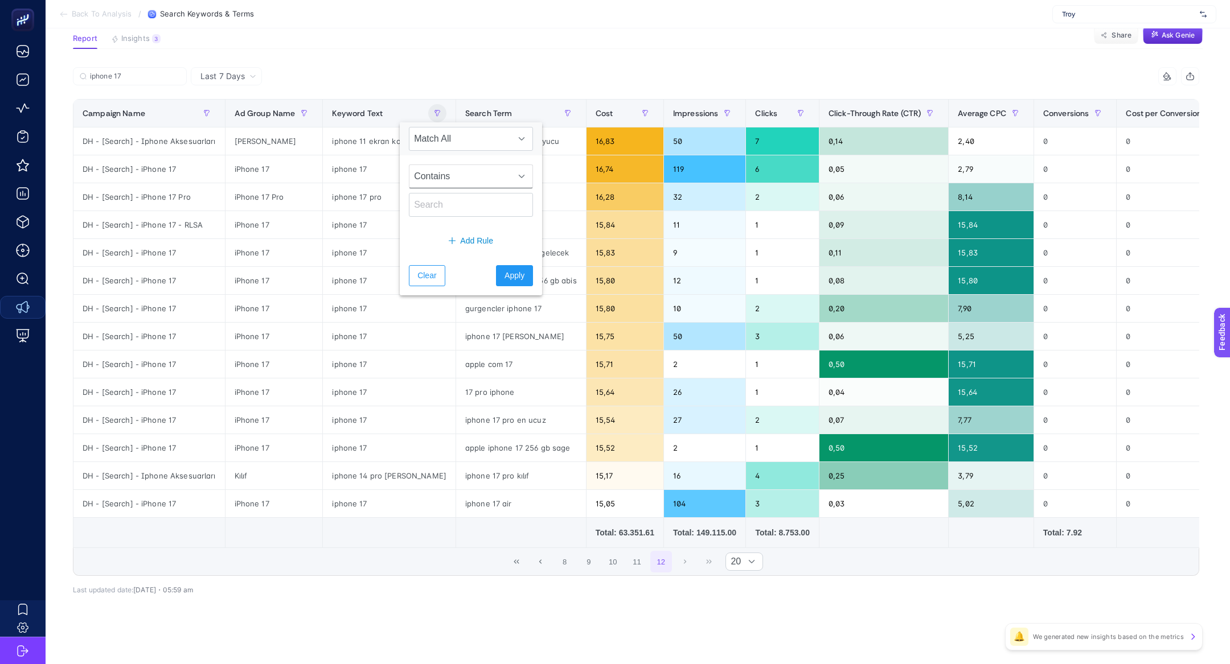
click at [432, 184] on span "Contains" at bounding box center [459, 176] width 101 height 23
click at [455, 252] on li "Not contains" at bounding box center [464, 248] width 110 height 23
click at [447, 211] on input "text" at bounding box center [471, 205] width 124 height 24
type input "17"
click at [504, 278] on span "Apply" at bounding box center [514, 276] width 20 height 12
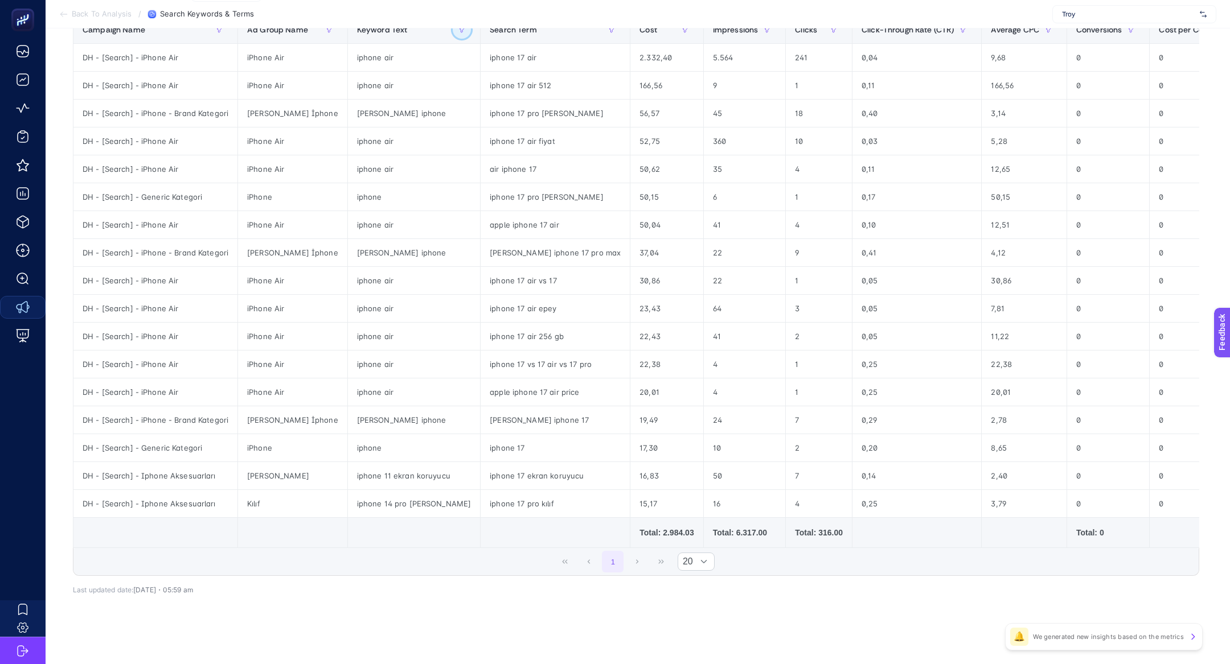
scroll to position [164, 0]
click at [175, 257] on div "DH - [Search] - iPhone - Brand Kategori" at bounding box center [155, 256] width 164 height 27
copy tr "DH - [Search] - iPhone - Brand Kategori"
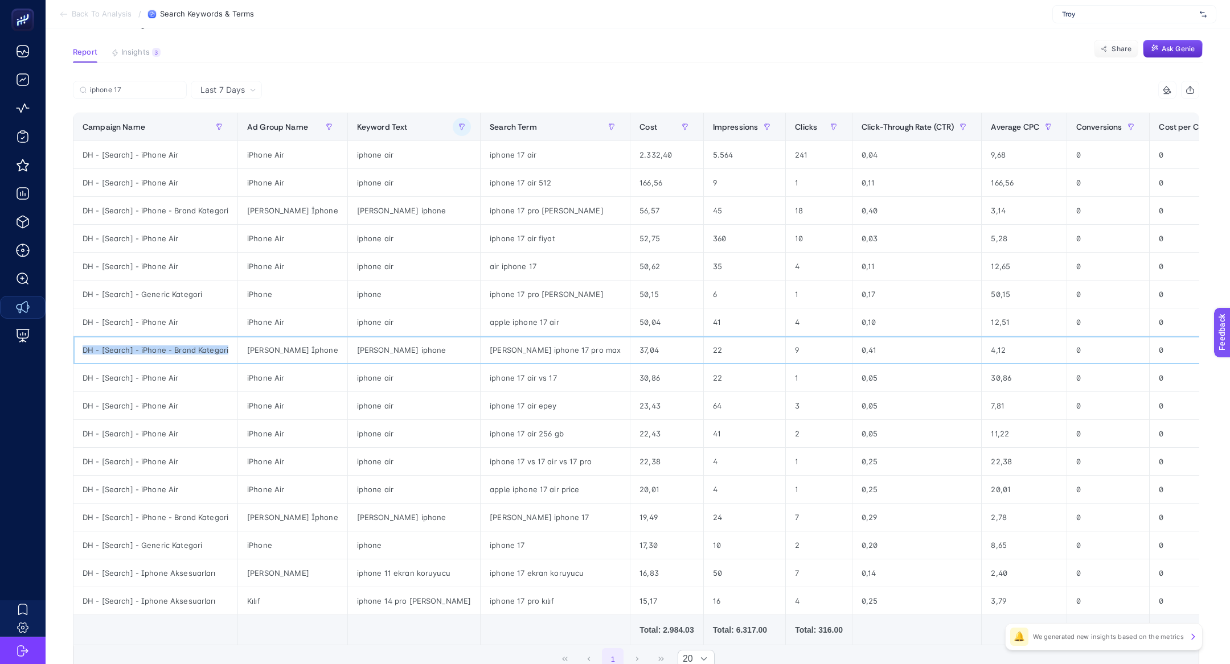
scroll to position [56, 0]
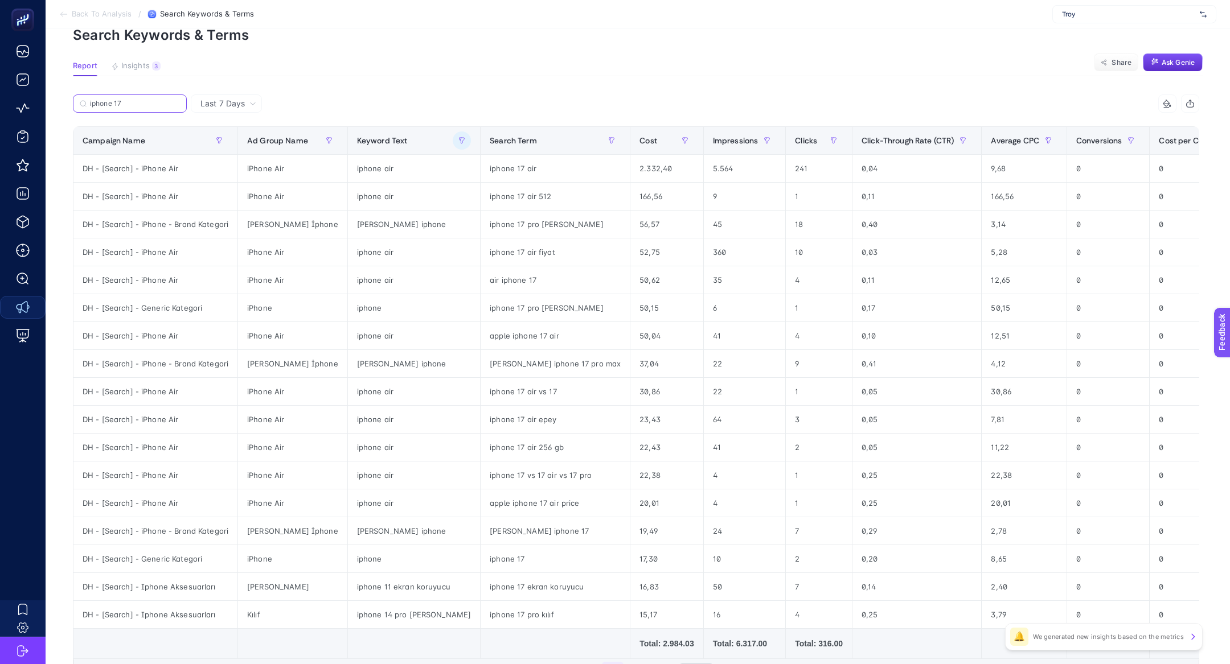
click at [156, 100] on input "iphone 17" at bounding box center [135, 104] width 90 height 9
click at [156, 100] on input "iphone 17" at bounding box center [129, 104] width 77 height 9
click at [175, 104] on icon at bounding box center [176, 103] width 3 height 3
click at [169, 104] on input "iphone 17" at bounding box center [129, 104] width 77 height 9
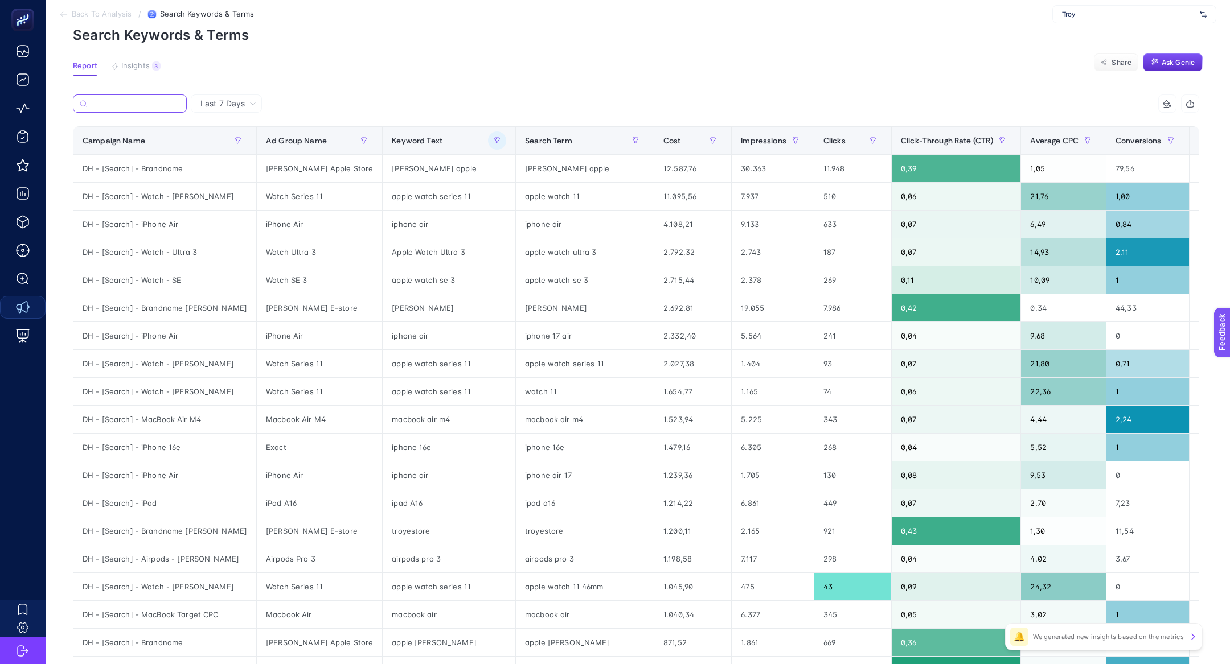
click at [157, 106] on input "Search" at bounding box center [135, 104] width 89 height 9
paste input "DH - [Search] - iPhone - Brand Kategori"
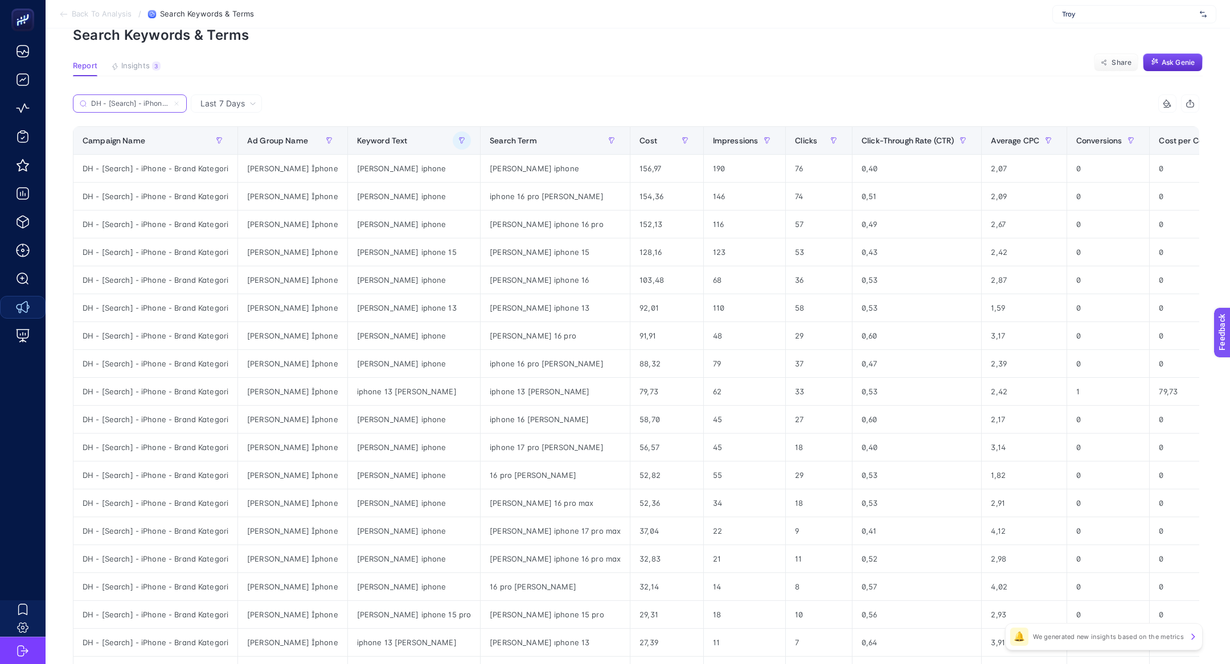
scroll to position [0, 53]
type input "DH - [Search] - iPhone - Brand Kategori"
click at [458, 141] on icon "button" at bounding box center [461, 140] width 7 height 7
drag, startPoint x: 408, startPoint y: 303, endPoint x: 421, endPoint y: 303, distance: 12.5
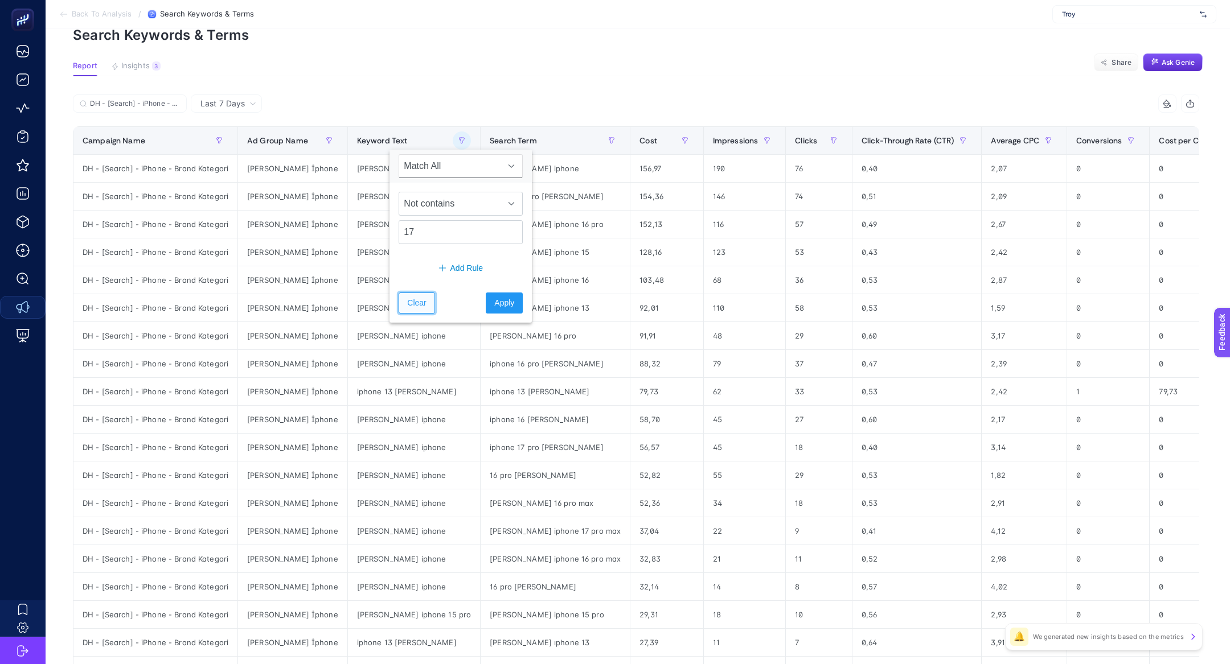
click at [408, 303] on span "Clear" at bounding box center [416, 303] width 19 height 12
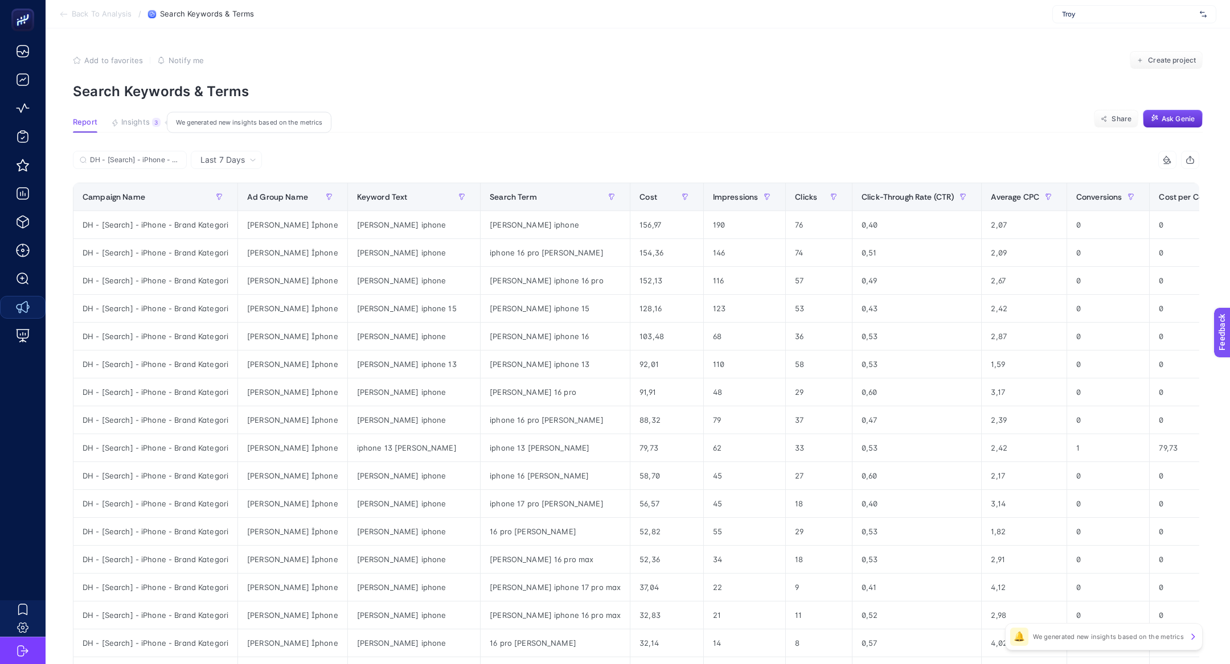
click at [132, 123] on span "Insights" at bounding box center [135, 122] width 28 height 9
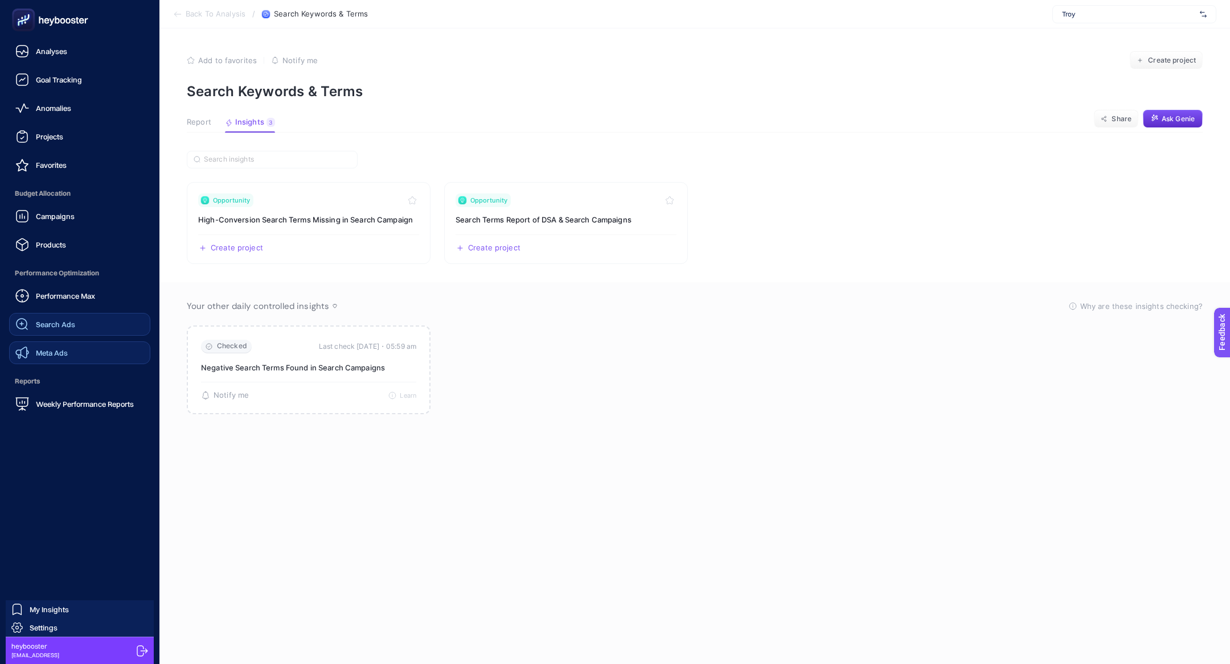
click at [101, 318] on link "Search Ads" at bounding box center [79, 324] width 141 height 23
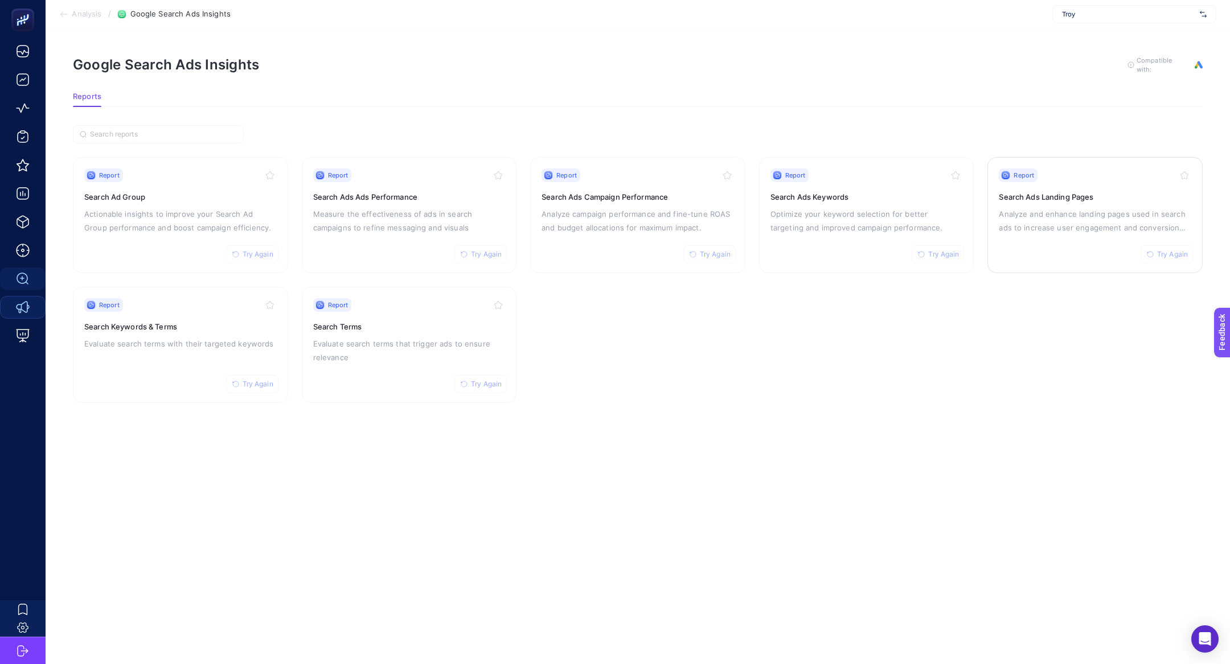
click at [1082, 164] on link "Report Try Again Search Ads Landing Pages Analyze and enhance landing pages use…" at bounding box center [1094, 215] width 215 height 116
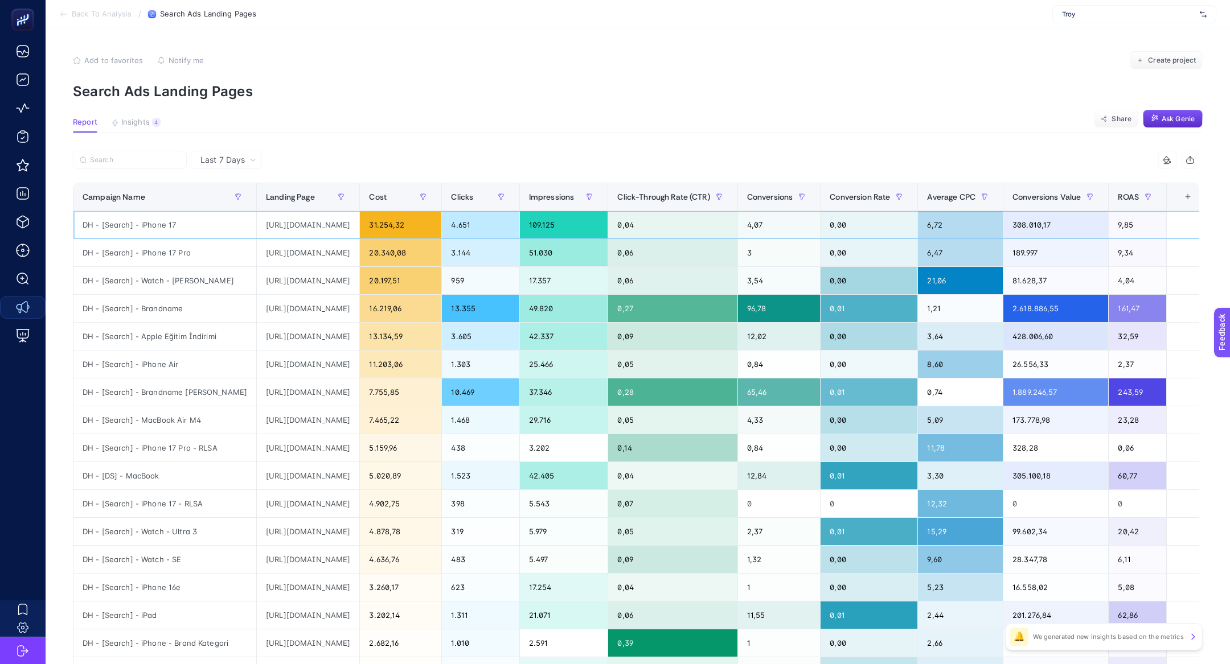
click at [299, 221] on div "https://www.troyestore.com/iphone" at bounding box center [308, 224] width 102 height 27
click at [154, 227] on div "DH - [Search] - iPhone 17" at bounding box center [164, 224] width 183 height 27
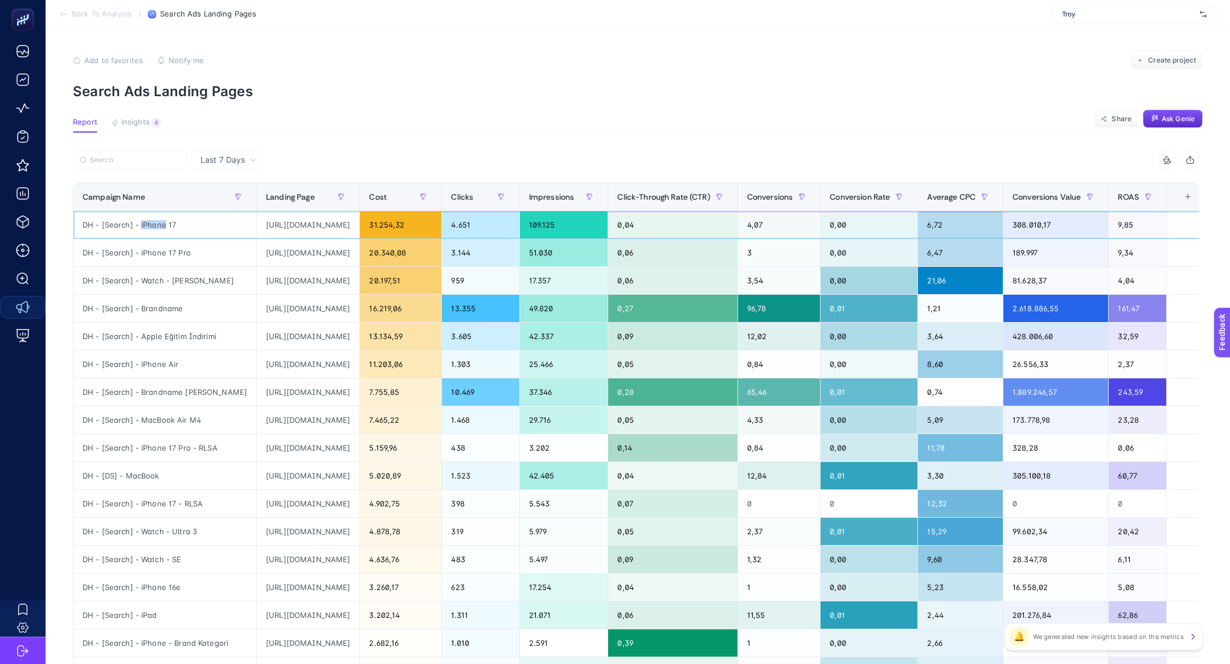
click at [154, 227] on div "DH - [Search] - iPhone 17" at bounding box center [164, 224] width 183 height 27
click at [208, 104] on article "Add to favorites false Notify me Create project Search Ads Landing Pages Report…" at bounding box center [638, 473] width 1184 height 890
click at [208, 95] on p "Search Ads Landing Pages" at bounding box center [638, 91] width 1130 height 17
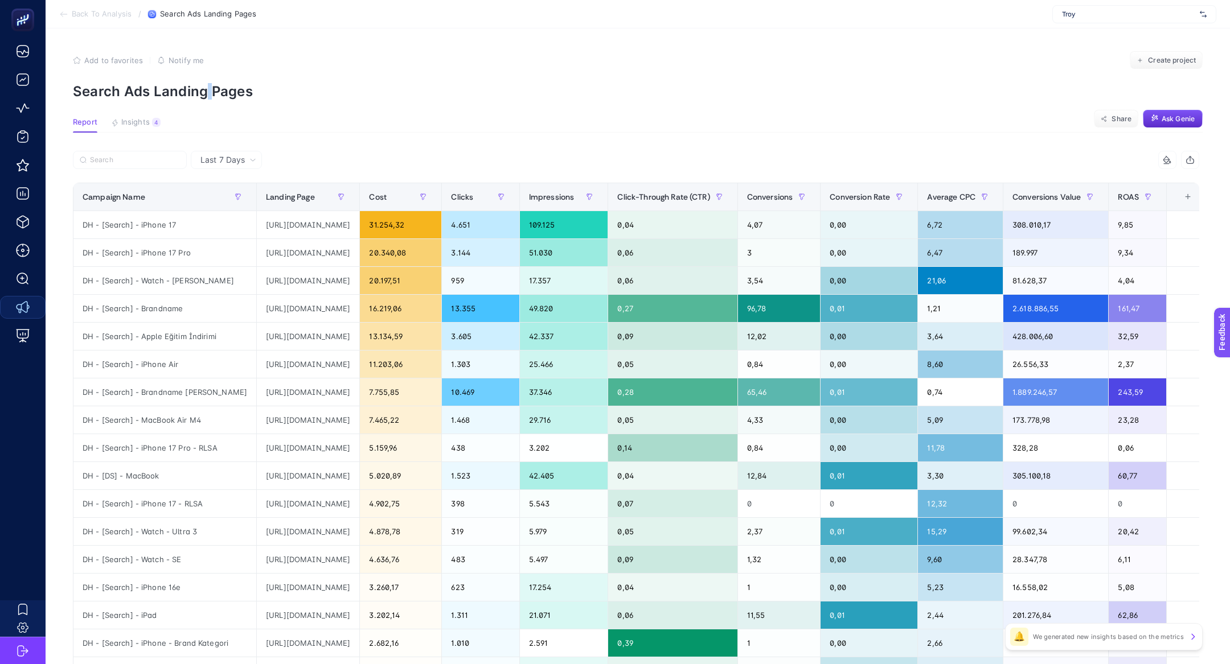
click at [208, 95] on p "Search Ads Landing Pages" at bounding box center [638, 91] width 1130 height 17
click at [186, 91] on p "Search Ads Landing Pages" at bounding box center [638, 91] width 1130 height 17
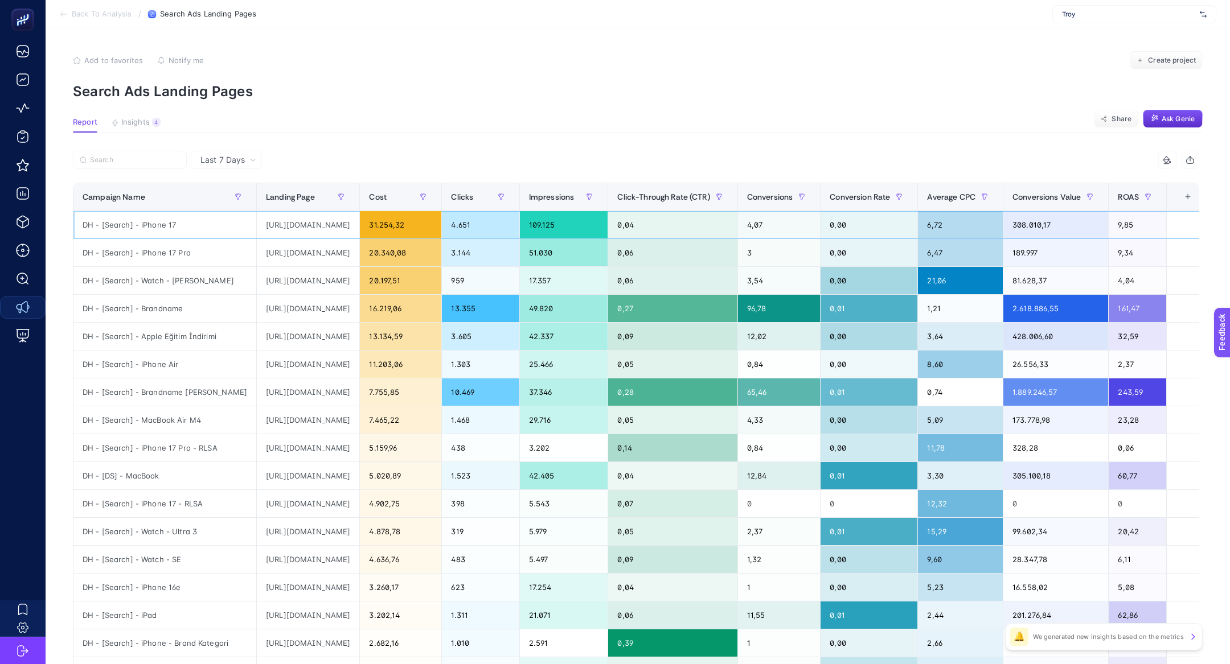
click at [158, 215] on div "DH - [Search] - iPhone 17" at bounding box center [164, 224] width 183 height 27
click at [165, 229] on div "DH - [Search] - iPhone 17" at bounding box center [164, 224] width 183 height 27
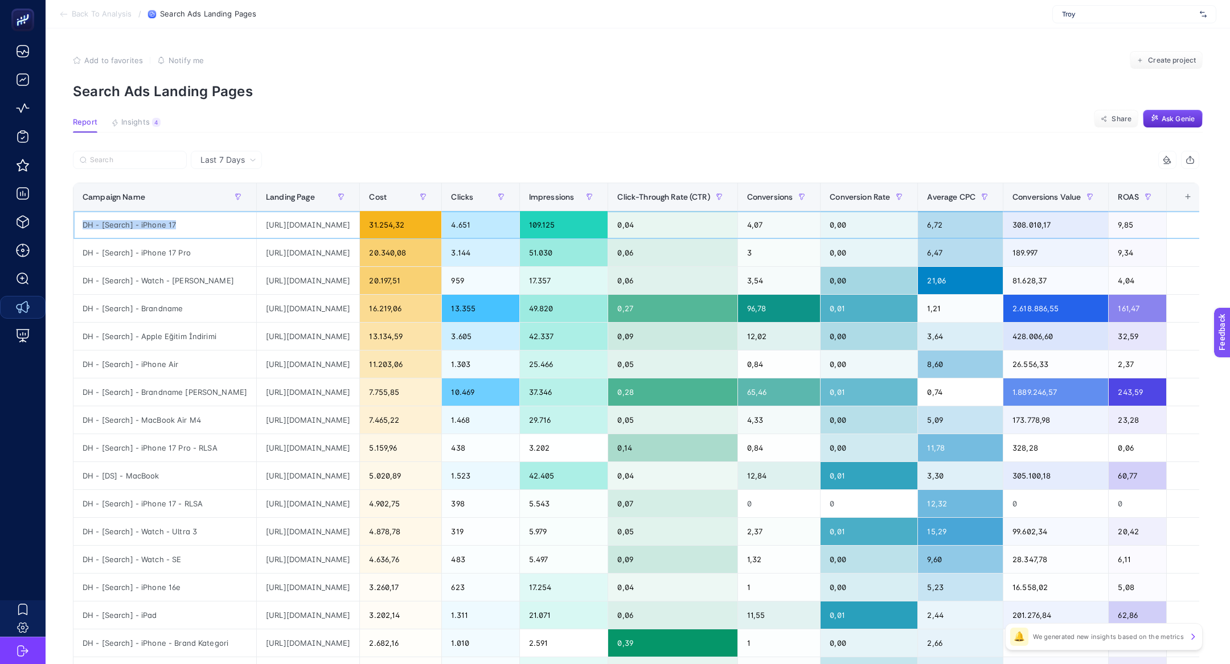
click at [165, 229] on div "DH - [Search] - iPhone 17" at bounding box center [164, 224] width 183 height 27
click at [157, 149] on article "Add to favorites false Notify me Create project Search Ads Landing Pages Report…" at bounding box center [638, 473] width 1184 height 890
click at [157, 157] on input "Search" at bounding box center [135, 160] width 90 height 9
paste input "DH - [Search] - iPhone 17"
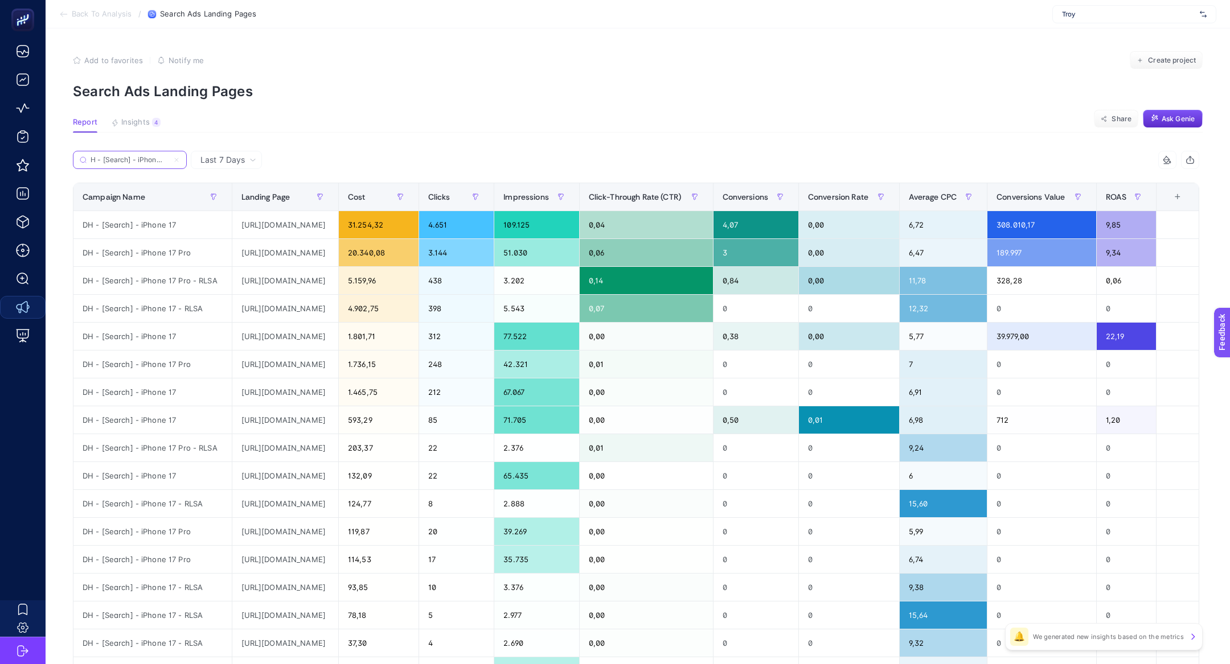
type input "DH - [Search] - iPhone 17"
click at [217, 89] on p "Search Ads Landing Pages" at bounding box center [638, 91] width 1130 height 17
click at [1115, 116] on span "Share" at bounding box center [1121, 118] width 20 height 9
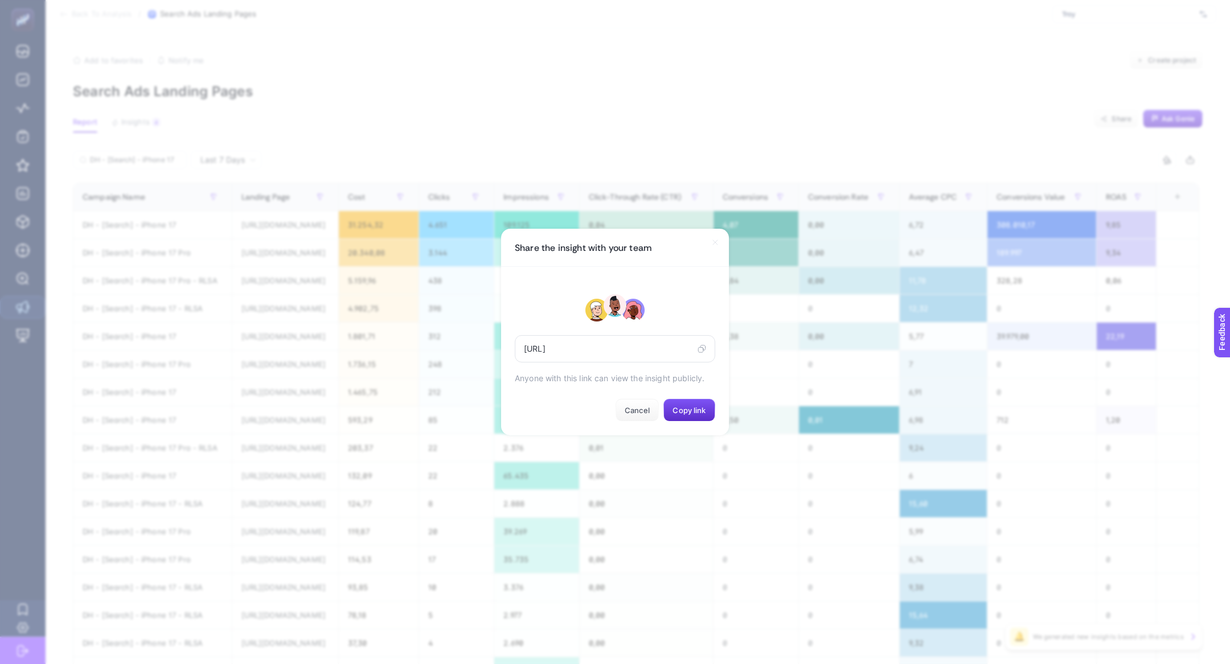
click at [704, 349] on icon at bounding box center [701, 348] width 9 height 9
click at [644, 400] on button "Cancel" at bounding box center [636, 410] width 43 height 23
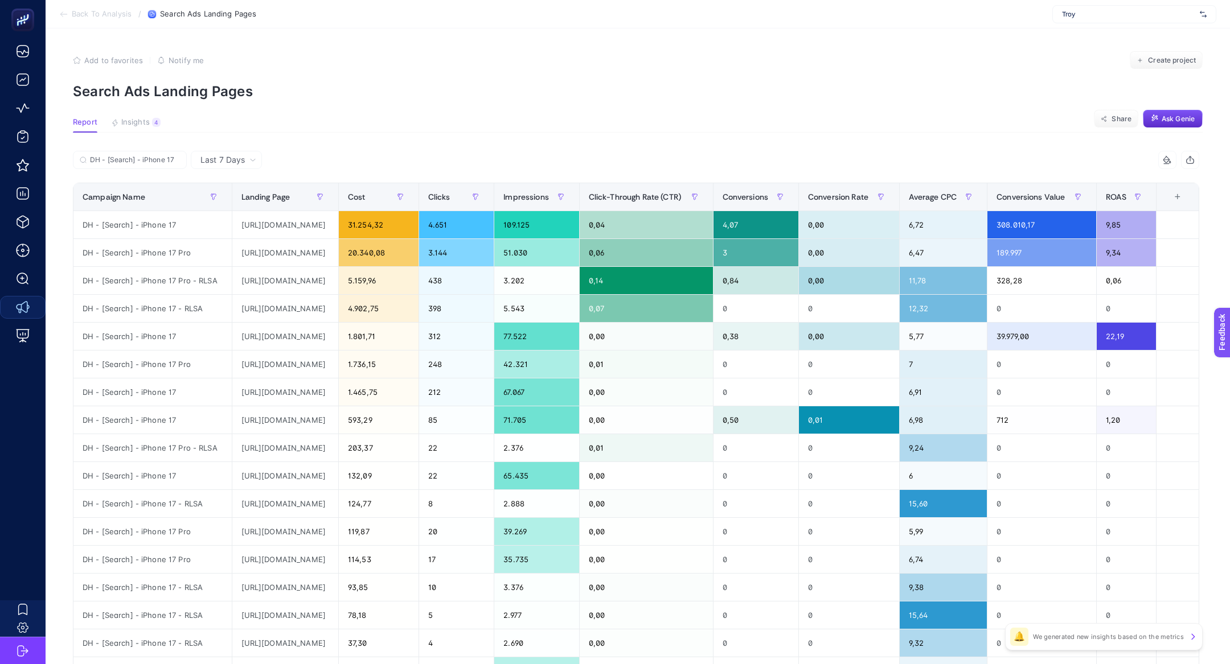
click at [1081, 21] on div "Troy" at bounding box center [1134, 14] width 164 height 18
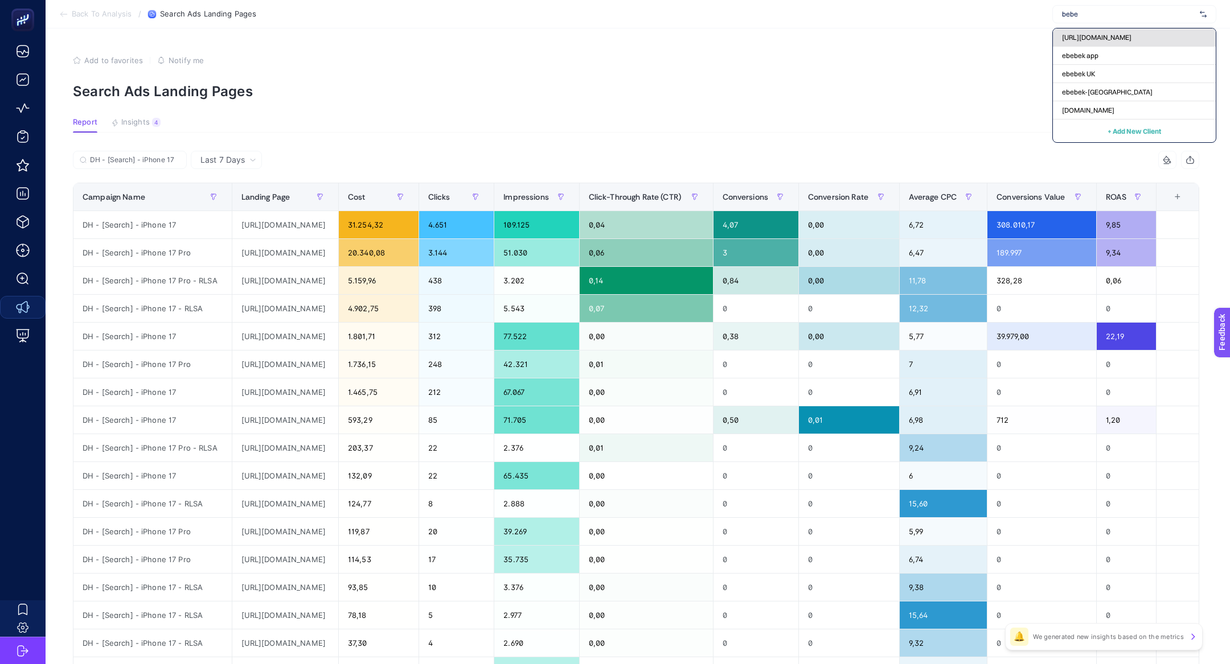
type input "bebe"
click at [1085, 36] on span "https://www.e-bebek.com/" at bounding box center [1096, 37] width 69 height 9
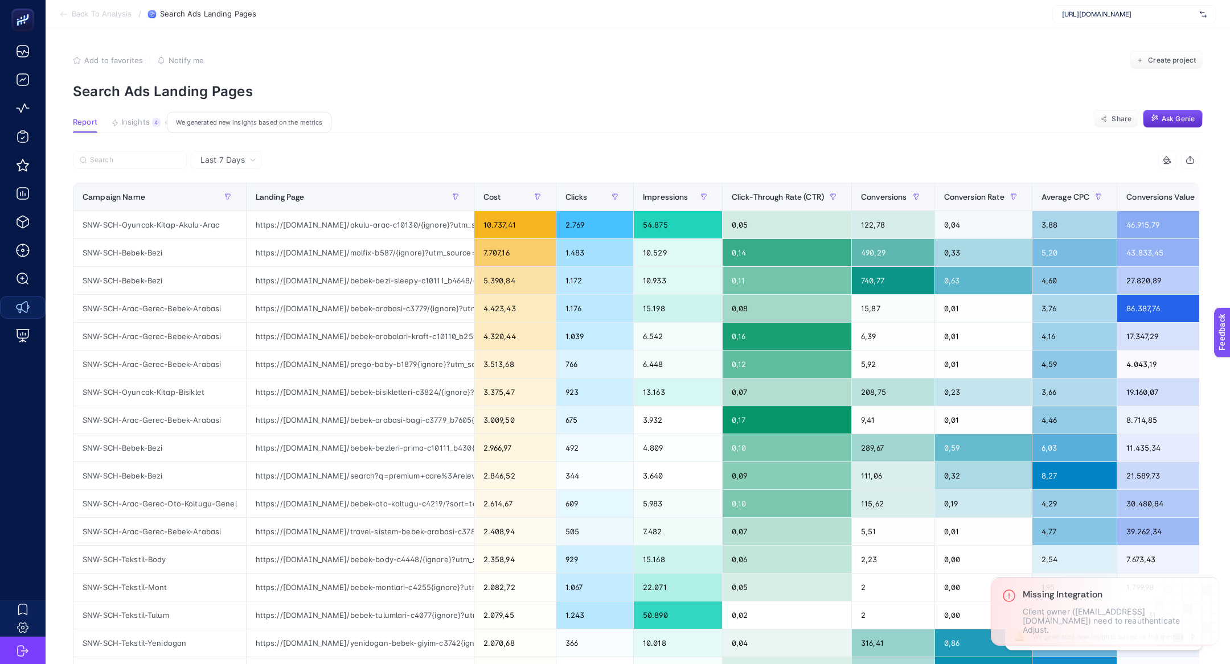
click at [141, 121] on span "Insights" at bounding box center [135, 122] width 28 height 9
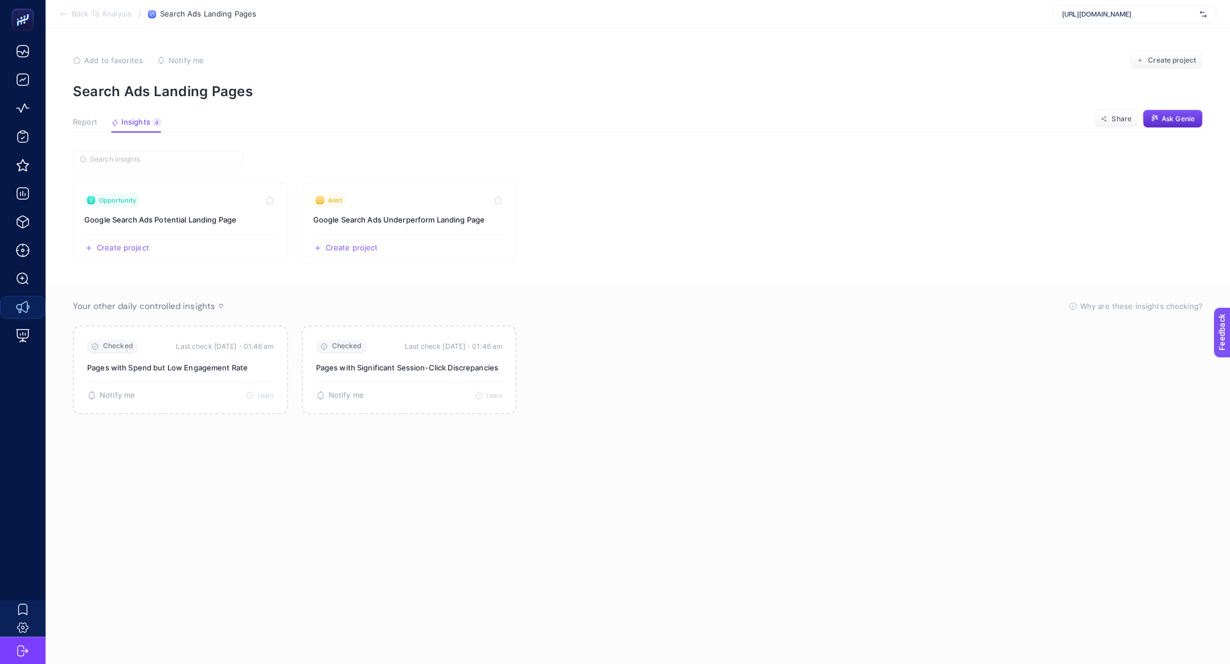
click at [88, 123] on span "Report" at bounding box center [85, 122] width 24 height 9
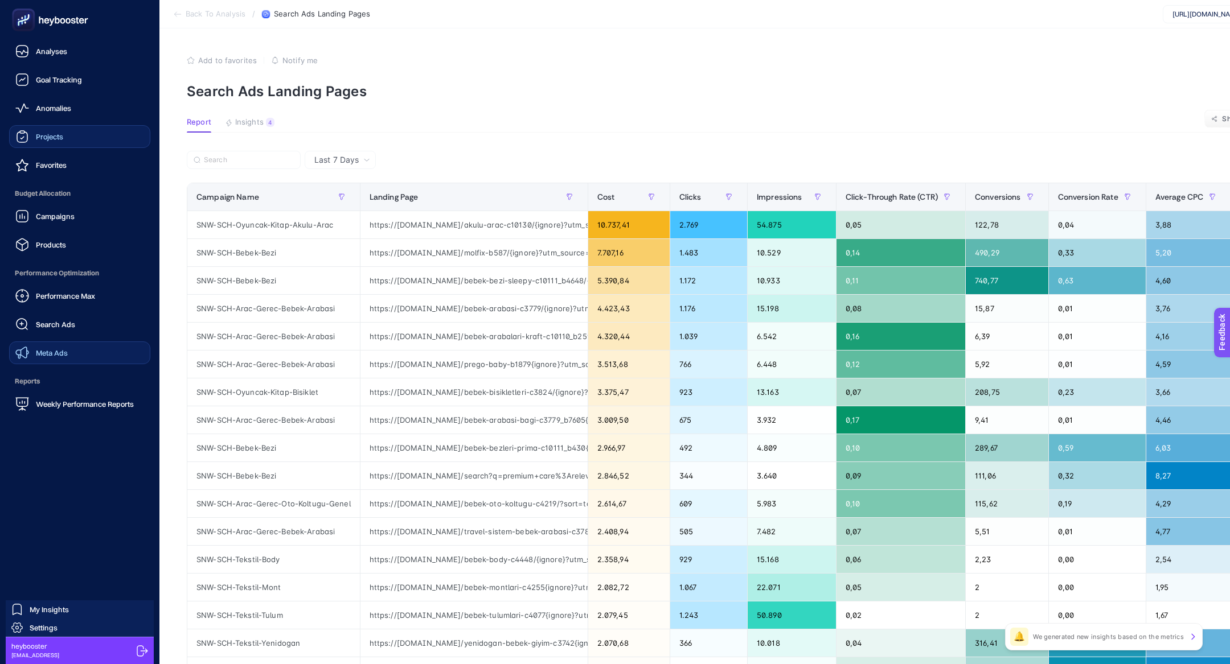
click at [45, 139] on span "Projects" at bounding box center [49, 136] width 27 height 9
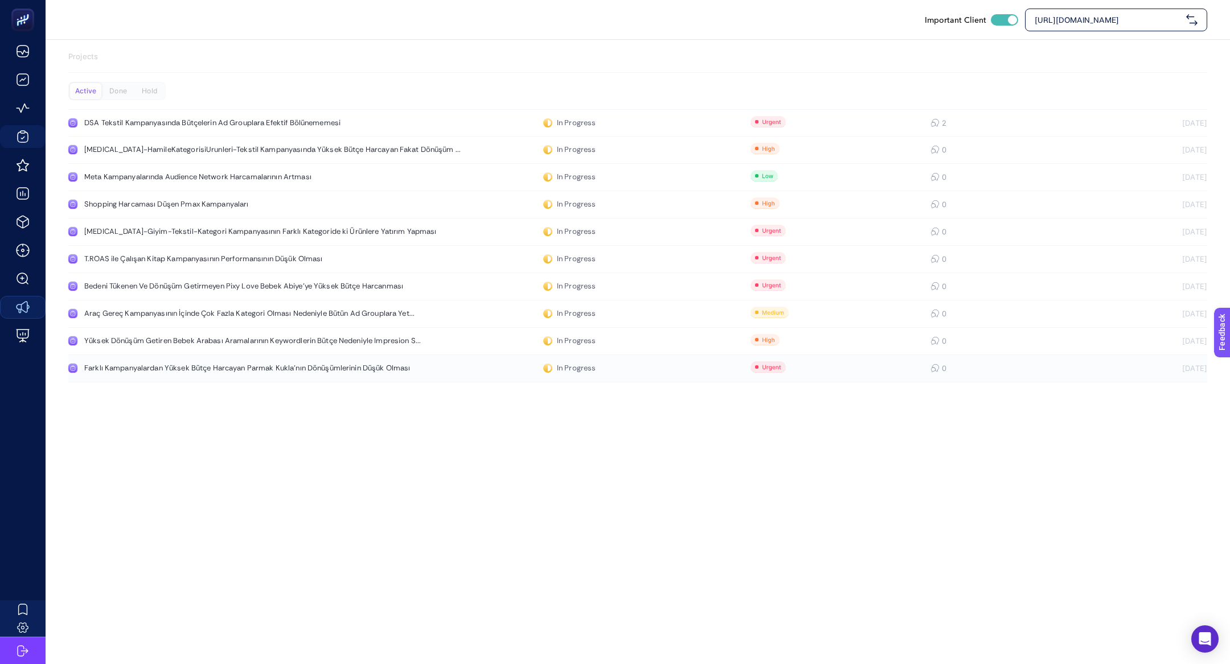
click at [434, 374] on link "Farklı Kampanyalardan Yüksek Bütçe Harcayan Parmak Kukla'nın Dönüşümlerinin Düş…" at bounding box center [637, 368] width 1139 height 27
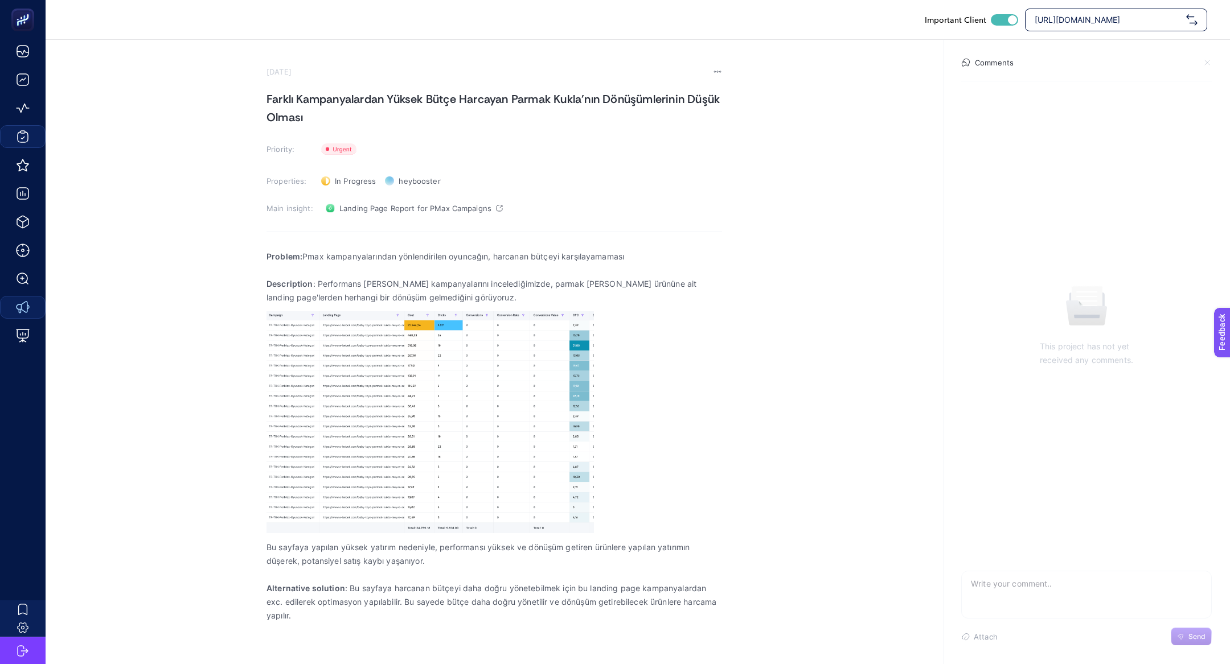
click at [328, 92] on h1 "Farklı Kampanyalardan Yüksek Bütçe Harcayan Parmak Kukla'nın Dönüşümlerinin Düş…" at bounding box center [493, 108] width 455 height 36
click at [328, 100] on h1 "Farklı Kampanyalardan Yüksek Bütçe Harcayan Parmak Kukla'nın Dönüşümlerinin Düş…" at bounding box center [493, 108] width 455 height 36
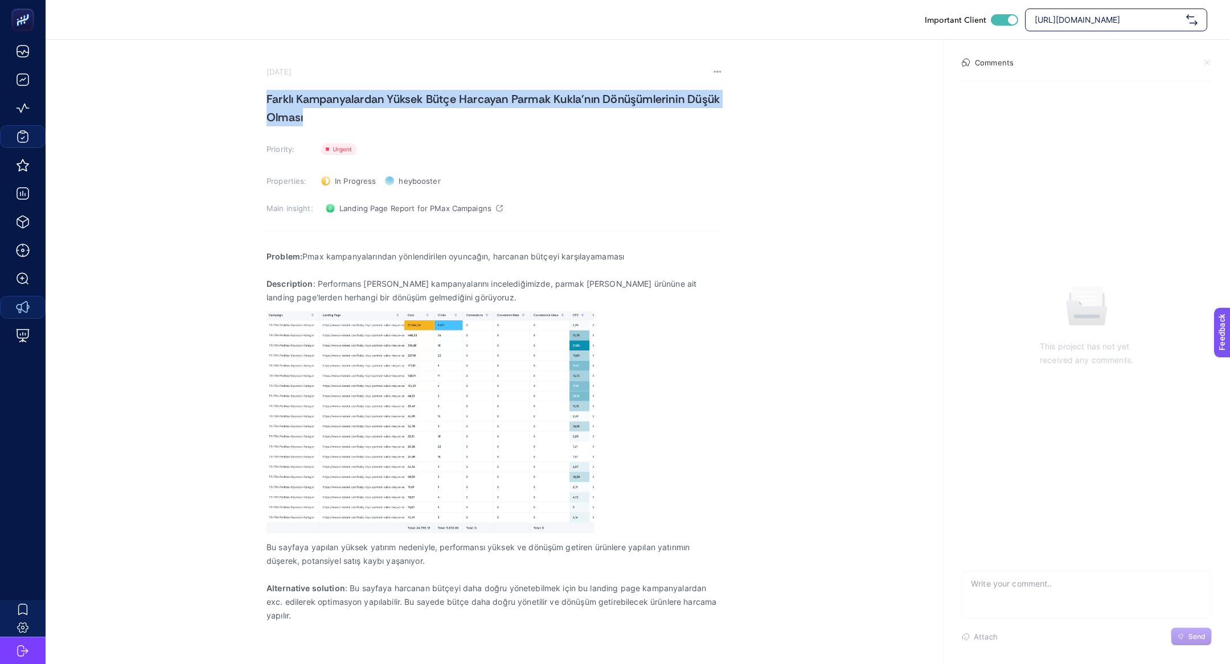
click at [328, 100] on h1 "Farklı Kampanyalardan Yüksek Bütçe Harcayan Parmak Kukla'nın Dönüşümlerinin Düş…" at bounding box center [493, 108] width 455 height 36
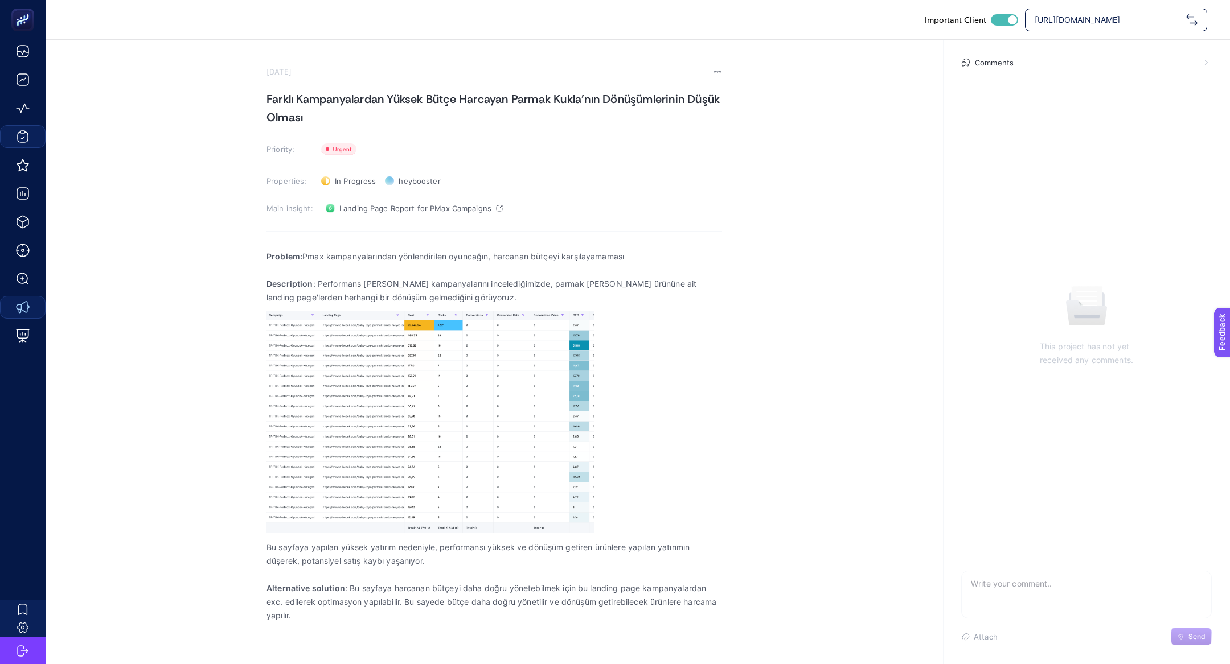
click at [331, 94] on h1 "Farklı Kampanyalardan Yüksek Bütçe Harcayan Parmak Kukla'nın Dönüşümlerinin Düş…" at bounding box center [493, 108] width 455 height 36
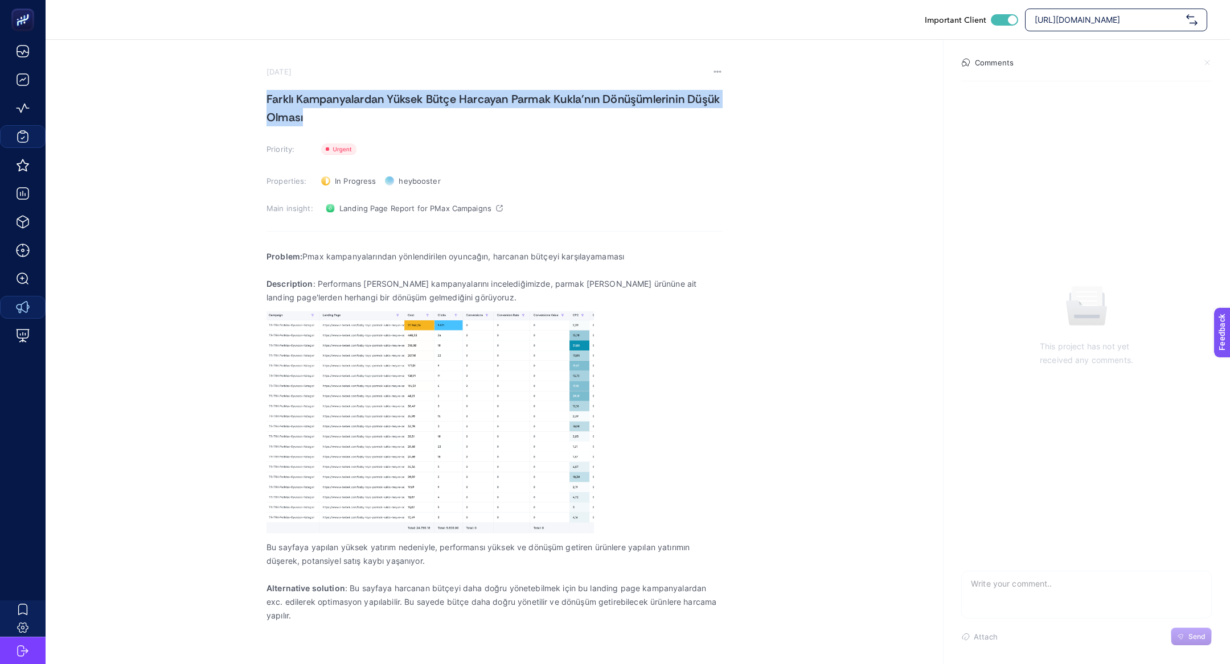
click at [331, 94] on h1 "Farklı Kampanyalardan Yüksek Bütçe Harcayan Parmak Kukla'nın Dönüşümlerinin Düş…" at bounding box center [493, 108] width 455 height 36
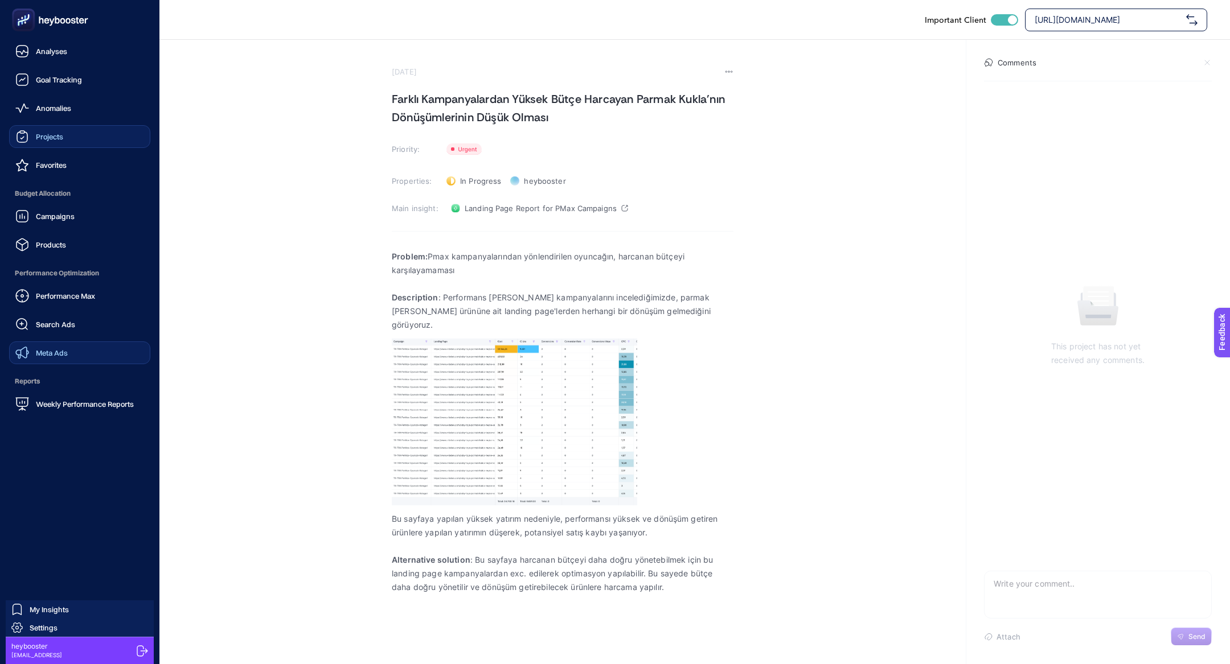
click at [53, 141] on div "Projects" at bounding box center [39, 137] width 48 height 14
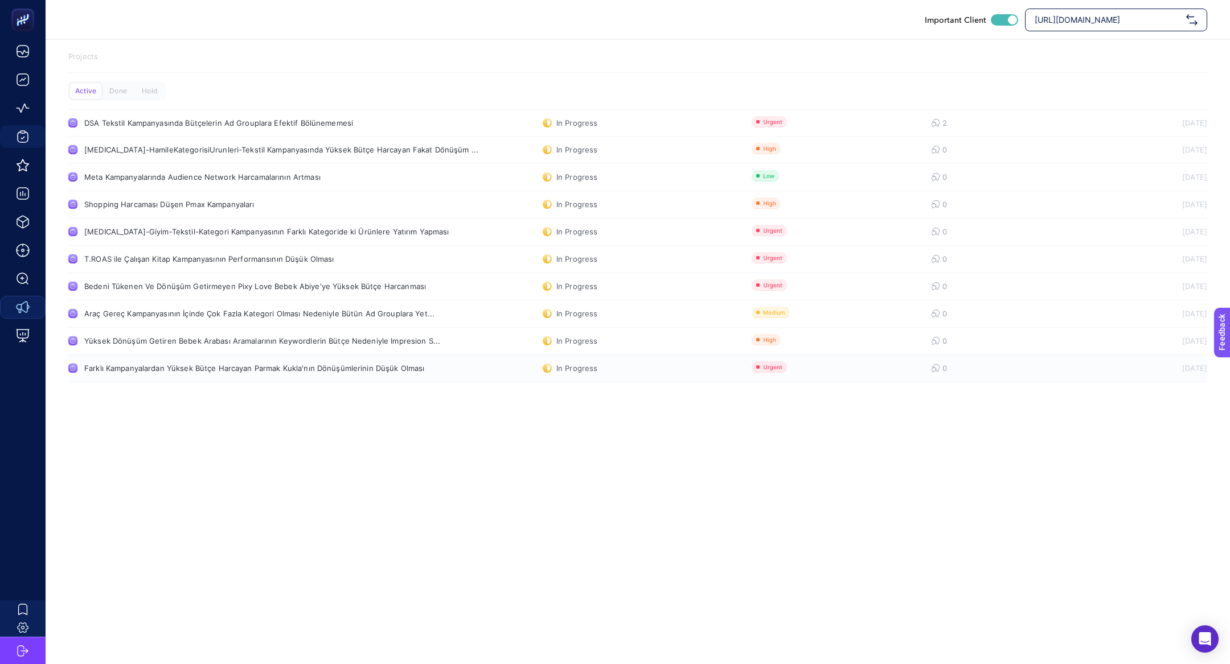
click at [164, 364] on div "Farklı Kampanyalardan Yüksek Bütçe Harcayan Parmak Kukla'nın Dönüşümlerinin Düş…" at bounding box center [254, 368] width 340 height 9
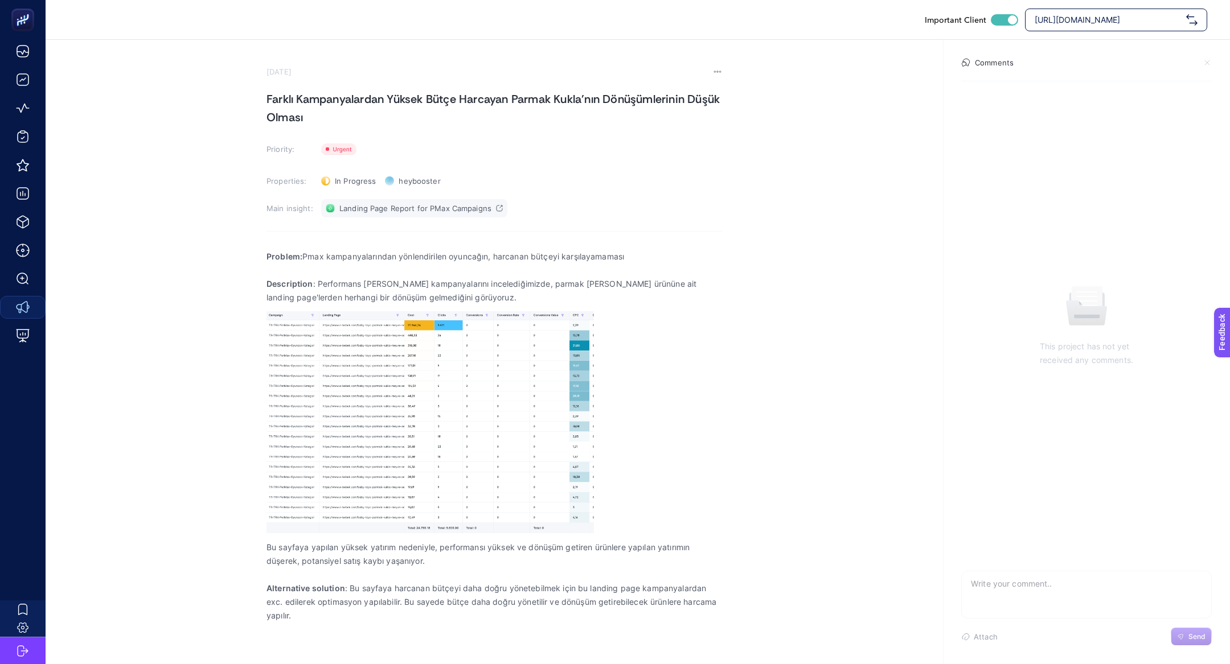
click at [400, 206] on span "Landing Page Report for PMax Campaigns" at bounding box center [415, 208] width 152 height 9
click at [1038, 601] on textarea at bounding box center [1086, 590] width 249 height 36
type textarea "sorunumuz hala deam ediyor"
click at [1212, 630] on section "Comments This project has not yet received any comments. sorunumuz hala deam ed…" at bounding box center [1086, 352] width 287 height 625
click at [1210, 630] on div "Attach Send" at bounding box center [1086, 637] width 251 height 18
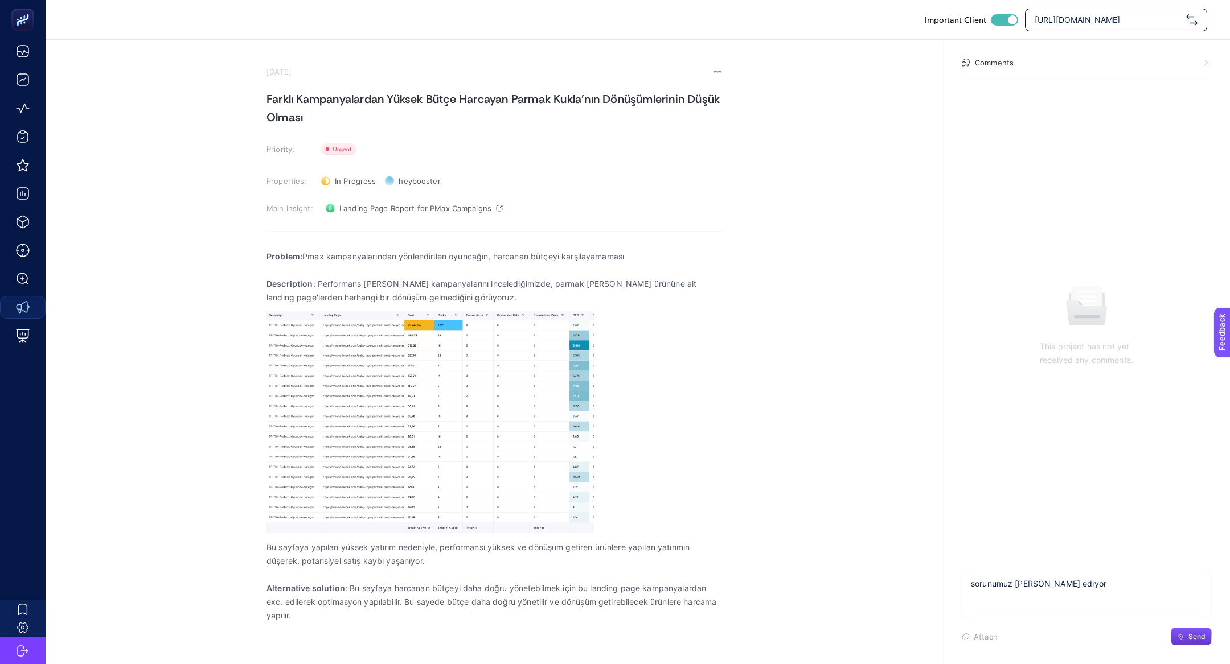
click at [1195, 633] on span "Send" at bounding box center [1196, 637] width 17 height 9
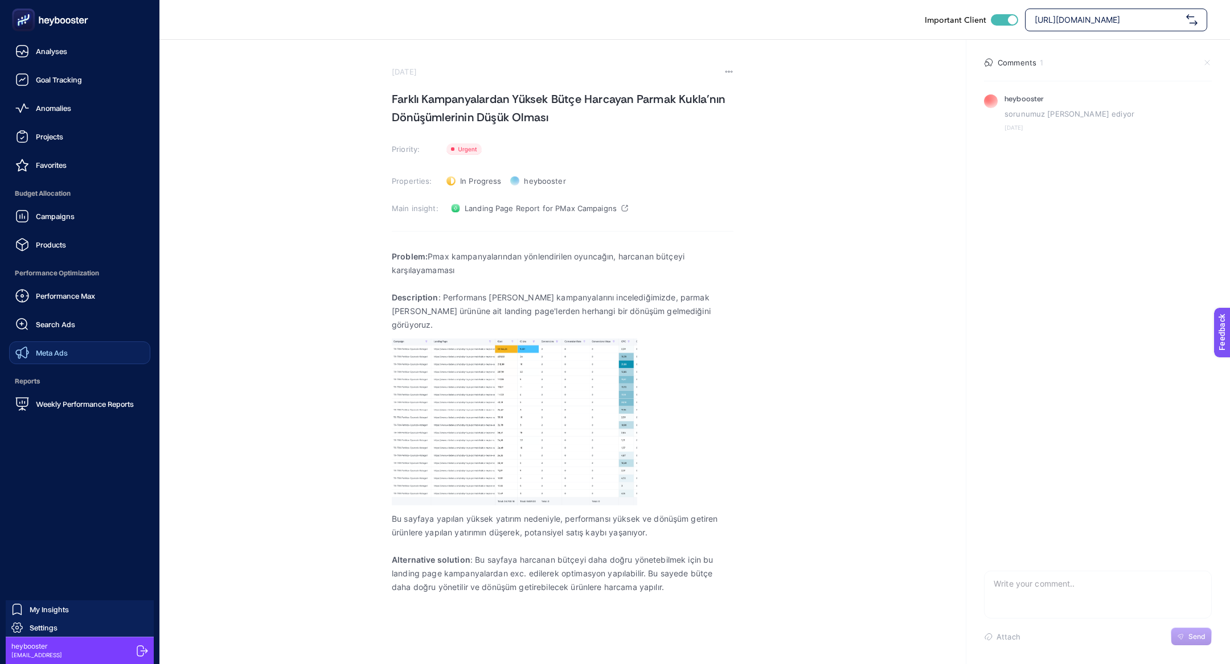
click at [50, 152] on ul "Analyses Goal Tracking Anomalies Projects Favorites Budget Allocation Campaigns…" at bounding box center [79, 228] width 141 height 376
click at [47, 147] on link "Projects" at bounding box center [79, 136] width 141 height 23
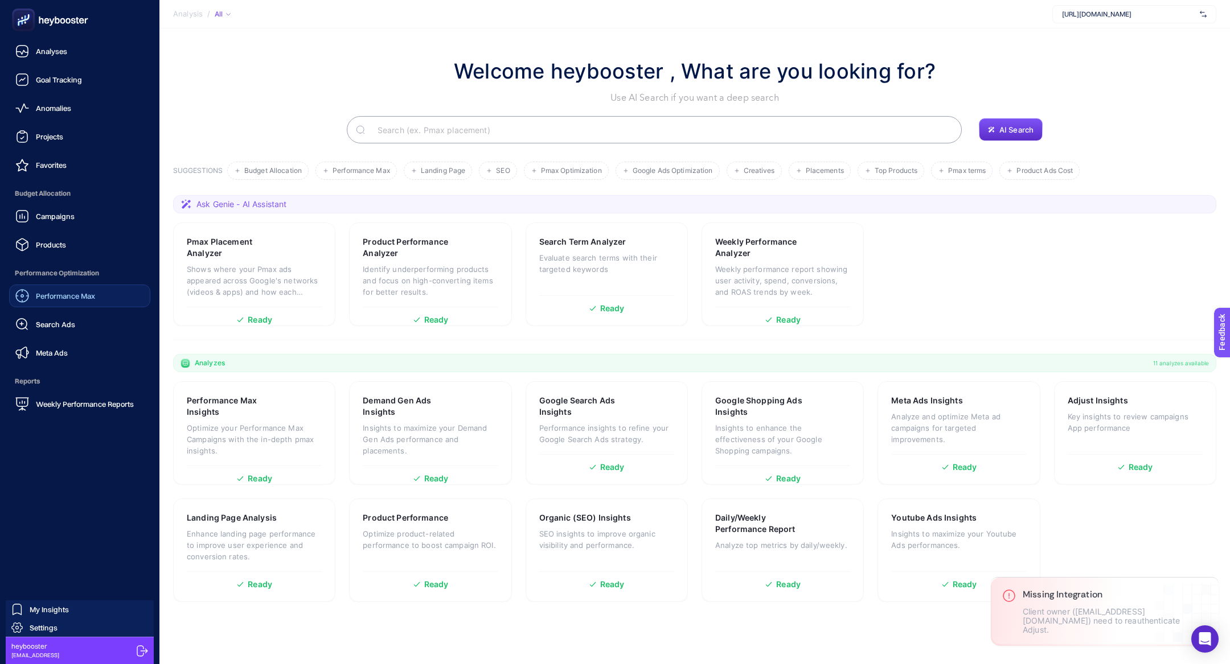
click at [43, 298] on span "Performance Max" at bounding box center [65, 295] width 59 height 9
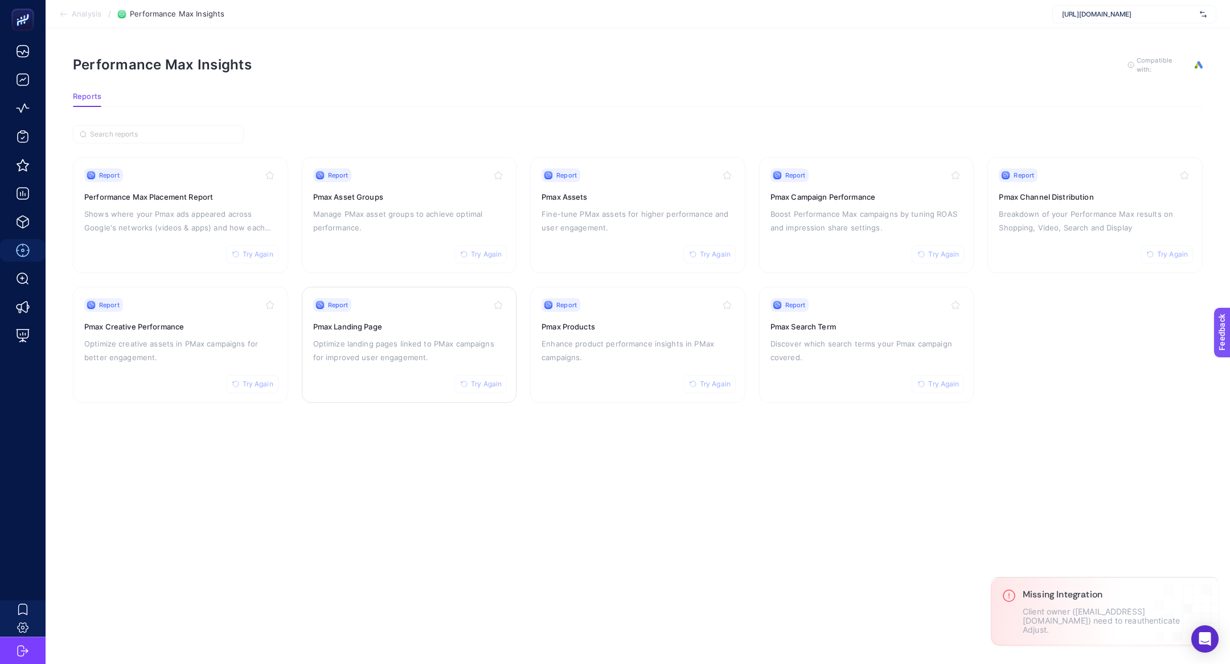
click at [331, 348] on p "Optimize landing pages linked to PMax campaigns for improved user engagement." at bounding box center [409, 350] width 192 height 27
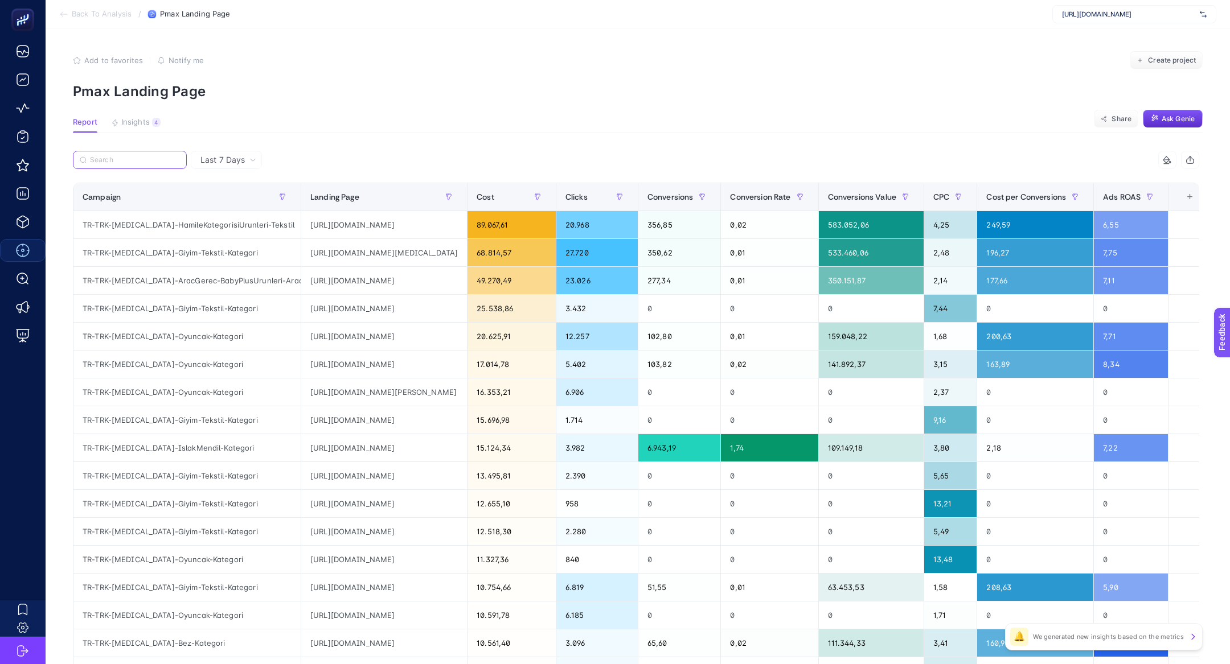
click at [144, 161] on input "Search" at bounding box center [135, 160] width 90 height 9
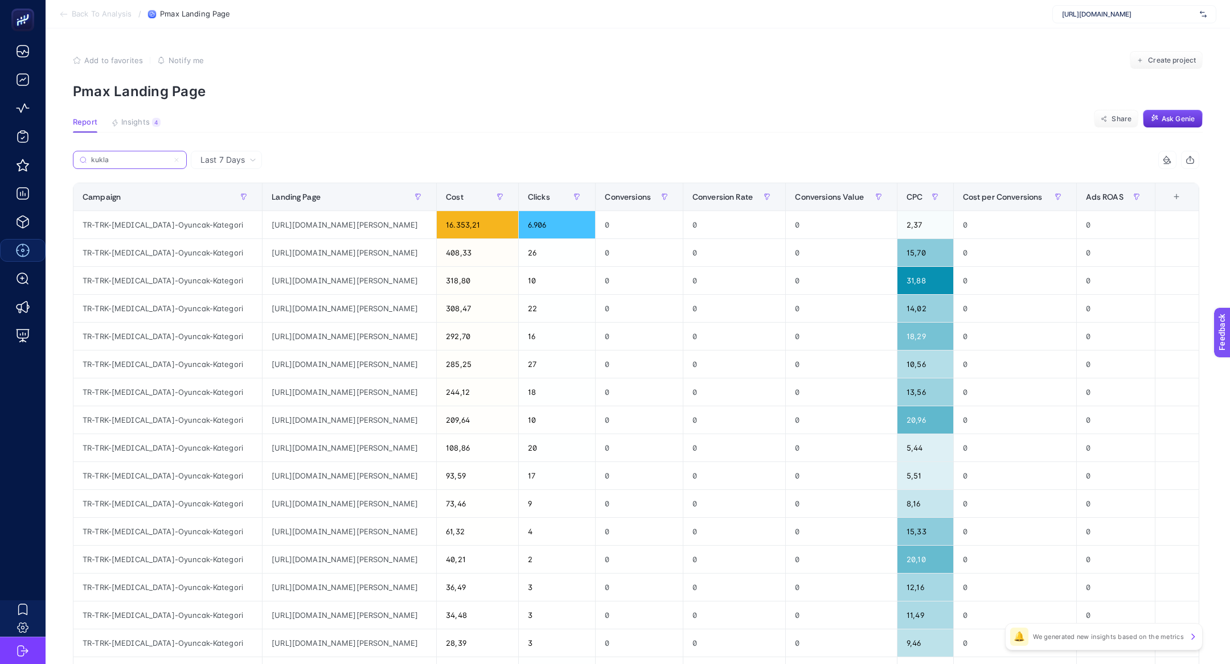
type input "kukla"
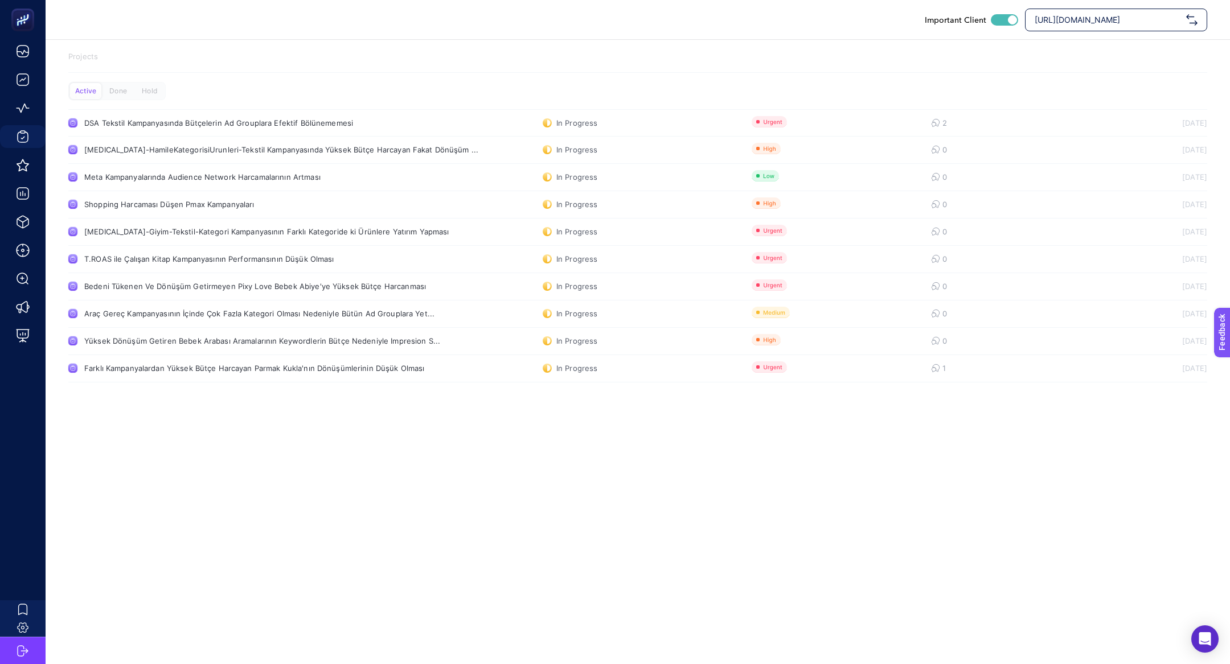
click at [1104, 9] on div "[URL][DOMAIN_NAME]" at bounding box center [1116, 20] width 182 height 23
type input "koçta"
click at [1099, 43] on div "Koçtaş" at bounding box center [1115, 47] width 181 height 23
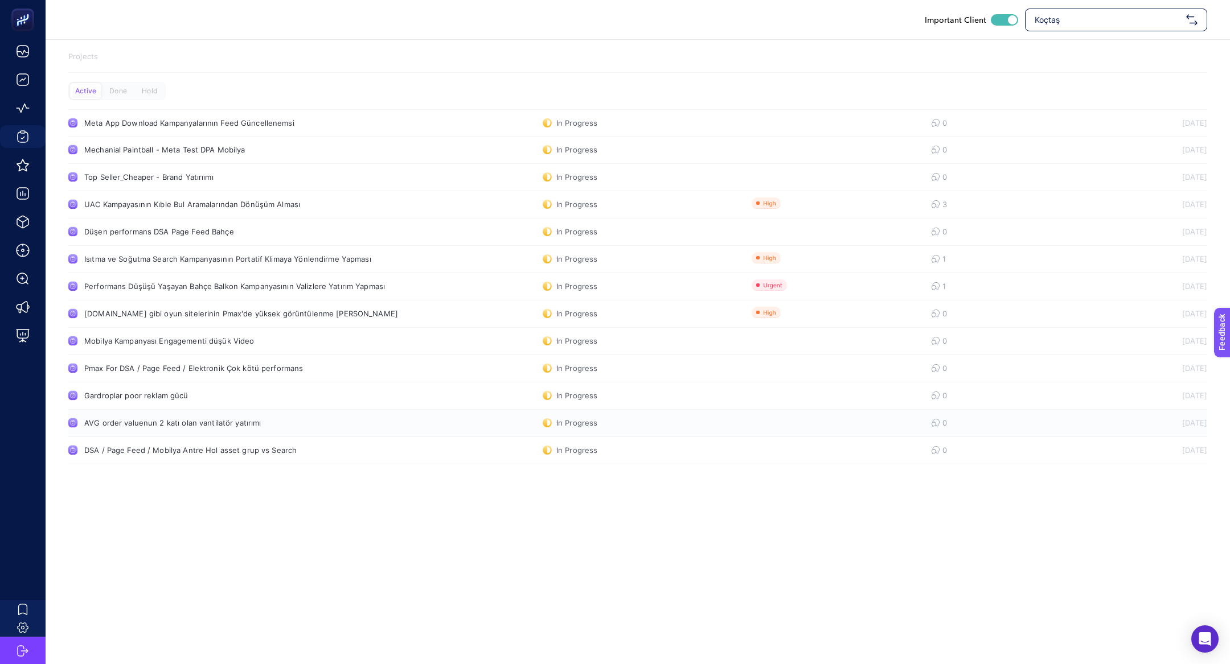
click at [205, 421] on div "AVG order valuenun 2 katı olan vantilatör yatırımı" at bounding box center [215, 422] width 263 height 9
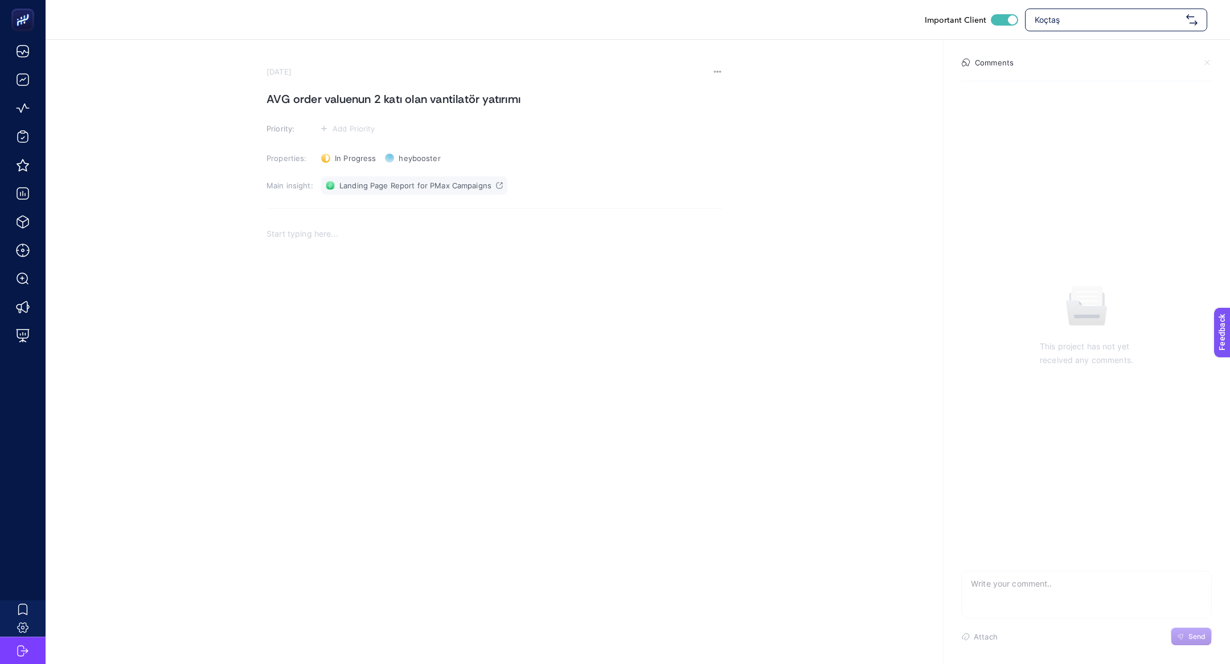
click at [397, 192] on link "Landing Page Report for PMax Campaigns" at bounding box center [414, 185] width 186 height 18
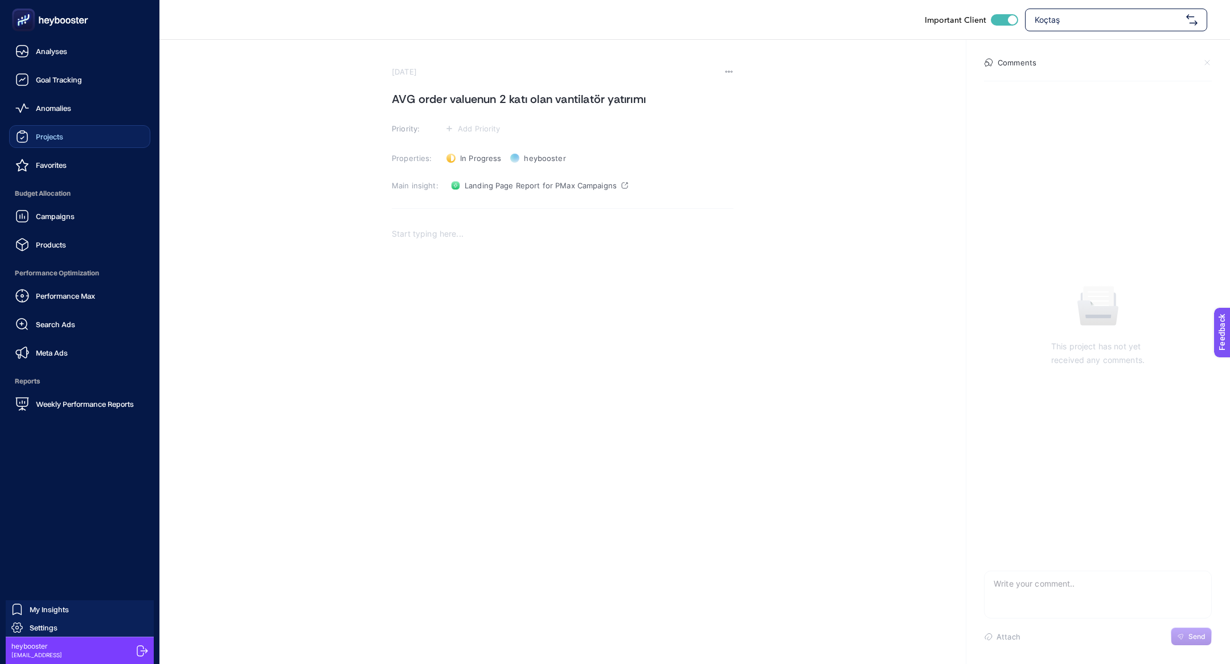
click at [106, 143] on link "Projects" at bounding box center [79, 136] width 141 height 23
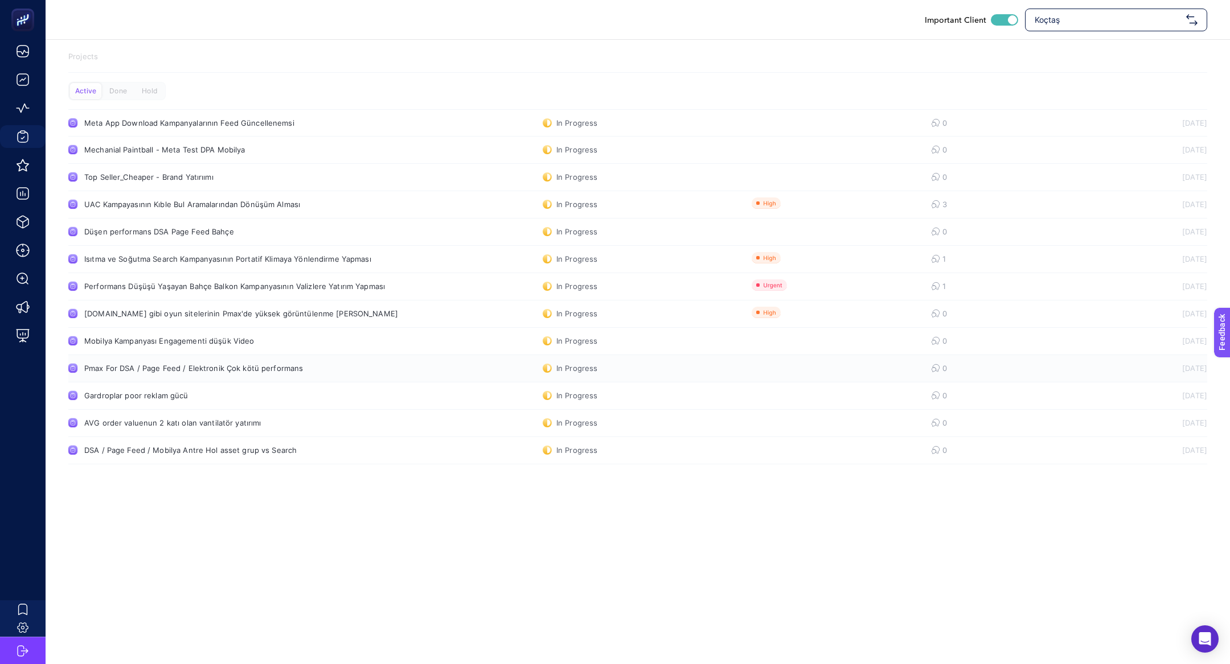
click at [229, 365] on div "Pmax For DSA / Page Feed / Elektronik Çok kötü performans" at bounding box center [215, 368] width 263 height 9
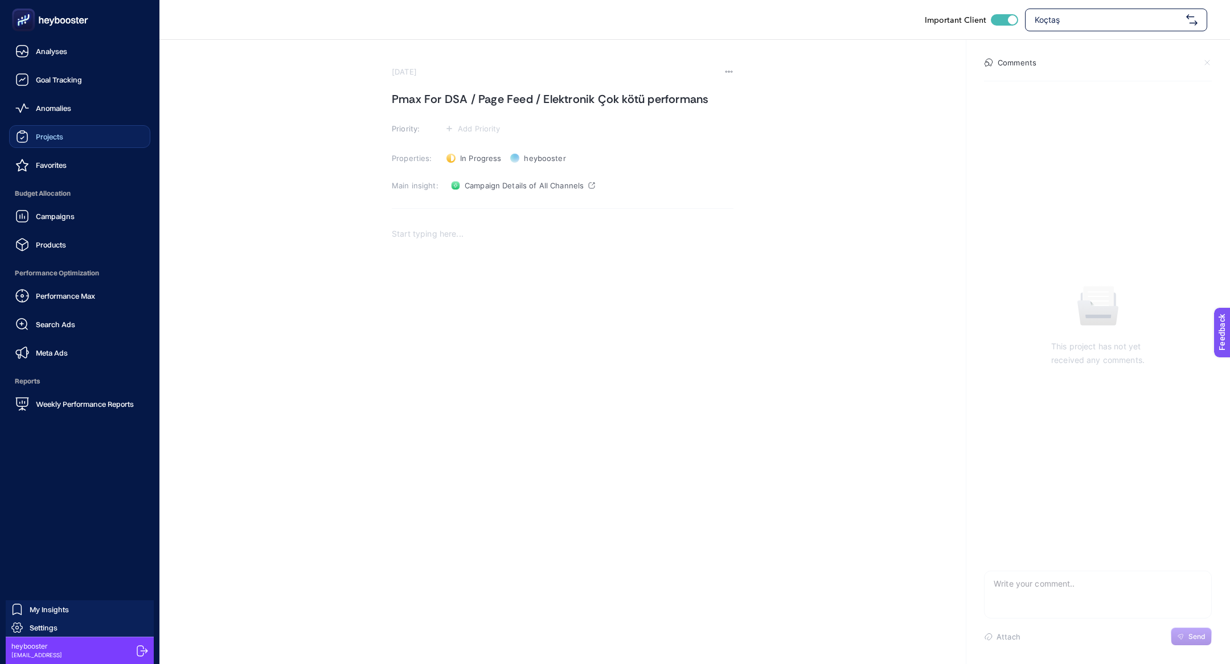
click at [66, 139] on link "Projects" at bounding box center [79, 136] width 141 height 23
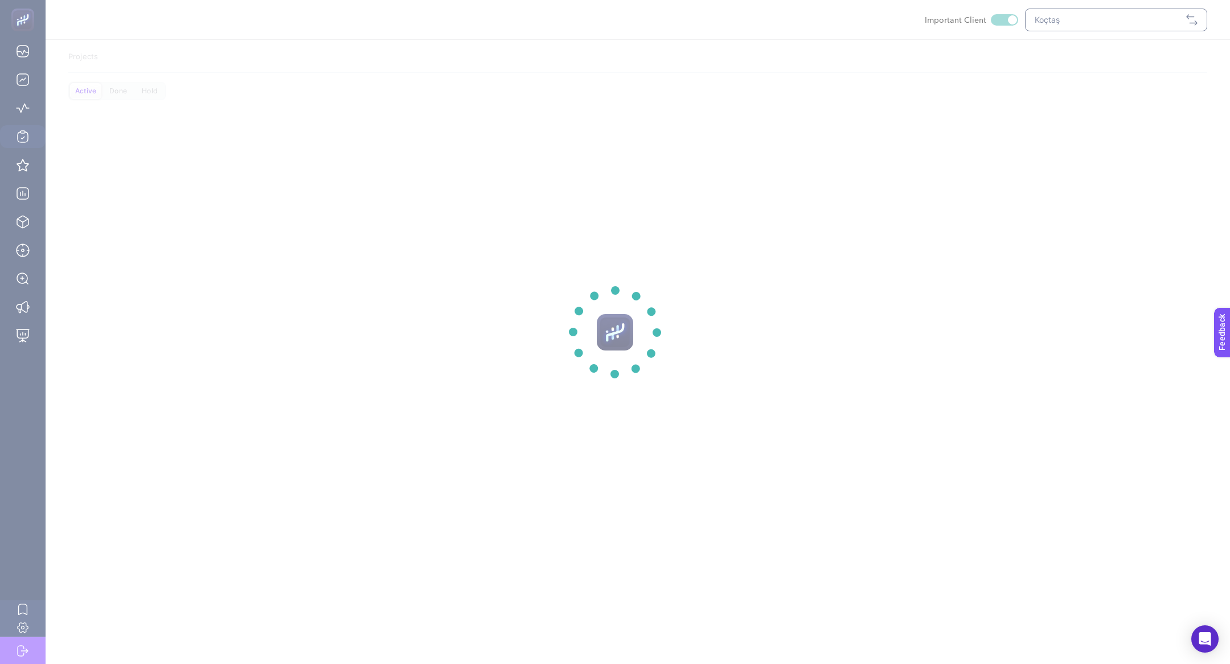
click at [1052, 18] on section at bounding box center [615, 332] width 1230 height 664
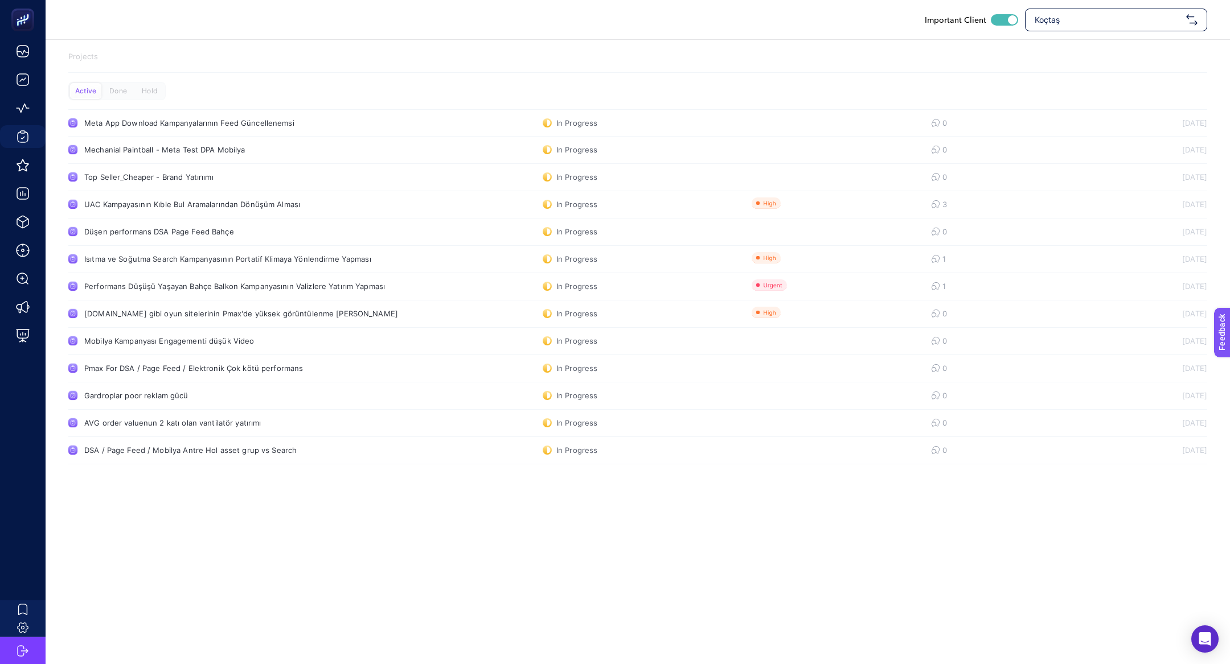
click at [1052, 16] on span "Koçtaş" at bounding box center [1107, 19] width 147 height 11
type input "özdilektey"
click at [1064, 70] on span "Özdilekteyim - ADV" at bounding box center [1070, 69] width 73 height 11
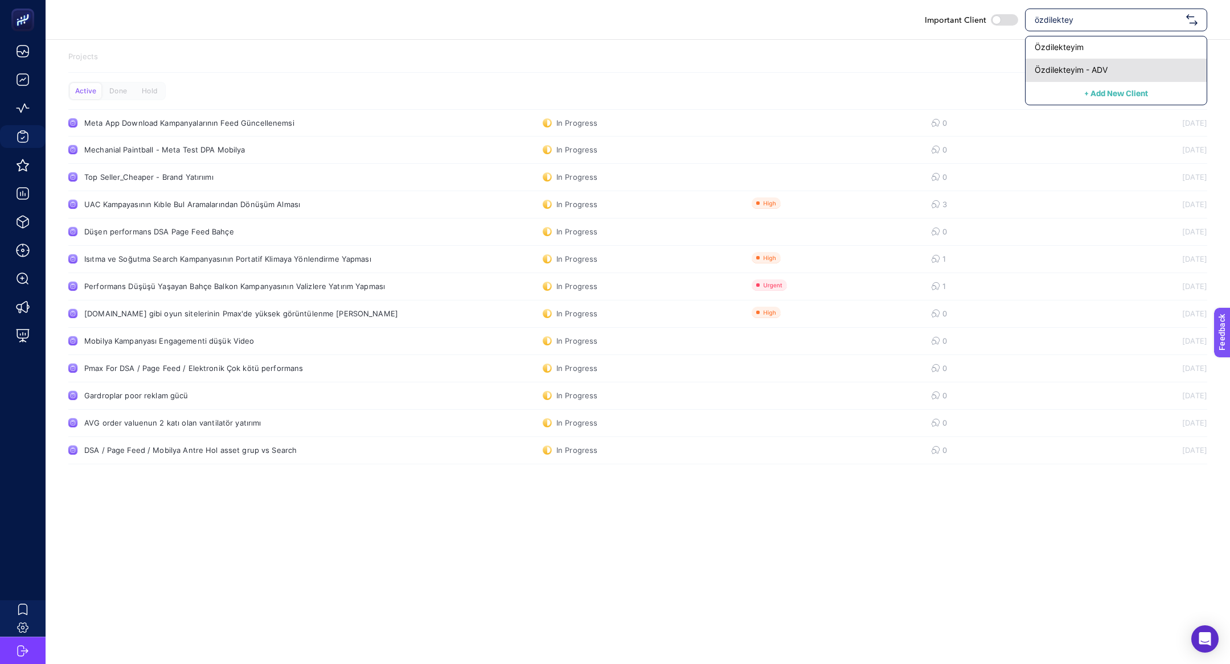
checkbox input "false"
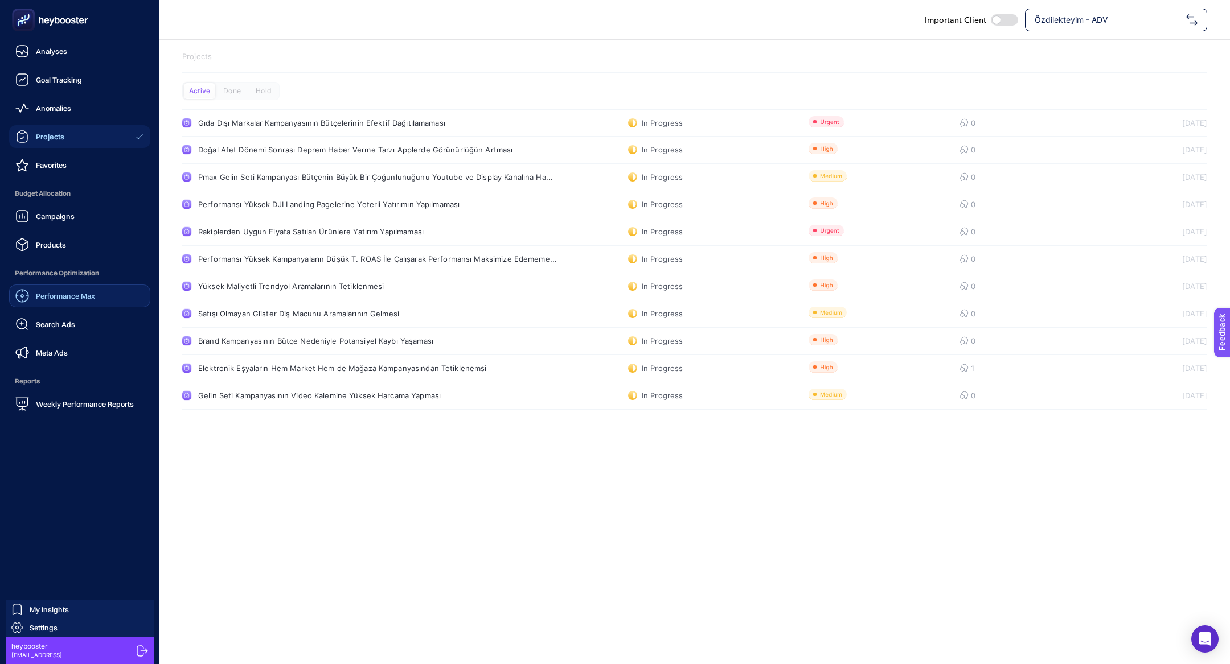
click at [117, 289] on link "Performance Max" at bounding box center [79, 296] width 141 height 23
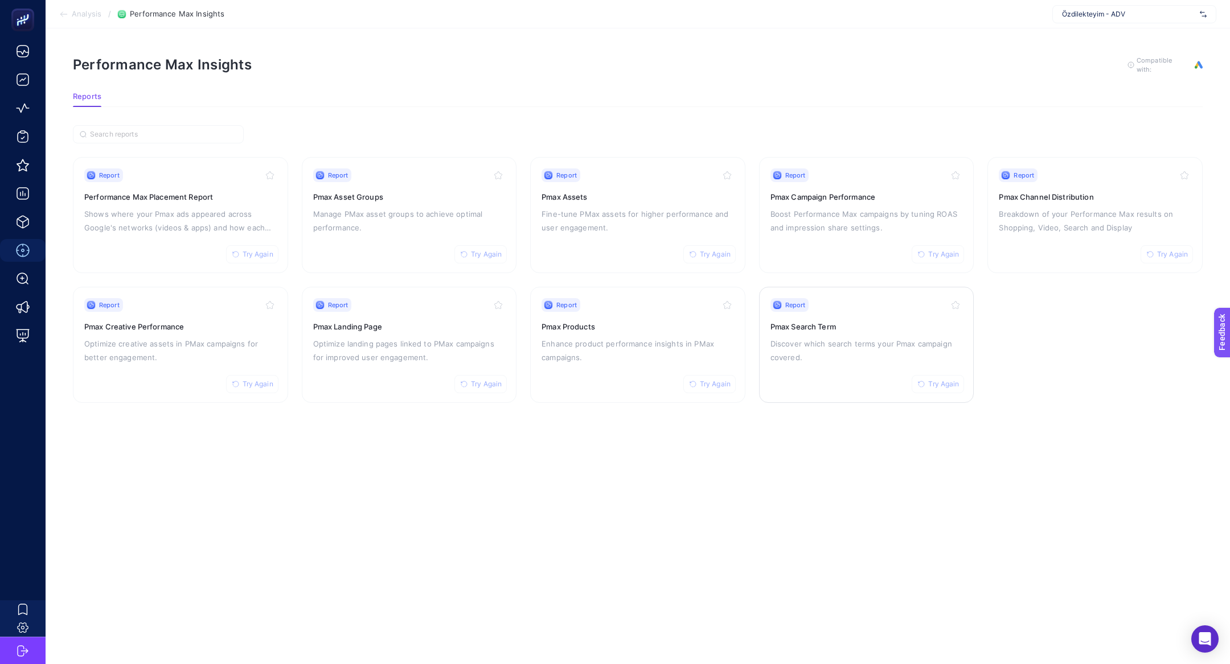
click at [818, 317] on div "Report Try Again Pmax Search Term Discover which search terms your Pmax campaig…" at bounding box center [866, 344] width 192 height 93
click at [598, 331] on div "Report Try Again Pmax Products Enhance product performance insights in PMax cam…" at bounding box center [637, 344] width 192 height 93
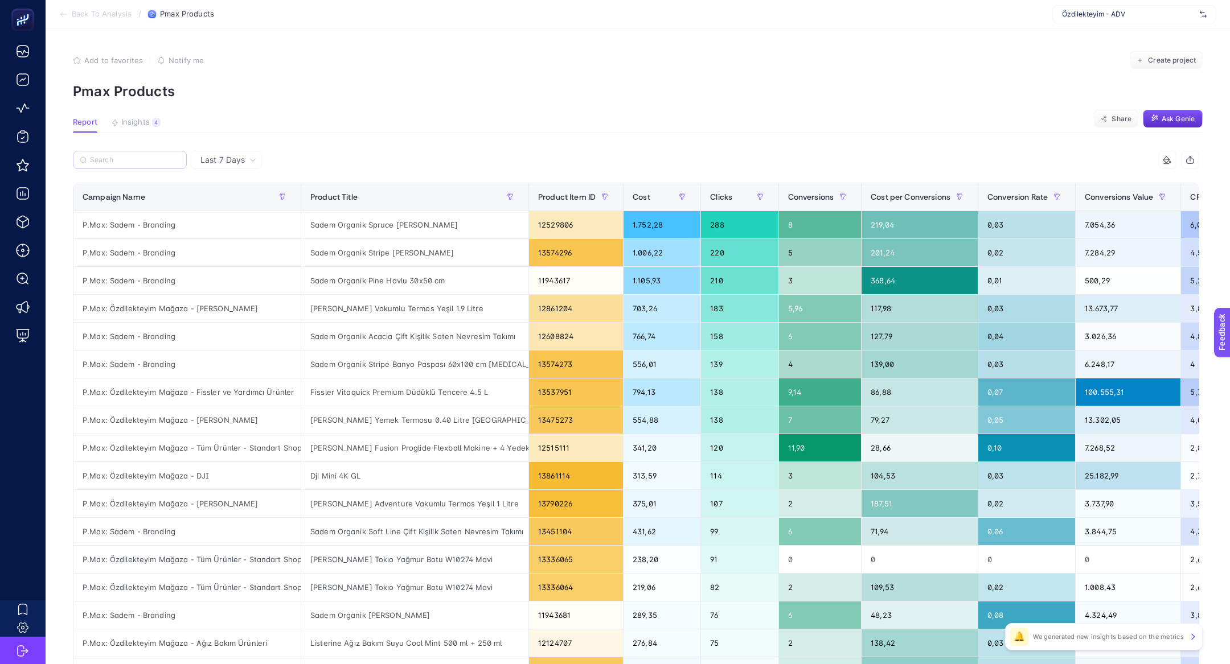
click at [133, 167] on label at bounding box center [130, 160] width 114 height 18
click at [133, 165] on input "Search" at bounding box center [135, 160] width 90 height 9
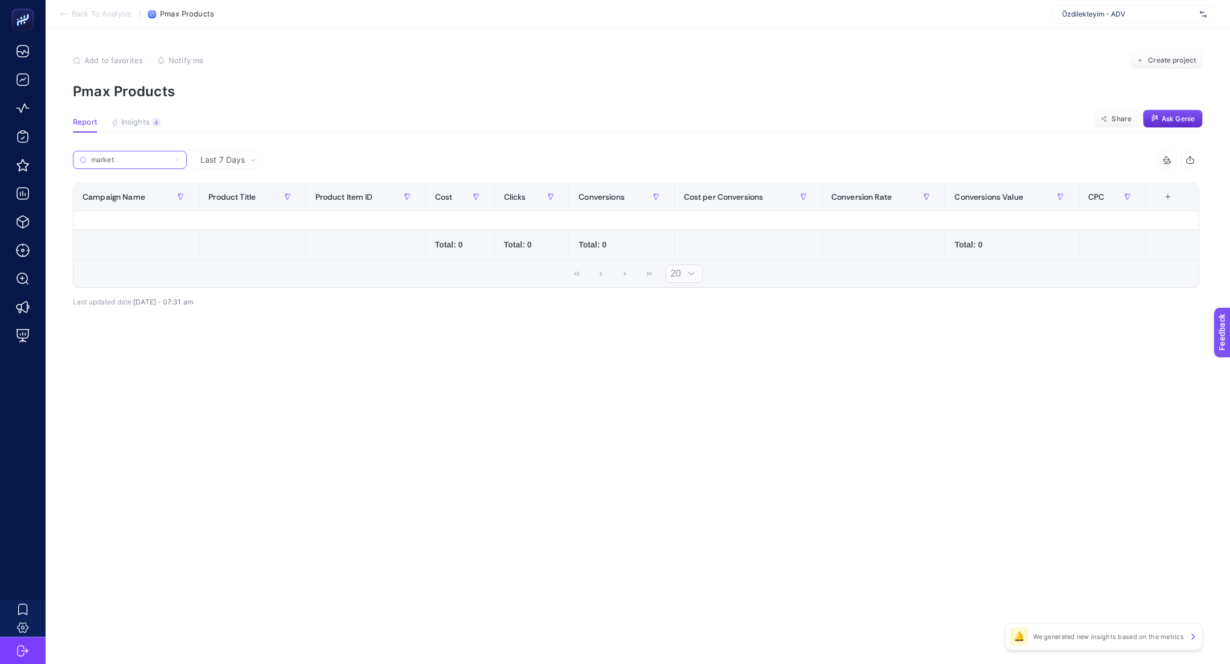
type input "market"
click at [176, 158] on icon at bounding box center [176, 160] width 7 height 7
click at [169, 158] on input "market" at bounding box center [129, 160] width 77 height 9
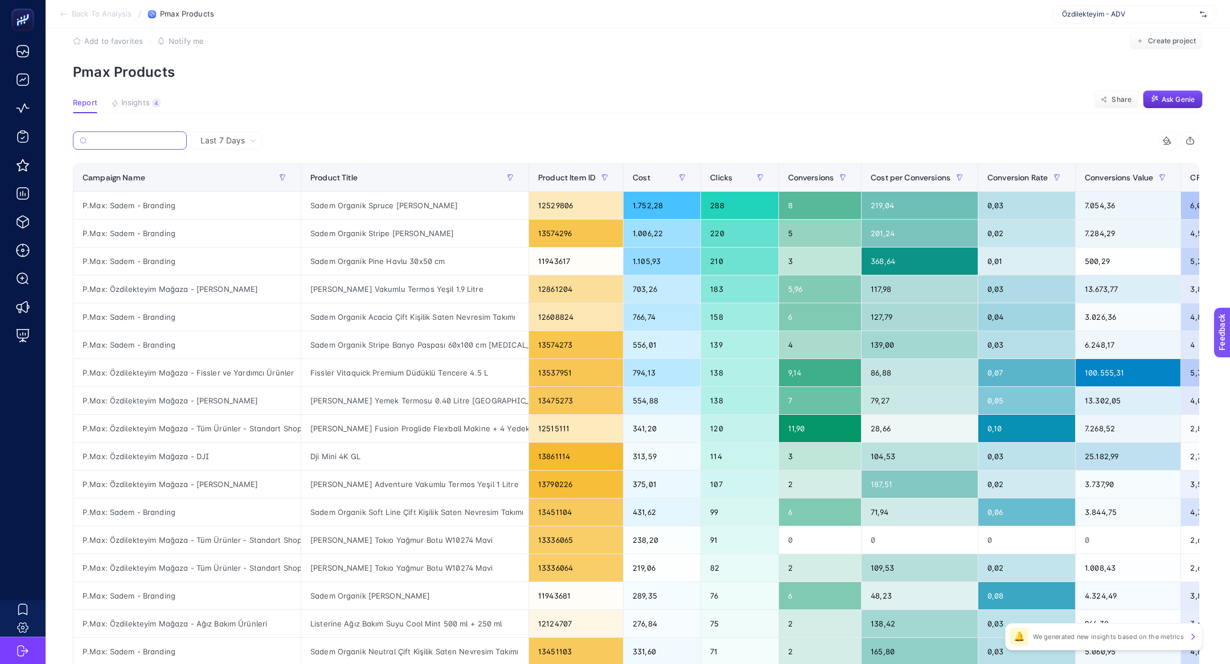
scroll to position [23, 0]
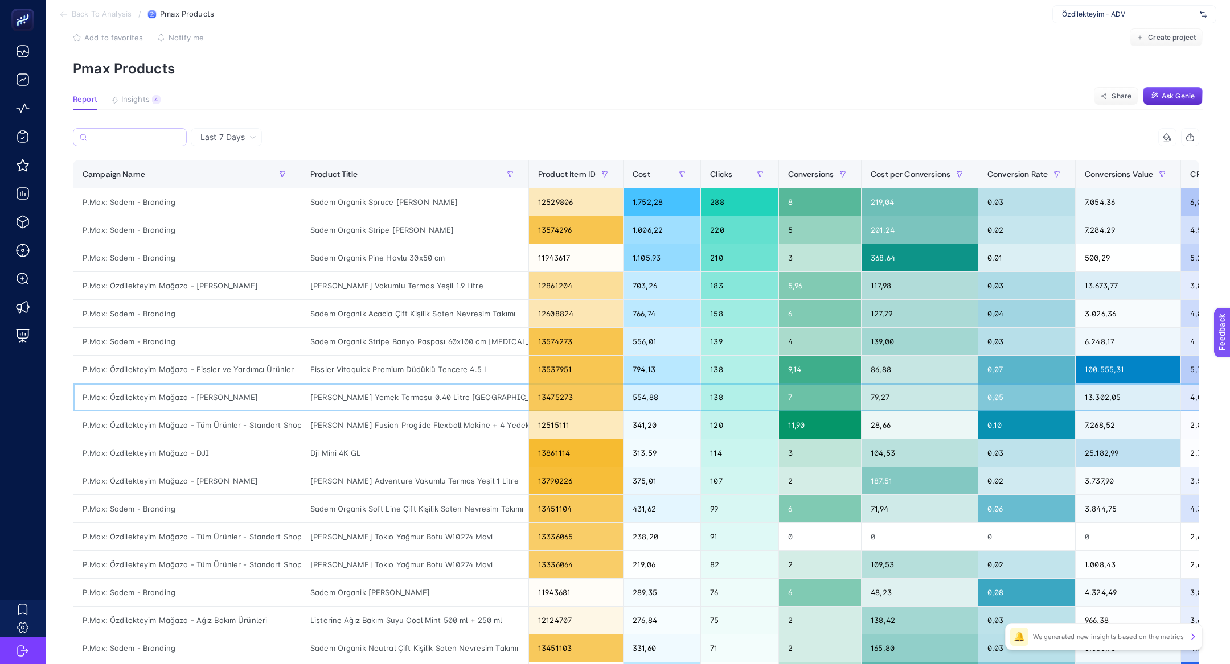
click at [176, 397] on div "P.Max: Özdilekteyim Mağaza - Gıda Dışı - Stanley" at bounding box center [186, 397] width 227 height 27
click at [132, 300] on div "P.Max: Sadem - Branding" at bounding box center [186, 313] width 227 height 27
click at [135, 278] on div "P.Max: Özdilekteyim Mağaza - Gıda Dışı - Stanley" at bounding box center [186, 285] width 227 height 27
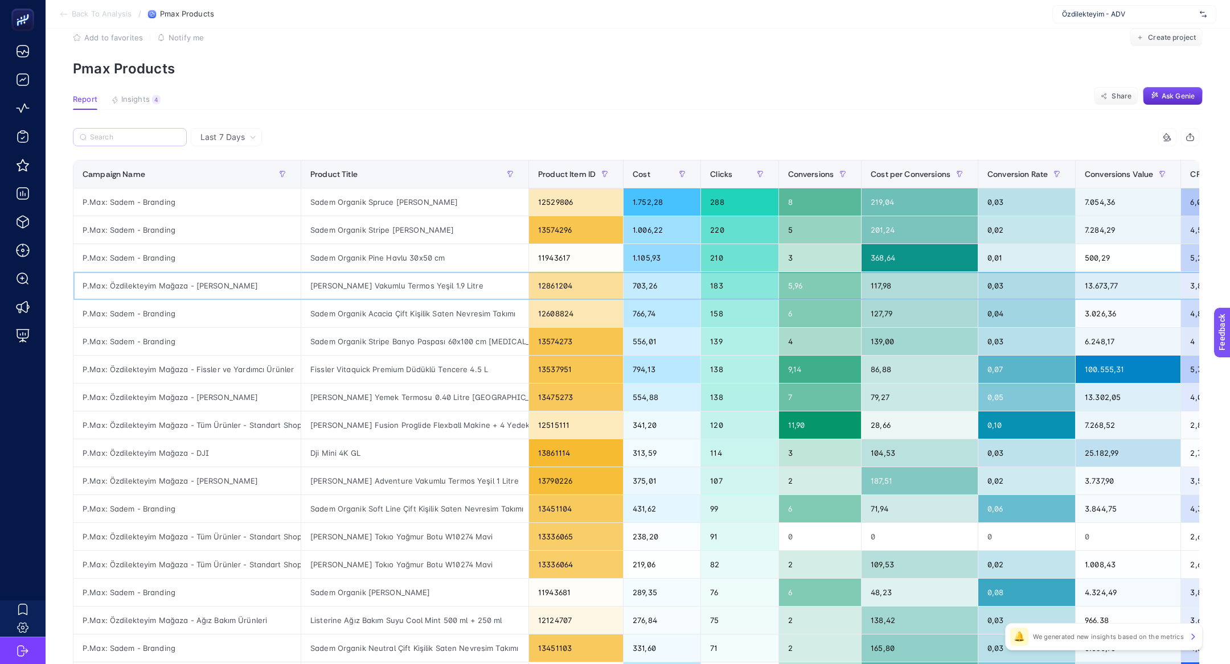
click at [135, 278] on div "P.Max: Özdilekteyim Mağaza - Gıda Dışı - Stanley" at bounding box center [186, 285] width 227 height 27
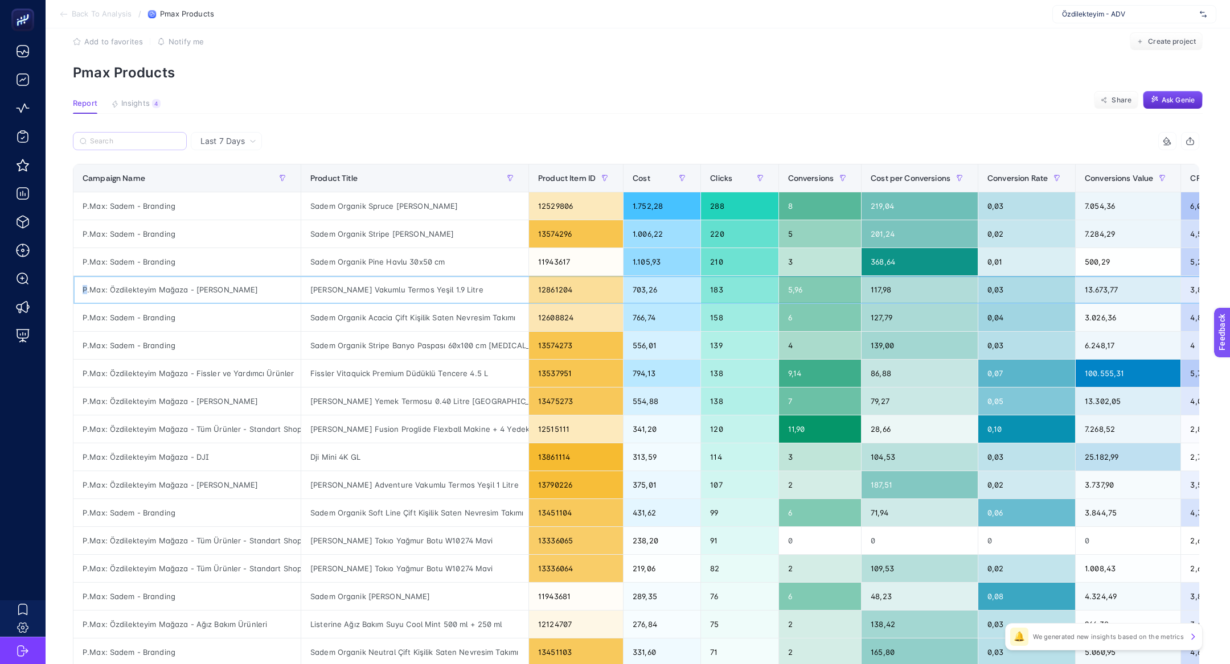
scroll to position [0, 0]
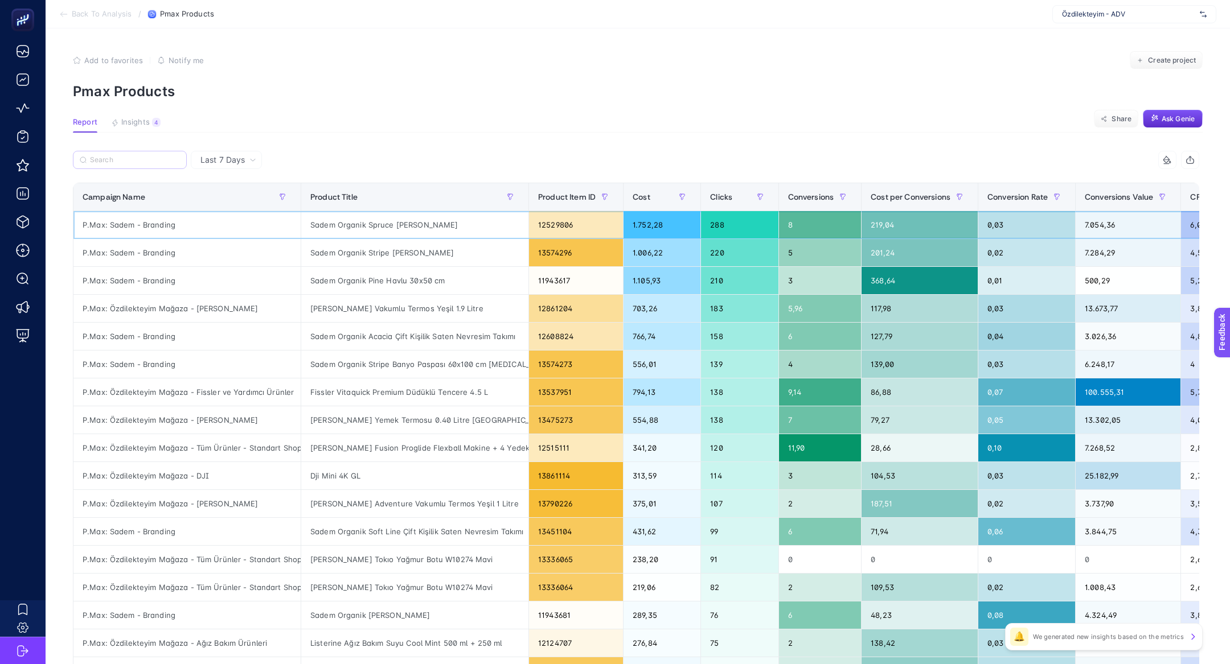
click at [281, 212] on div "P.Max: Sadem - Branding" at bounding box center [186, 224] width 227 height 27
click at [282, 204] on button "button" at bounding box center [282, 197] width 18 height 18
click at [330, 258] on span "Starts with" at bounding box center [333, 260] width 101 height 23
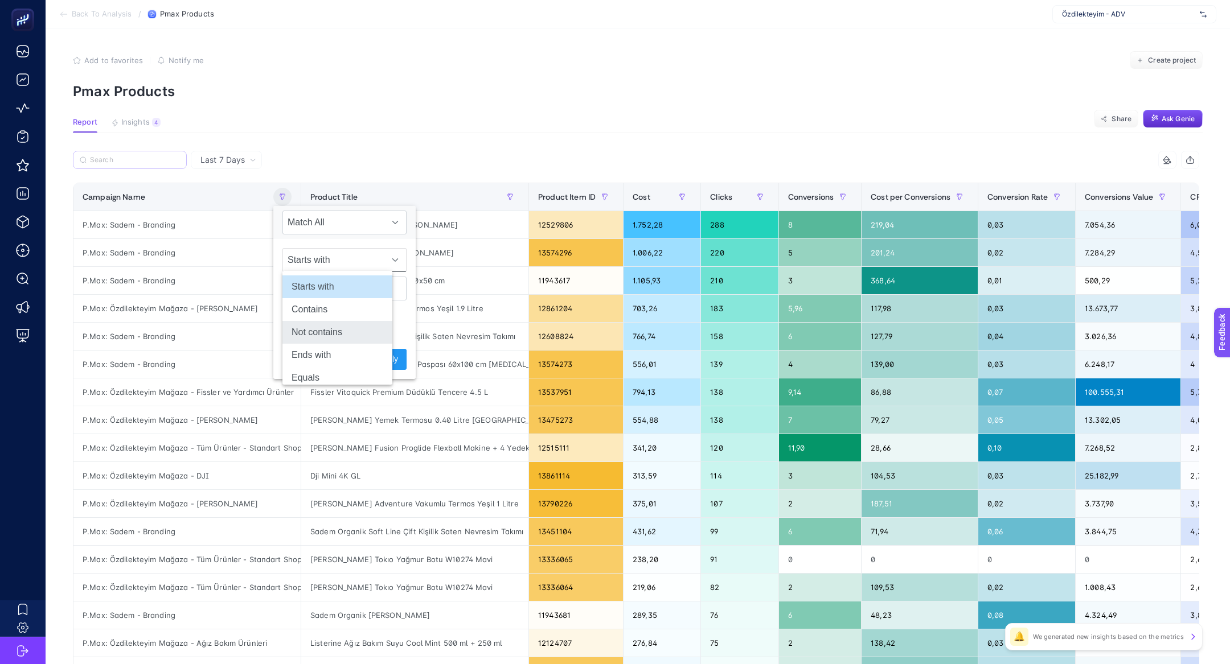
click at [340, 330] on li "Not contains" at bounding box center [337, 332] width 110 height 23
click at [335, 281] on input "text" at bounding box center [344, 289] width 124 height 24
type input "mağaza"
click at [379, 360] on span "Apply" at bounding box center [388, 360] width 20 height 12
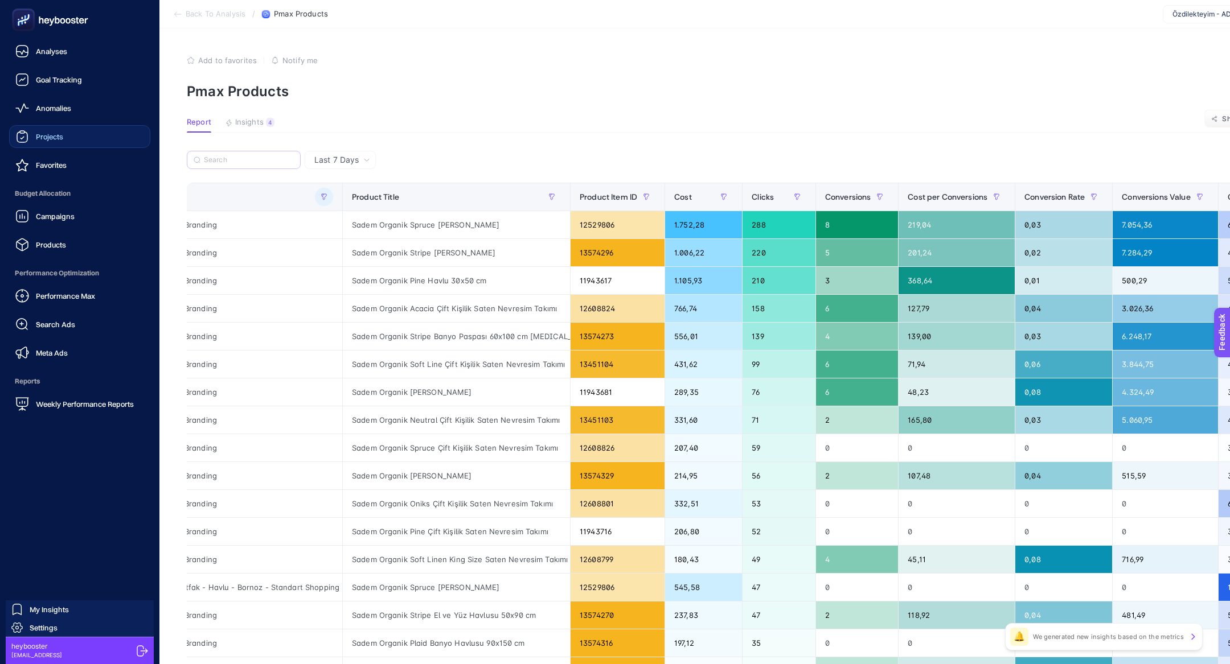
click at [52, 141] on span "Projects" at bounding box center [49, 136] width 27 height 9
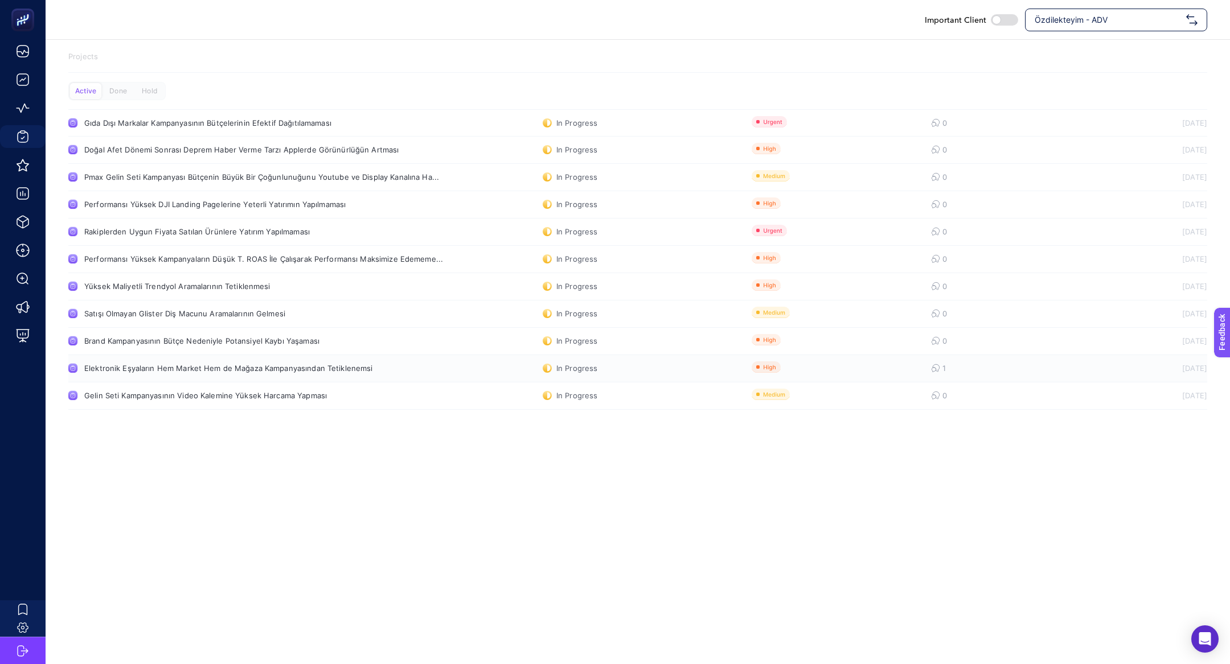
click at [167, 368] on div "Elektronik Eşyaların Hem Market Hem de Mağaza Kampanyasından Tetiklenemsi" at bounding box center [228, 368] width 289 height 9
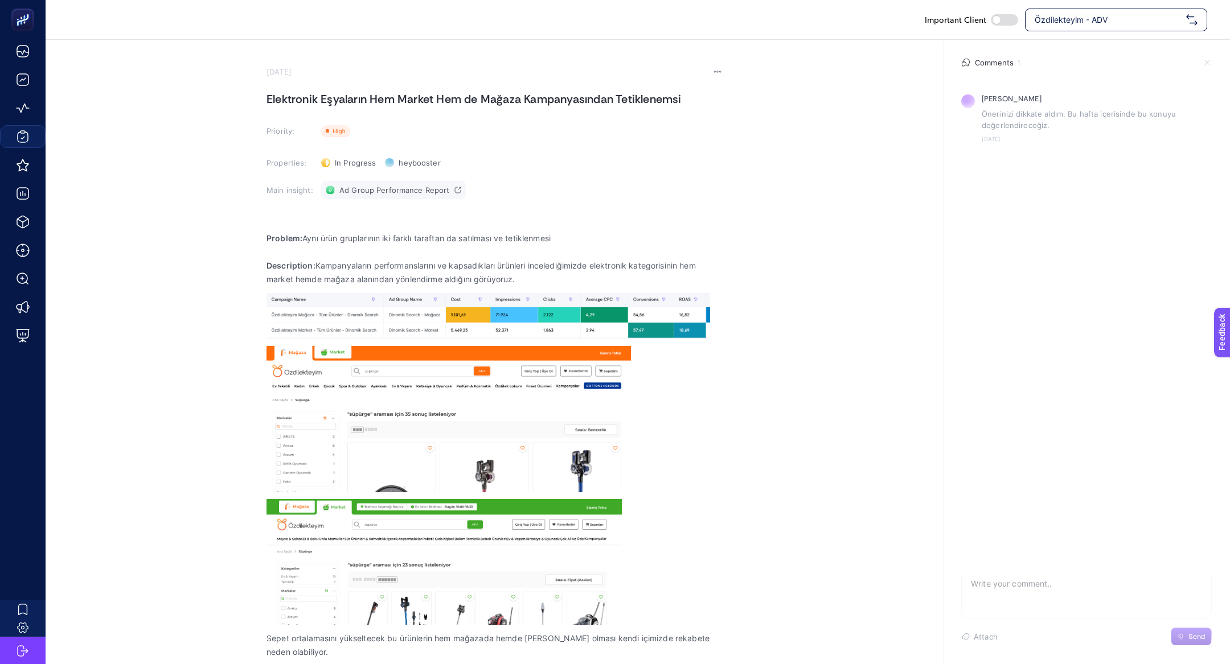
click at [371, 190] on span "Ad Group Performance Report" at bounding box center [394, 190] width 110 height 9
click at [1113, 6] on div "Important Client Özdilekteyim - ADV" at bounding box center [638, 19] width 1184 height 39
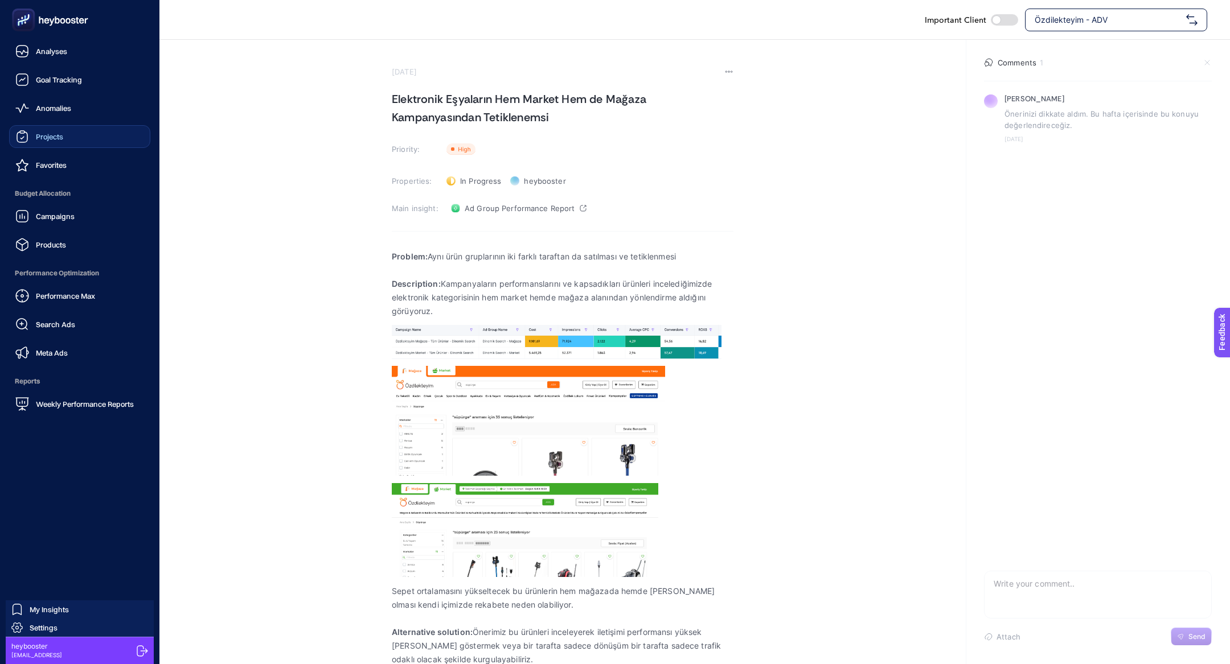
click at [63, 197] on span "Budget Allocation" at bounding box center [79, 193] width 141 height 23
click at [63, 213] on span "Campaigns" at bounding box center [55, 216] width 39 height 9
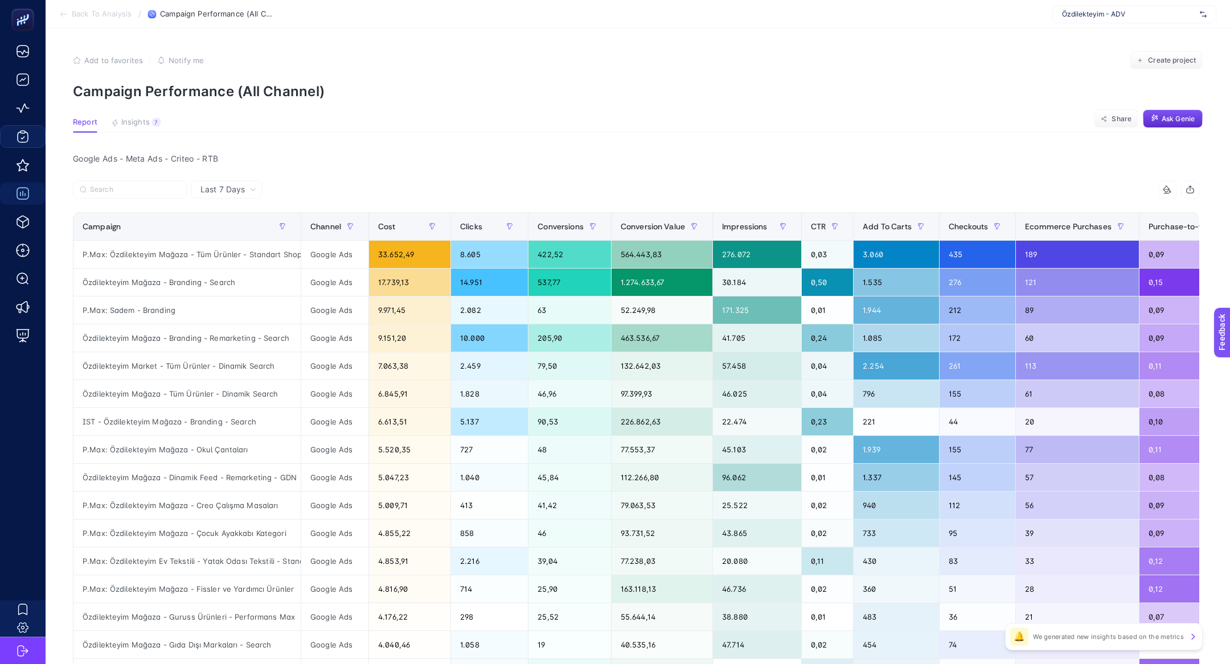
click at [1061, 15] on div "Özdilekteyim - ADV" at bounding box center [1134, 14] width 164 height 18
type input "misirl"
click at [1084, 55] on span "https://www.misirli1951.com" at bounding box center [1098, 55] width 73 height 9
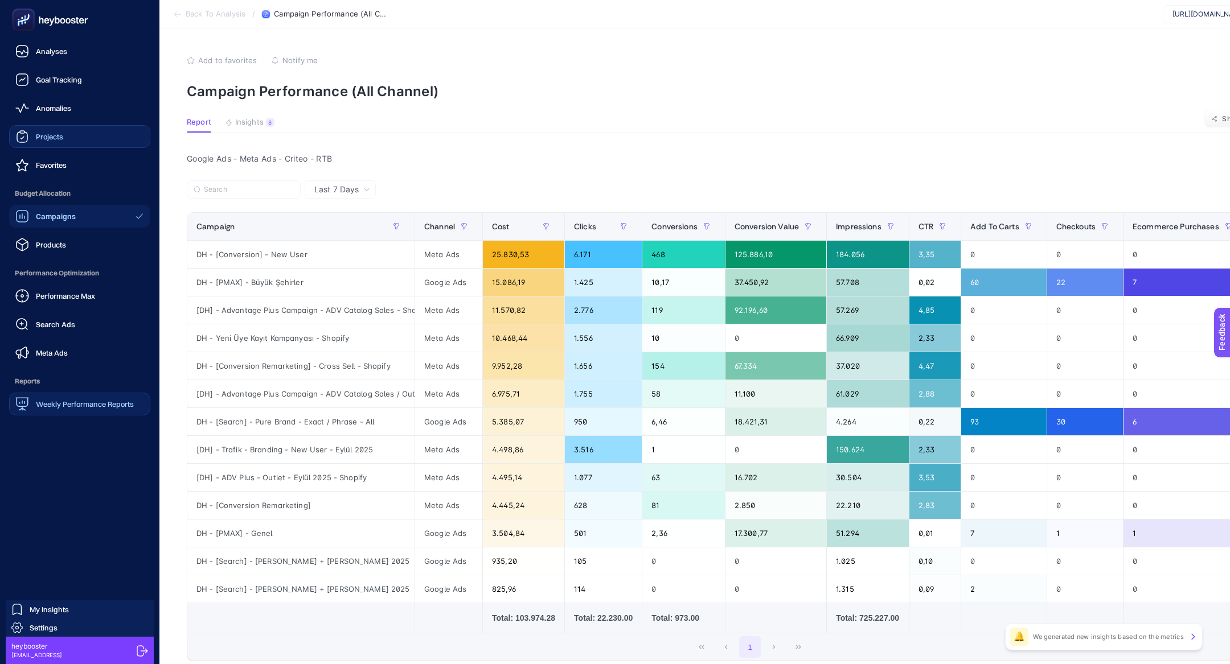
click at [51, 412] on link "Weekly Performance Reports" at bounding box center [79, 404] width 141 height 23
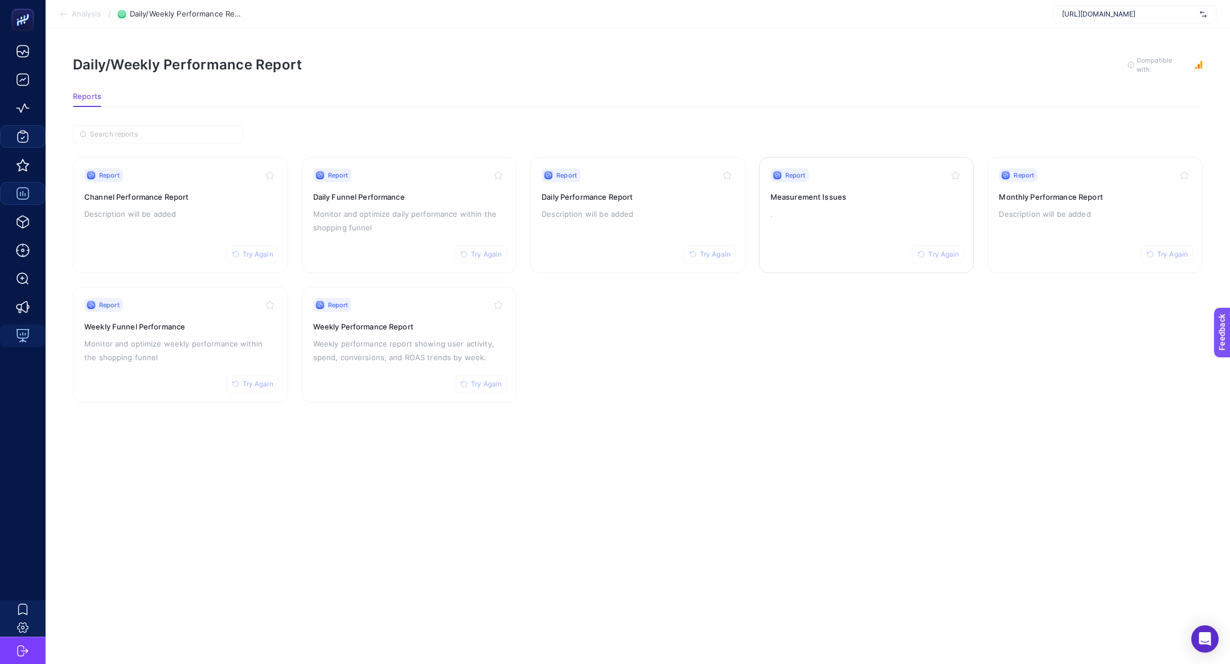
click at [832, 245] on div "Report Try Again Measurement Issues ." at bounding box center [866, 215] width 192 height 93
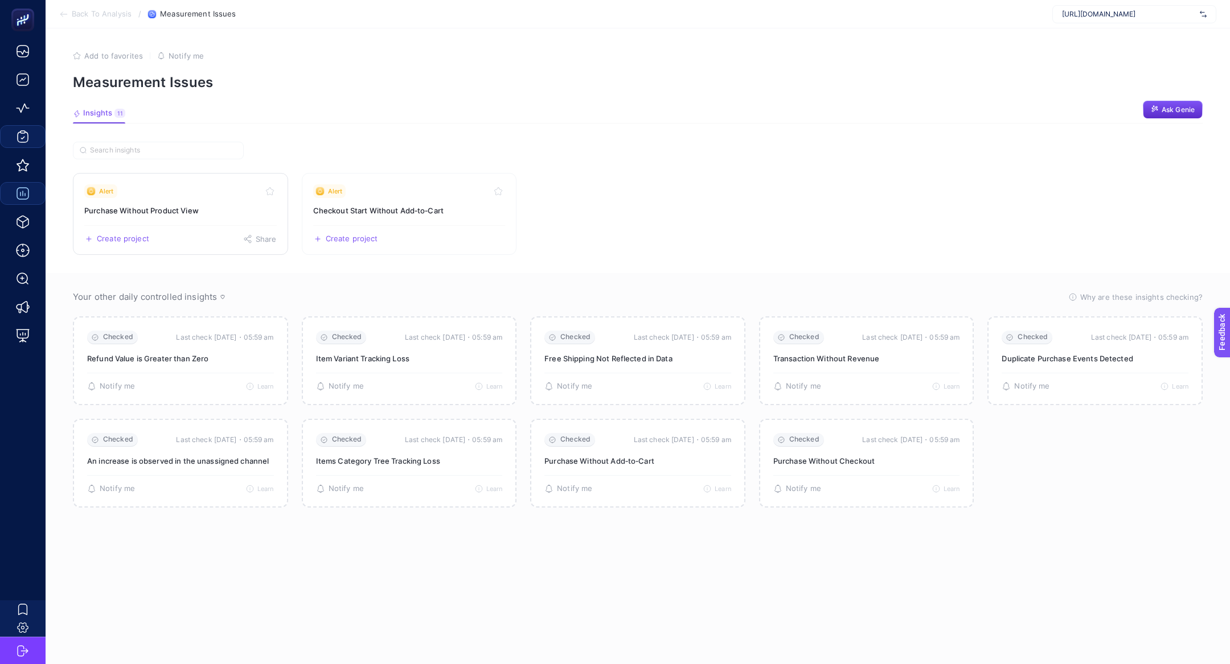
click at [188, 203] on link "Alert Purchase Without Product View Create project Share" at bounding box center [180, 214] width 215 height 82
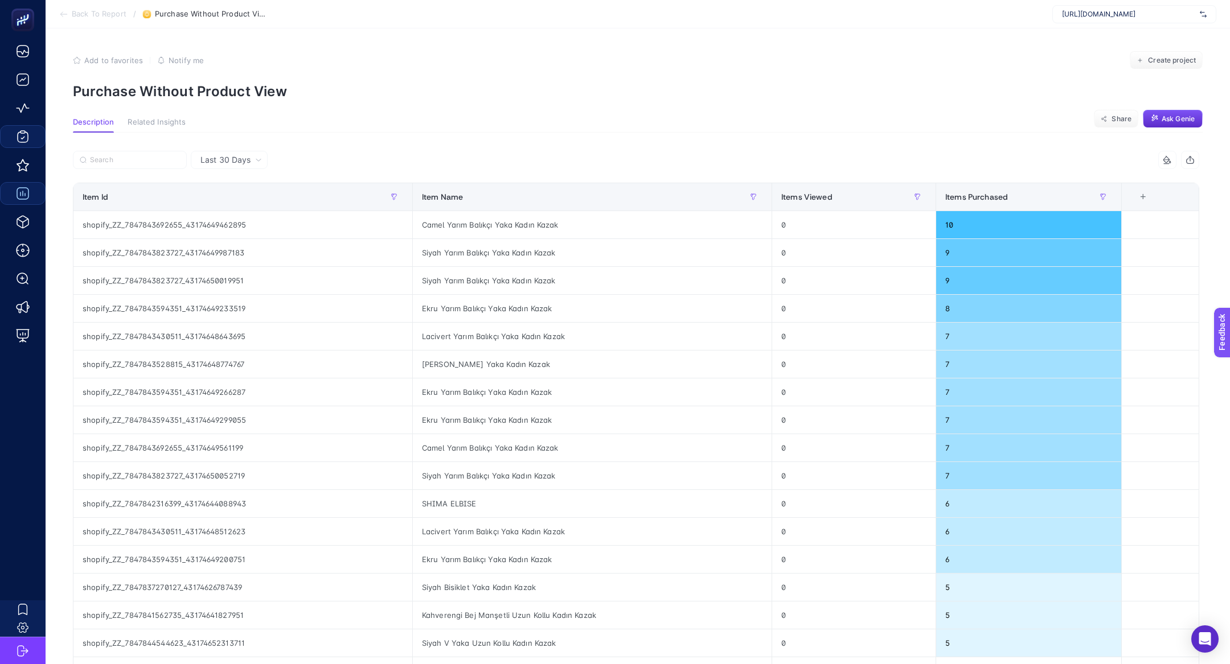
click at [344, 138] on div "Last 30 Days 2 items selected Item Id Item Name Items Viewed Items Purchased 4 …" at bounding box center [636, 513] width 1144 height 761
click at [243, 158] on span "Last 30 Days" at bounding box center [225, 159] width 50 height 11
click at [245, 205] on li "Last 7 Days" at bounding box center [229, 204] width 70 height 20
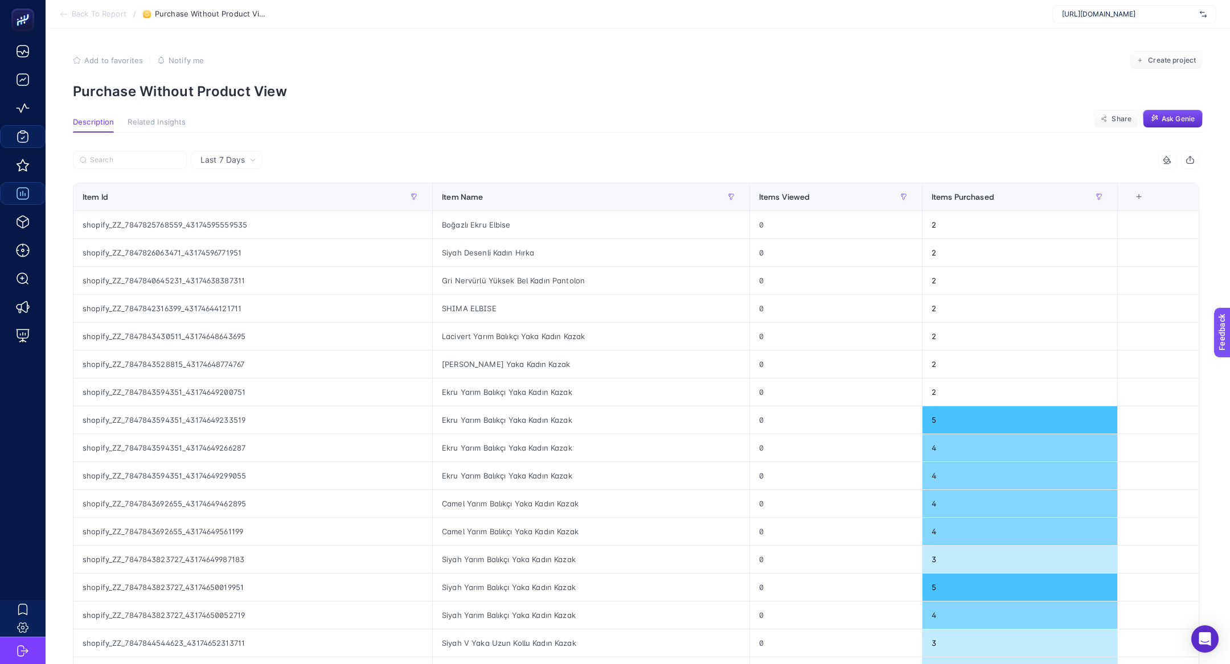
click at [501, 114] on article "Add to favorites false Notify me Create project Purchase Without Product View D…" at bounding box center [638, 472] width 1184 height 888
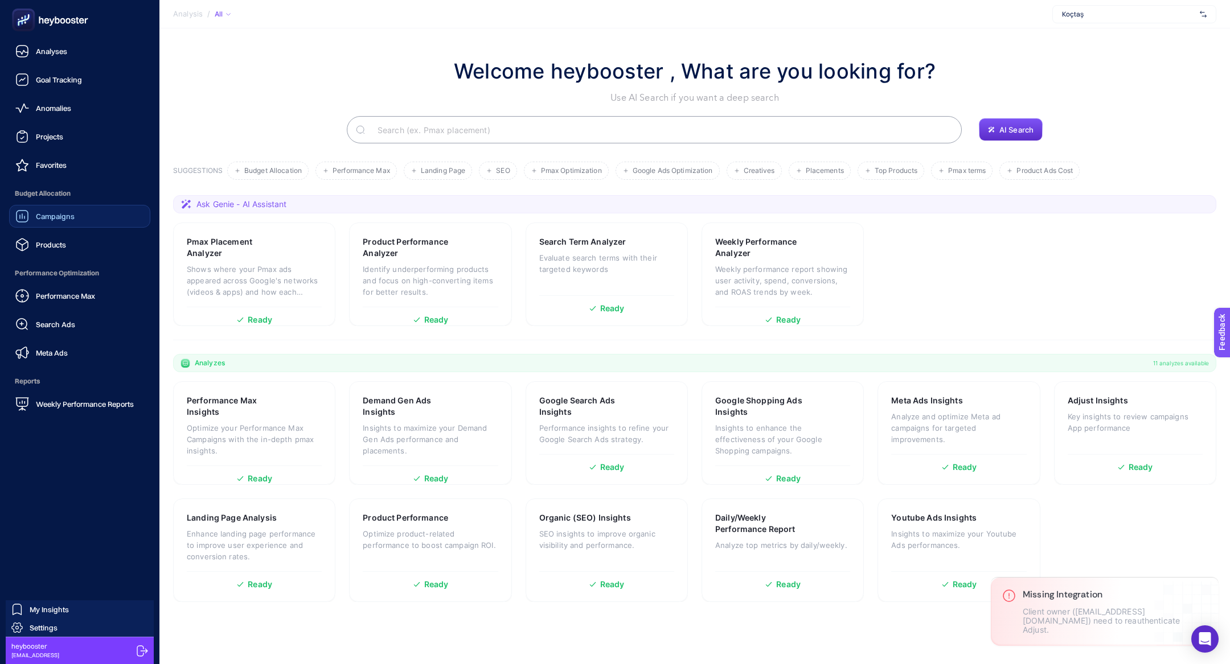
click at [78, 216] on link "Campaigns" at bounding box center [79, 216] width 141 height 23
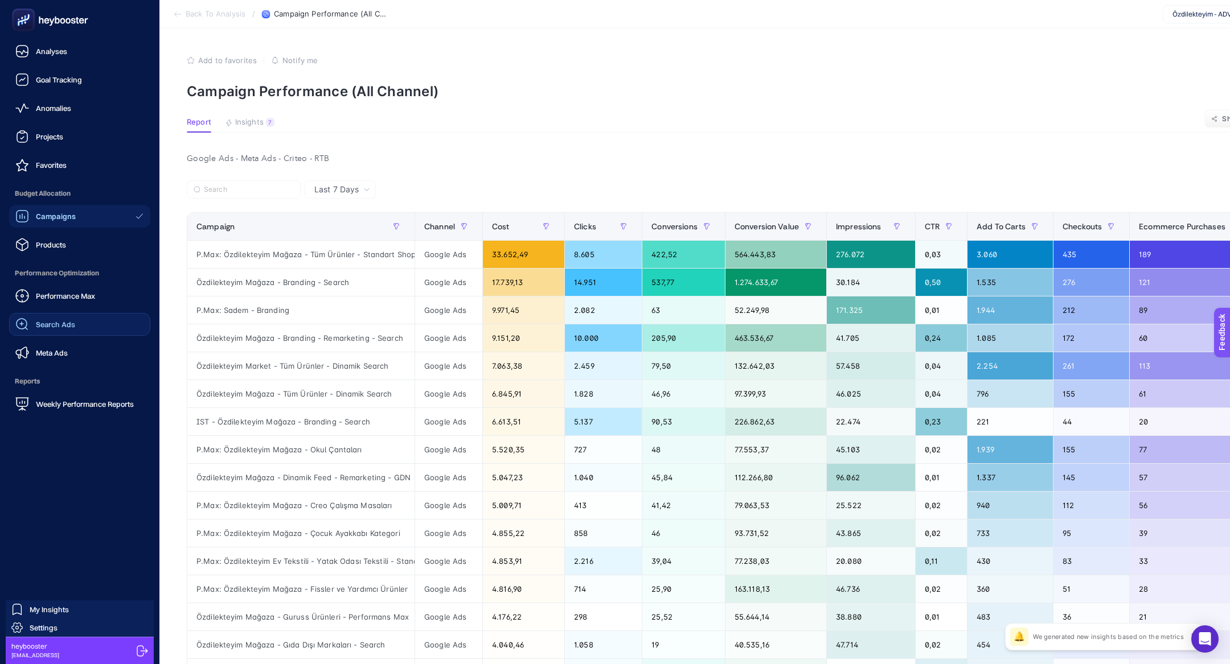
click at [68, 314] on link "Search Ads" at bounding box center [79, 324] width 141 height 23
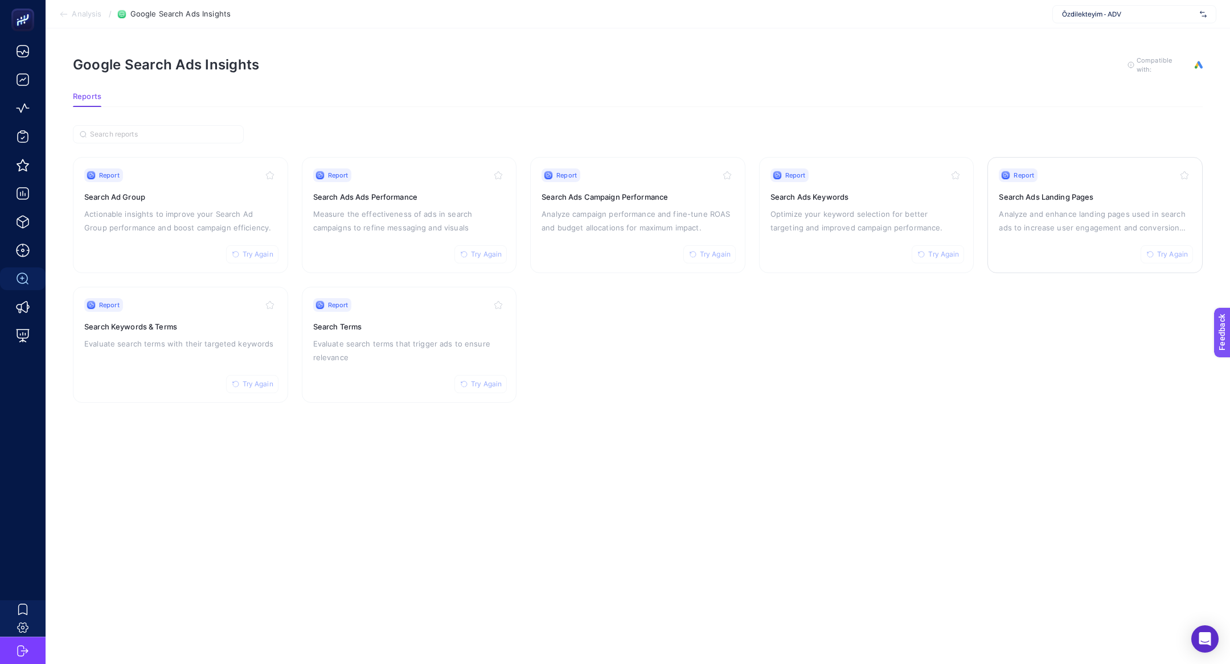
click at [1029, 218] on p "Analyze and enhance landing pages used in search ads to increase user engagemen…" at bounding box center [1095, 220] width 192 height 27
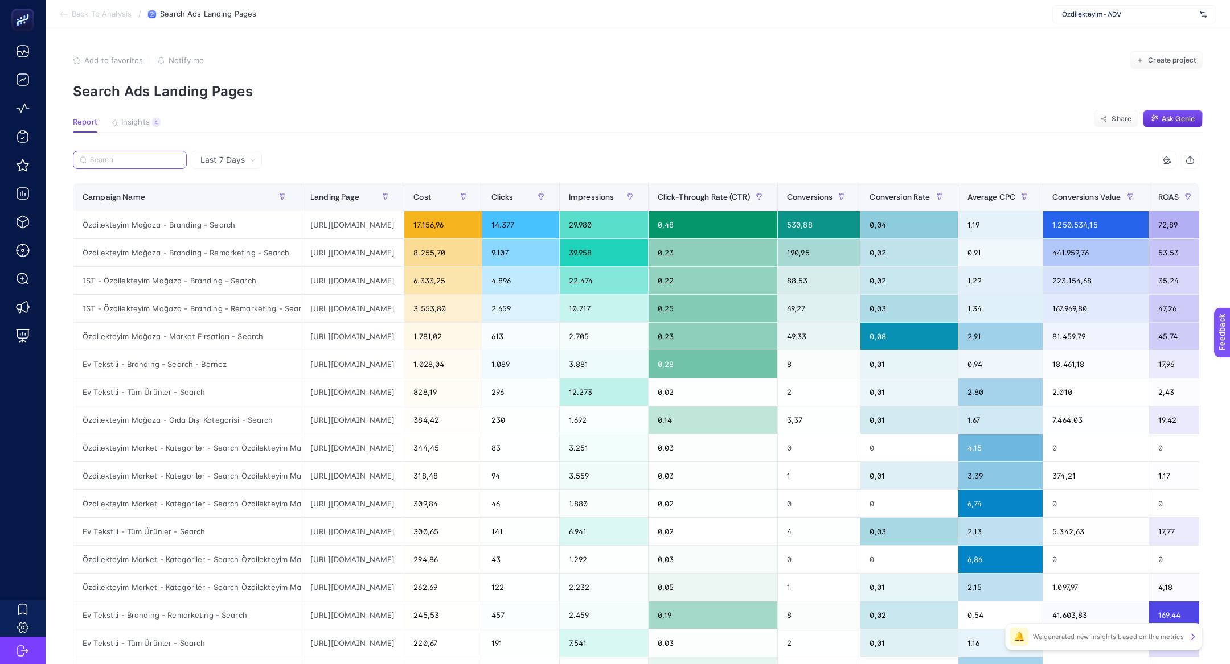
click at [149, 158] on input "Search" at bounding box center [135, 160] width 90 height 9
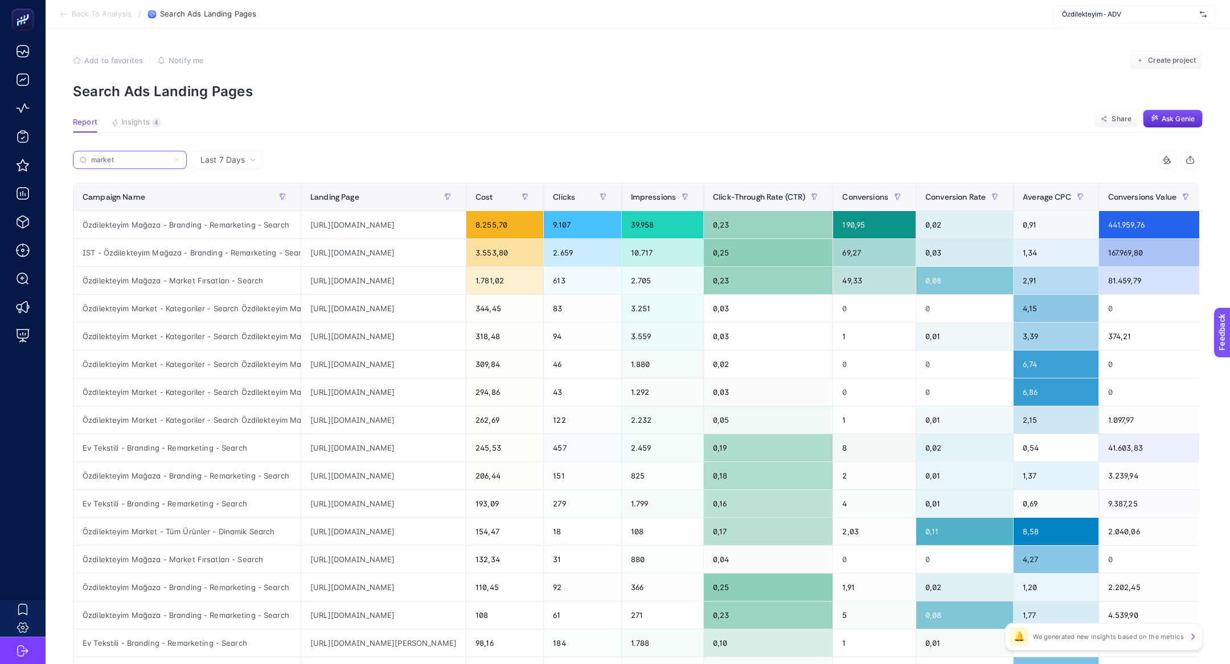
scroll to position [0, 15]
click at [338, 229] on div "[URL][DOMAIN_NAME]" at bounding box center [383, 224] width 165 height 27
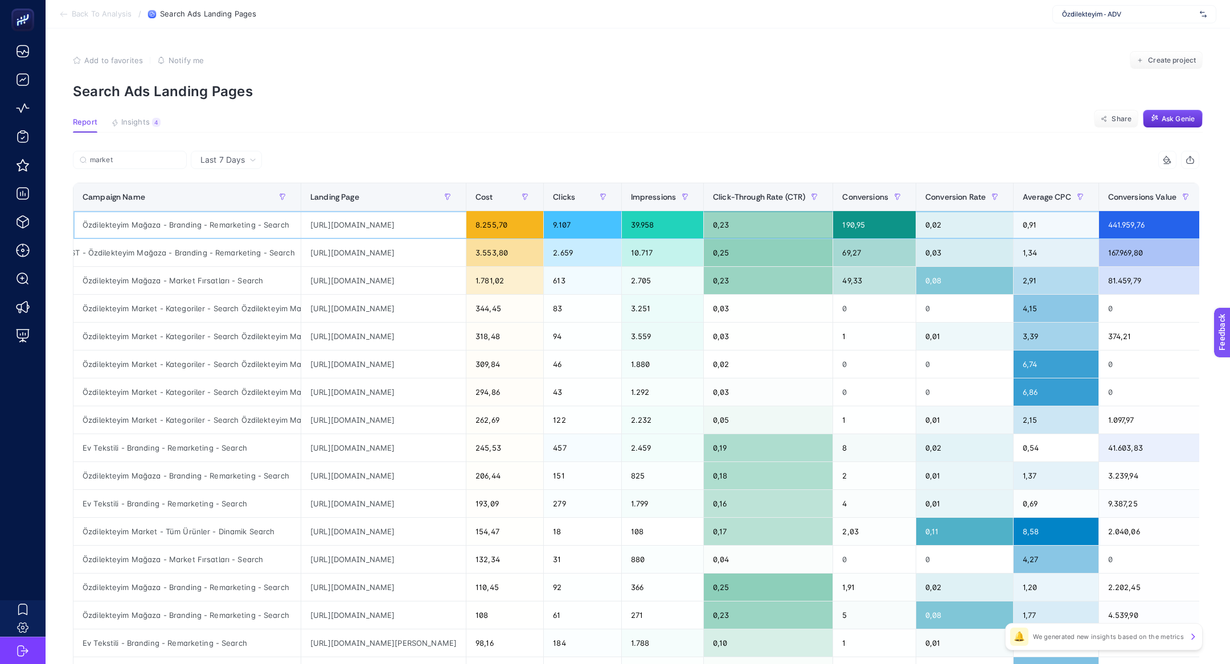
click at [182, 224] on div "Özdilekteyim Mağaza - Branding - Remarketing - Search" at bounding box center [186, 224] width 227 height 27
click at [141, 227] on div "Özdilekteyim Mağaza - Branding - Remarketing - Search" at bounding box center [186, 224] width 227 height 27
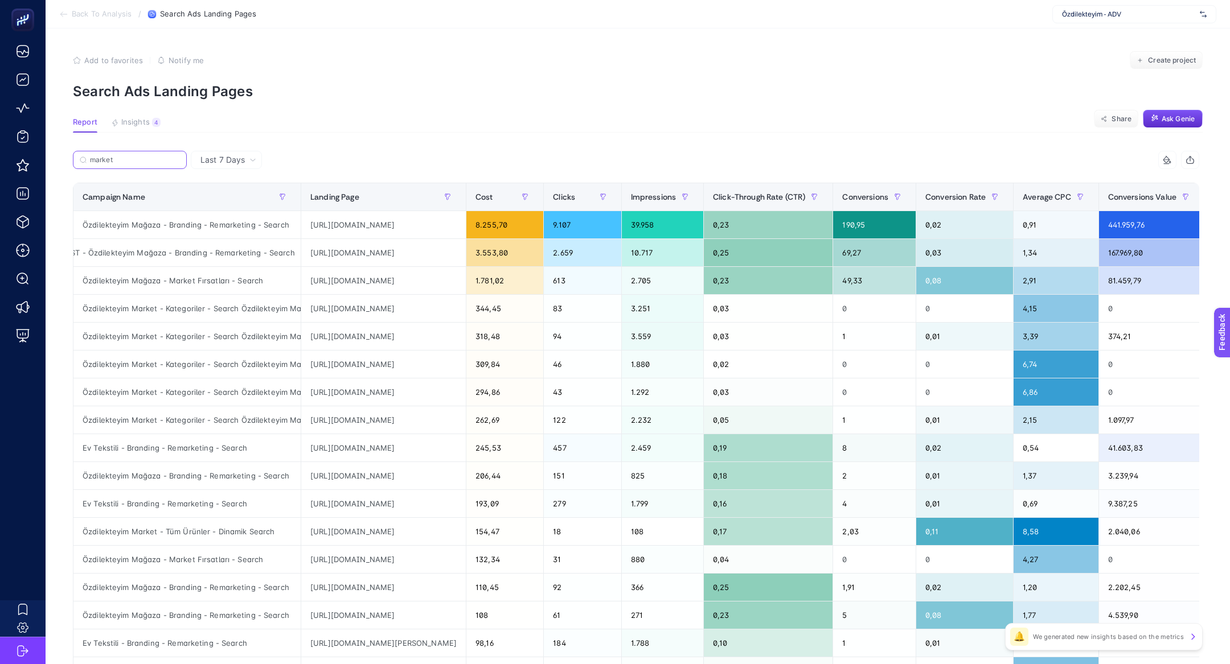
click at [143, 161] on input "market" at bounding box center [135, 160] width 90 height 9
click at [179, 229] on div "Özdilekteyim Mağaza - Branding - Remarketing - Search" at bounding box center [186, 224] width 227 height 27
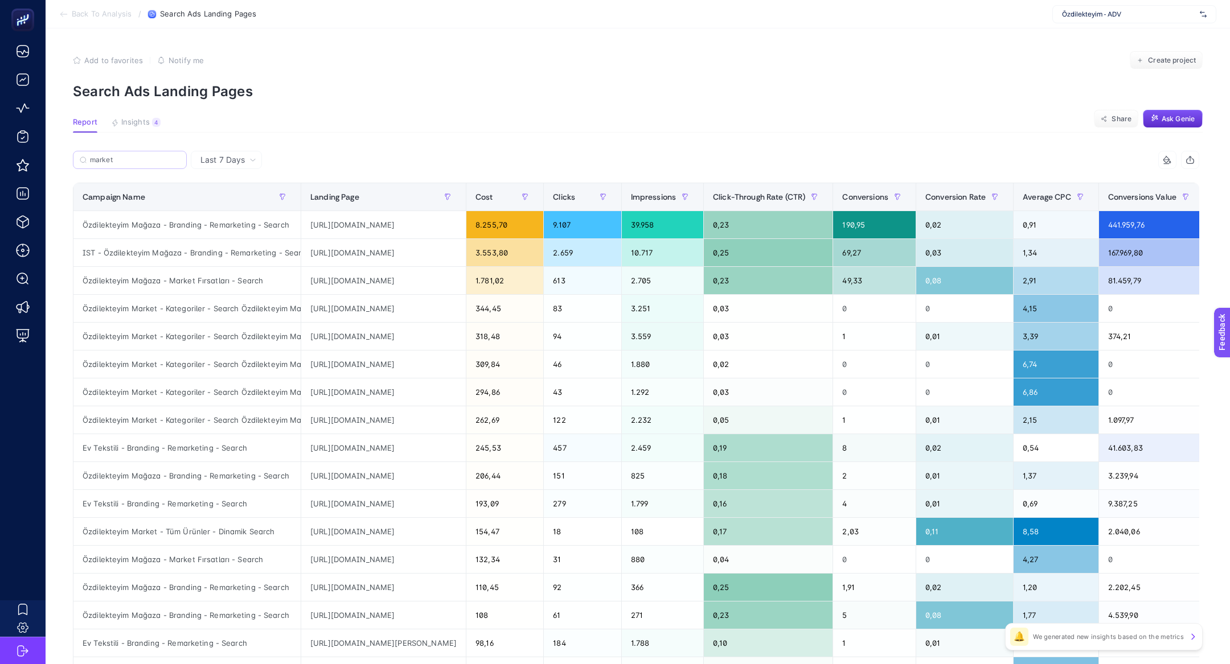
click at [155, 167] on label "market" at bounding box center [130, 160] width 114 height 18
click at [155, 165] on input "market" at bounding box center [135, 160] width 90 height 9
type input "market"
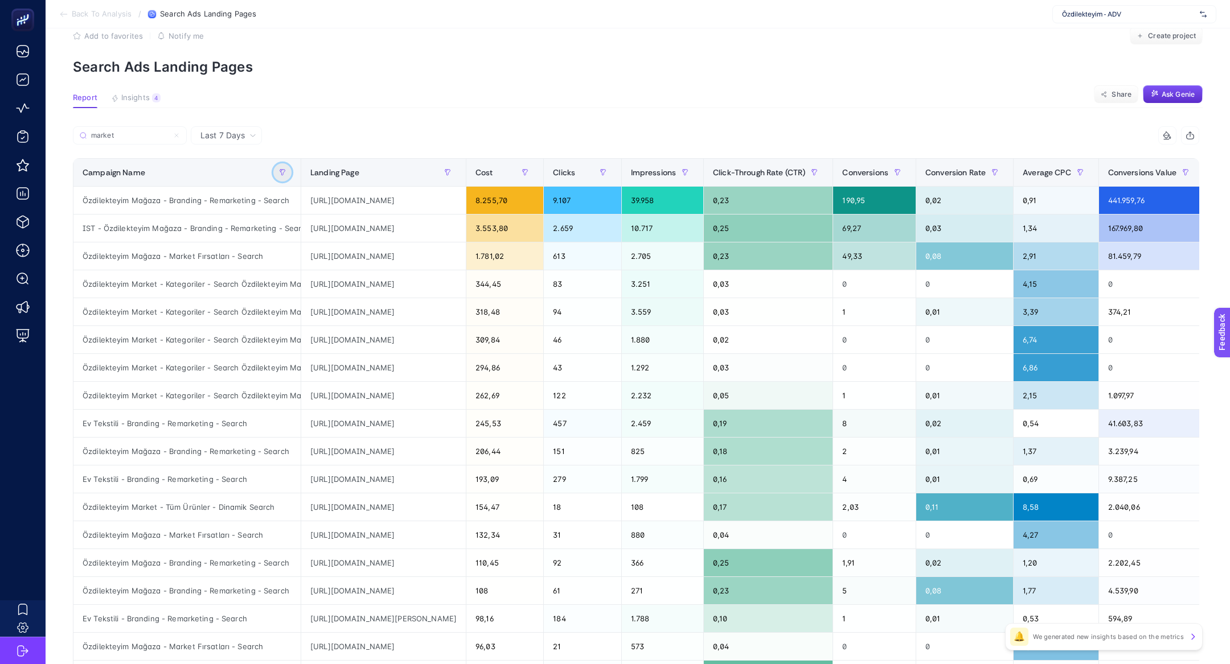
click at [285, 178] on button "button" at bounding box center [282, 172] width 18 height 18
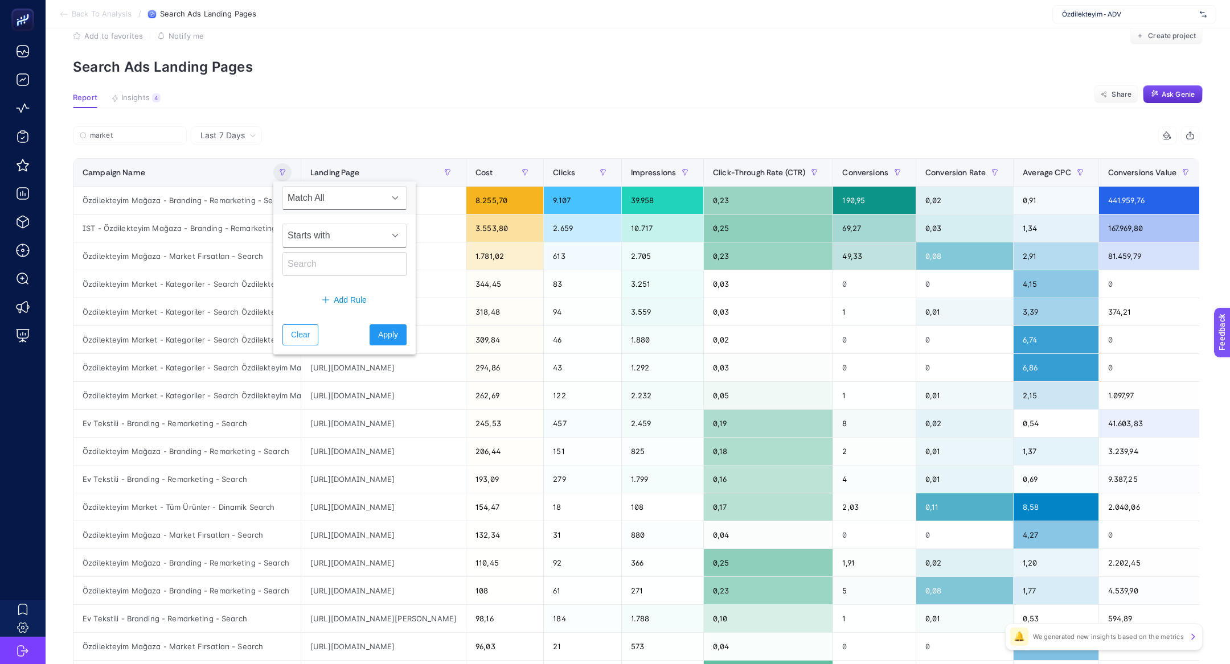
click at [325, 233] on span "Starts with" at bounding box center [333, 235] width 101 height 23
click at [325, 285] on li "Contains" at bounding box center [337, 285] width 110 height 23
click at [325, 277] on div "Contains" at bounding box center [344, 250] width 142 height 71
click at [325, 261] on input "text" at bounding box center [344, 264] width 124 height 24
type input "market"
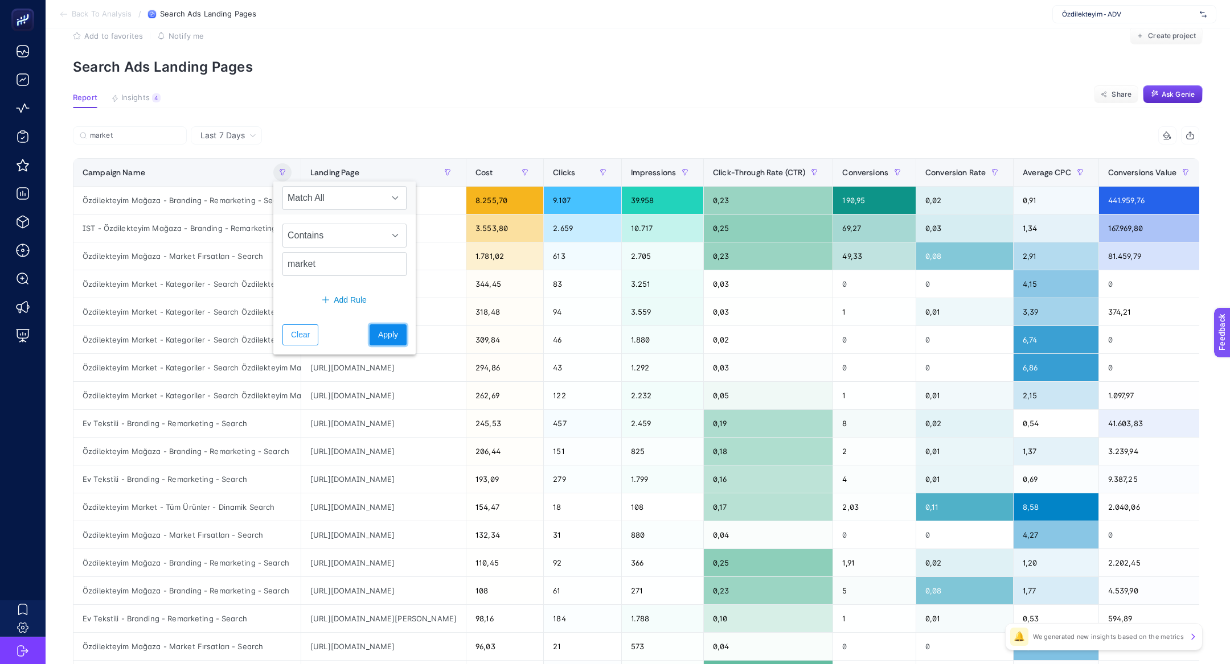
click at [378, 331] on span "Apply" at bounding box center [388, 335] width 20 height 12
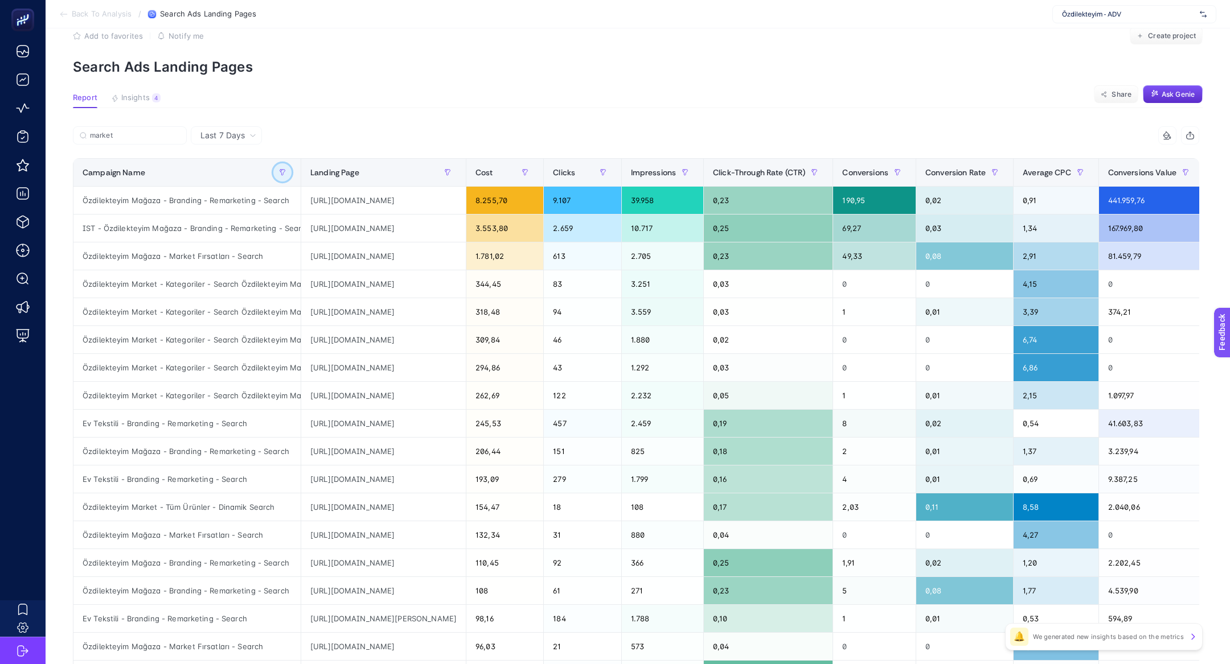
click at [279, 177] on button "button" at bounding box center [282, 172] width 18 height 18
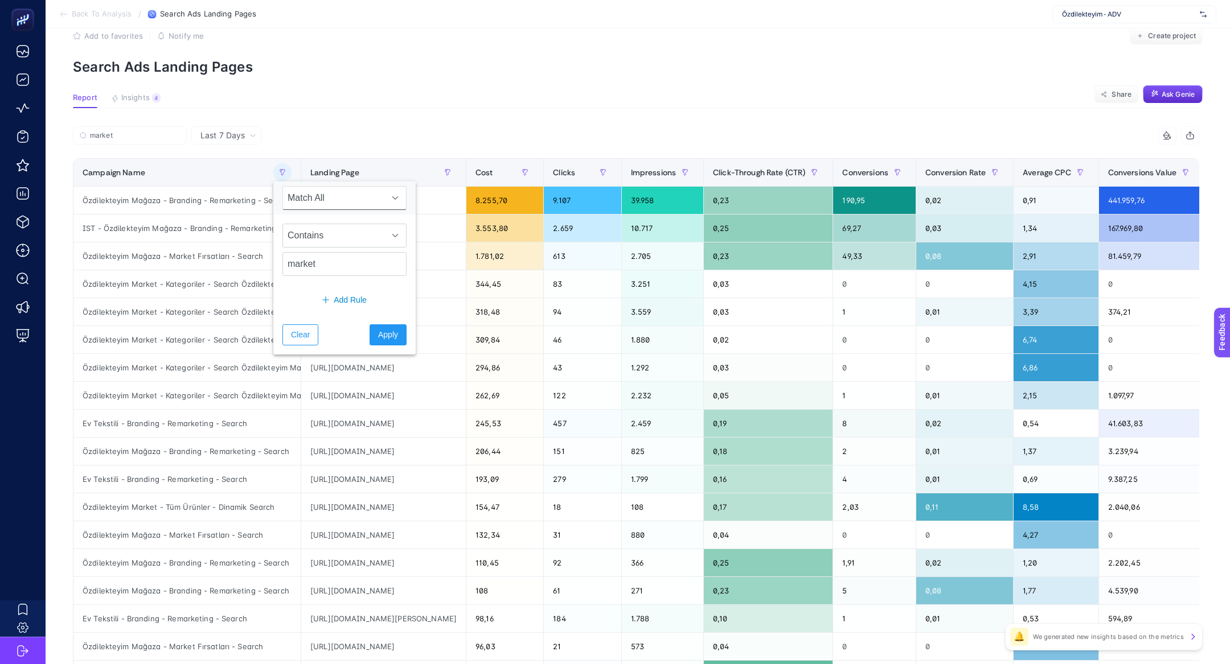
click at [372, 124] on article "Add to favorites false Notify me Create project Search Ads Landing Pages Report…" at bounding box center [638, 449] width 1184 height 890
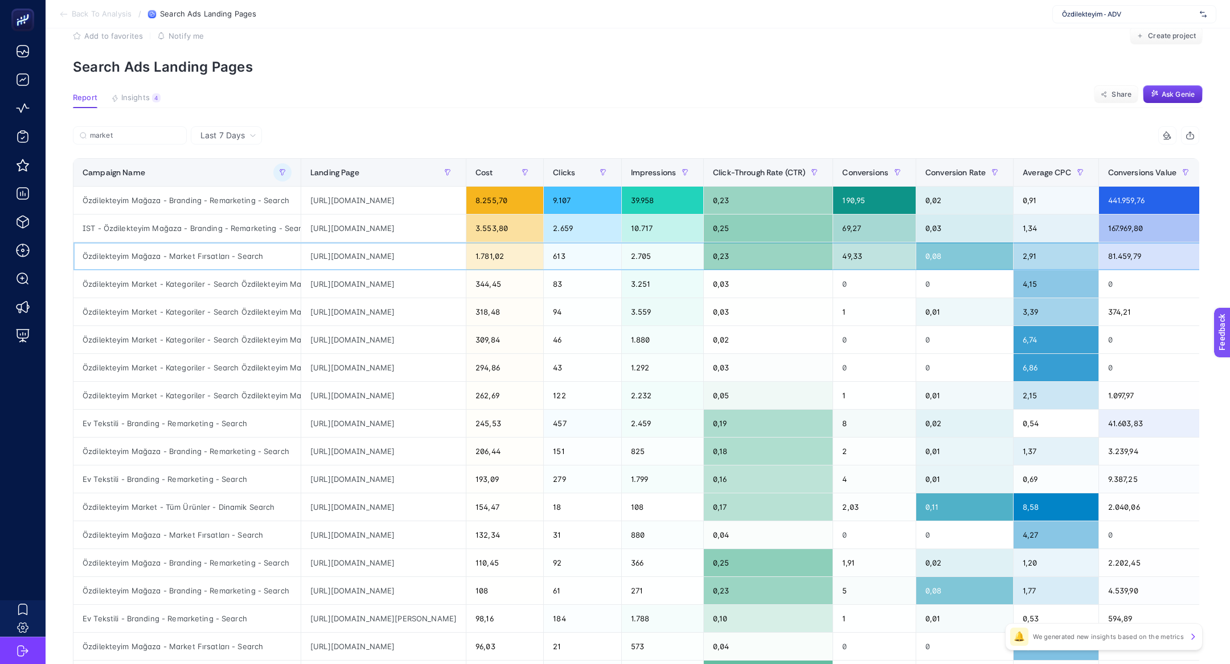
click at [234, 257] on div "Özdilekteyim Mağaza - Market Fırsatları - Search" at bounding box center [186, 256] width 227 height 27
click at [403, 251] on div "[URL][DOMAIN_NAME]" at bounding box center [383, 256] width 165 height 27
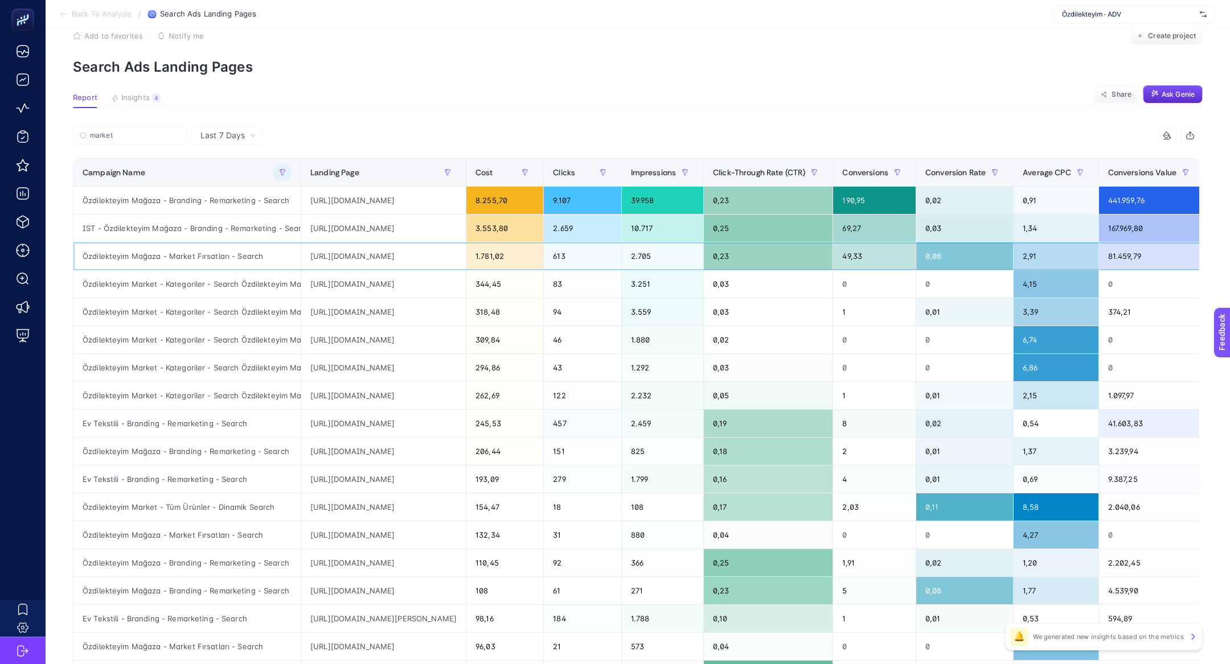
click at [403, 251] on div "[URL][DOMAIN_NAME]" at bounding box center [383, 256] width 165 height 27
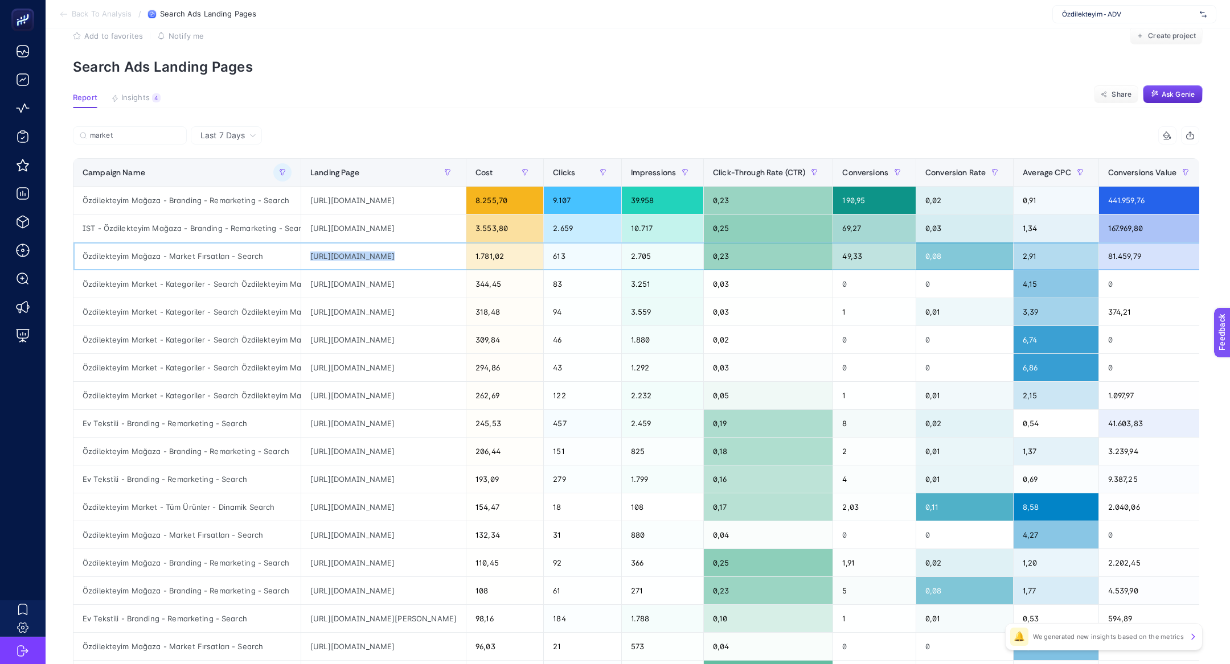
click at [403, 251] on div "[URL][DOMAIN_NAME]" at bounding box center [383, 256] width 165 height 27
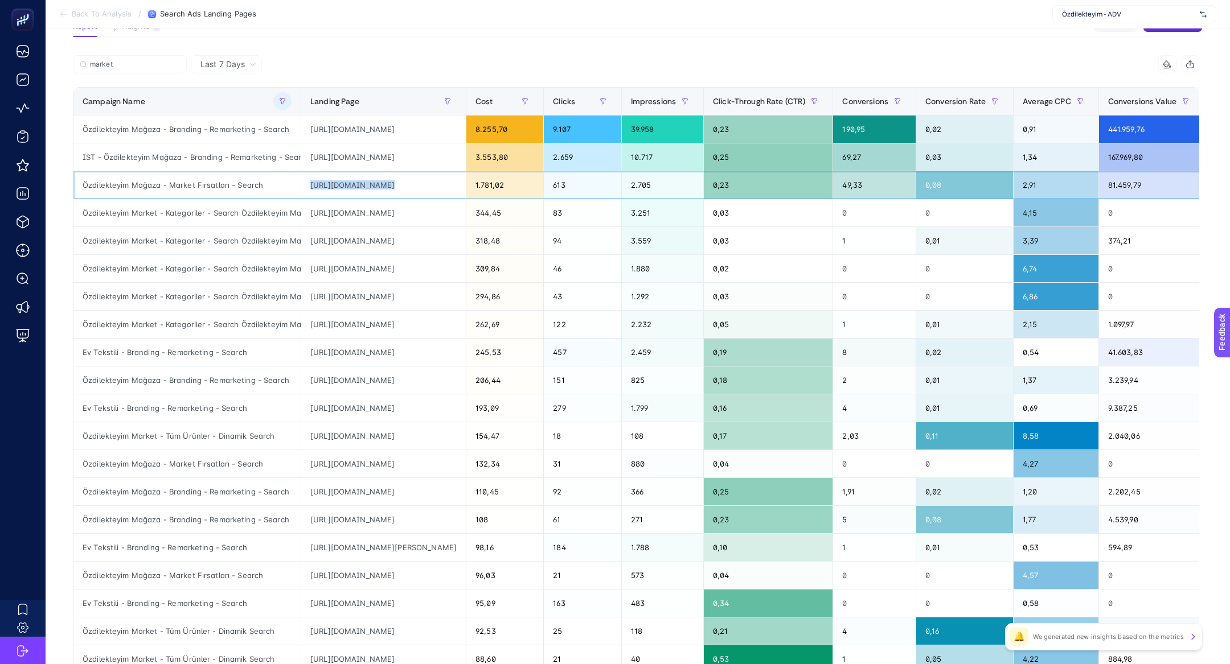
scroll to position [98, 0]
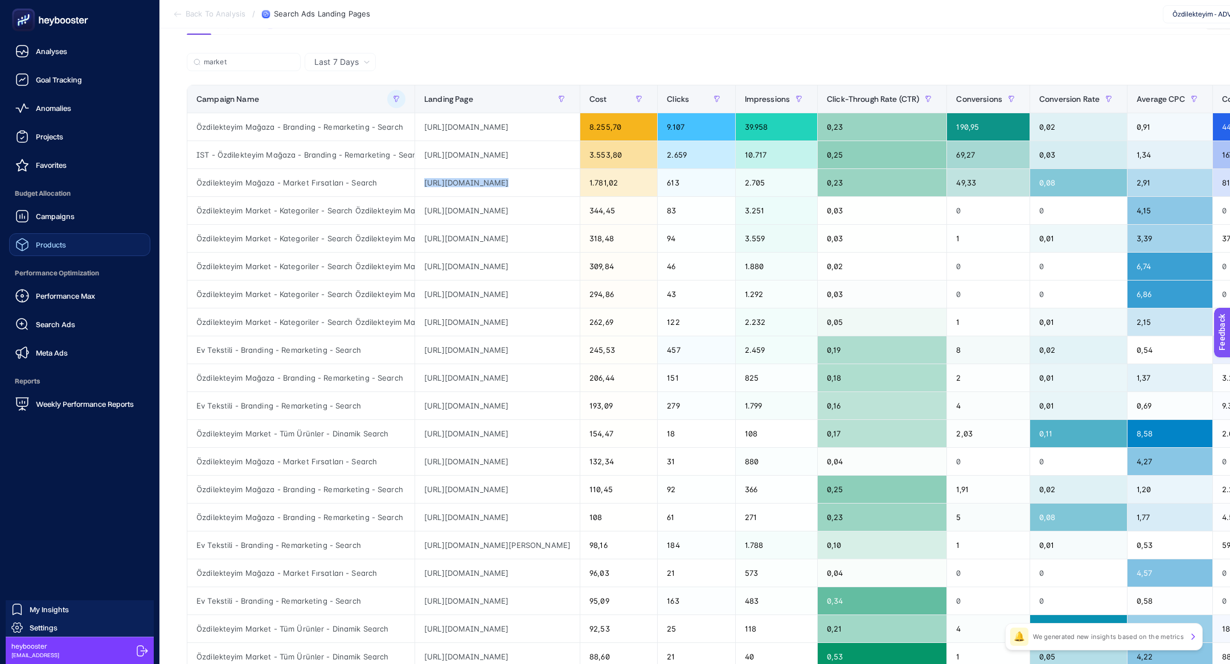
click at [86, 247] on link "Products" at bounding box center [79, 244] width 141 height 23
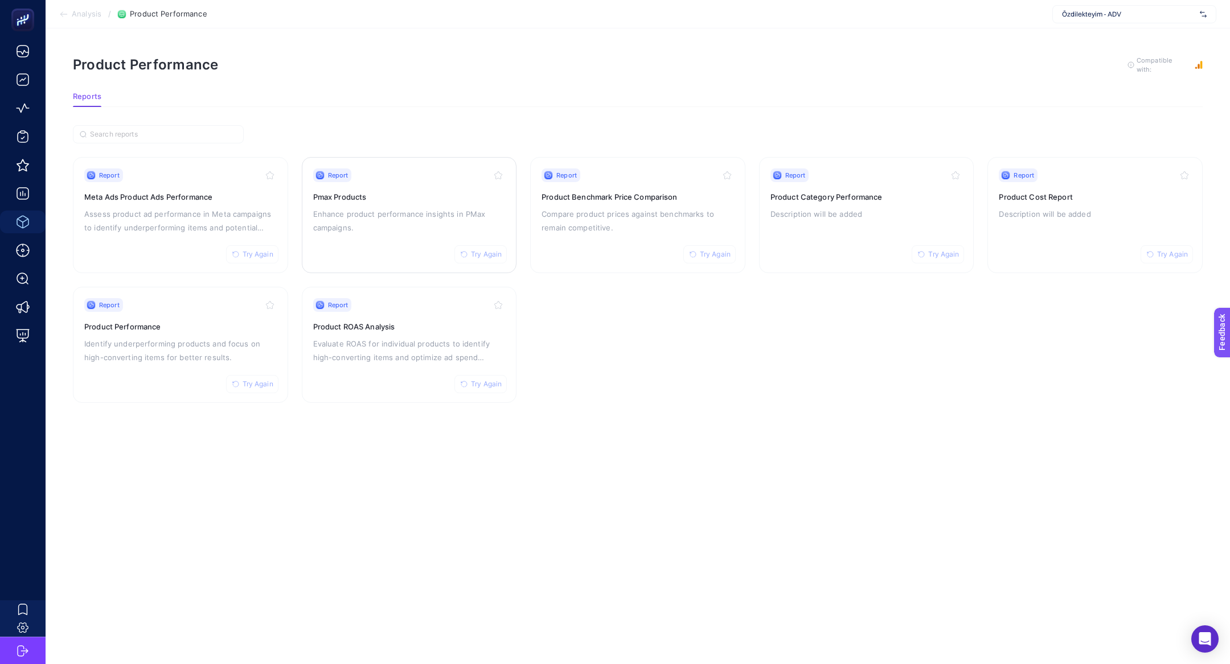
click at [408, 218] on p "Enhance product performance insights in PMax campaigns." at bounding box center [409, 220] width 192 height 27
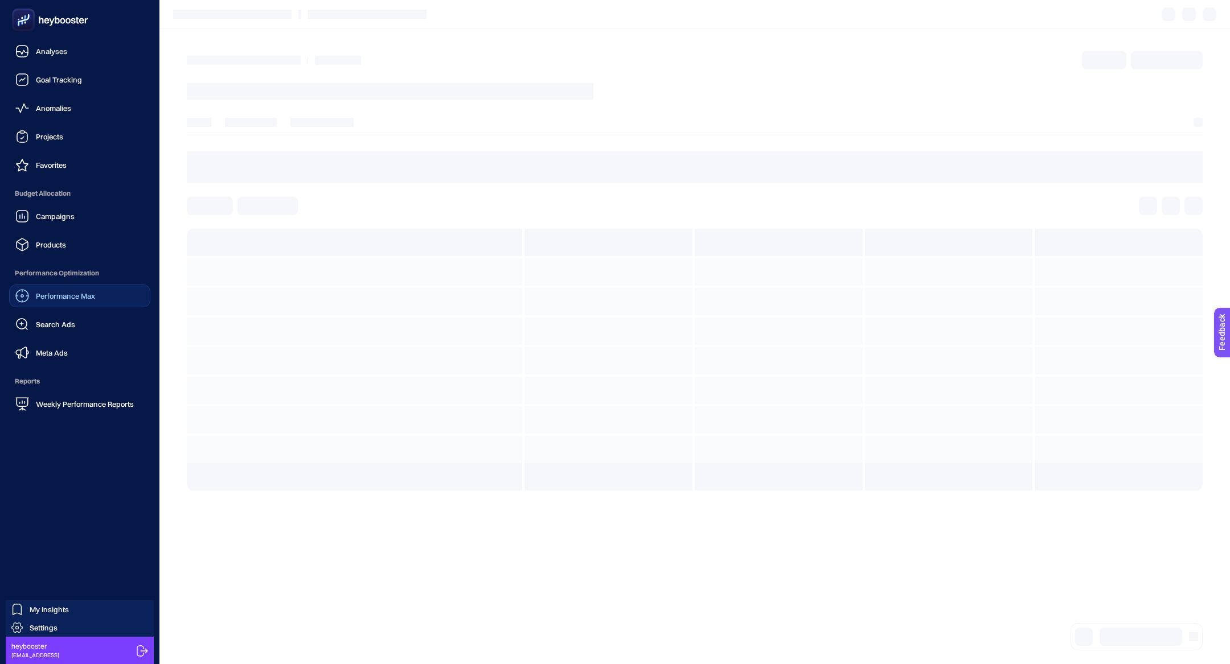
click at [77, 303] on link "Performance Max" at bounding box center [79, 296] width 141 height 23
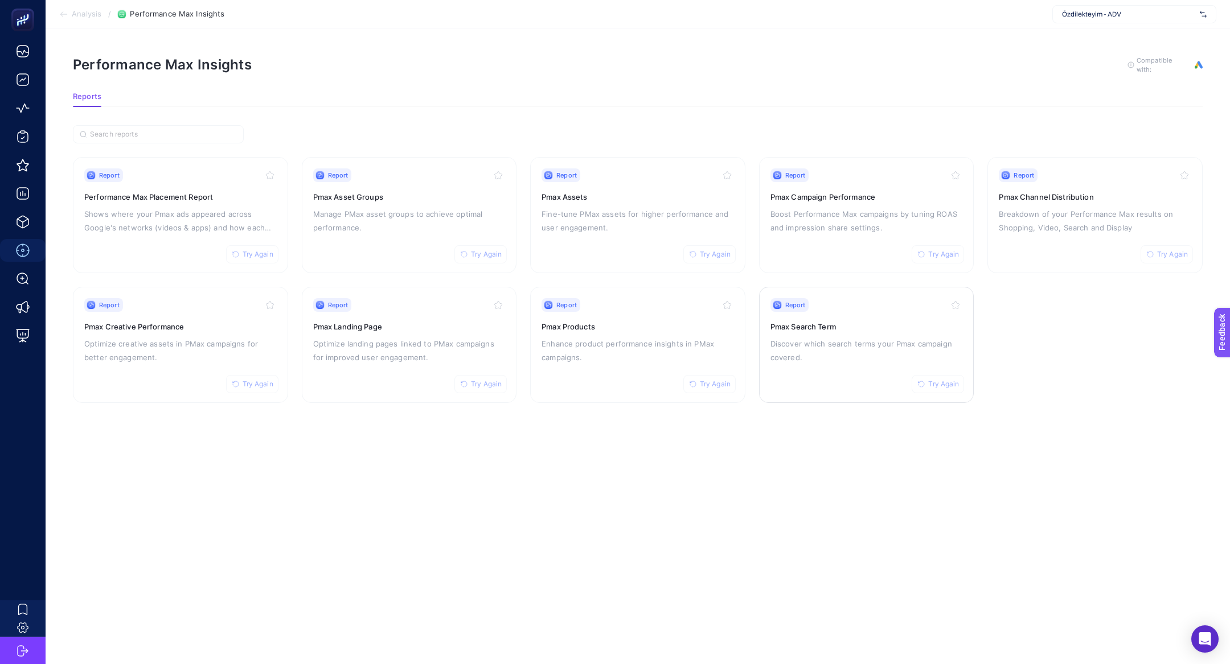
click at [856, 377] on div "Report Try Again Pmax Search Term Discover which search terms your Pmax campaig…" at bounding box center [866, 344] width 192 height 93
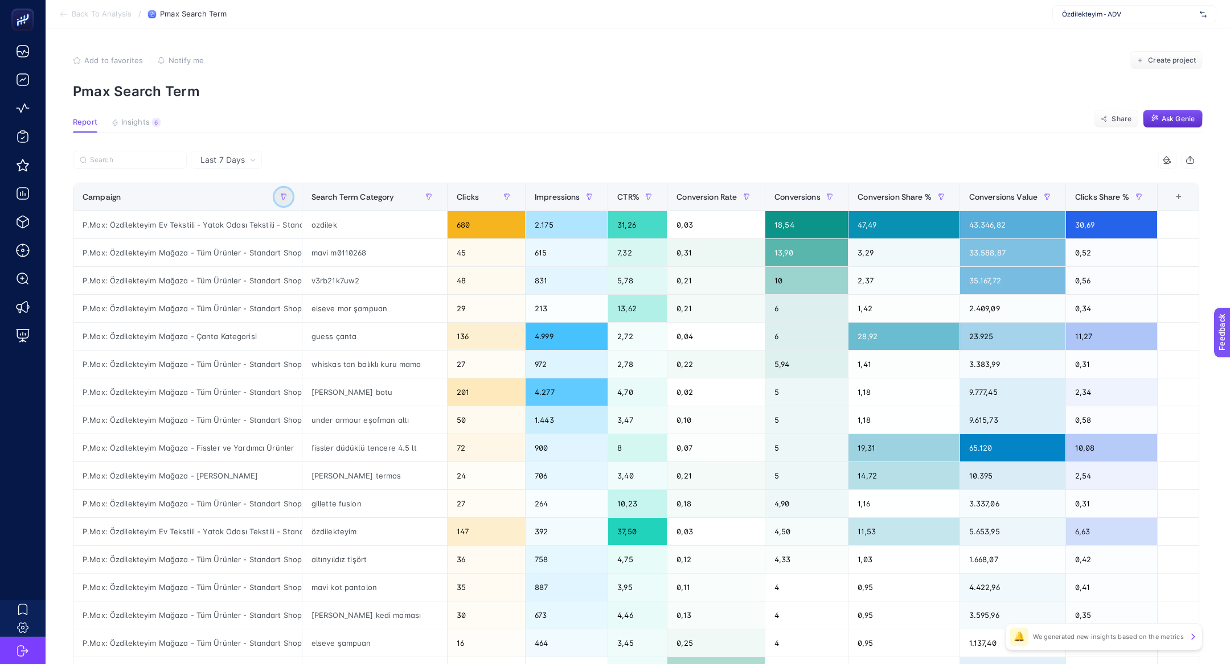
click at [288, 190] on button "button" at bounding box center [283, 197] width 18 height 18
click at [336, 268] on span "Starts with" at bounding box center [334, 260] width 101 height 23
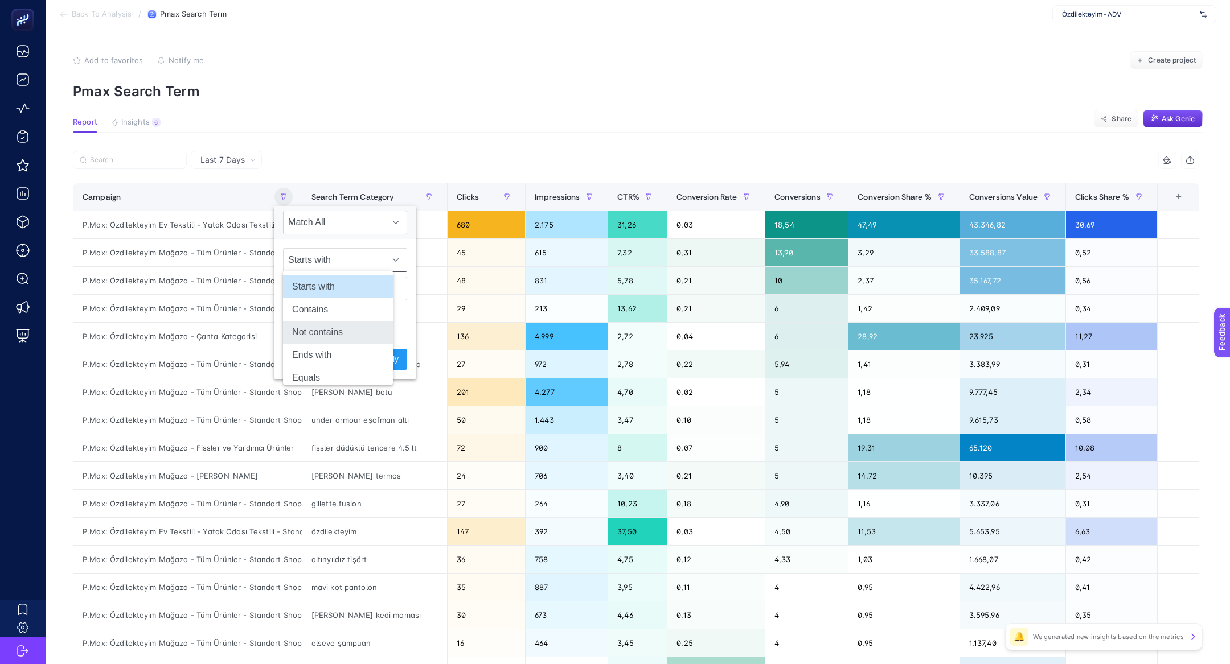
click at [336, 328] on li "Not contains" at bounding box center [338, 332] width 110 height 23
click at [325, 289] on input "text" at bounding box center [345, 289] width 124 height 24
type input "mağaza"
click at [379, 355] on span "Apply" at bounding box center [389, 360] width 20 height 12
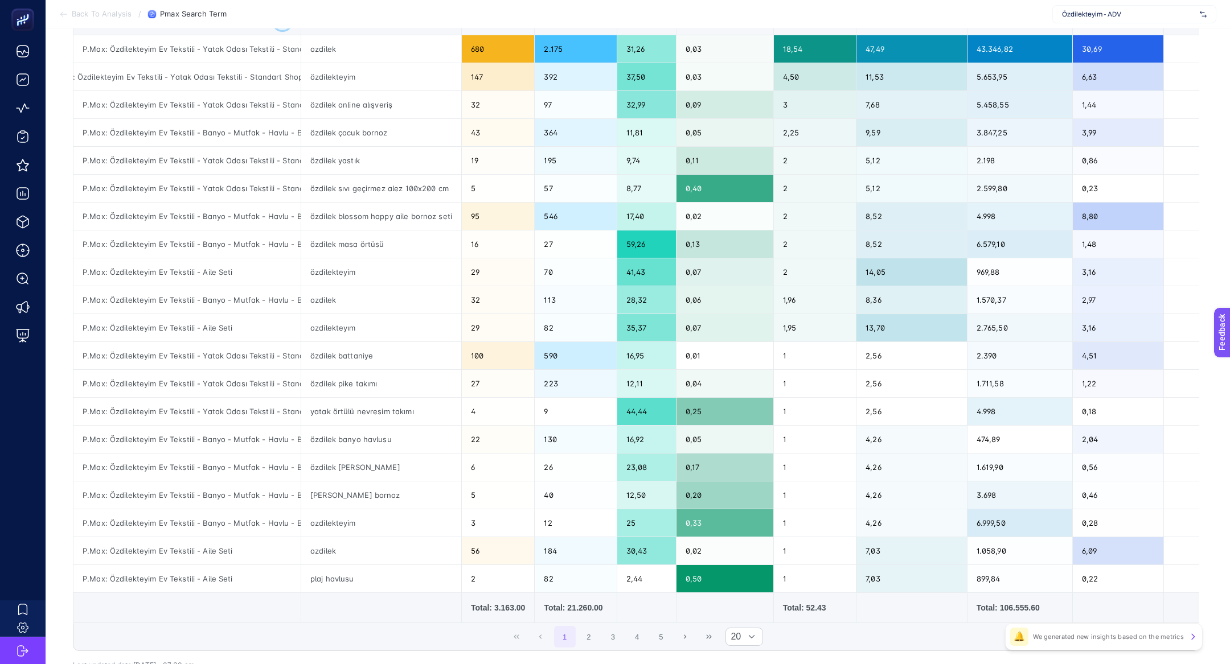
scroll to position [251, 0]
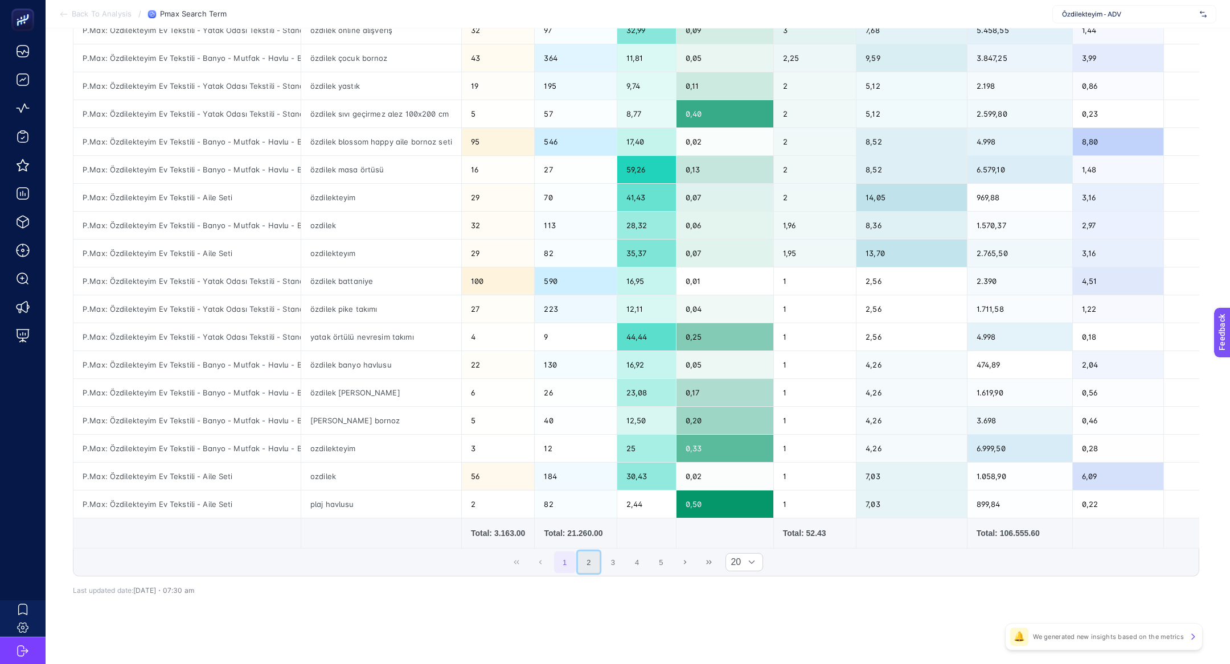
click at [597, 561] on button "2" at bounding box center [589, 563] width 22 height 22
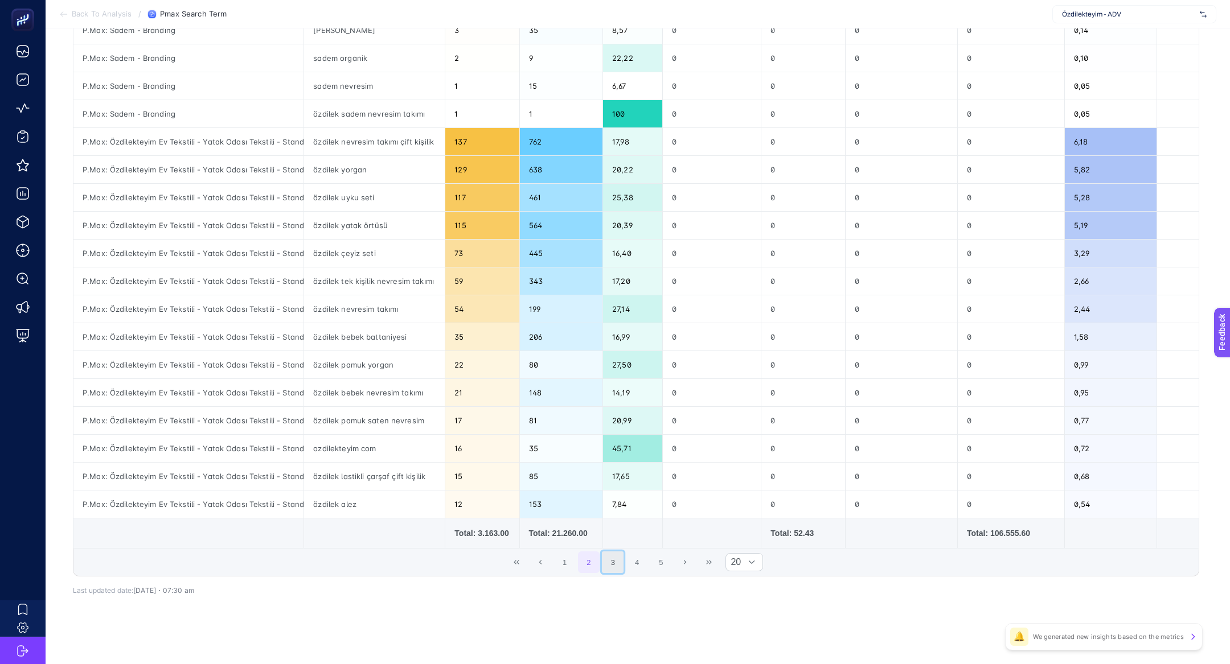
click at [611, 561] on button "3" at bounding box center [613, 563] width 22 height 22
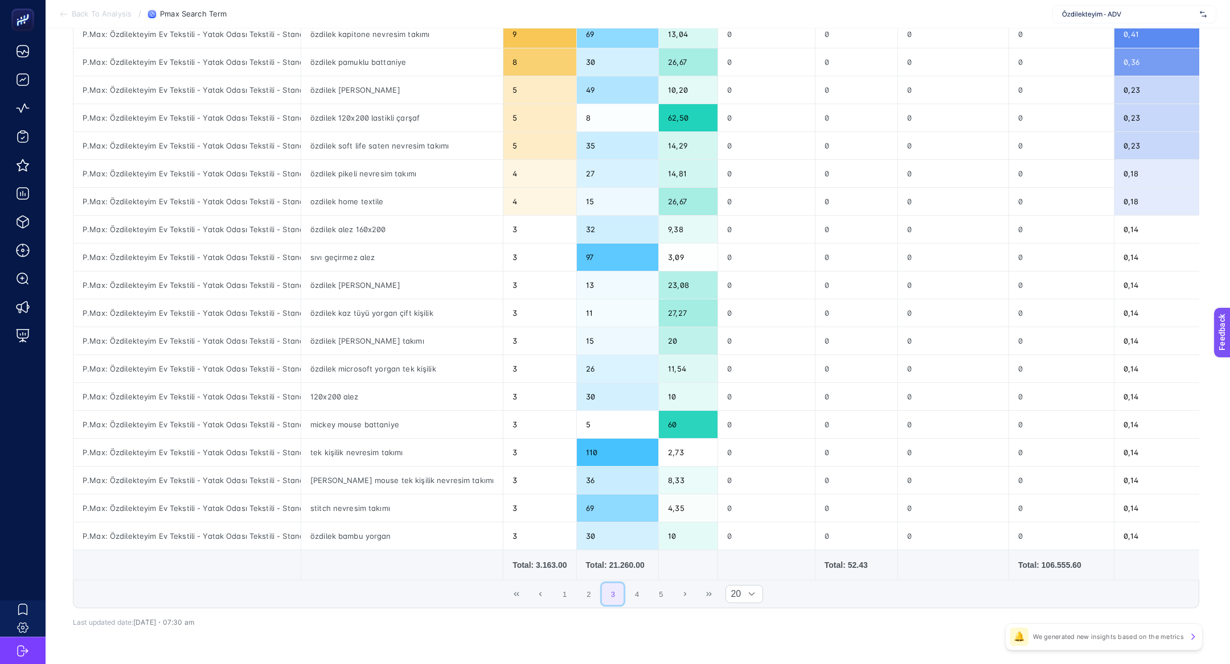
scroll to position [217, 0]
